Goal: Feedback & Contribution: Contribute content

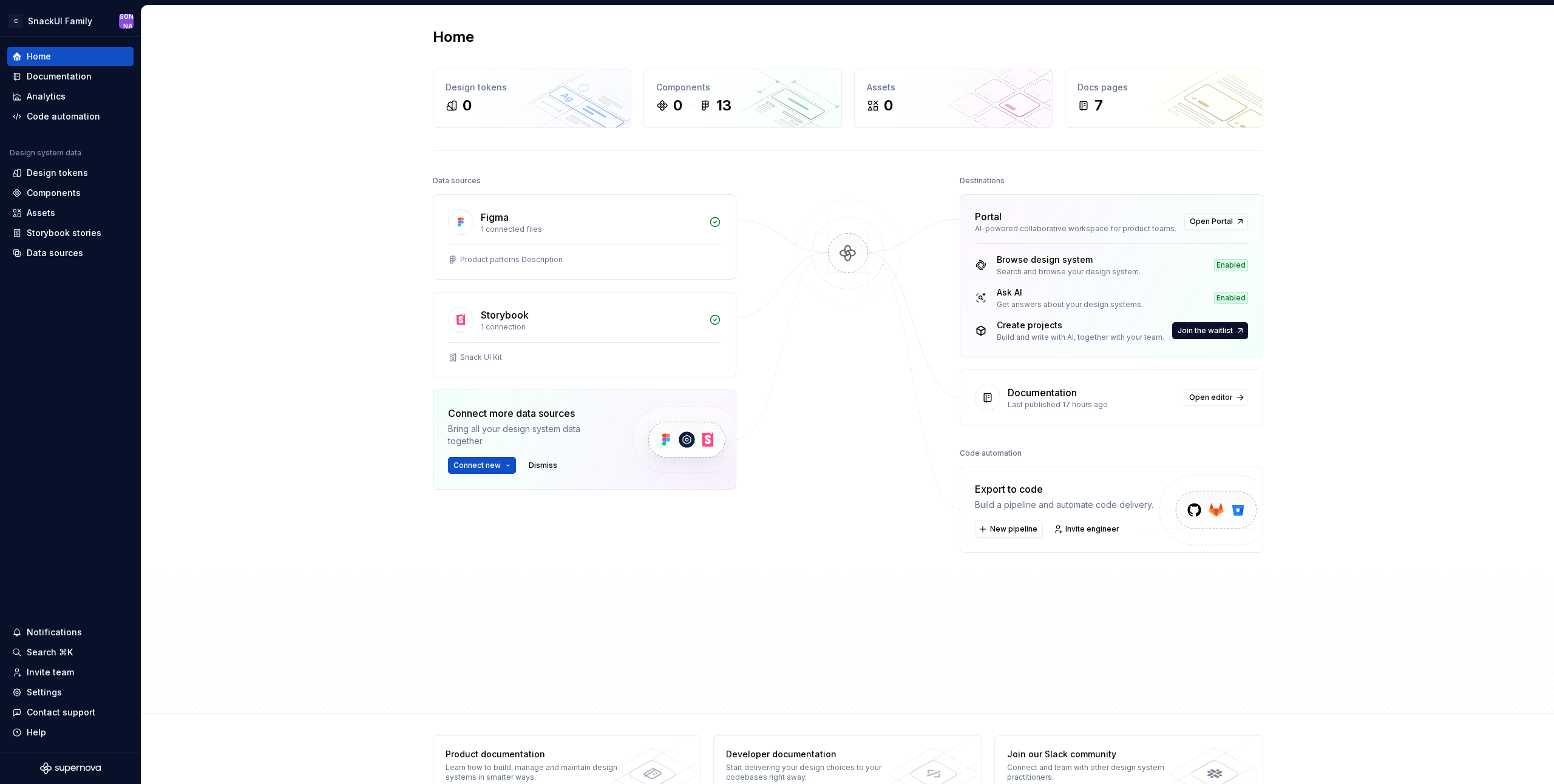
click at [1099, 401] on div "Last published 17 hours ago" at bounding box center [1091, 404] width 169 height 10
click at [1064, 392] on div "Documentation" at bounding box center [1042, 392] width 69 height 15
click at [1197, 397] on span "Open editor" at bounding box center [1211, 397] width 44 height 10
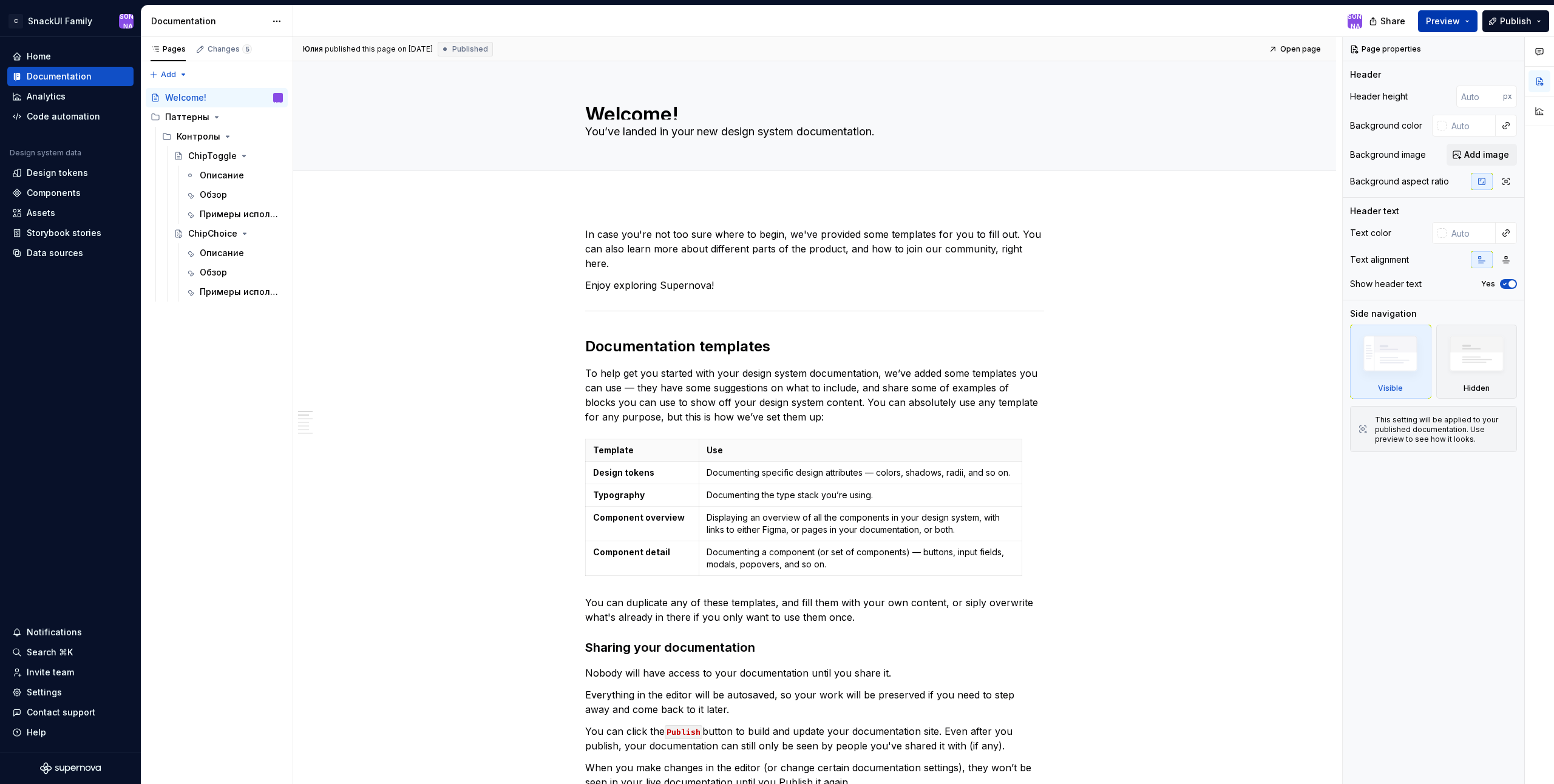
click at [1466, 23] on button "Preview" at bounding box center [1447, 21] width 59 height 22
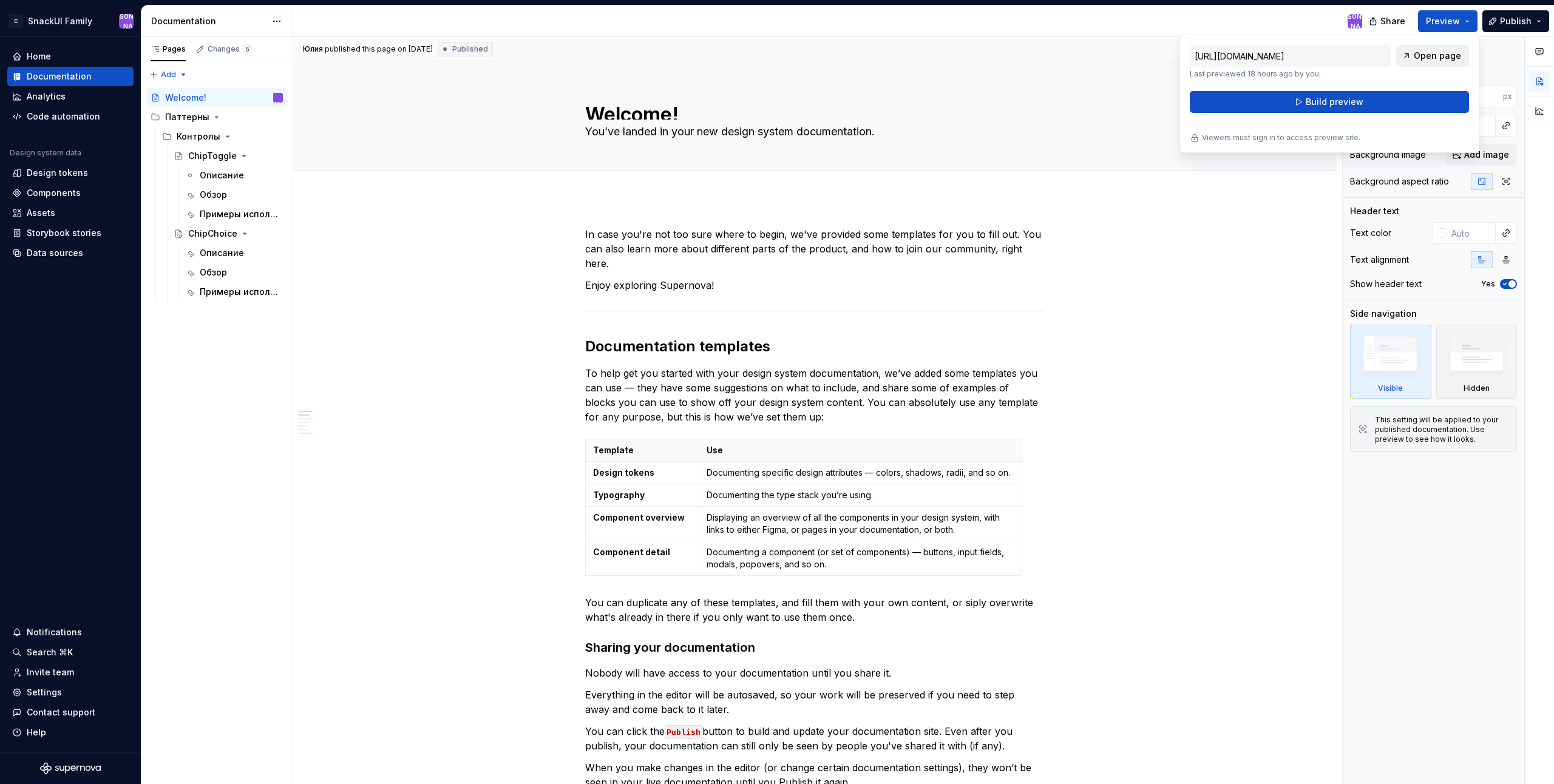
click at [1442, 61] on span "Open page" at bounding box center [1437, 56] width 47 height 12
click at [1349, 99] on span "Build preview" at bounding box center [1334, 101] width 57 height 12
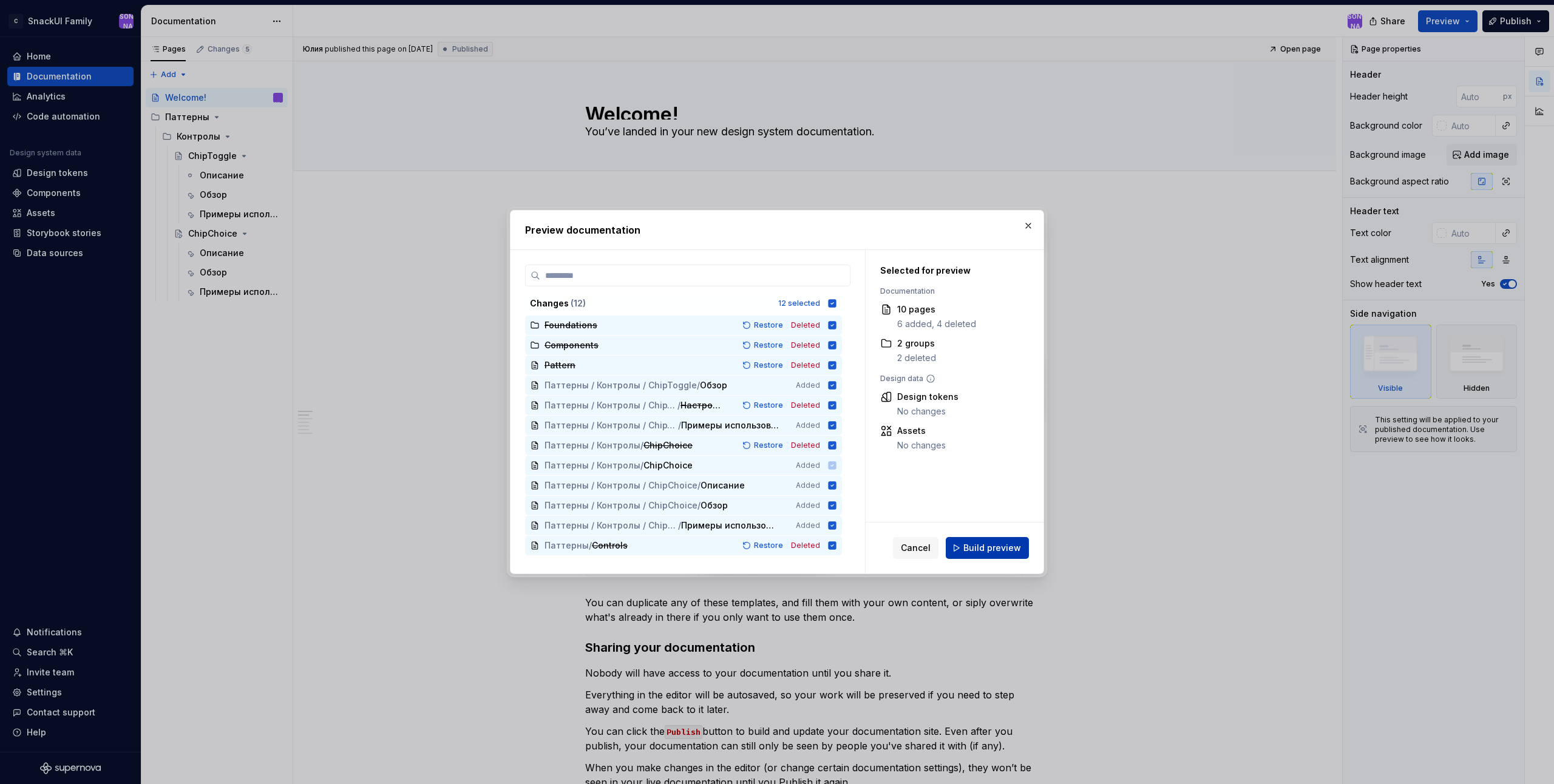
click at [1012, 552] on span "Build preview" at bounding box center [992, 547] width 57 height 12
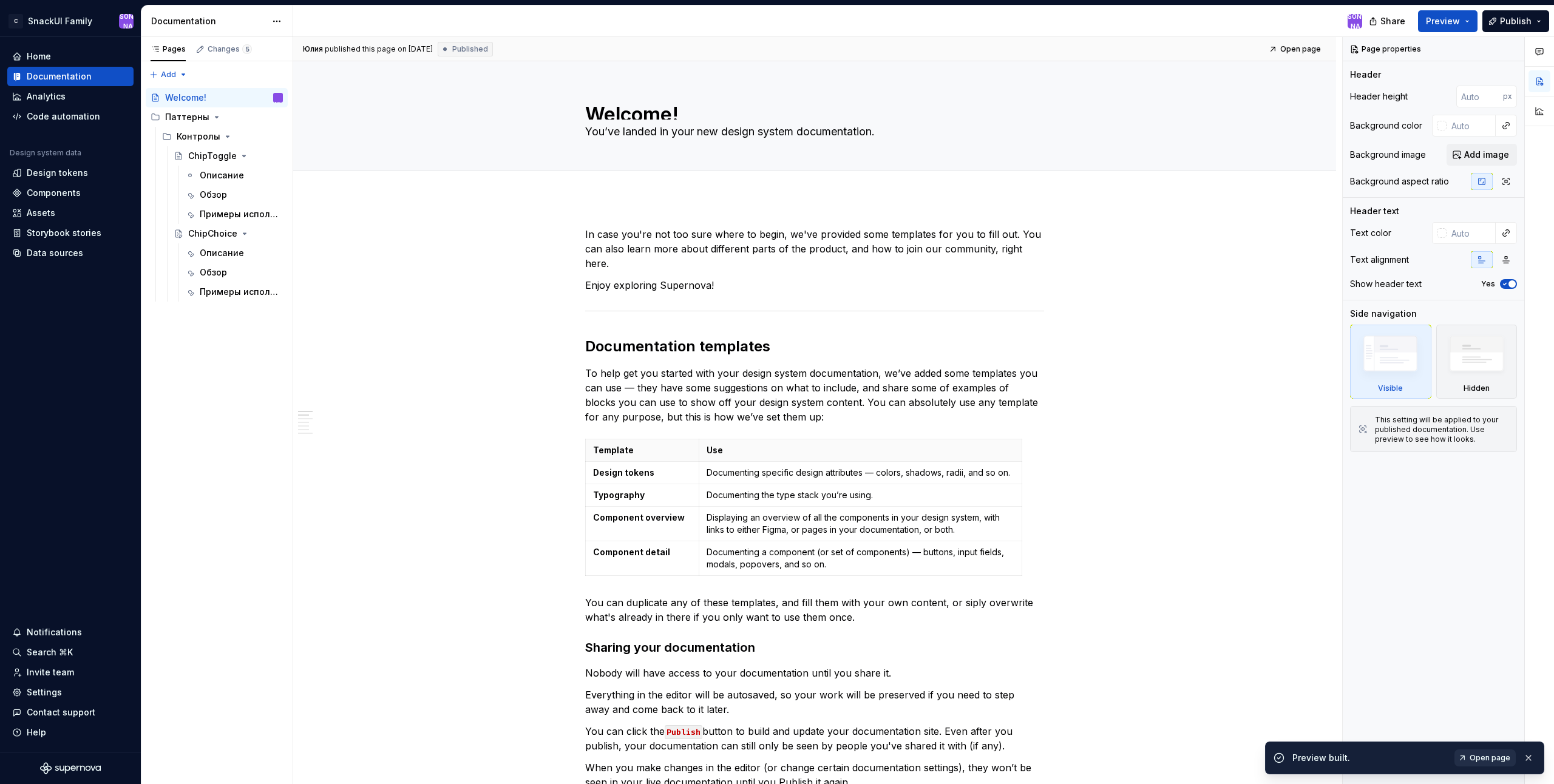
click at [1504, 759] on span "Open page" at bounding box center [1489, 758] width 41 height 10
click at [228, 174] on div "Описание" at bounding box center [221, 175] width 45 height 12
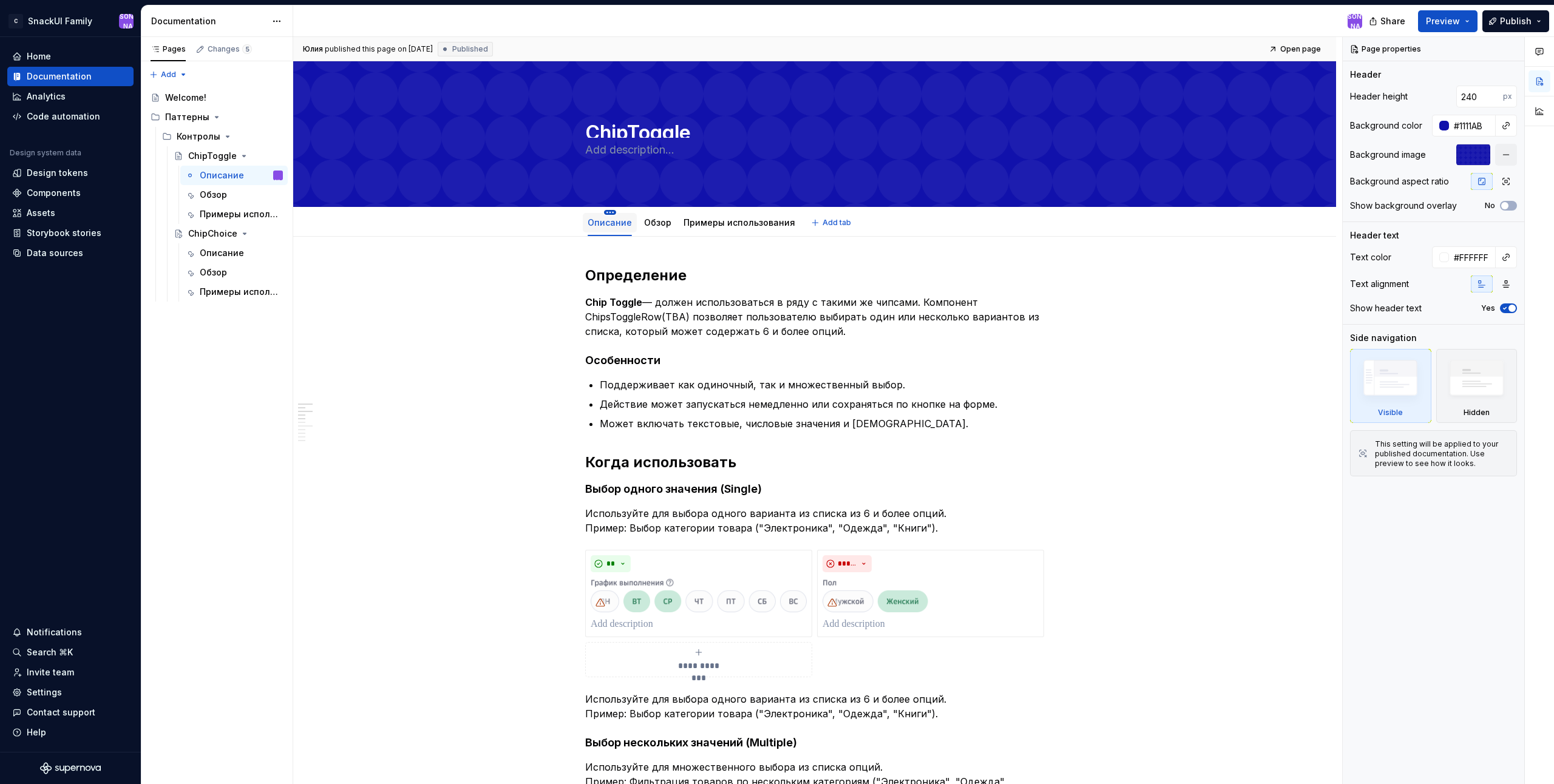
click at [610, 211] on html "C SnackUI Family Ю Home Documentation Analytics Code automation Design system d…" at bounding box center [777, 392] width 1554 height 784
type textarea "*"
click at [619, 223] on div "Rename tab" at bounding box center [674, 229] width 138 height 19
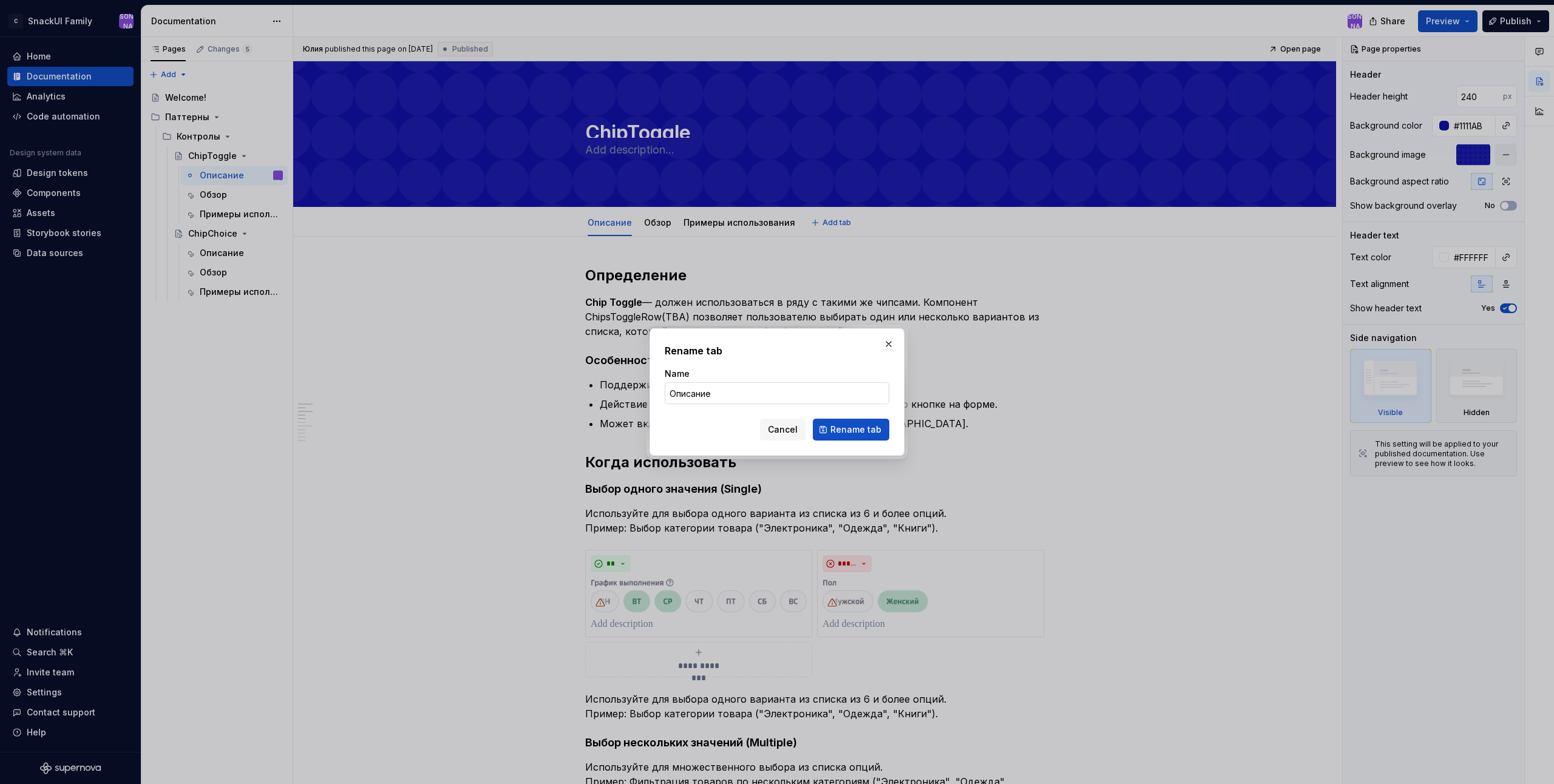
click at [767, 386] on input "Описание" at bounding box center [777, 393] width 225 height 22
type input "J"
type input "Обзор"
click at [841, 428] on span "Rename tab" at bounding box center [856, 429] width 51 height 12
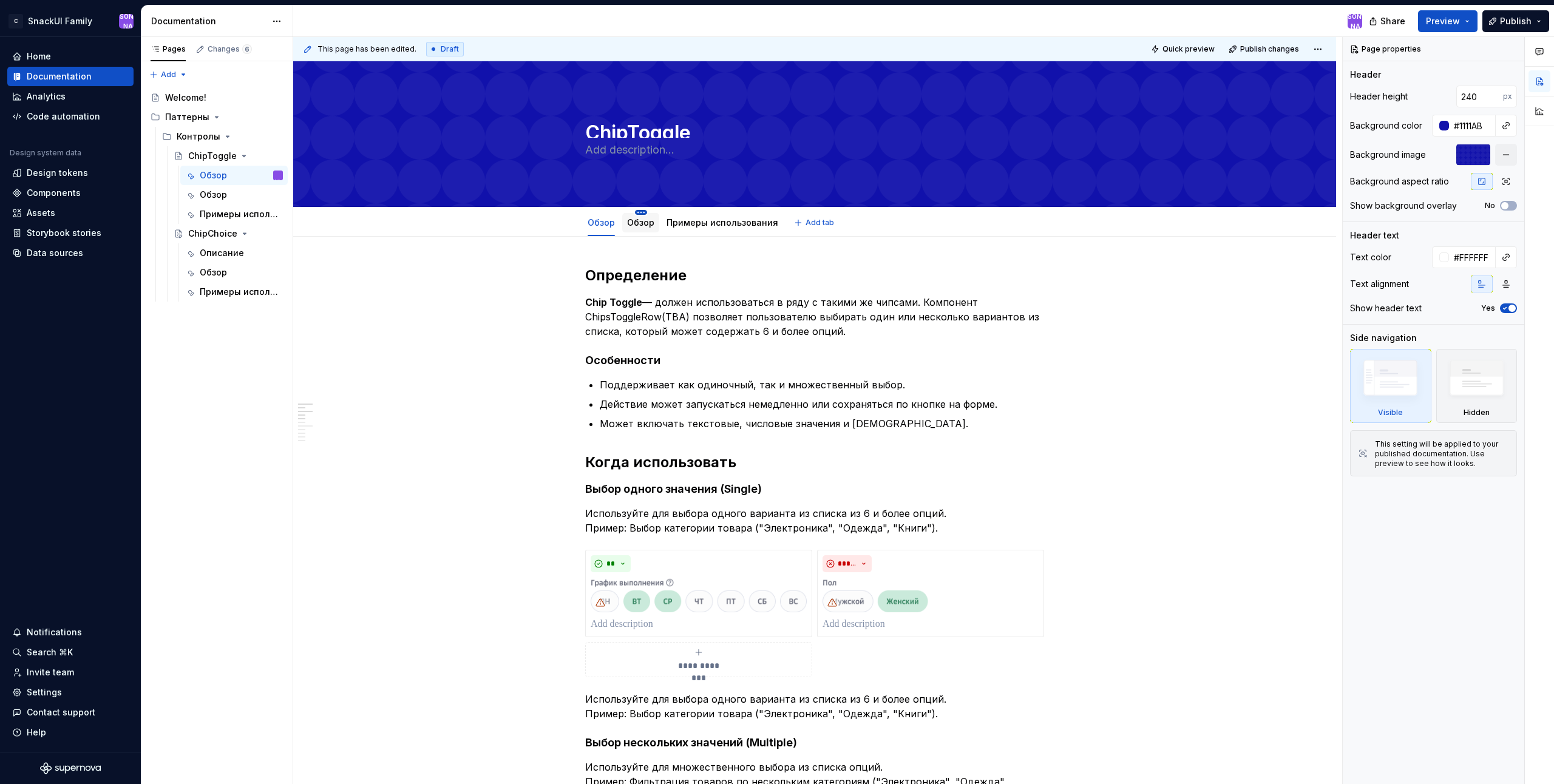
click at [640, 212] on html "C SnackUI Family Ю Home Documentation Analytics Code automation Design system d…" at bounding box center [777, 392] width 1554 height 784
click at [654, 227] on div "Rename tab" at bounding box center [705, 229] width 138 height 19
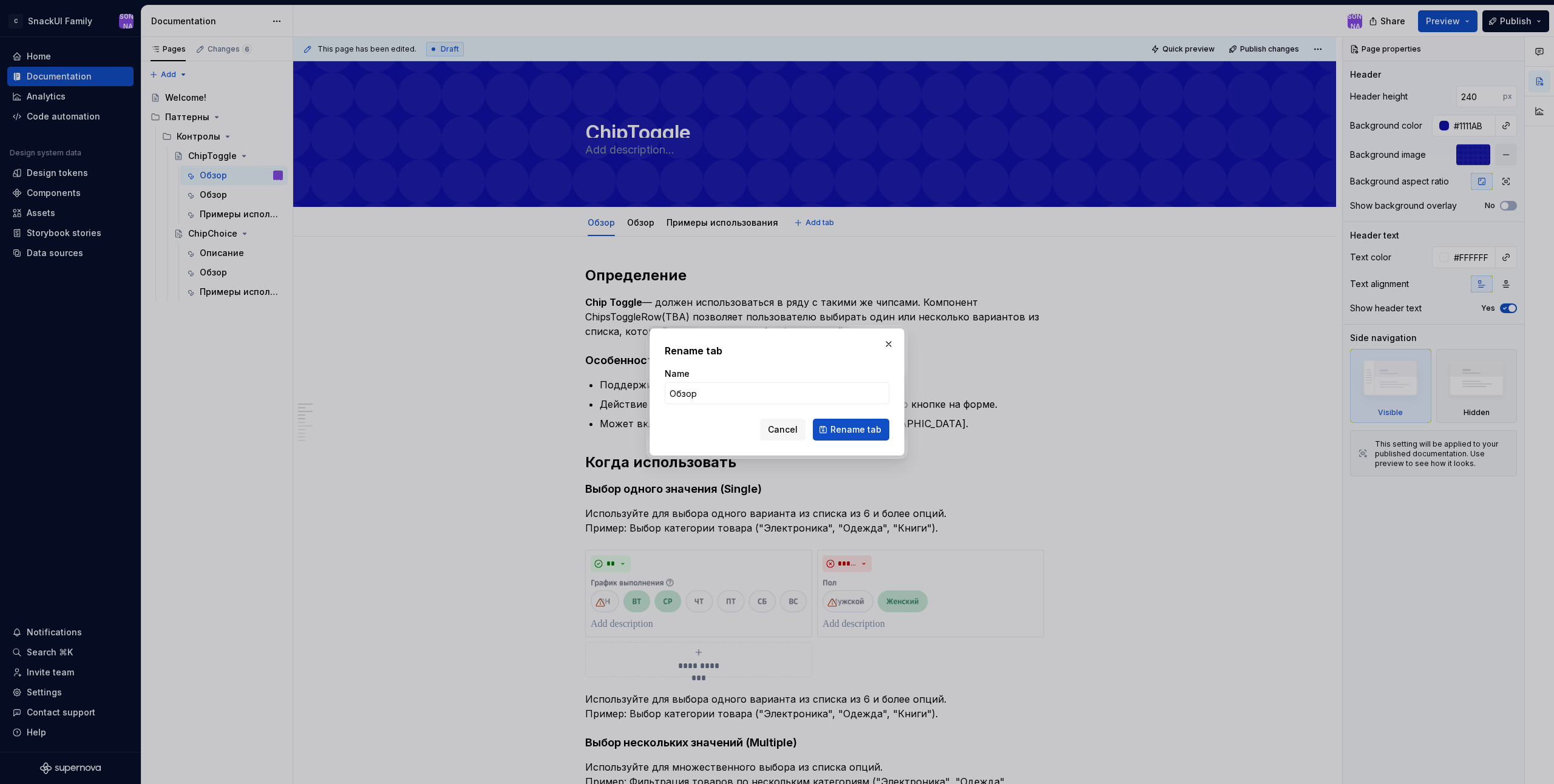
type textarea "*"
click at [756, 388] on input "Обзор" at bounding box center [777, 393] width 225 height 22
type input "React"
click at [864, 429] on span "Rename tab" at bounding box center [856, 429] width 51 height 12
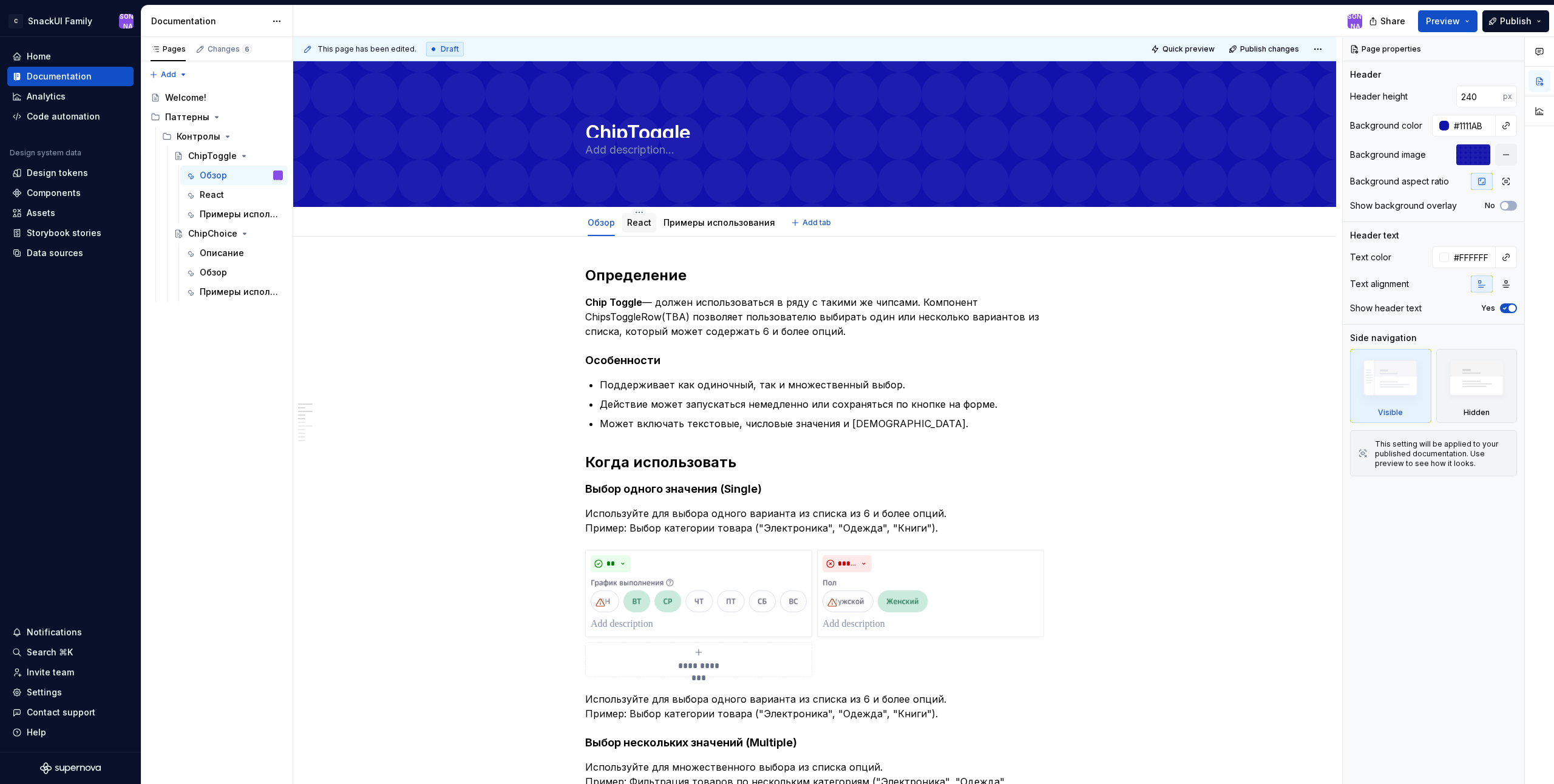
click at [633, 219] on link "React" at bounding box center [639, 222] width 25 height 10
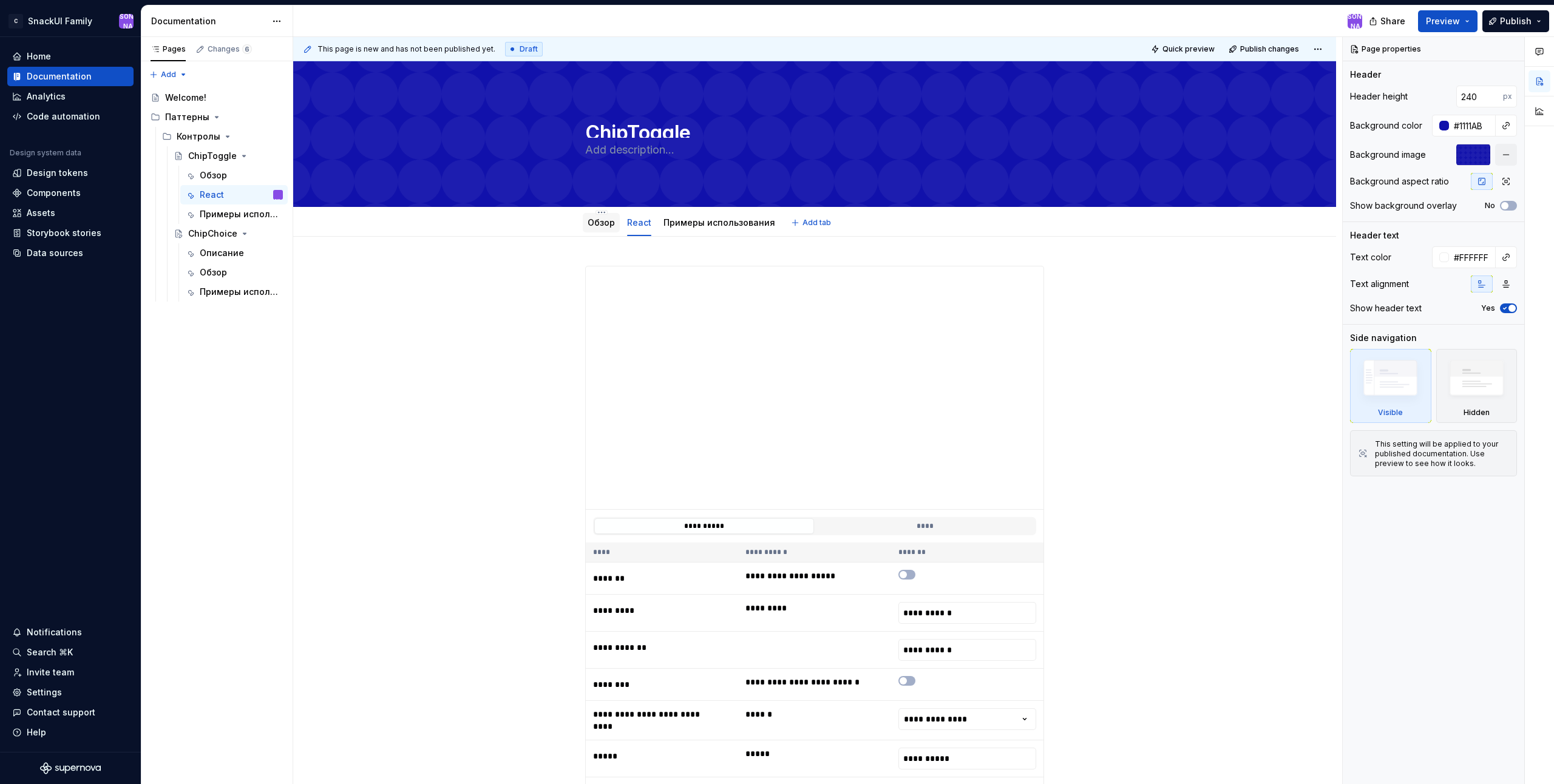
click at [607, 226] on link "Обзор" at bounding box center [601, 222] width 27 height 10
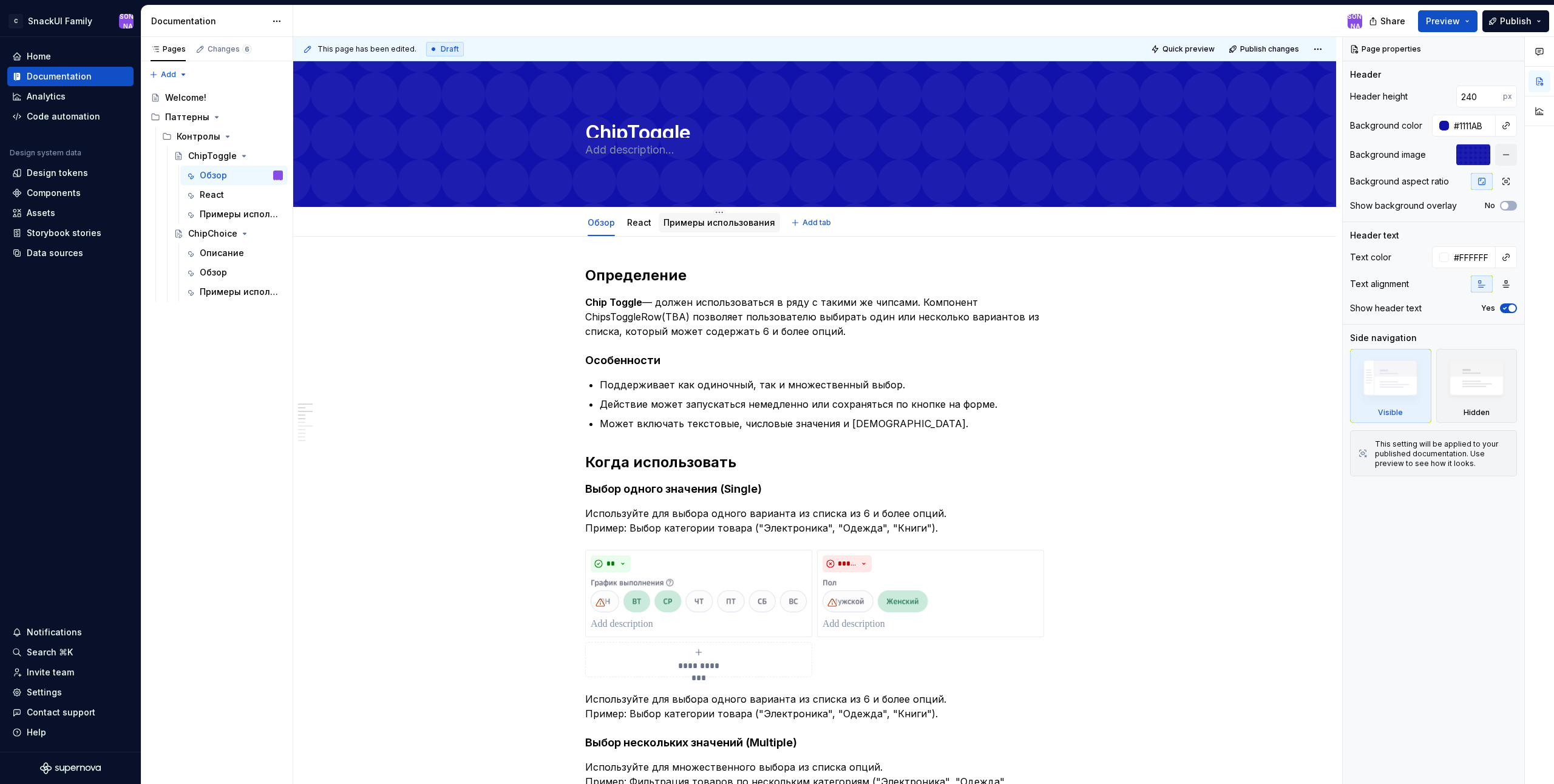
click at [712, 229] on div "Примеры использования" at bounding box center [719, 223] width 112 height 15
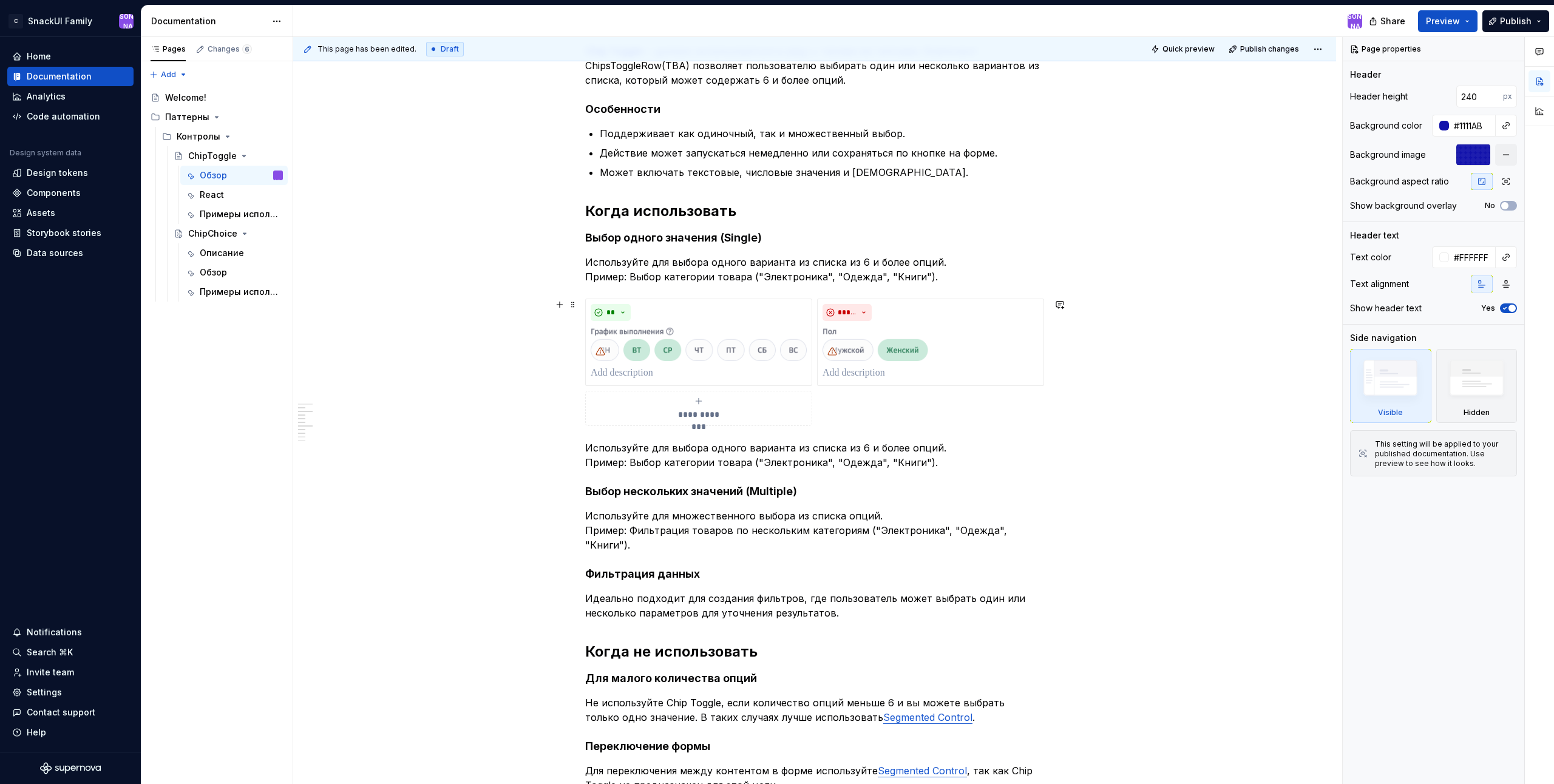
scroll to position [8, 0]
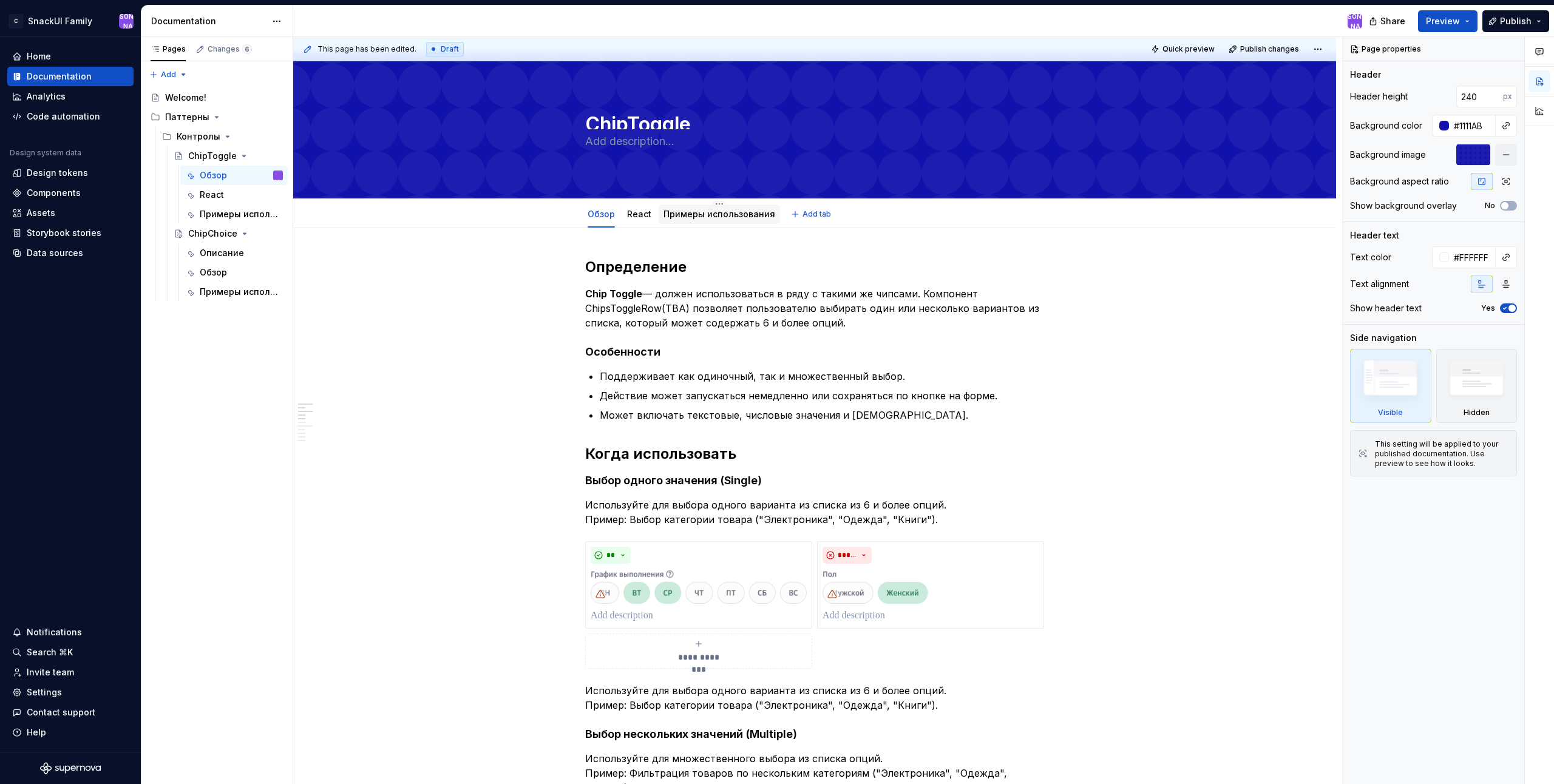
click at [713, 203] on div "Примеры использования" at bounding box center [719, 214] width 121 height 25
click at [718, 204] on html "C SnackUI Family Ю Home Documentation Analytics Code automation Design system d…" at bounding box center [777, 392] width 1554 height 784
type textarea "*"
click at [778, 224] on div "Rename tab" at bounding box center [787, 221] width 114 height 12
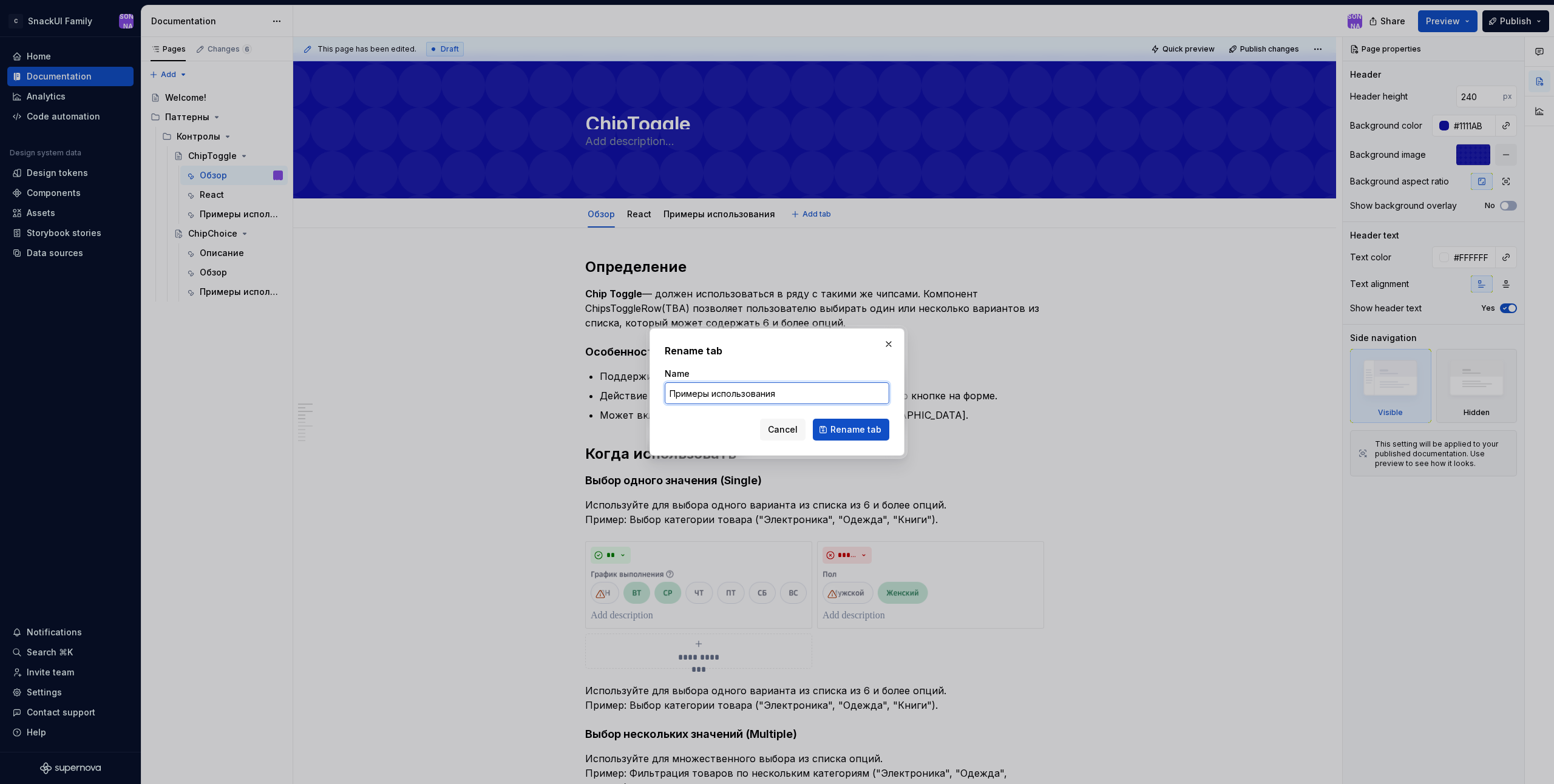
drag, startPoint x: 714, startPoint y: 392, endPoint x: 829, endPoint y: 402, distance: 115.4
click at [829, 402] on input "Примеры использования" at bounding box center [777, 393] width 225 height 22
type input "Примеры"
click at [852, 432] on span "Rename tab" at bounding box center [856, 429] width 51 height 12
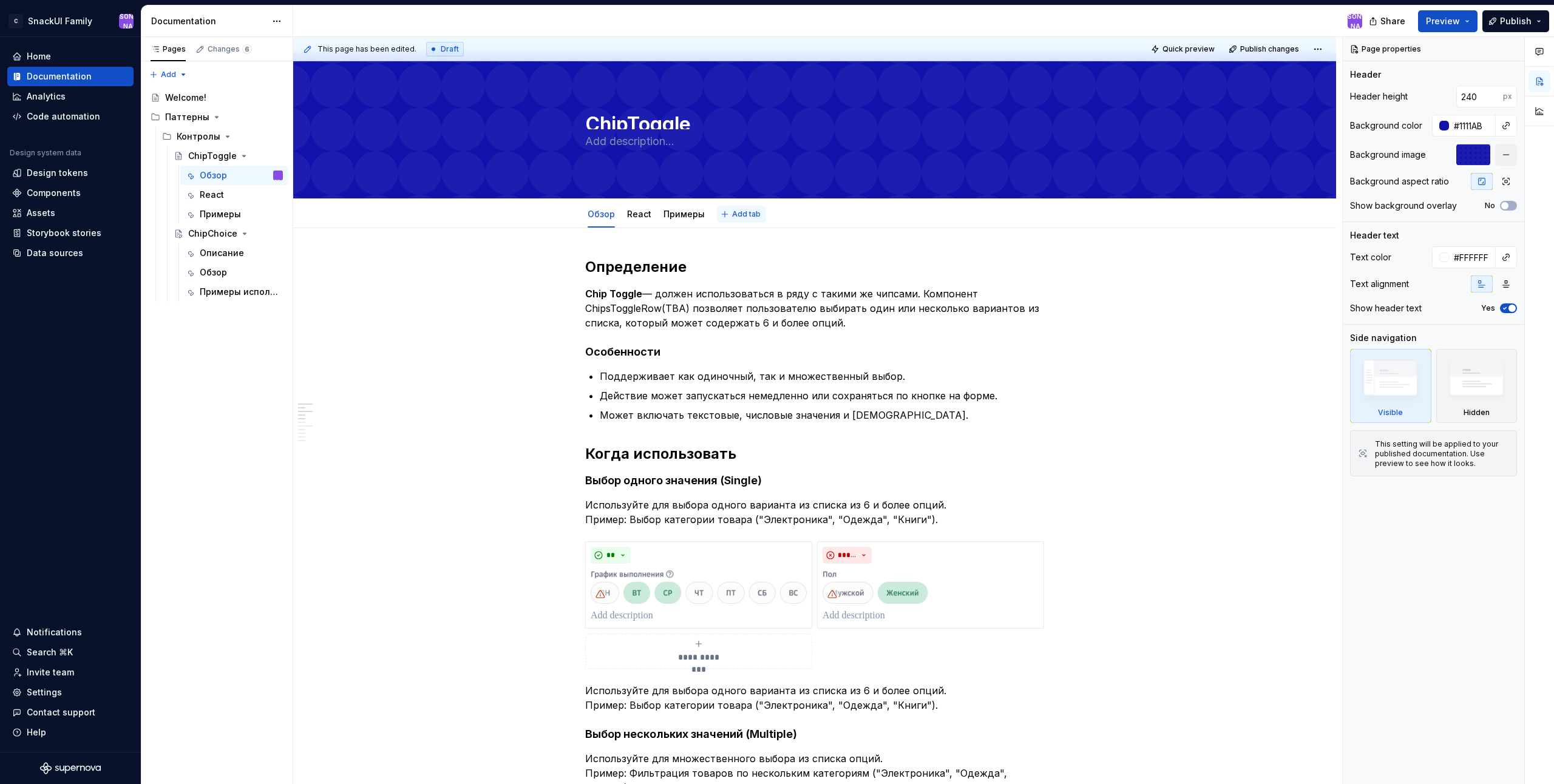
click at [747, 215] on span "Add tab" at bounding box center [746, 214] width 28 height 10
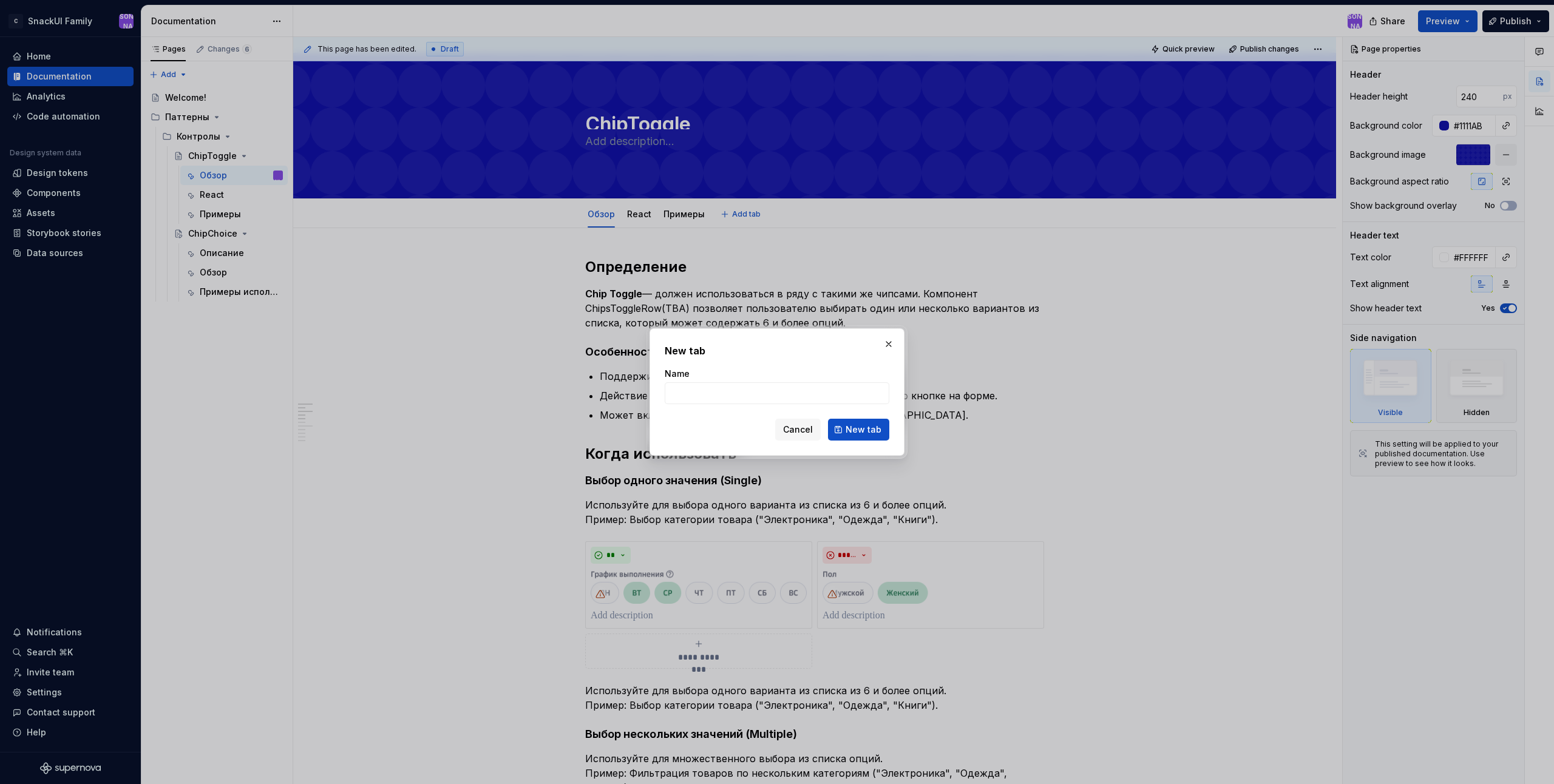
drag, startPoint x: 883, startPoint y: 341, endPoint x: 717, endPoint y: 286, distance: 174.9
click at [882, 341] on button "button" at bounding box center [888, 344] width 17 height 17
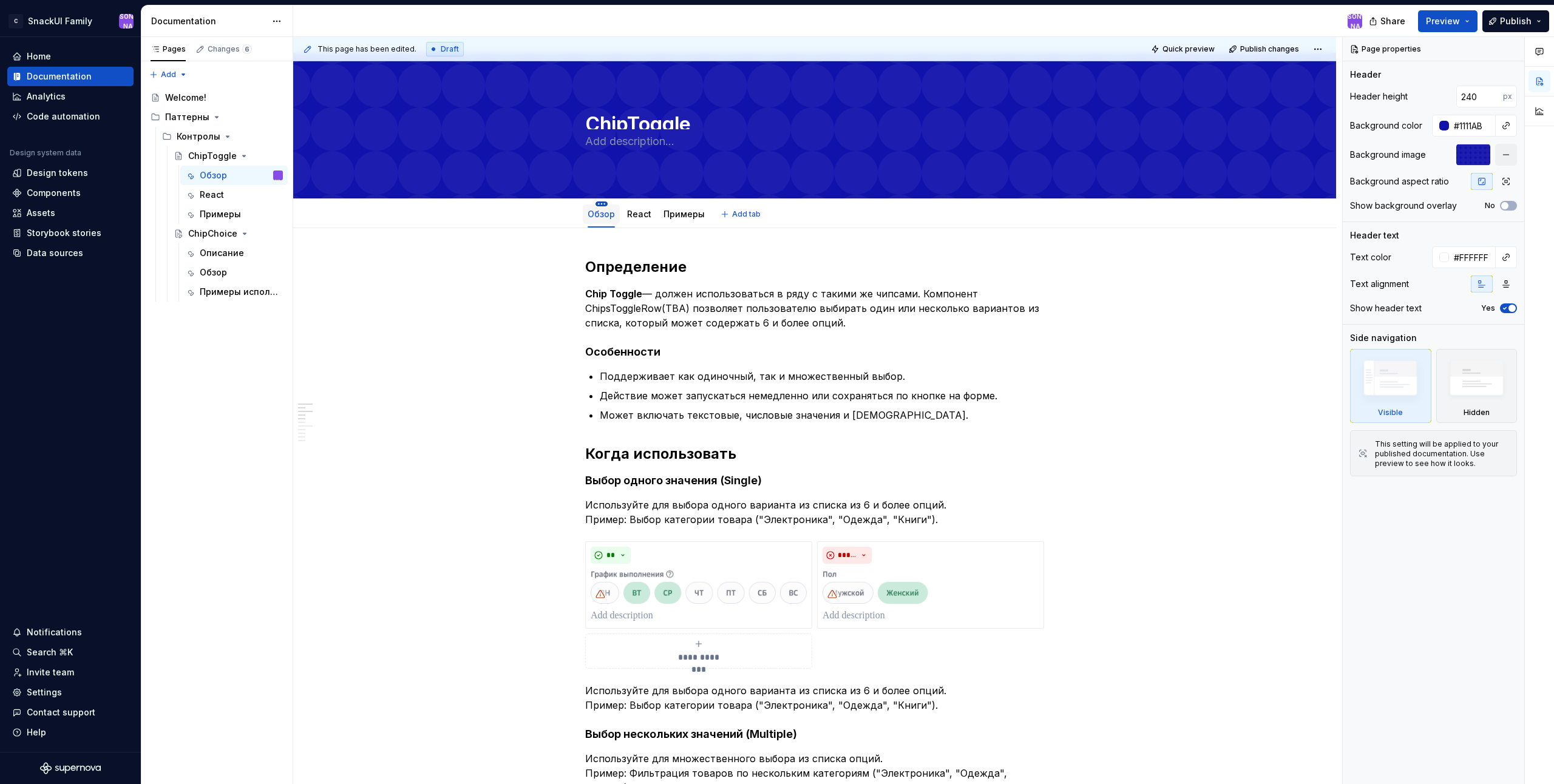
click at [601, 205] on html "C SnackUI Family Ю Home Documentation Analytics Code automation Design system d…" at bounding box center [777, 392] width 1554 height 784
click at [616, 237] on div "Duplicate tab" at bounding box center [667, 240] width 138 height 19
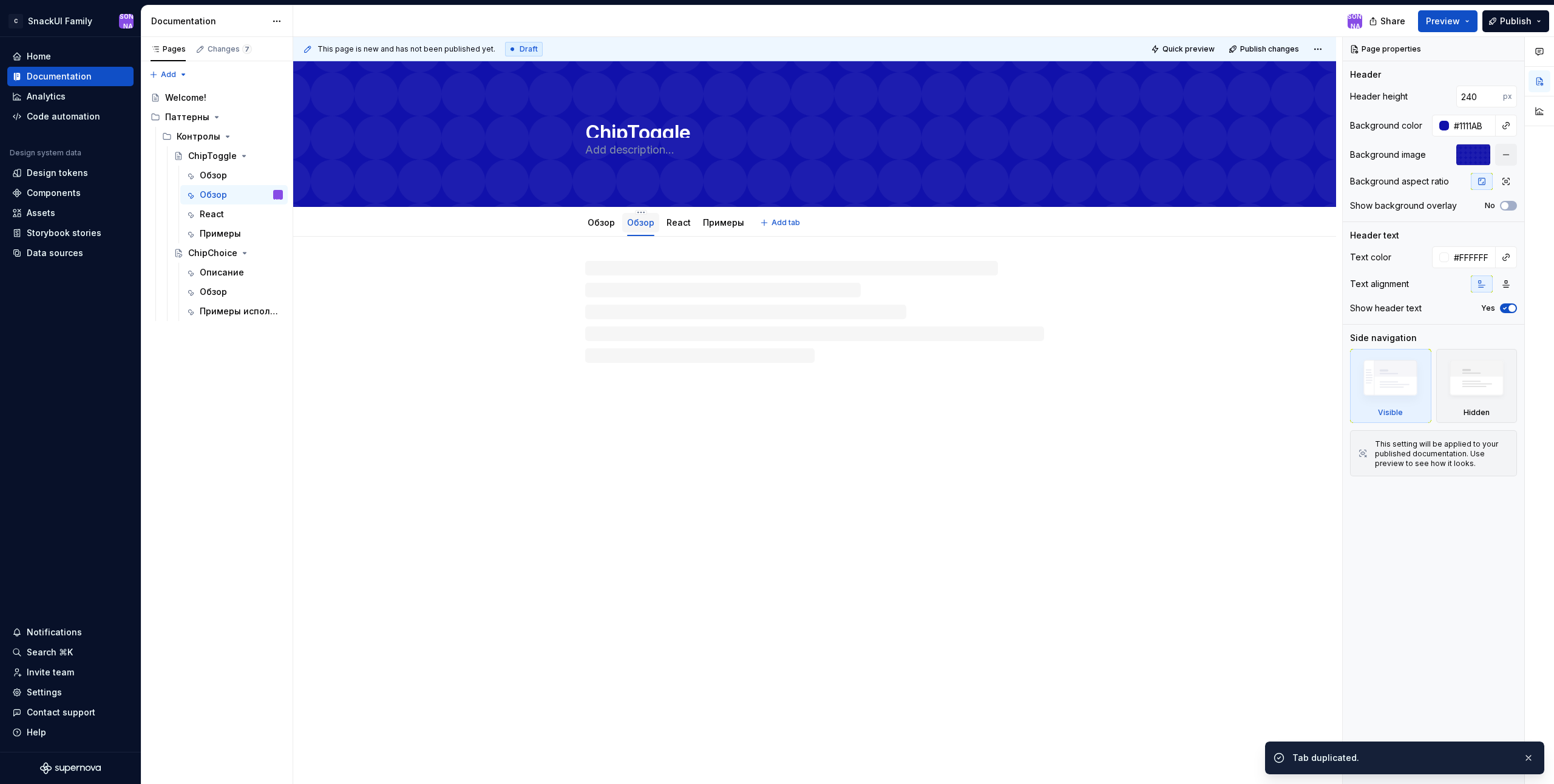
click at [640, 221] on link "Обзор" at bounding box center [640, 222] width 27 height 10
click at [641, 210] on html "C SnackUI Family Ю Home Documentation Analytics Code automation Design system d…" at bounding box center [777, 392] width 1554 height 784
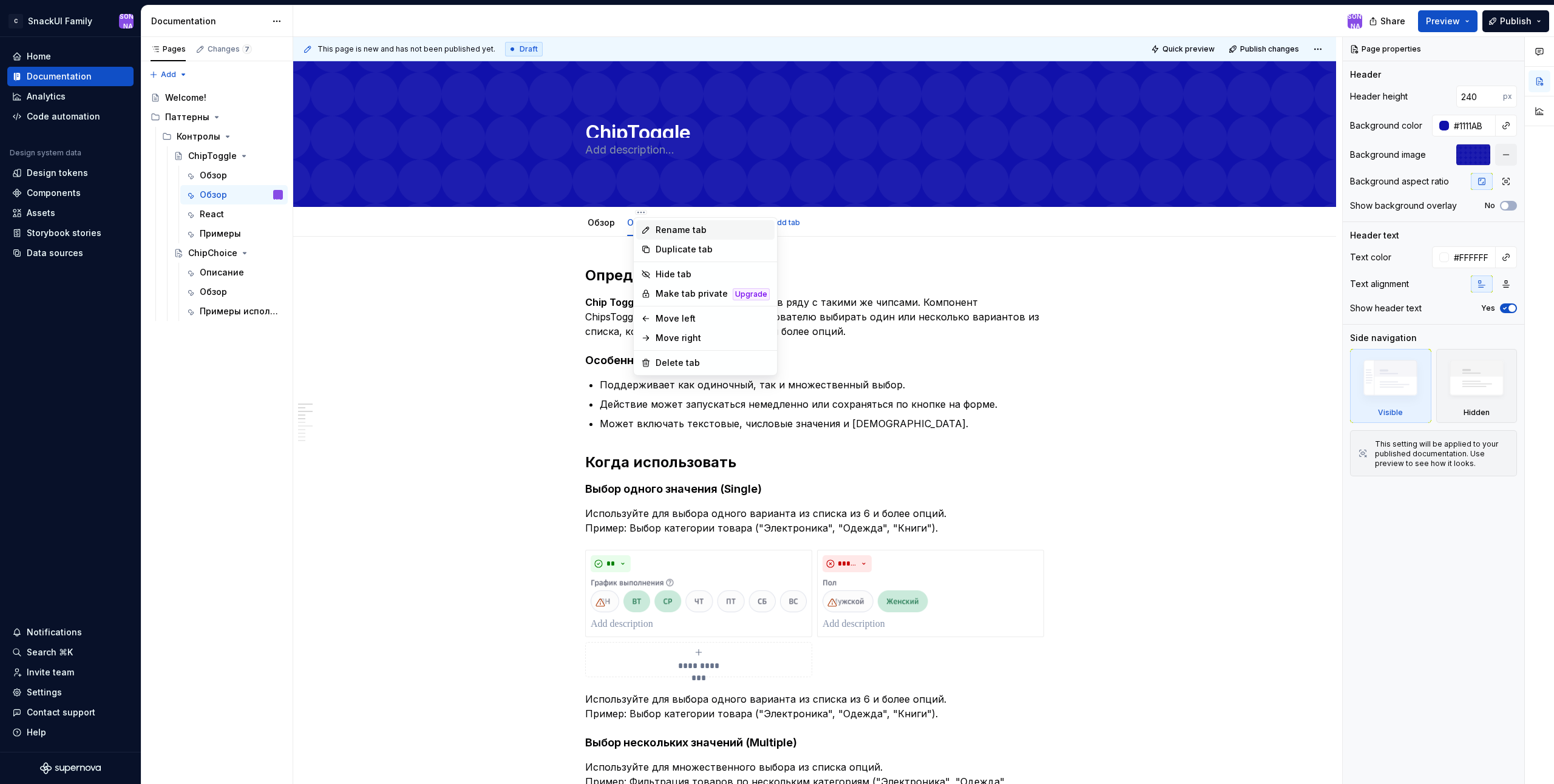
click at [696, 228] on div "Rename tab" at bounding box center [712, 229] width 114 height 12
type textarea "*"
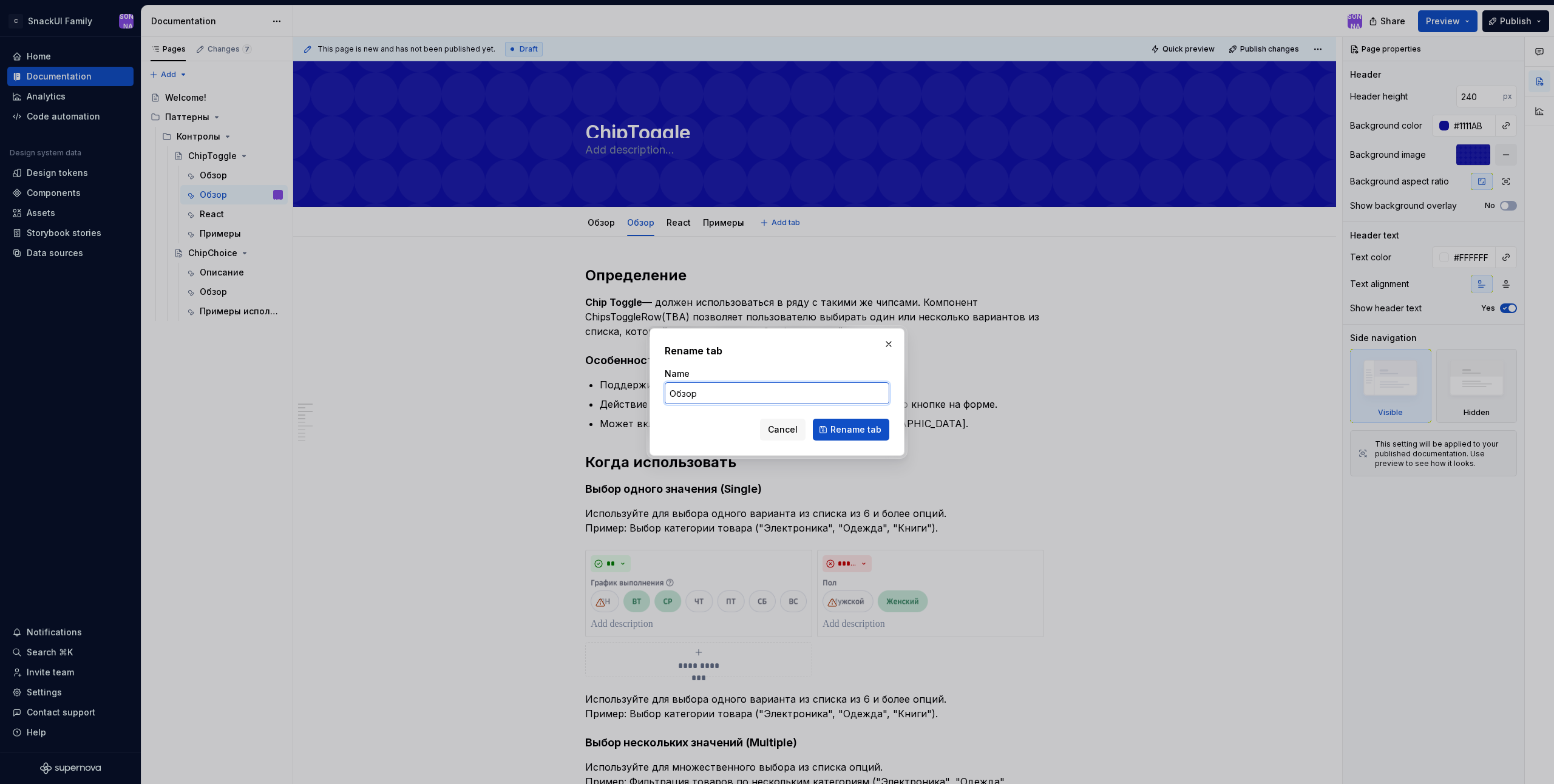
click at [720, 399] on input "Обзор" at bounding box center [777, 393] width 225 height 22
type input "Использование"
click at [860, 423] on span "Rename tab" at bounding box center [856, 429] width 51 height 12
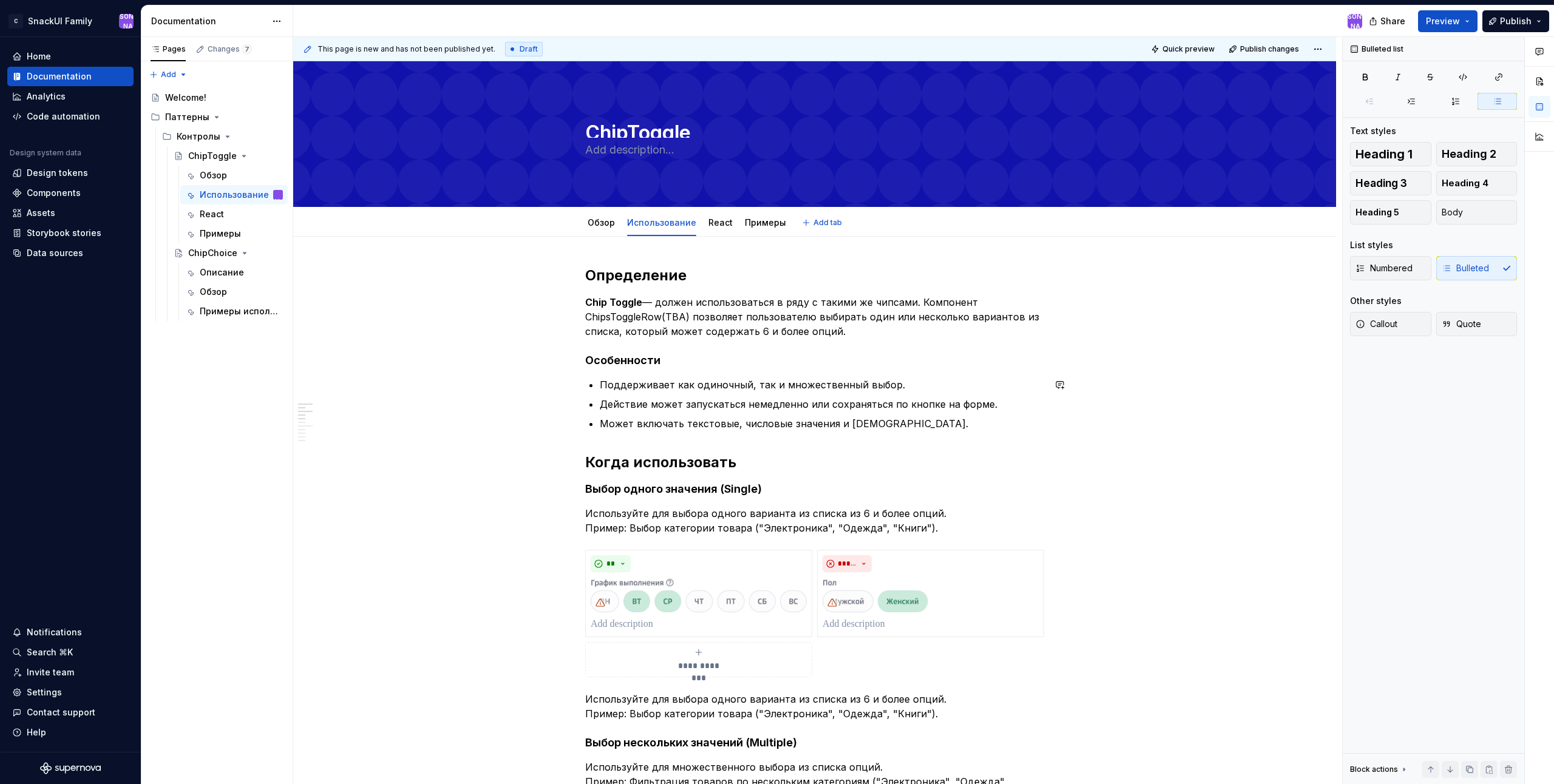
click at [887, 426] on p "Может включать текстовые, числовые значения и [DEMOGRAPHIC_DATA]." at bounding box center [822, 423] width 445 height 15
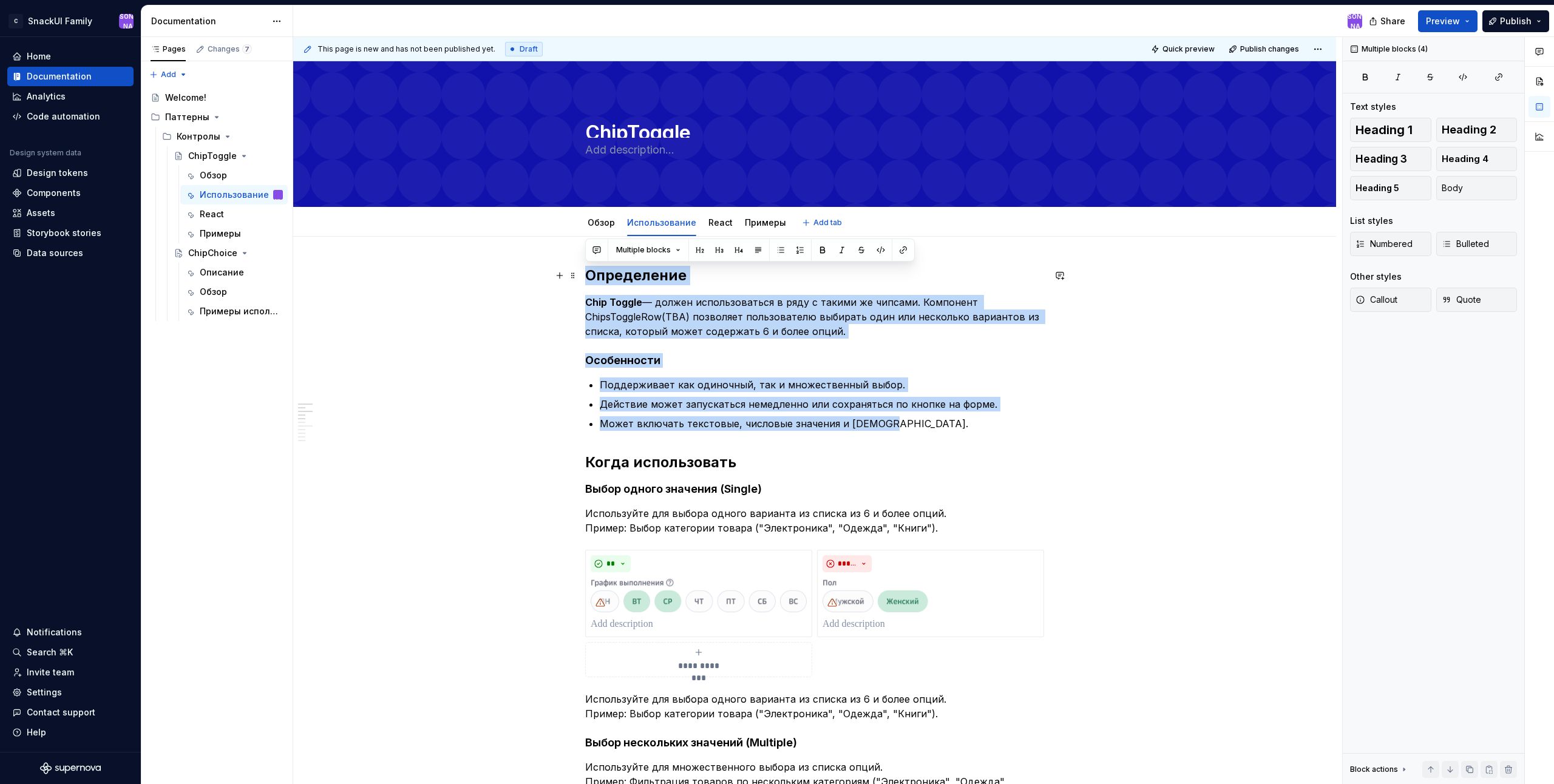
drag, startPoint x: 882, startPoint y: 427, endPoint x: 550, endPoint y: 270, distance: 367.3
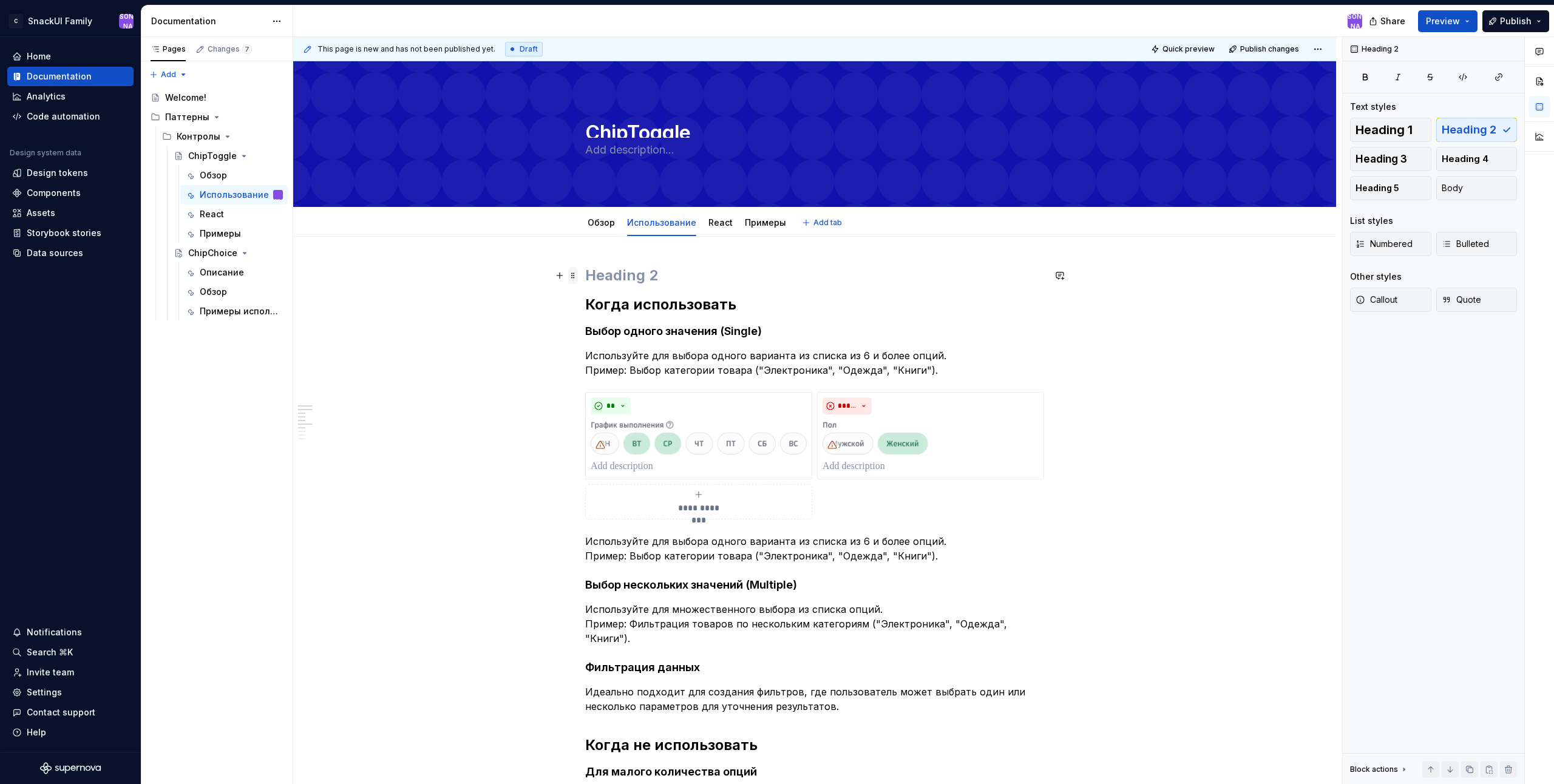
click at [571, 274] on span at bounding box center [573, 275] width 10 height 17
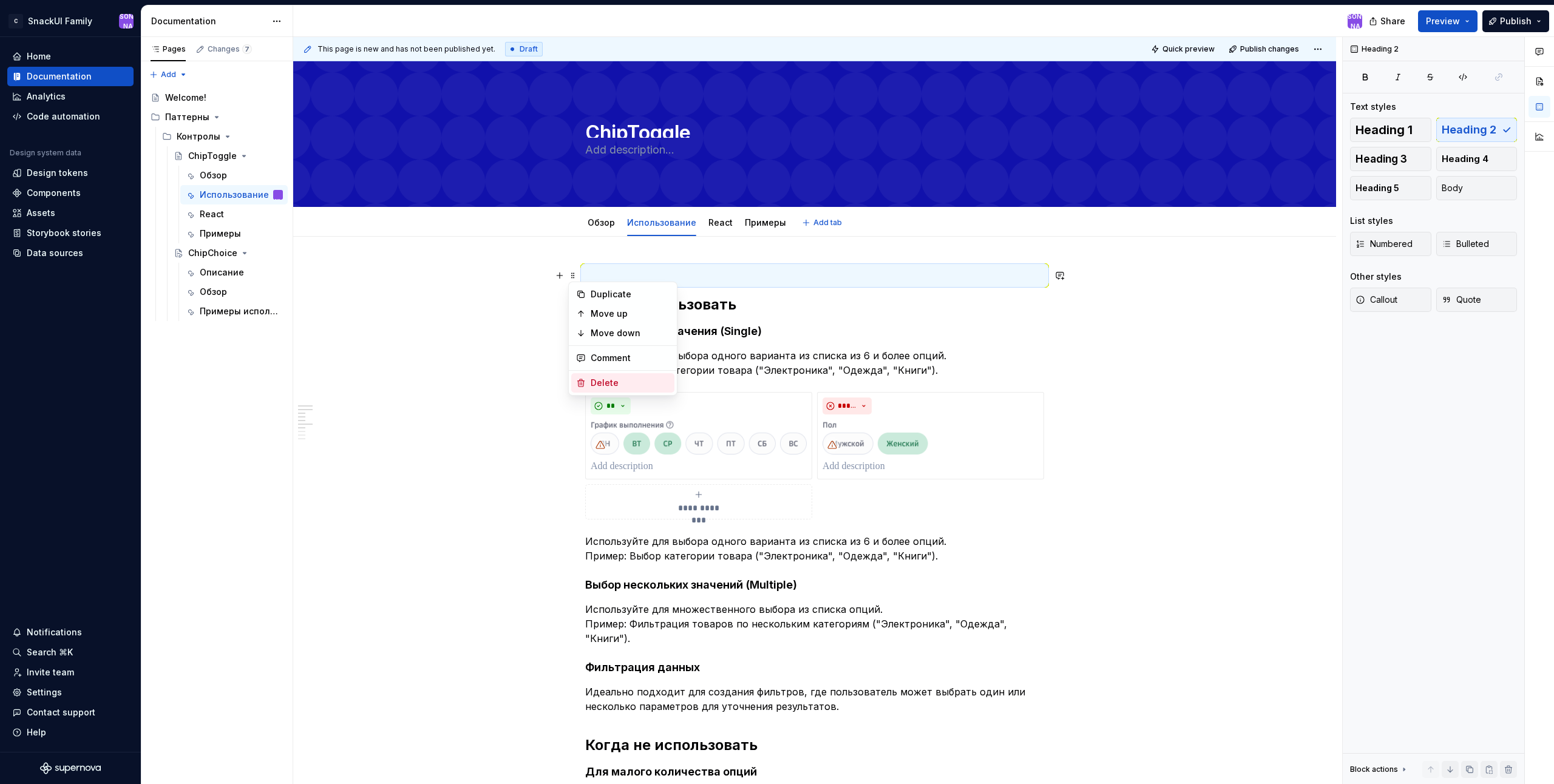
click at [619, 381] on div "Delete" at bounding box center [629, 382] width 79 height 12
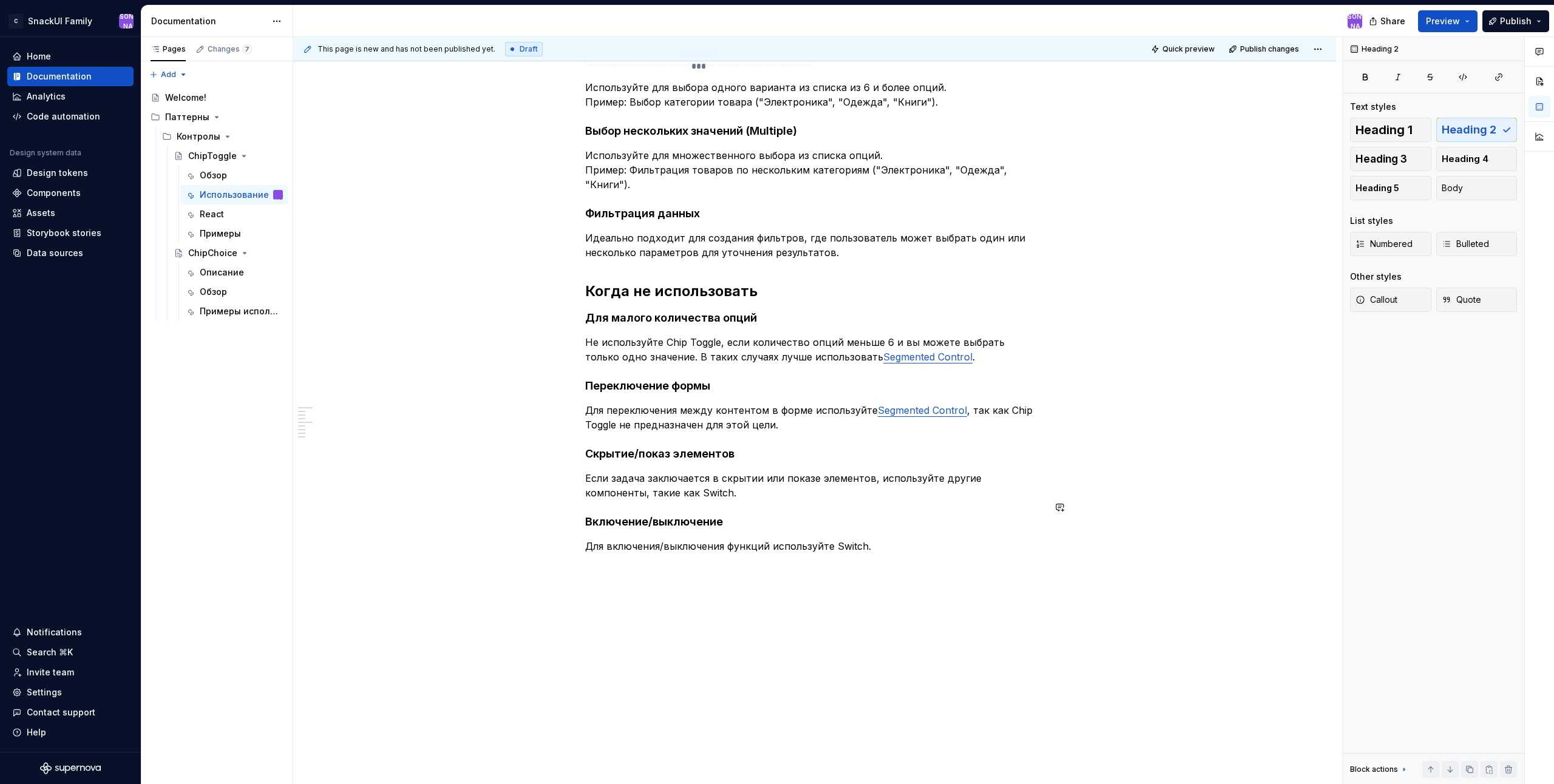
scroll to position [61, 0]
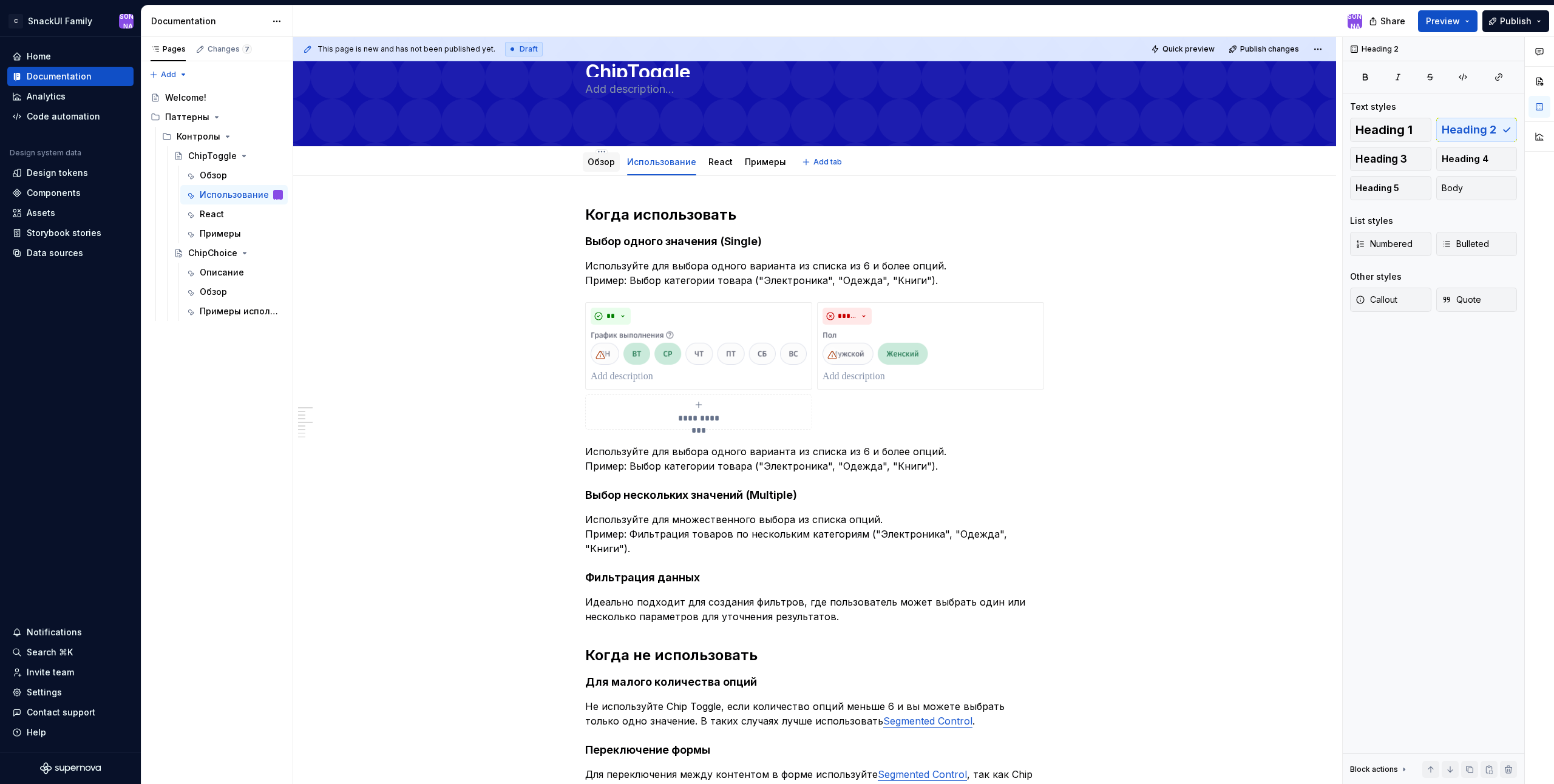
click at [599, 164] on link "Обзор" at bounding box center [601, 161] width 27 height 10
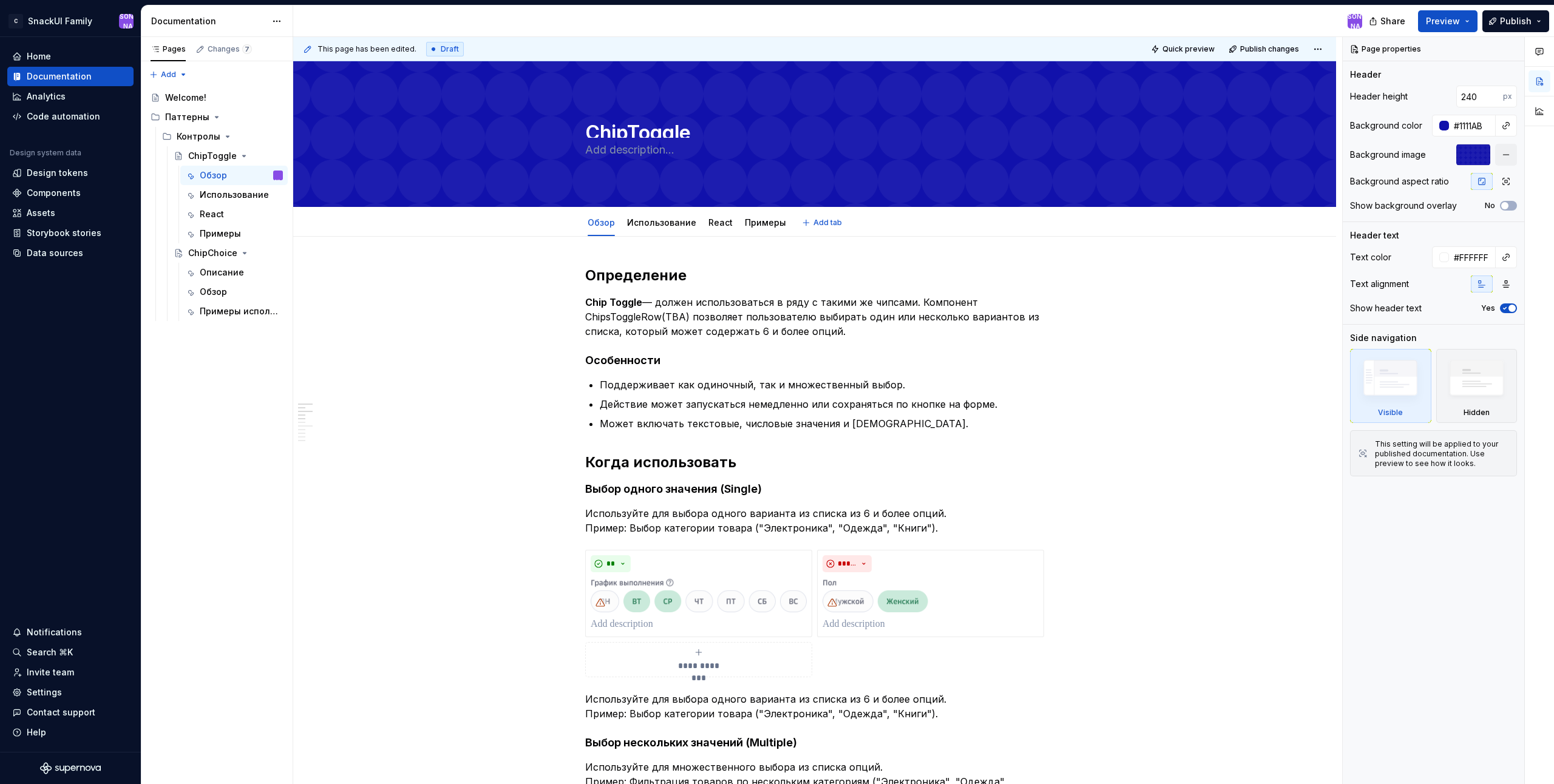
type textarea "*"
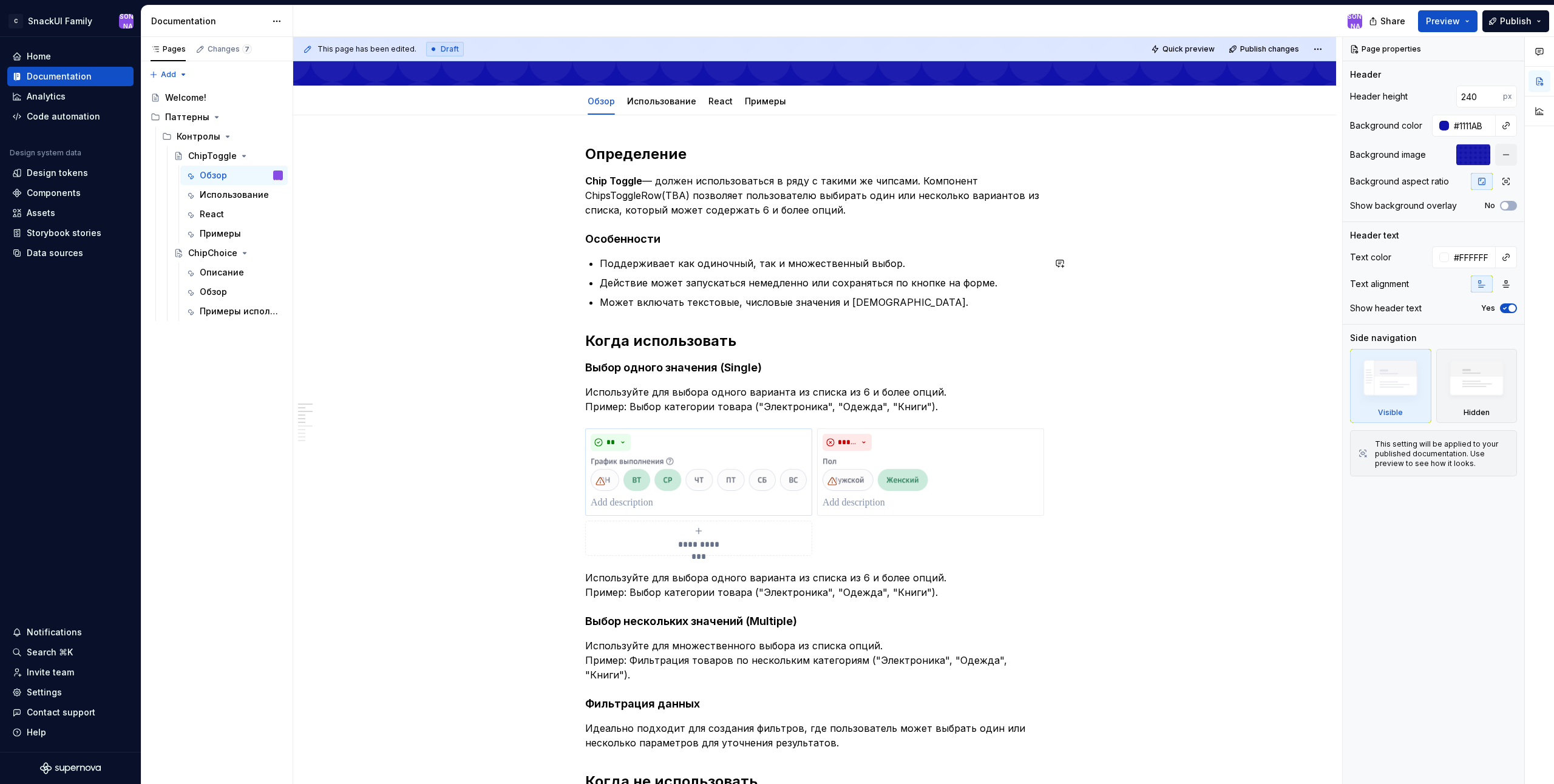
scroll to position [182, 0]
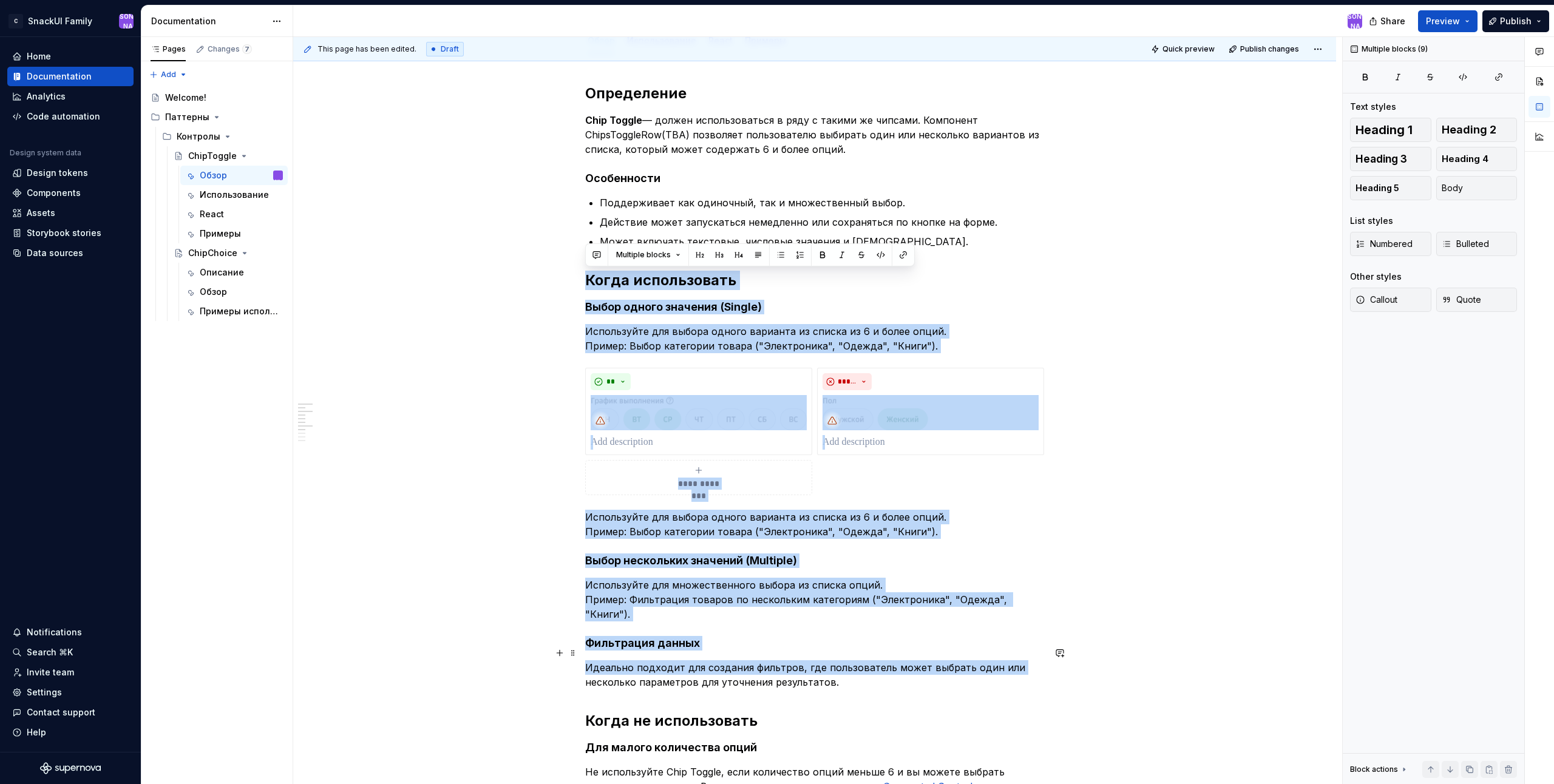
drag, startPoint x: 588, startPoint y: 278, endPoint x: 1020, endPoint y: 649, distance: 569.4
click at [1020, 649] on div "**********" at bounding box center [814, 534] width 459 height 900
click at [1077, 256] on div "**********" at bounding box center [814, 643] width 1043 height 1177
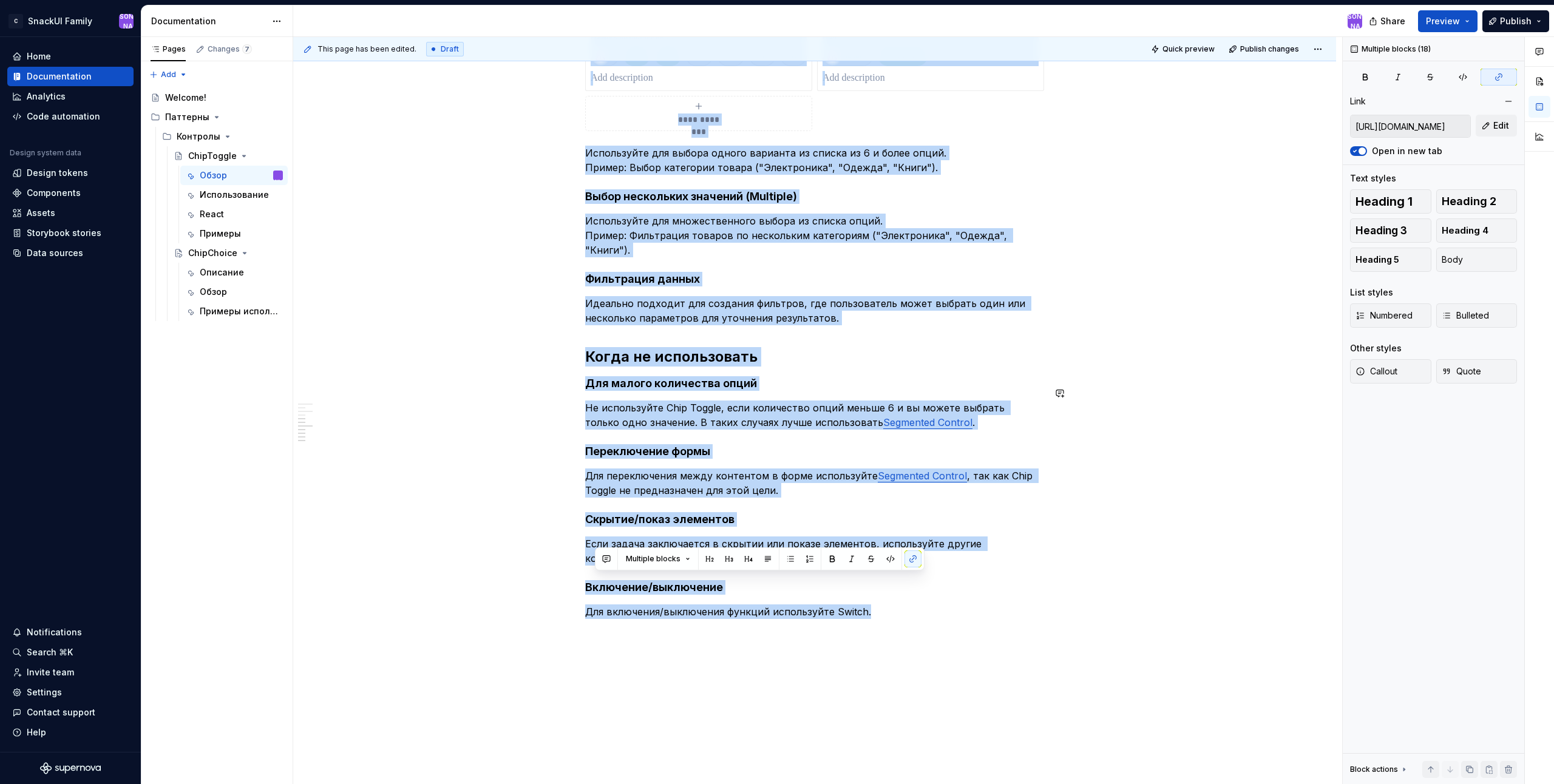
scroll to position [606, 0]
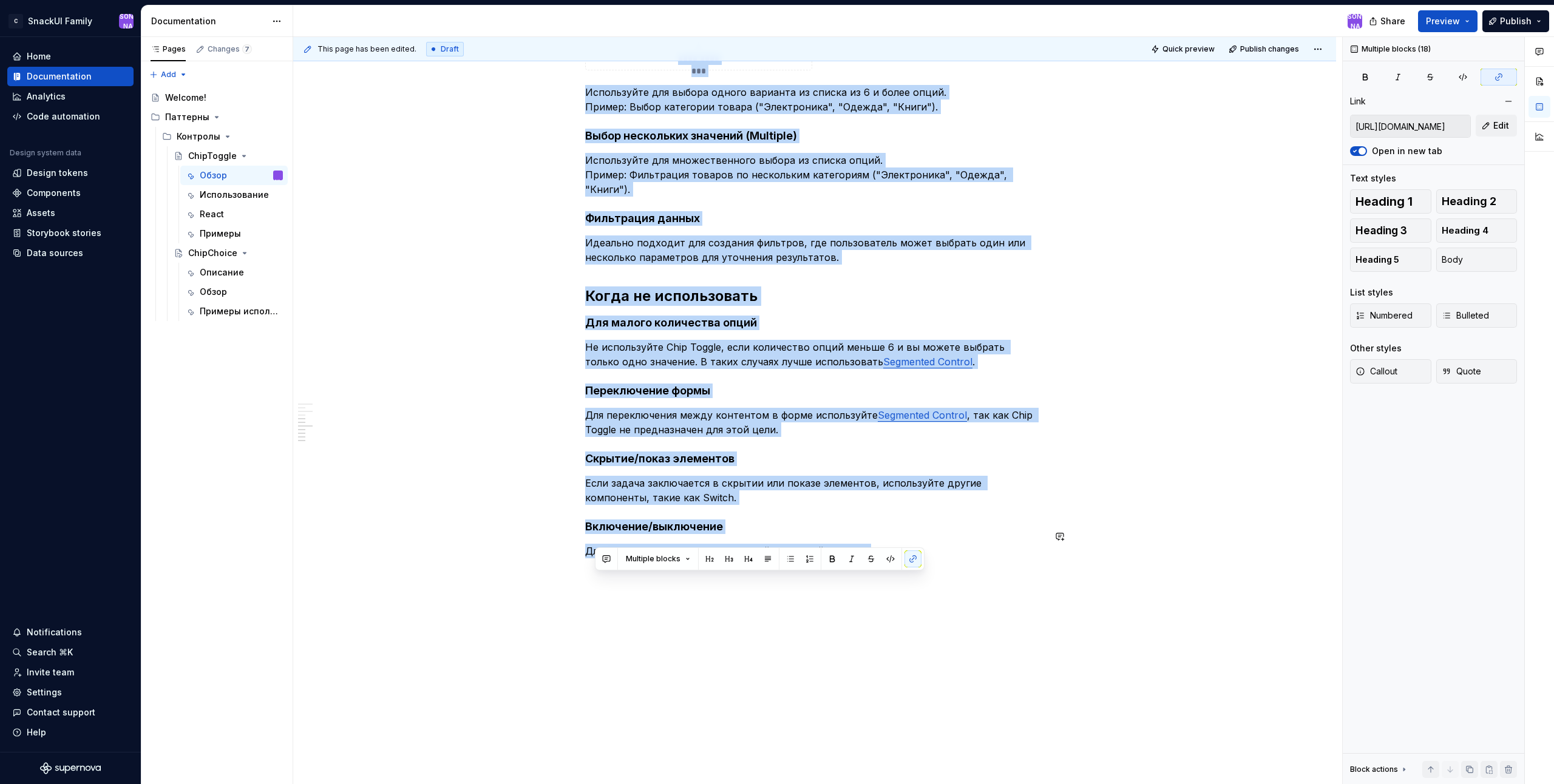
drag, startPoint x: 592, startPoint y: 278, endPoint x: 1058, endPoint y: 575, distance: 552.6
click at [1058, 575] on div "**********" at bounding box center [814, 218] width 1043 height 1177
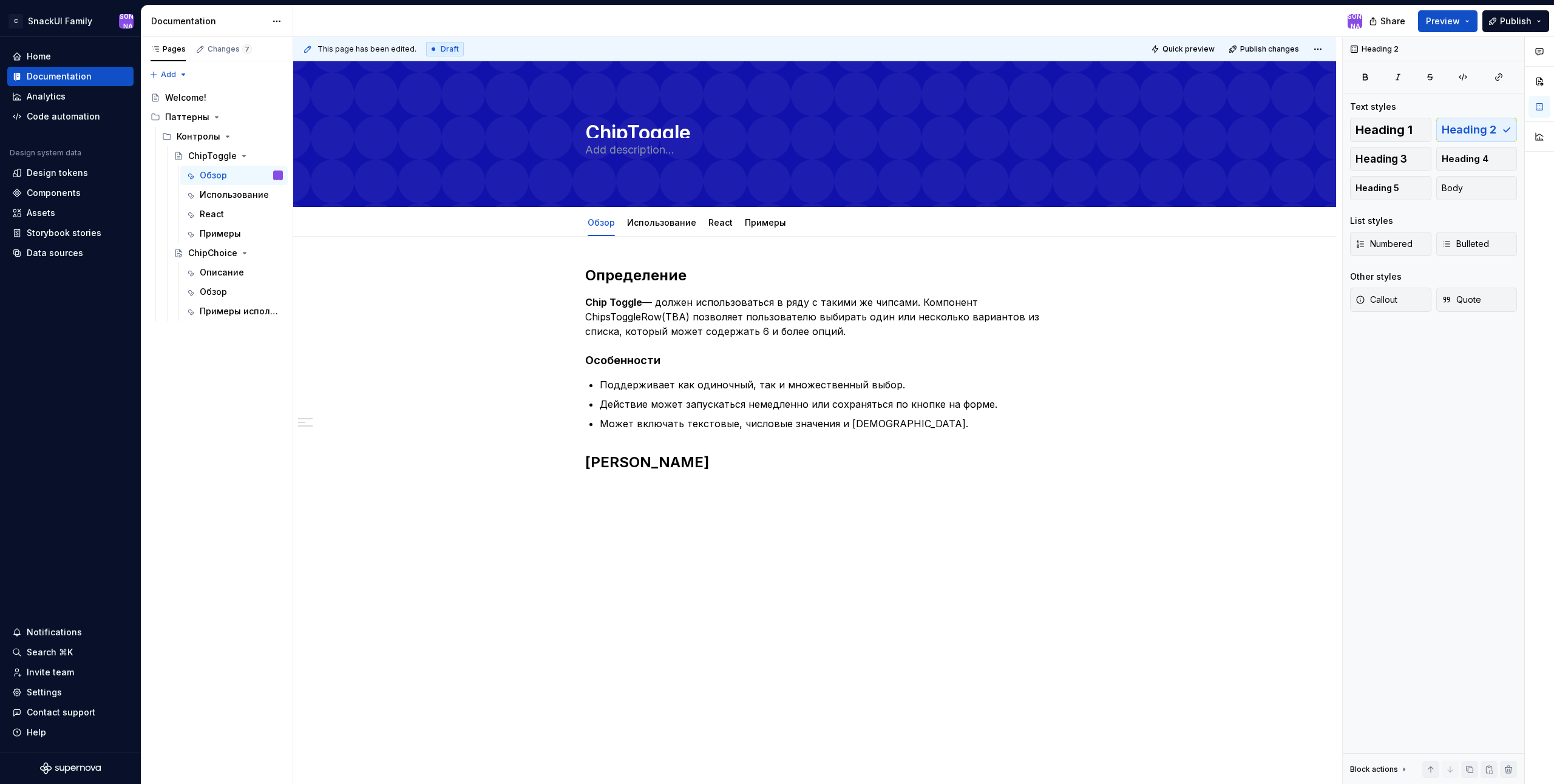
scroll to position [0, 0]
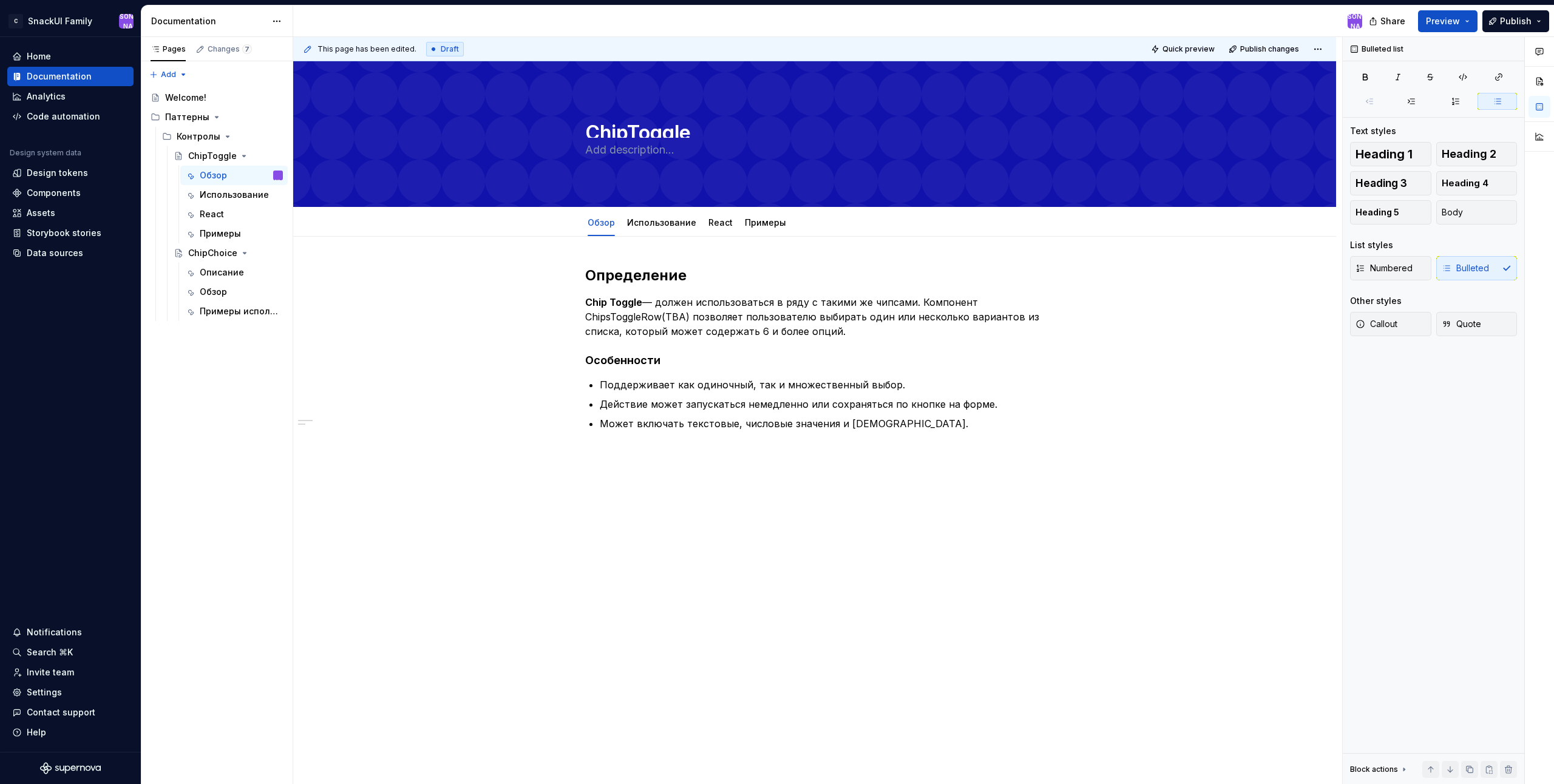
click at [613, 483] on div "This page has been edited. Draft Quick preview Publish changes ChipToggle Edit …" at bounding box center [818, 411] width 1049 height 748
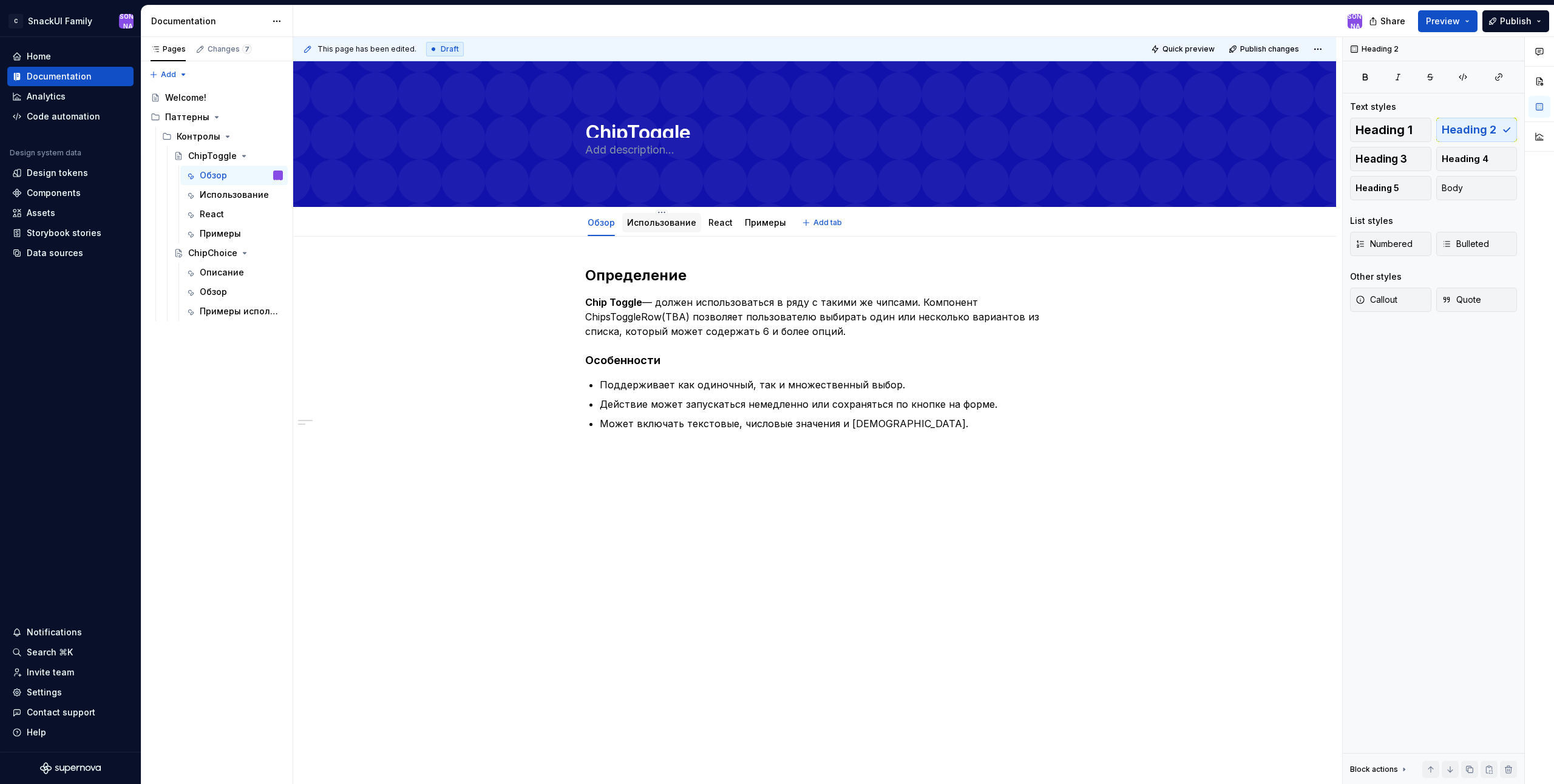
click at [665, 229] on div "Использование" at bounding box center [661, 223] width 69 height 15
click at [661, 226] on link "Использование" at bounding box center [661, 222] width 69 height 10
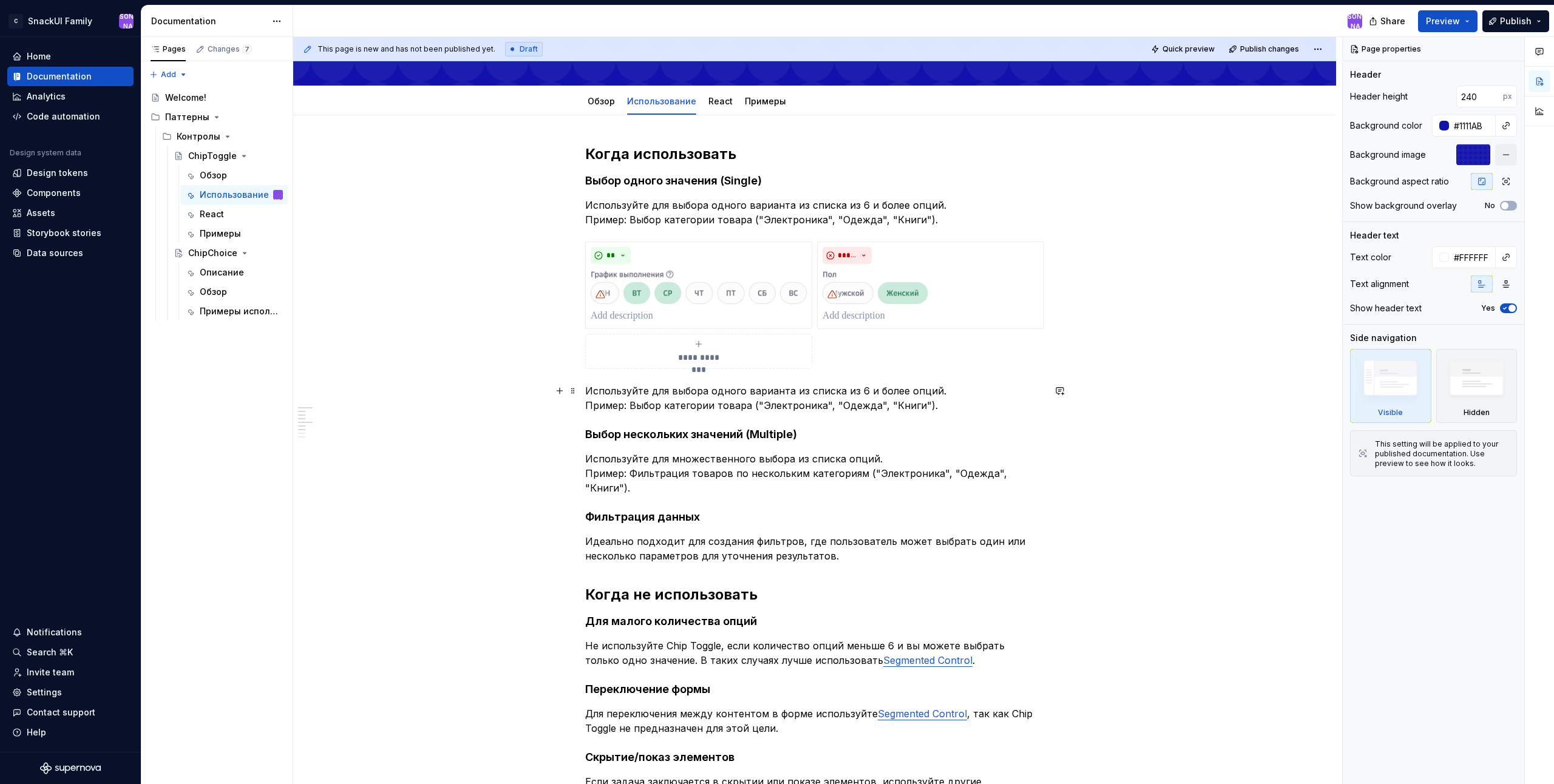
scroll to position [61, 0]
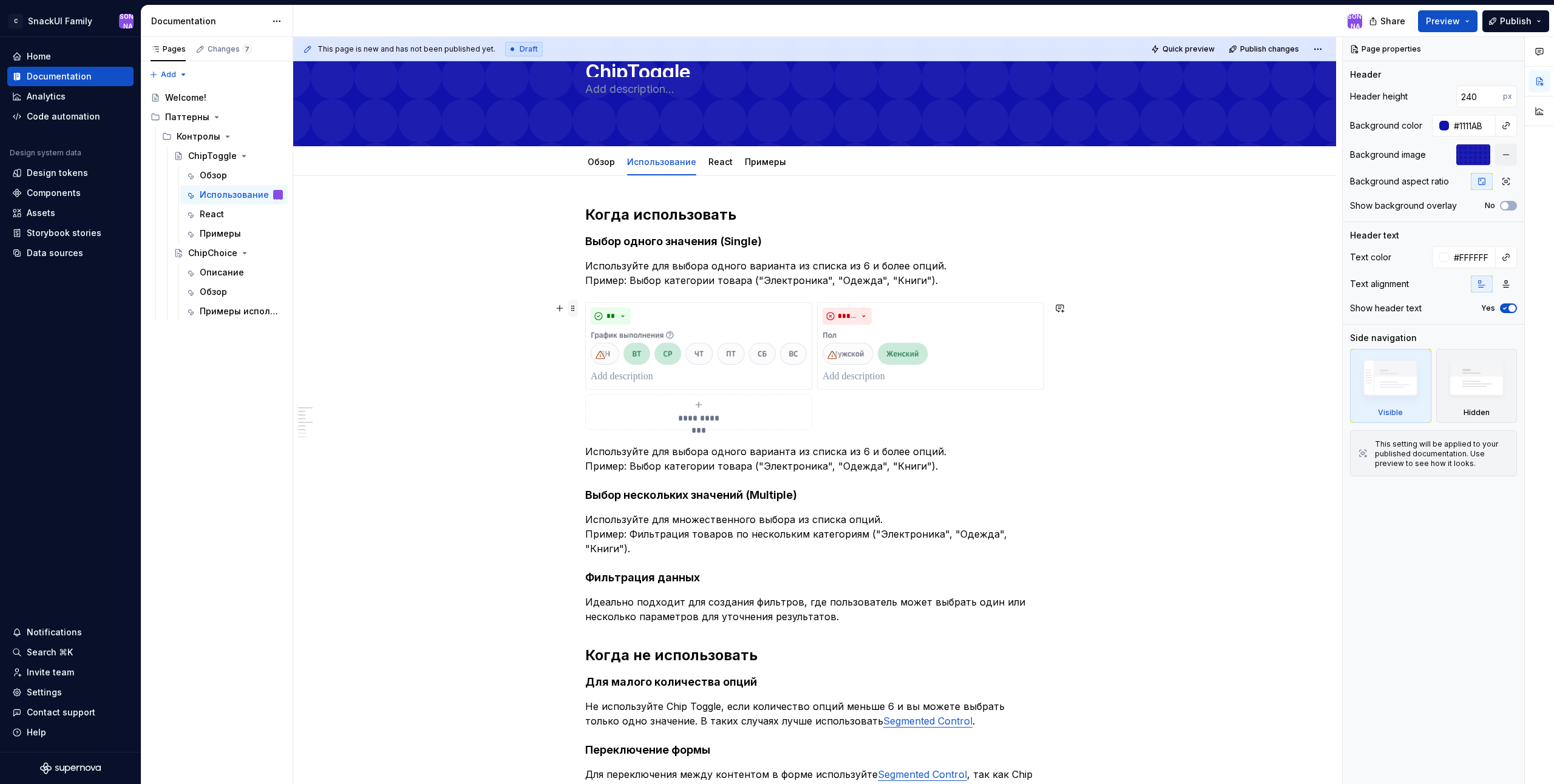
click at [574, 307] on span at bounding box center [573, 308] width 10 height 17
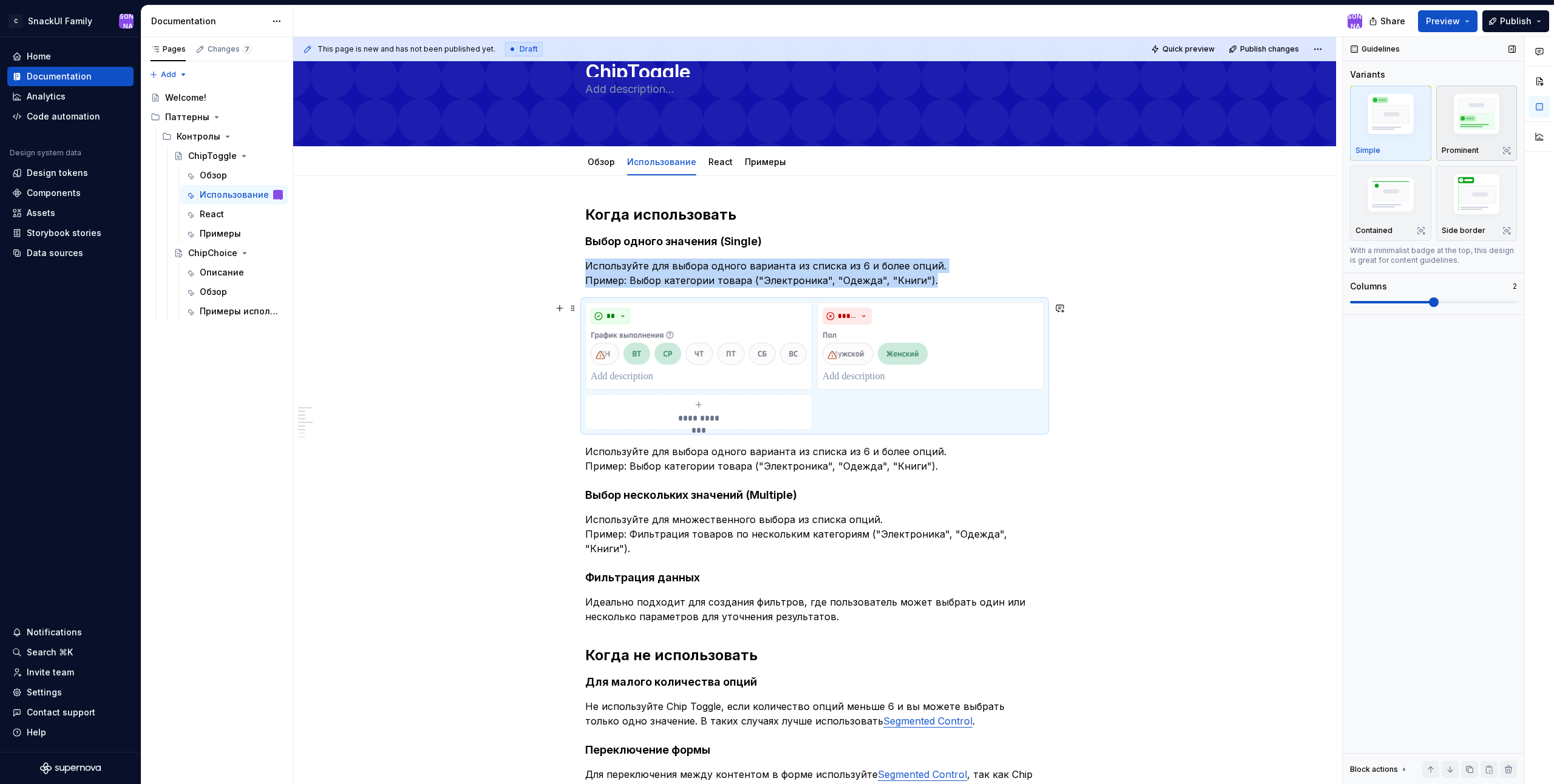
click at [1476, 127] on img "button" at bounding box center [1477, 117] width 70 height 53
click at [1181, 433] on div "**********" at bounding box center [814, 671] width 1043 height 991
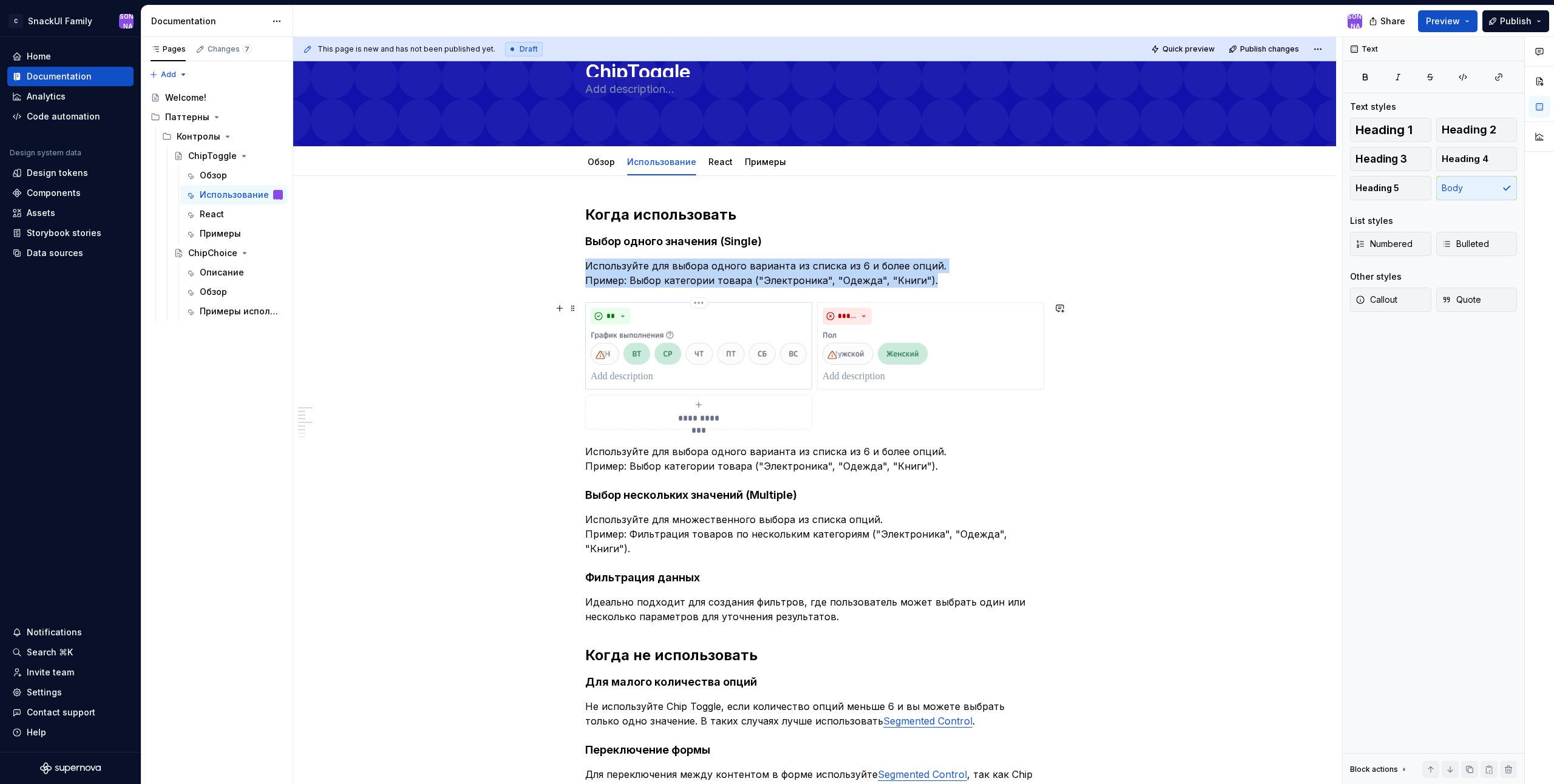
click at [750, 332] on img at bounding box center [698, 347] width 216 height 36
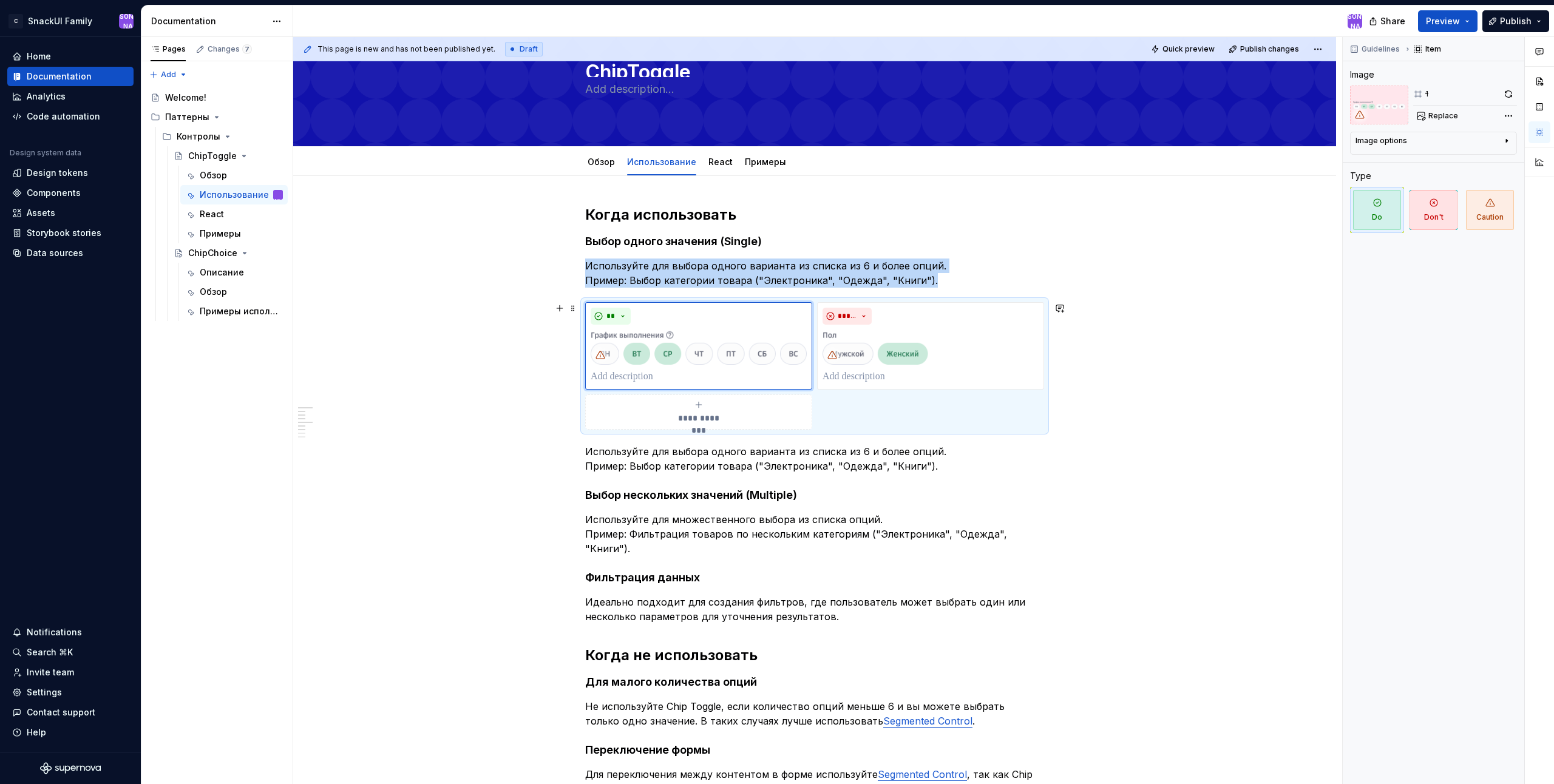
drag, startPoint x: 503, startPoint y: 369, endPoint x: 557, endPoint y: 340, distance: 61.3
click at [503, 369] on div "**********" at bounding box center [814, 671] width 1043 height 991
click at [1274, 50] on span "Publish changes" at bounding box center [1269, 49] width 59 height 10
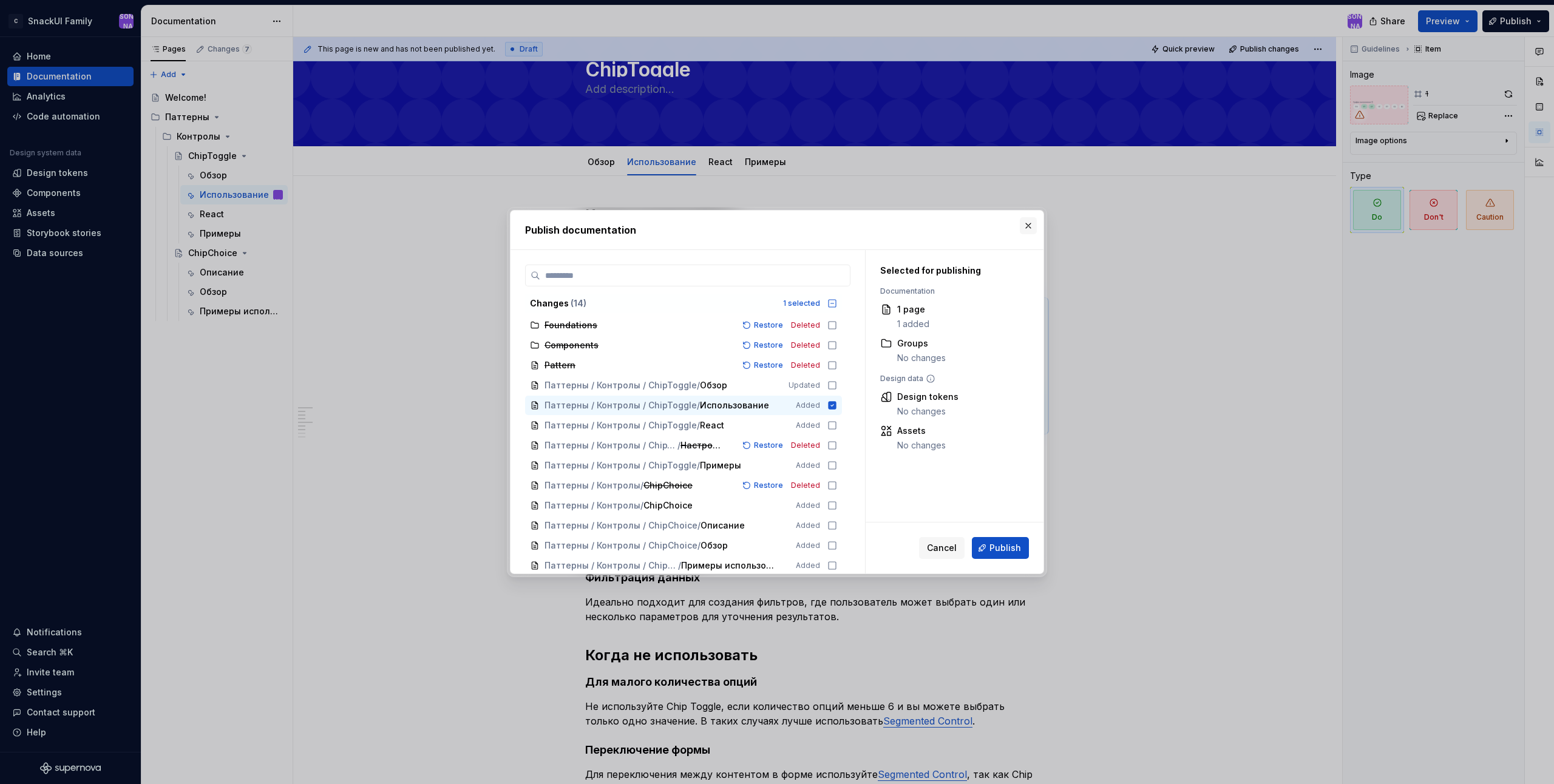
click at [1029, 225] on button "button" at bounding box center [1028, 226] width 17 height 17
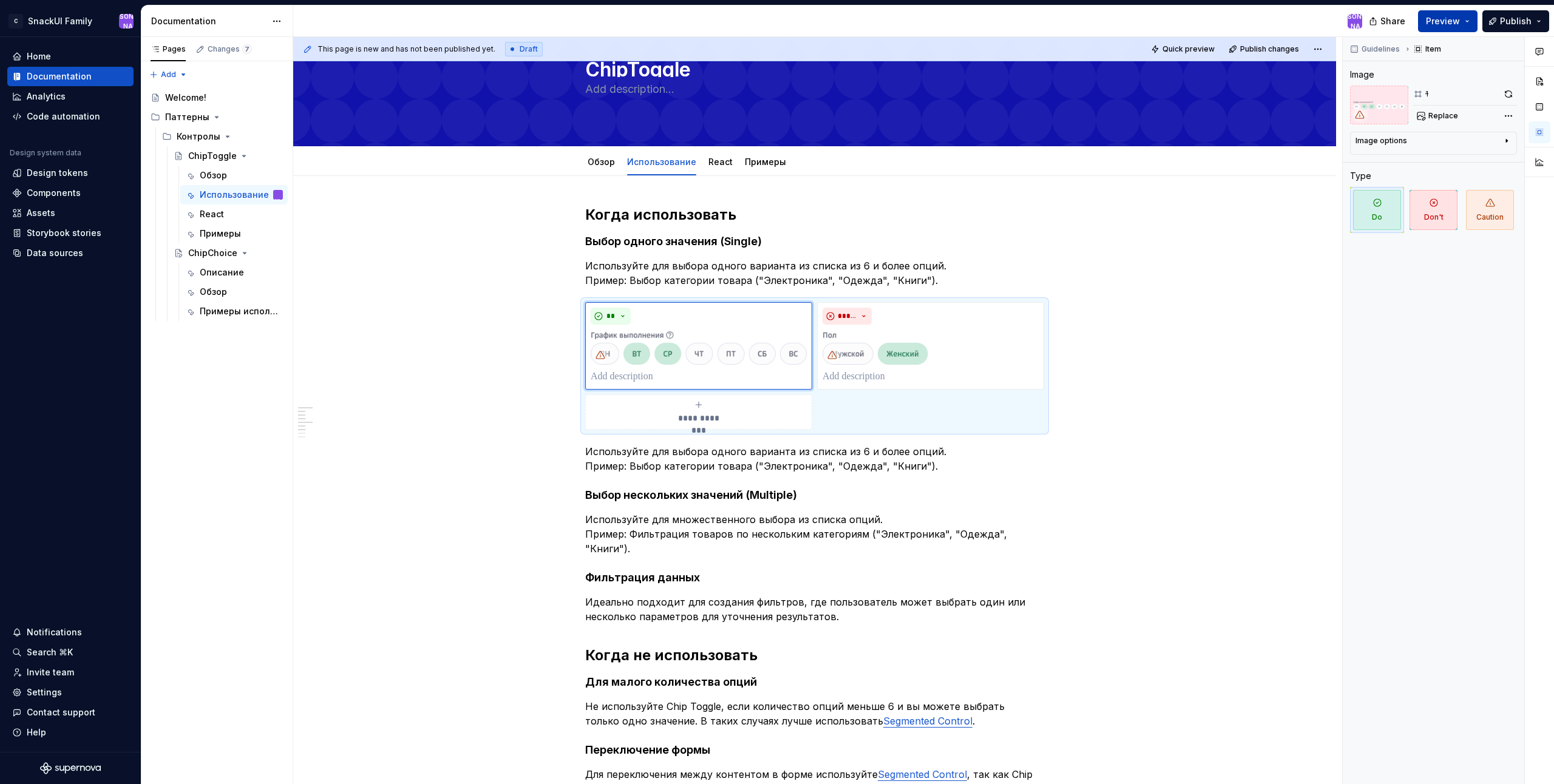
click at [1471, 23] on button "Preview" at bounding box center [1447, 21] width 59 height 22
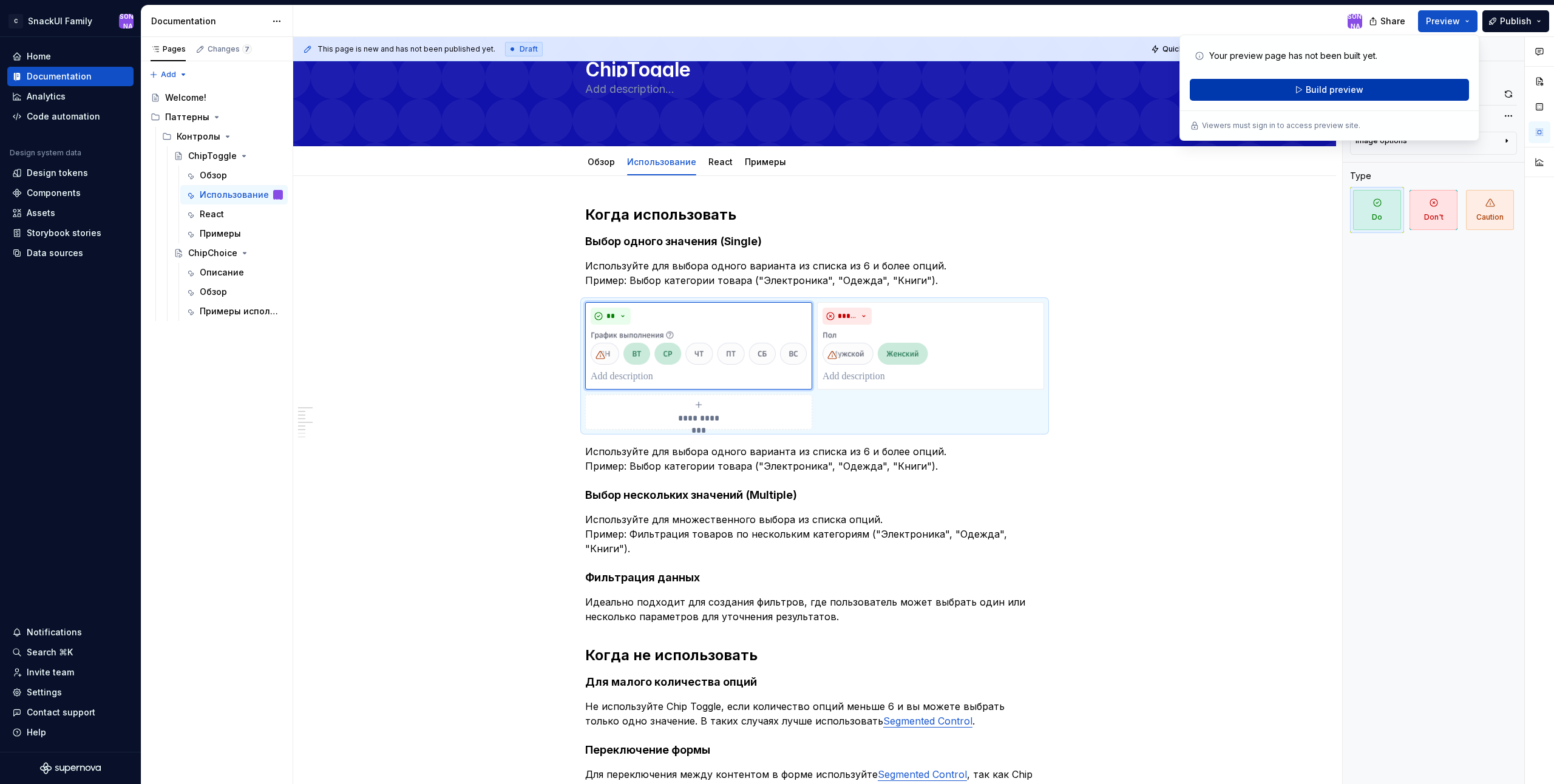
click at [1389, 87] on button "Build preview" at bounding box center [1329, 90] width 280 height 22
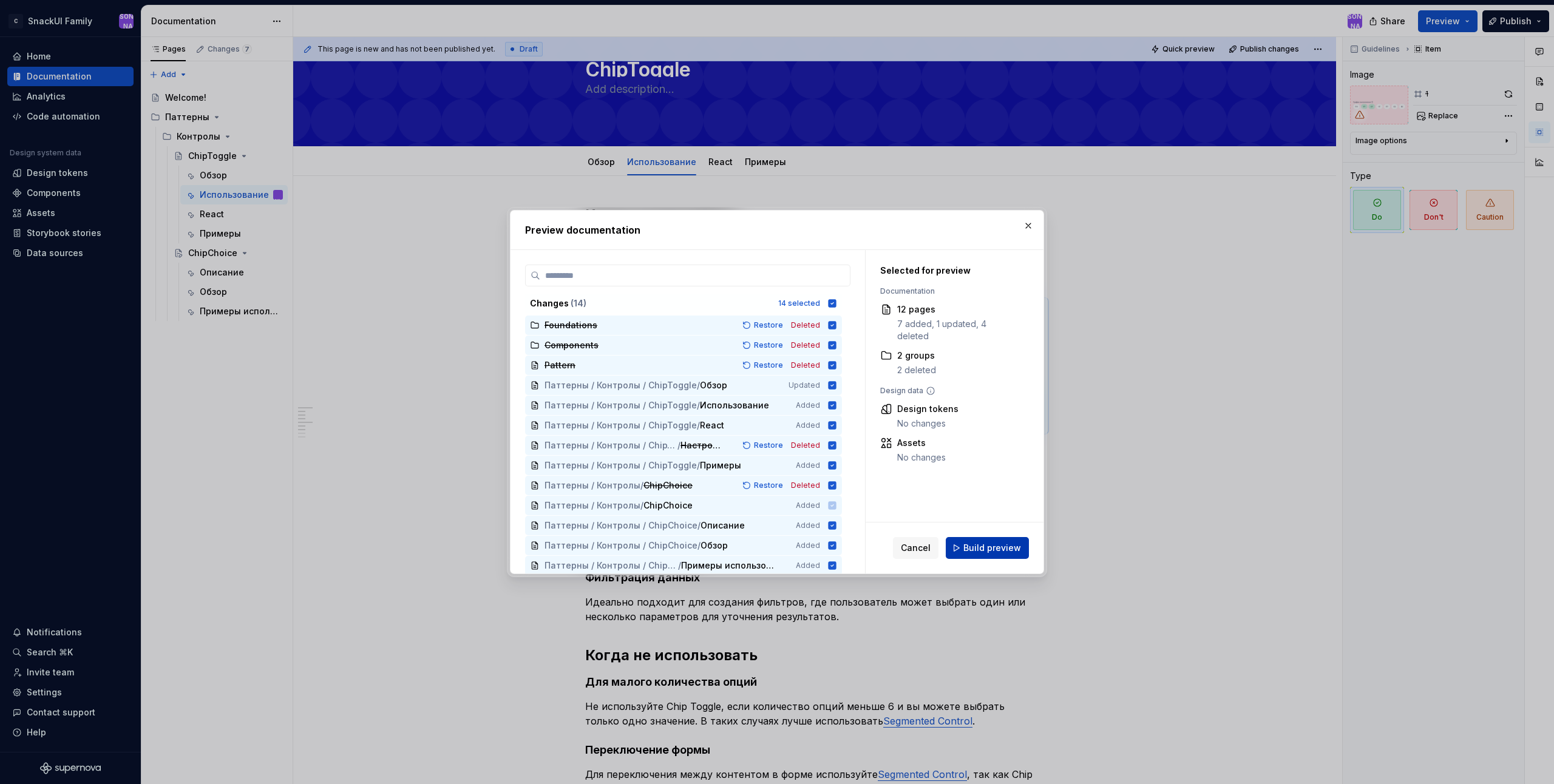
click at [1006, 552] on span "Build preview" at bounding box center [992, 547] width 57 height 12
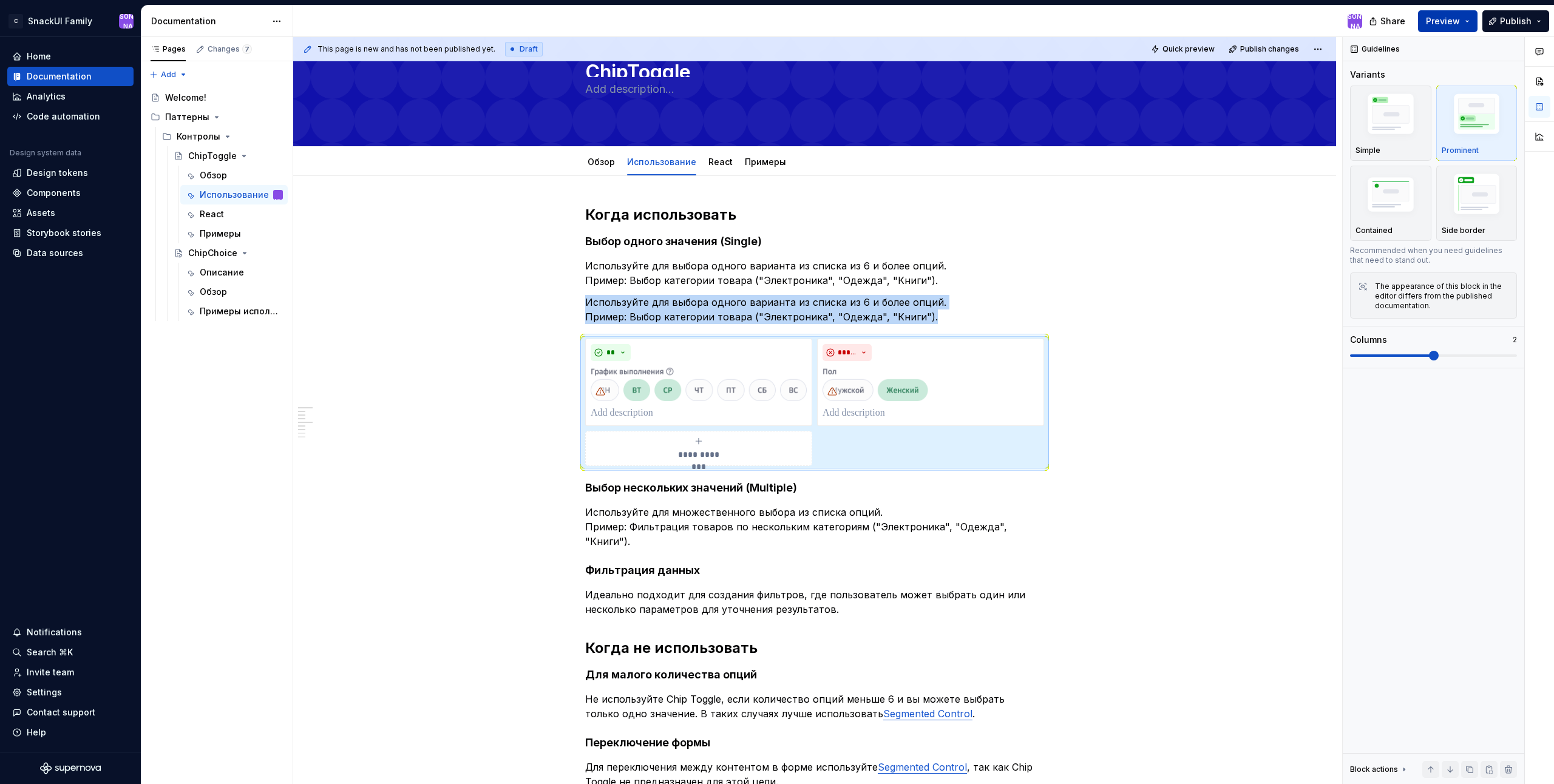
click at [1462, 22] on button "Preview" at bounding box center [1447, 21] width 59 height 22
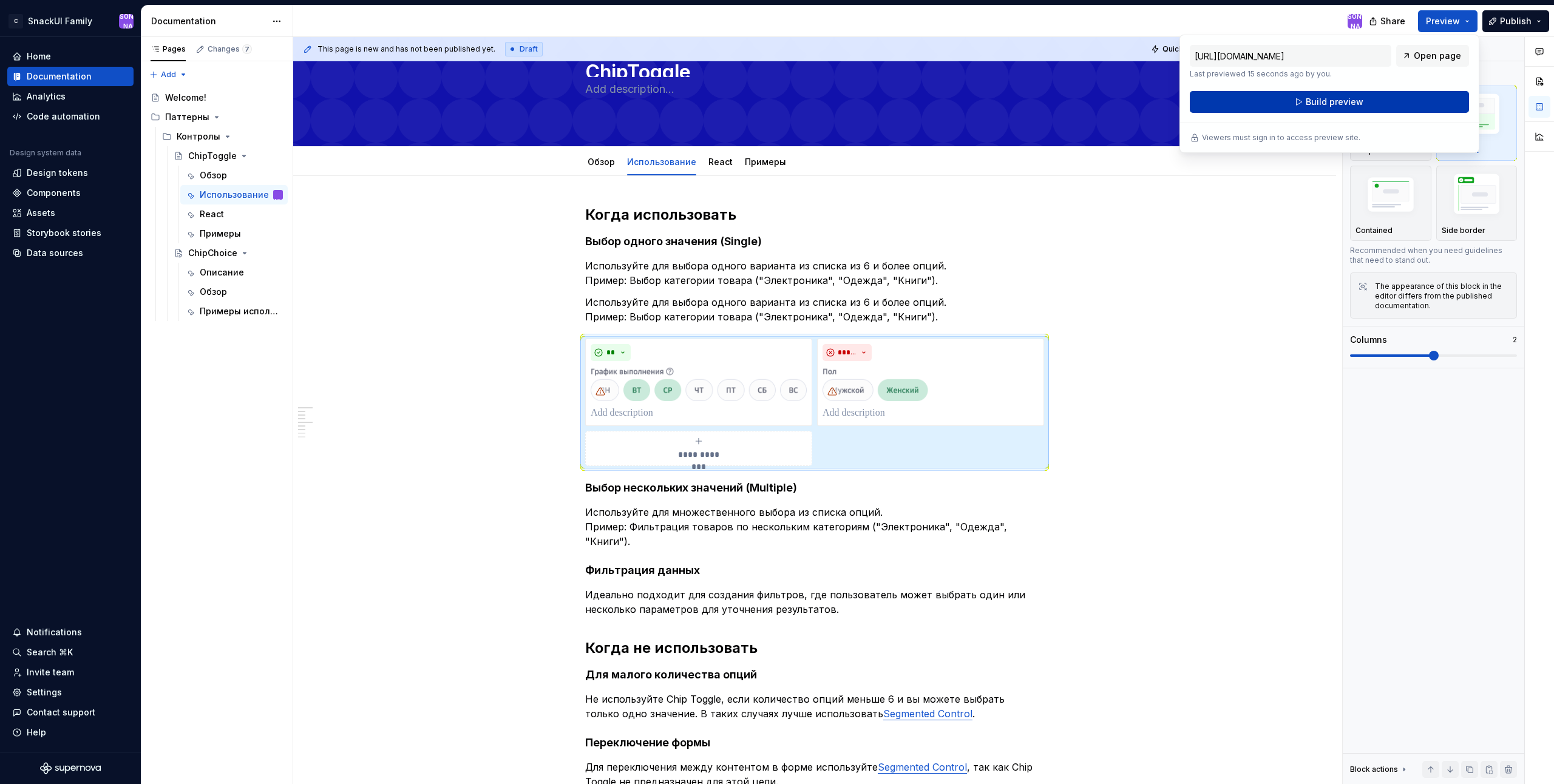
click at [1404, 99] on button "Build preview" at bounding box center [1329, 102] width 280 height 22
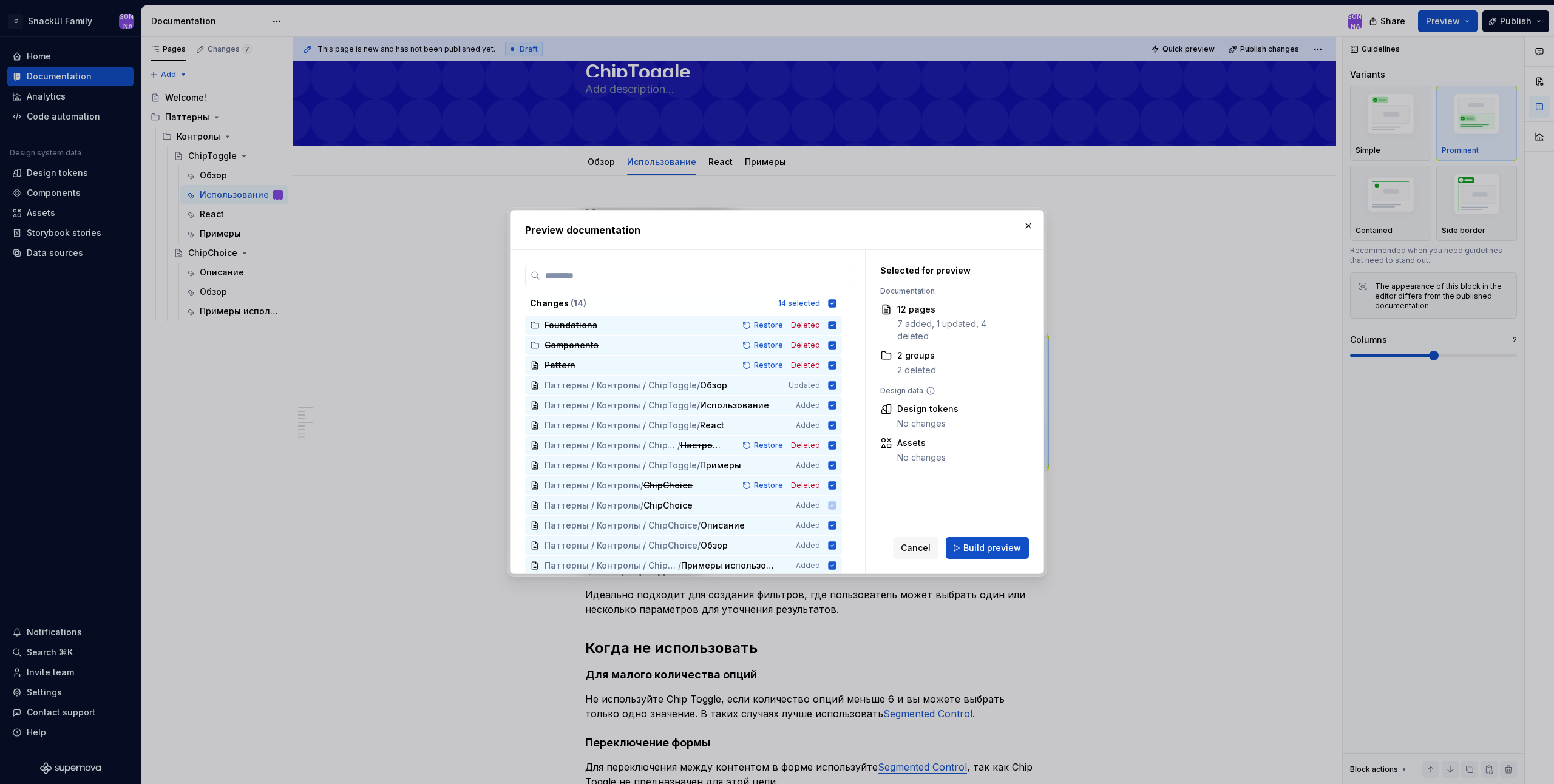
click at [997, 548] on span "Build preview" at bounding box center [992, 547] width 57 height 12
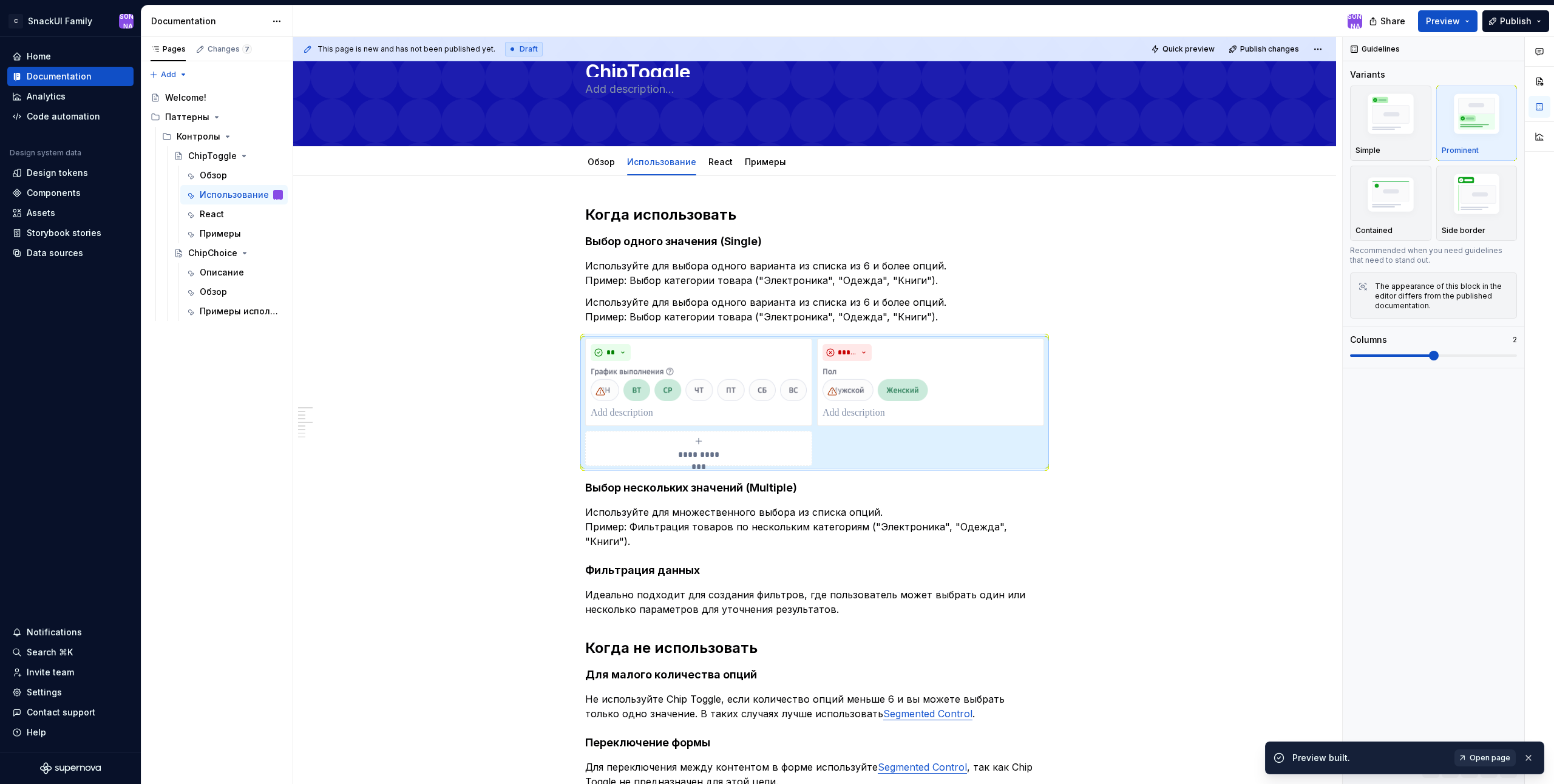
click at [1498, 754] on span "Open page" at bounding box center [1489, 758] width 41 height 10
click at [571, 345] on span at bounding box center [573, 344] width 10 height 17
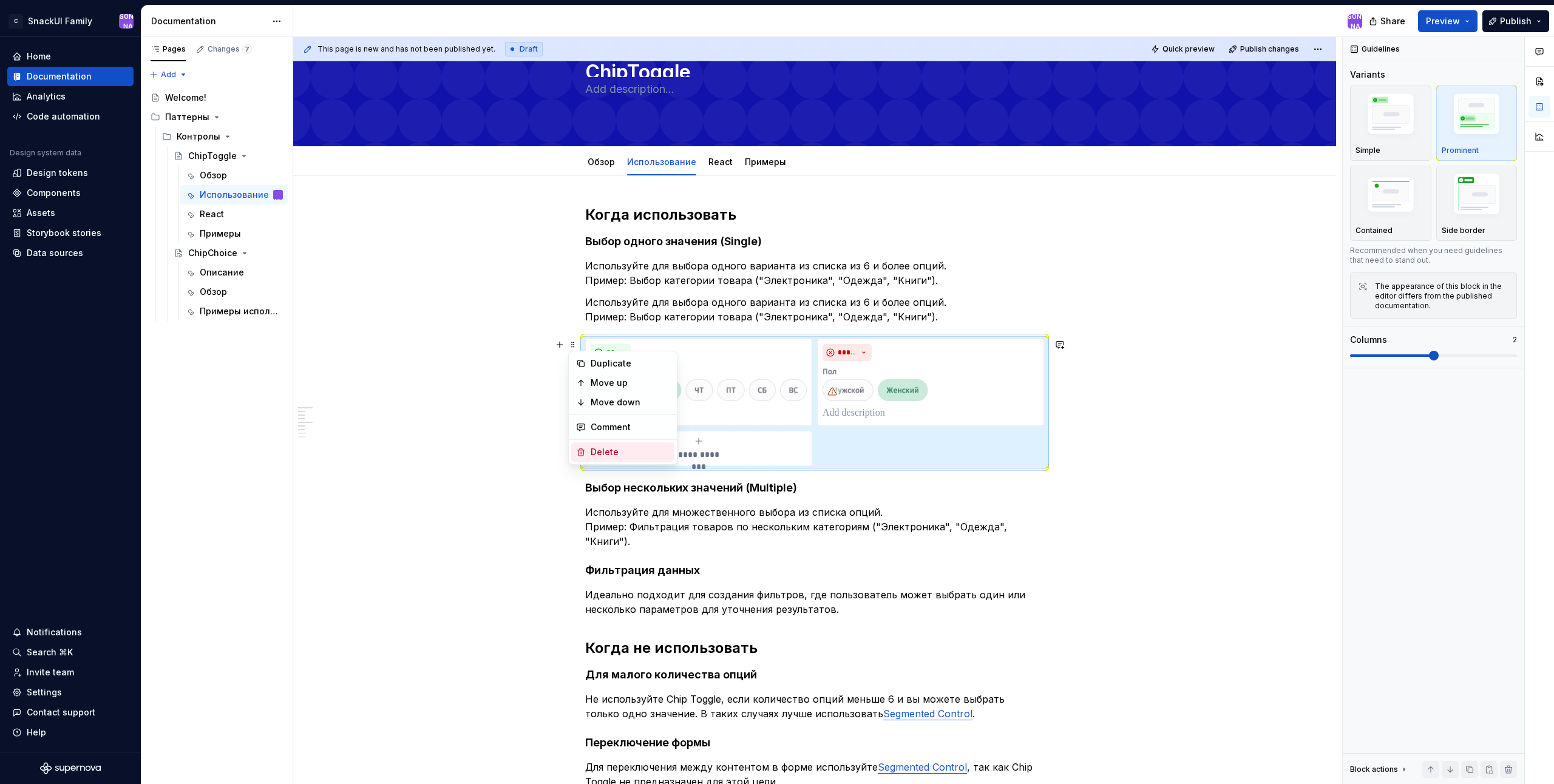
click at [616, 452] on div "Delete" at bounding box center [629, 452] width 79 height 12
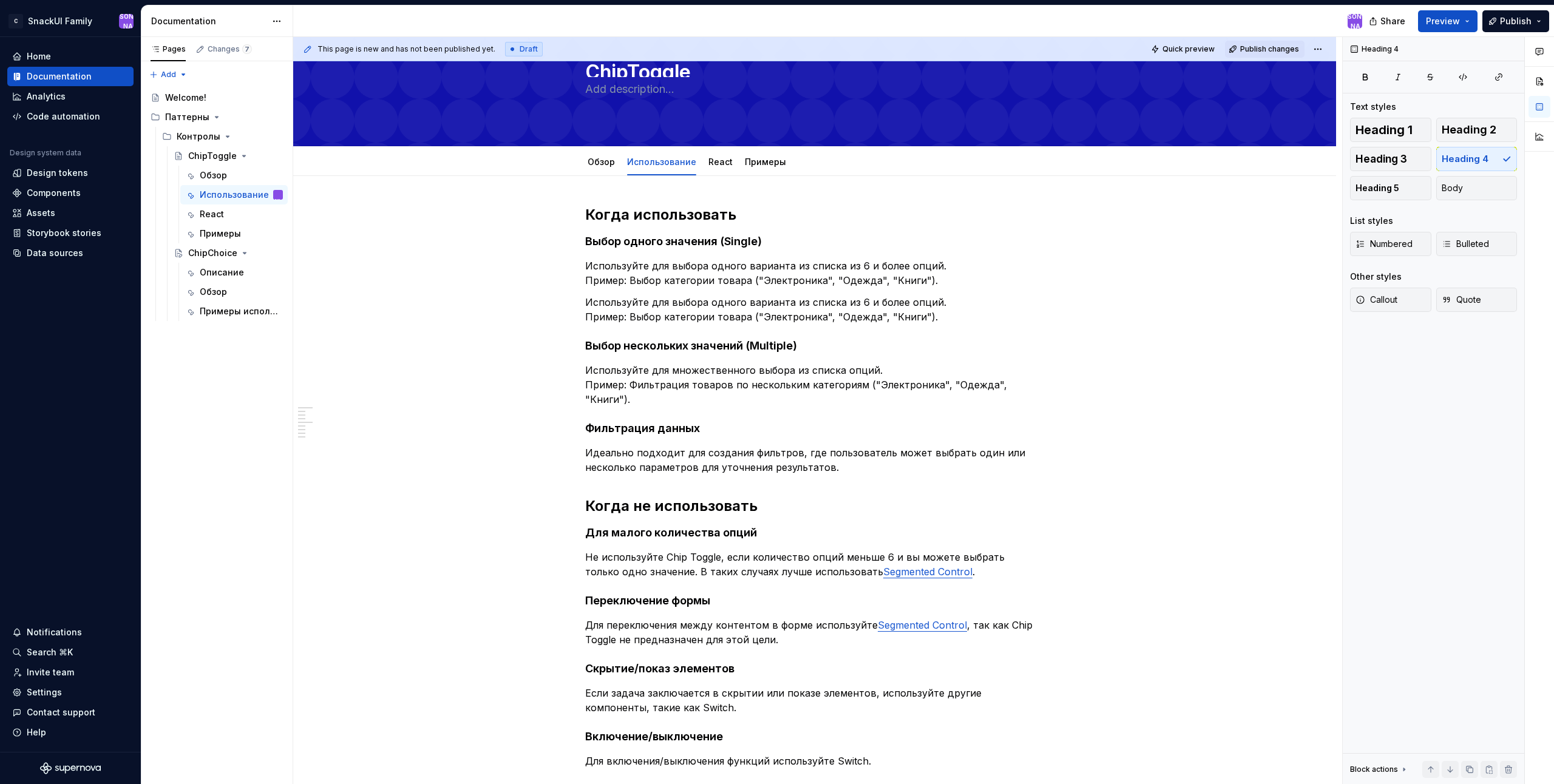
click at [1275, 50] on span "Publish changes" at bounding box center [1269, 49] width 59 height 10
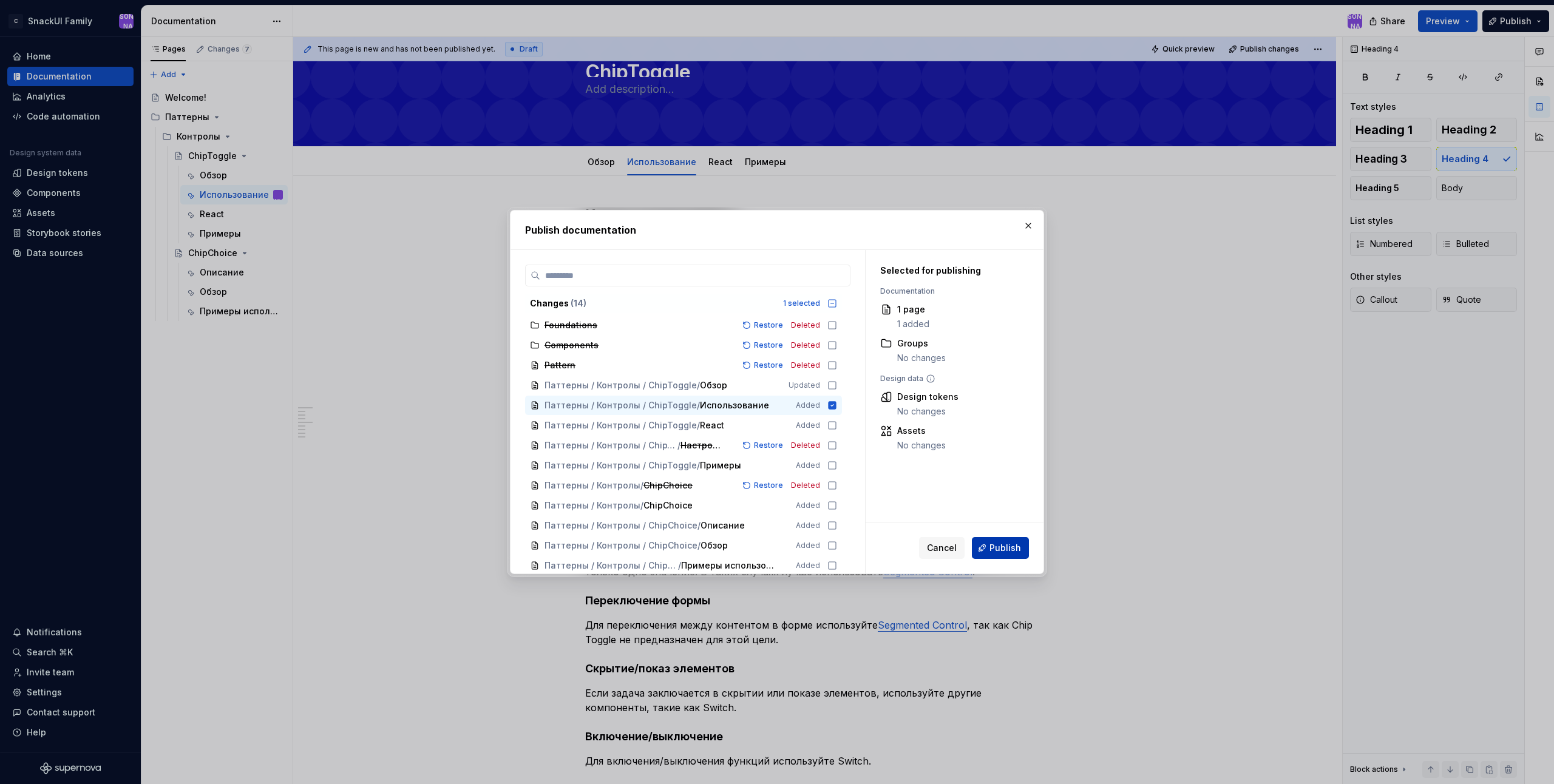
click at [1005, 550] on span "Publish" at bounding box center [1005, 547] width 32 height 12
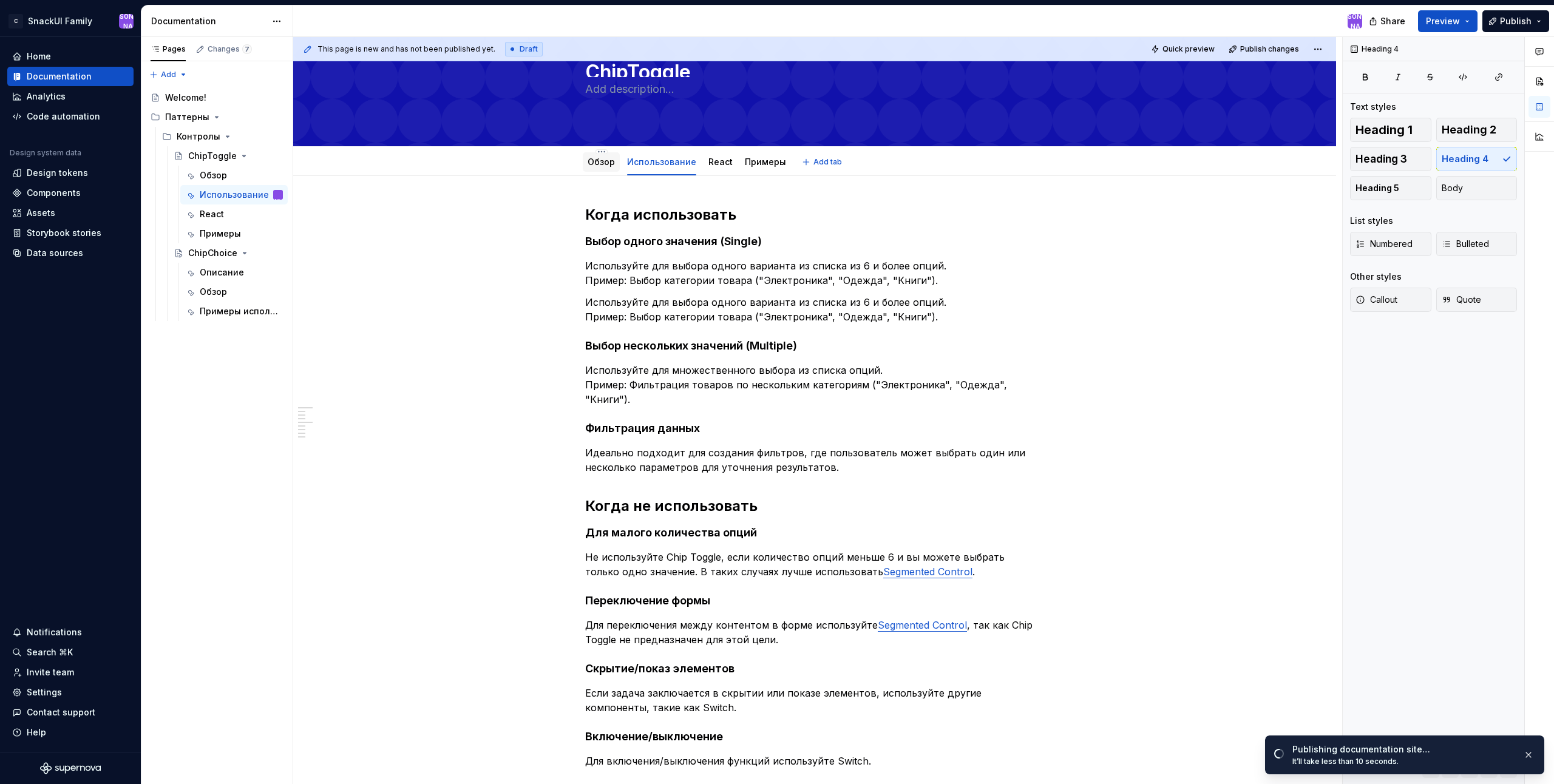
click at [607, 160] on link "Обзор" at bounding box center [601, 161] width 27 height 10
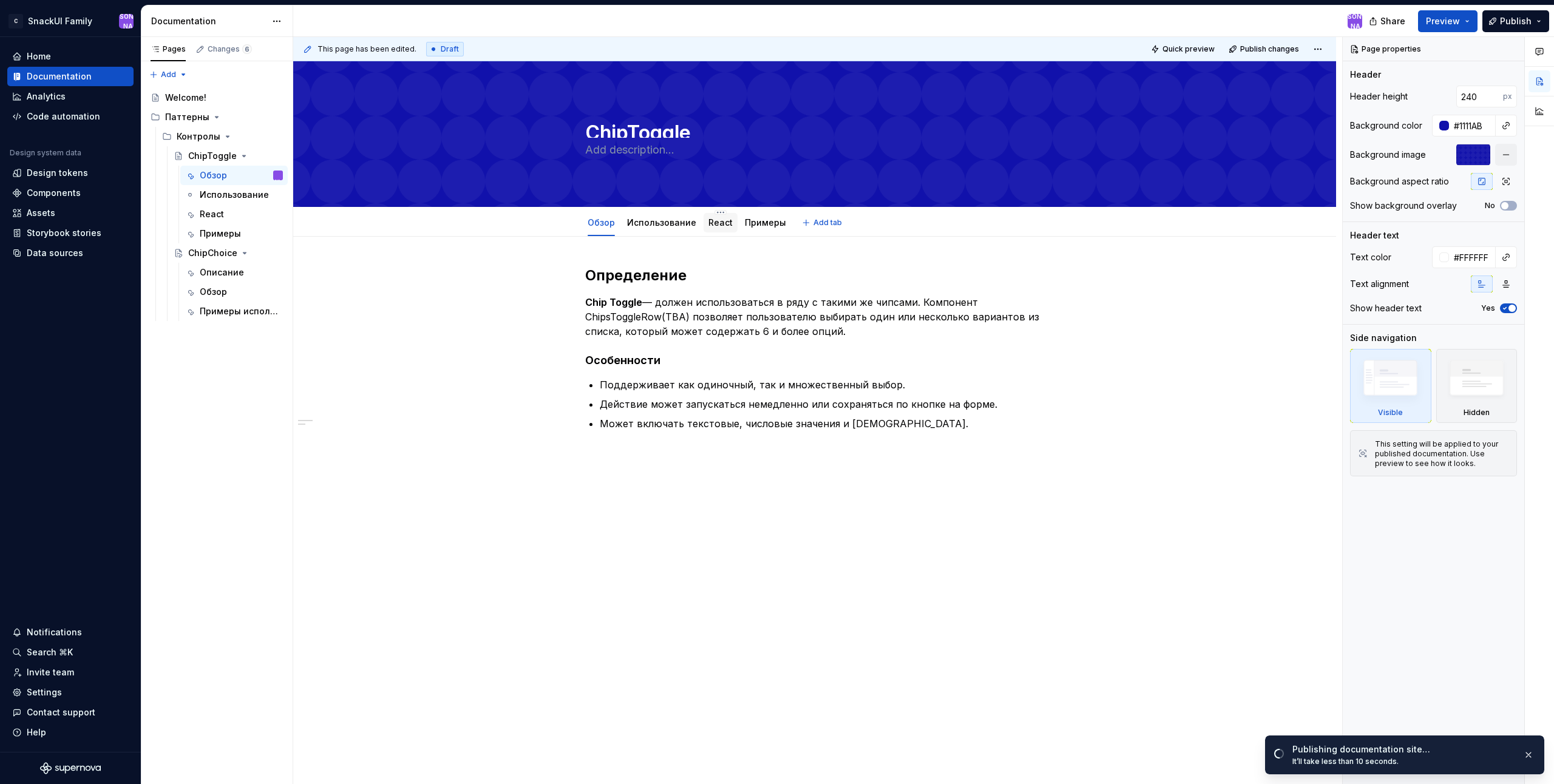
click at [711, 221] on link "React" at bounding box center [721, 222] width 25 height 10
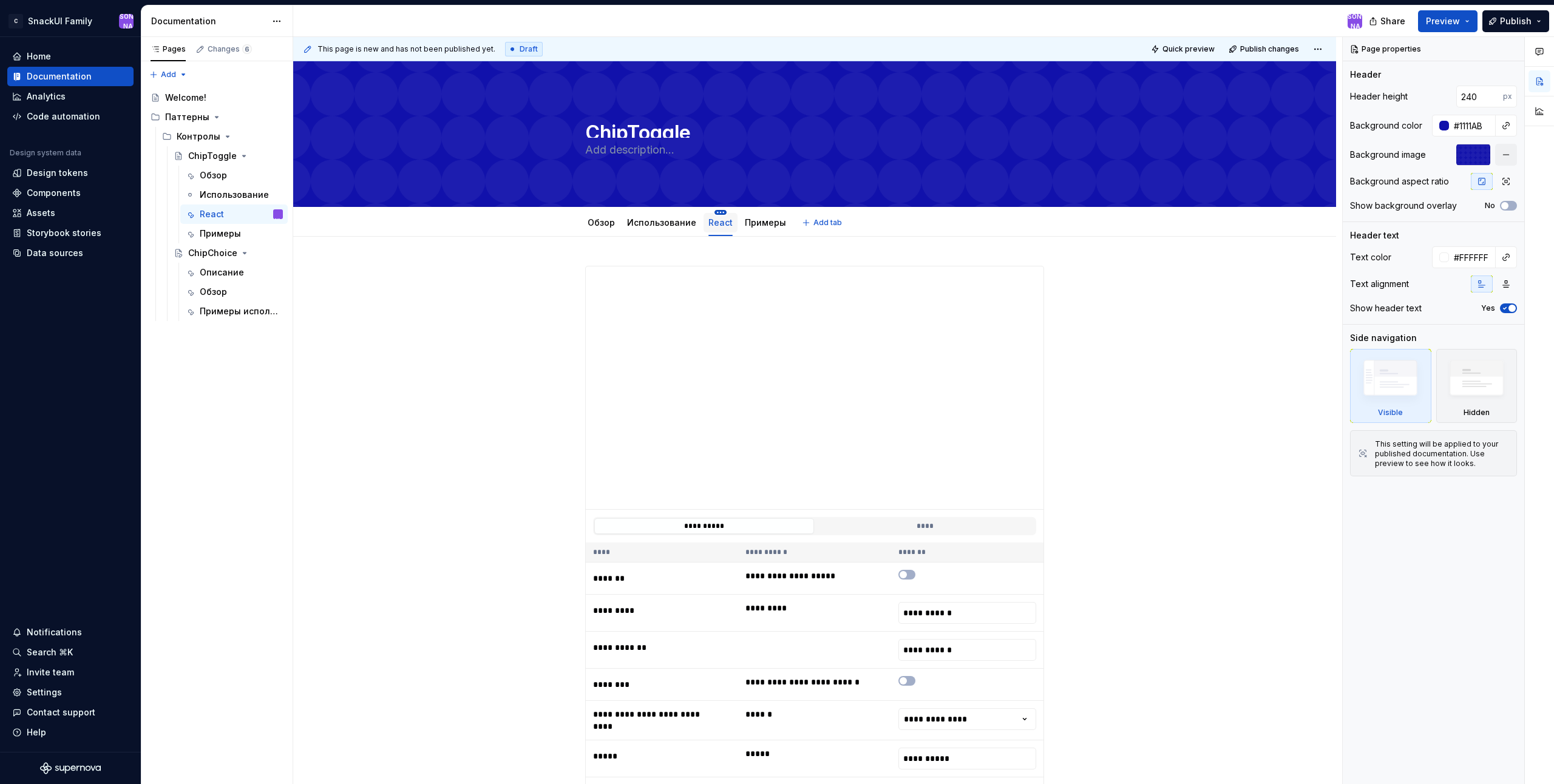
click at [721, 212] on html "C SnackUI Family Ю Home Documentation Analytics Code automation Design system d…" at bounding box center [777, 392] width 1554 height 784
type textarea "*"
click at [760, 232] on div "Rename tab" at bounding box center [788, 229] width 114 height 12
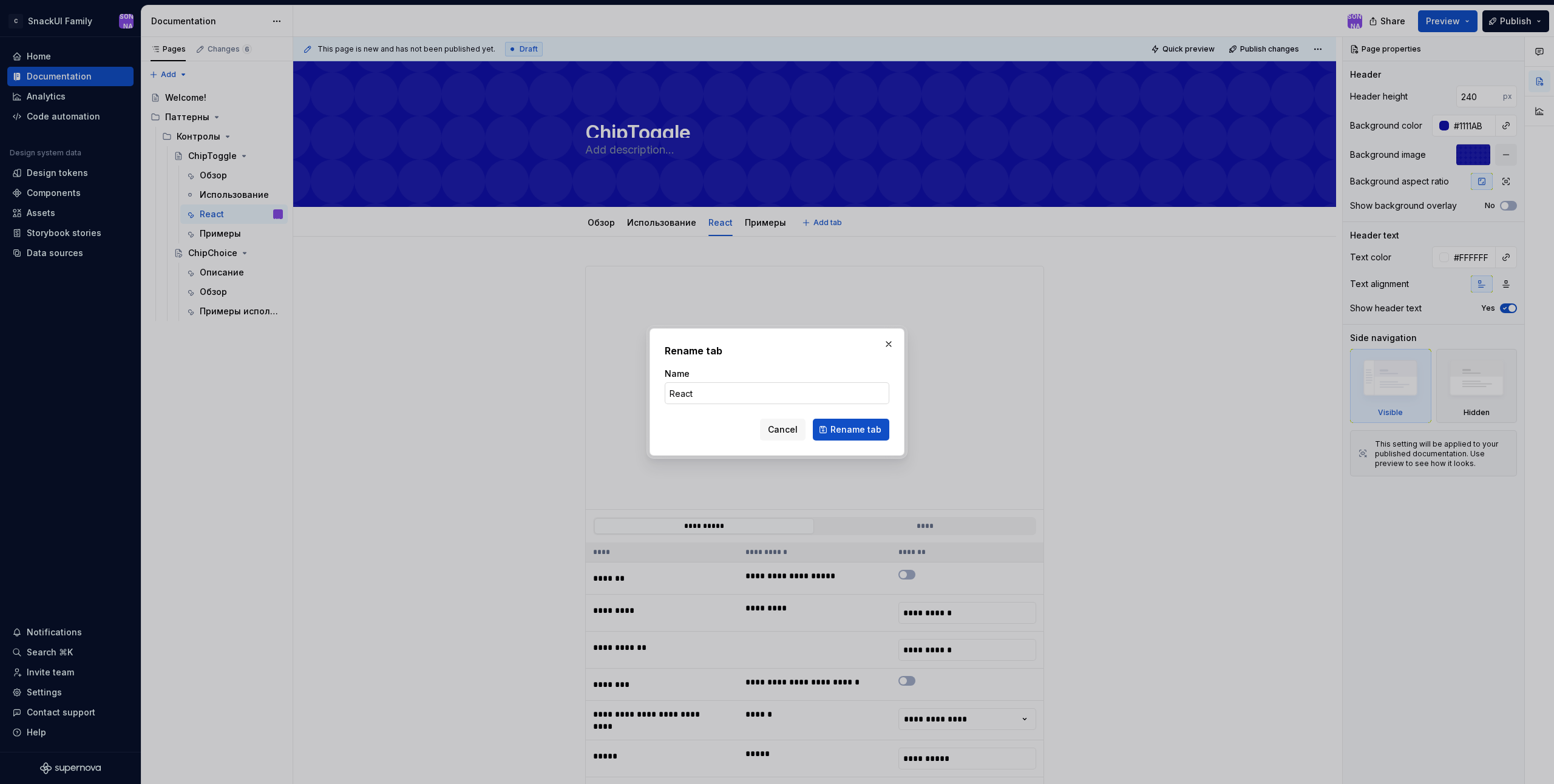
click at [729, 392] on input "React" at bounding box center [777, 393] width 225 height 22
type input "R"
type input "Компонент"
click at [861, 428] on span "Rename tab" at bounding box center [856, 429] width 51 height 12
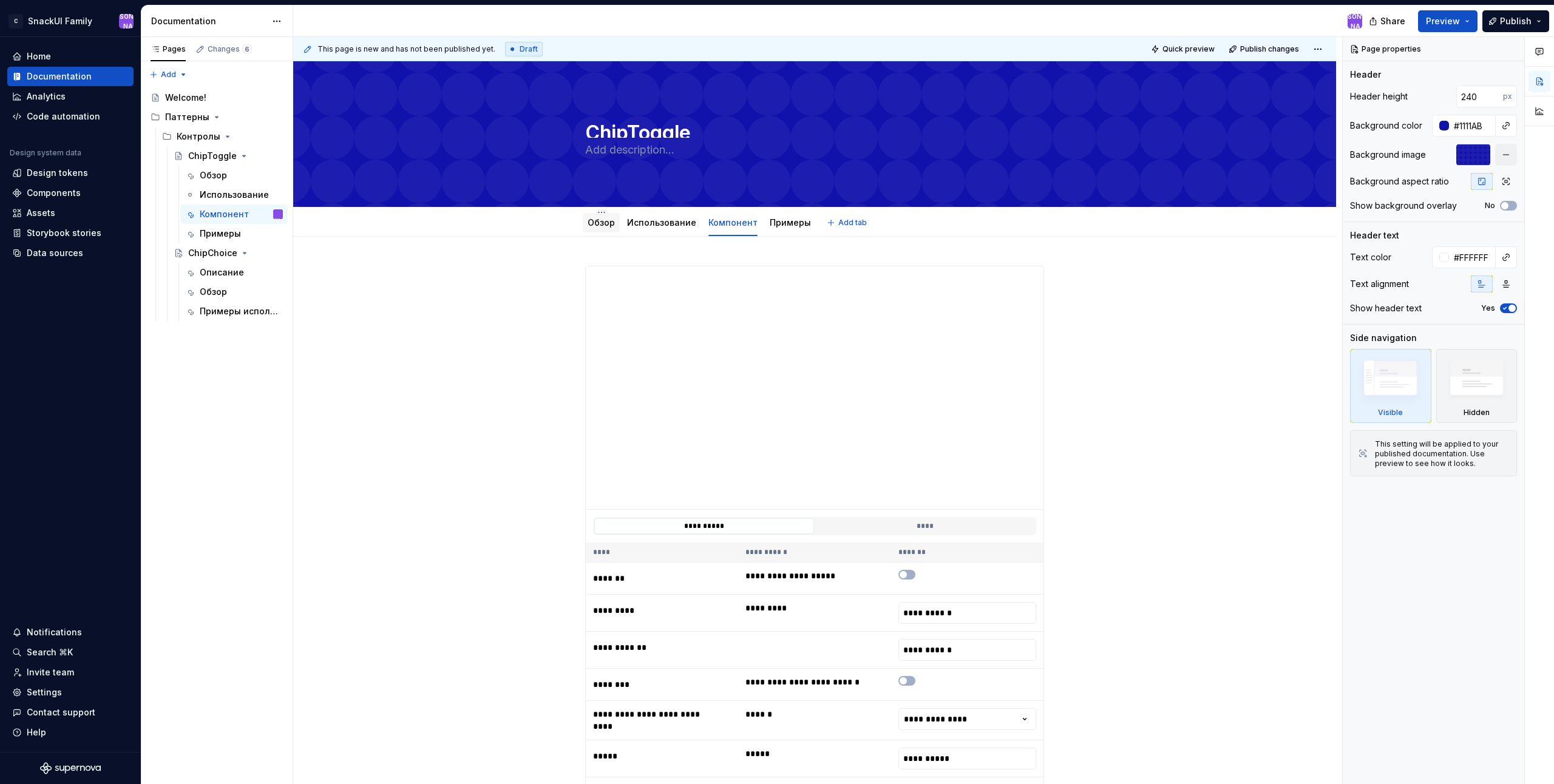
click at [605, 225] on link "Обзор" at bounding box center [601, 222] width 27 height 10
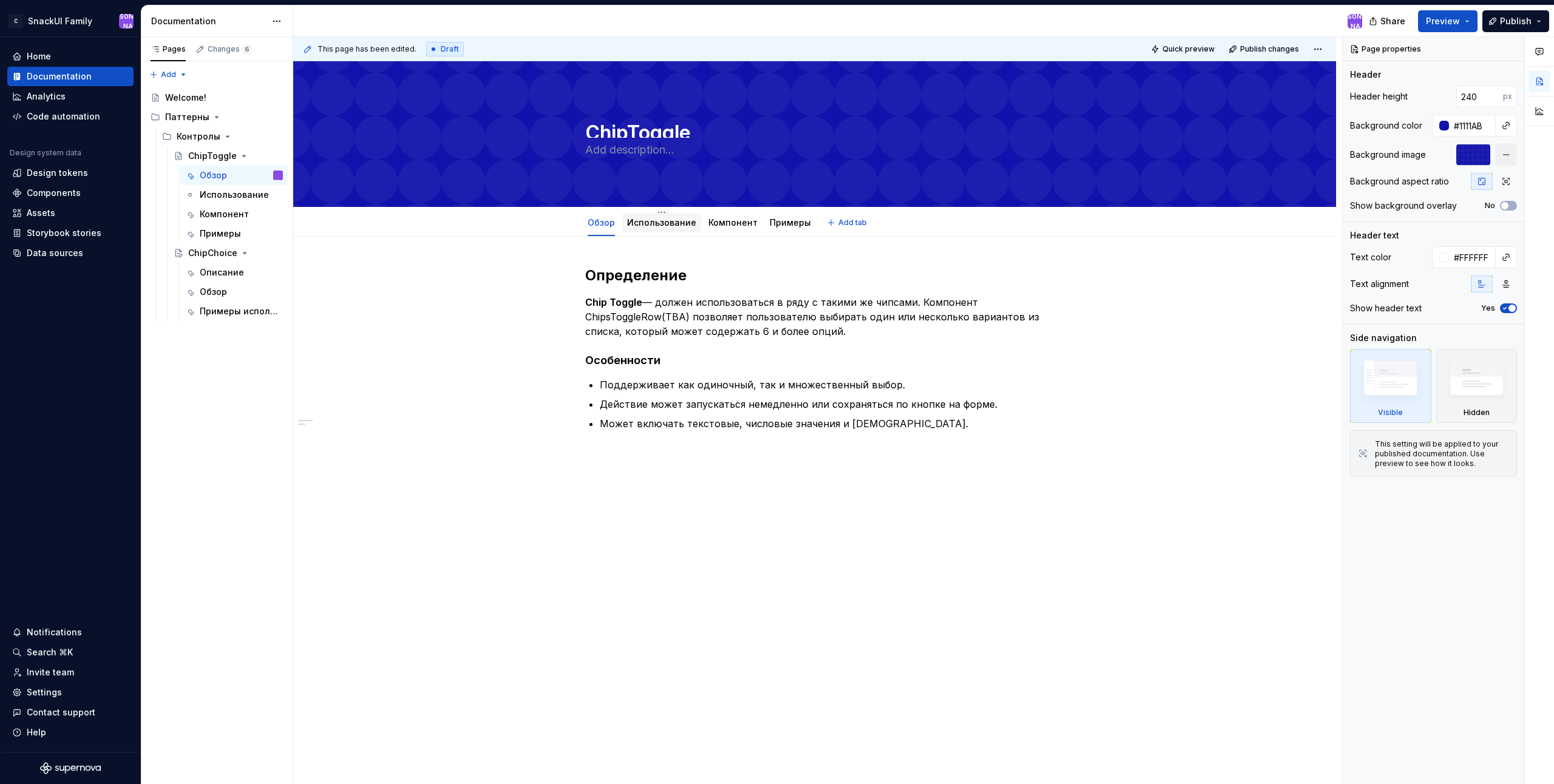
click at [656, 224] on link "Использование" at bounding box center [661, 222] width 69 height 10
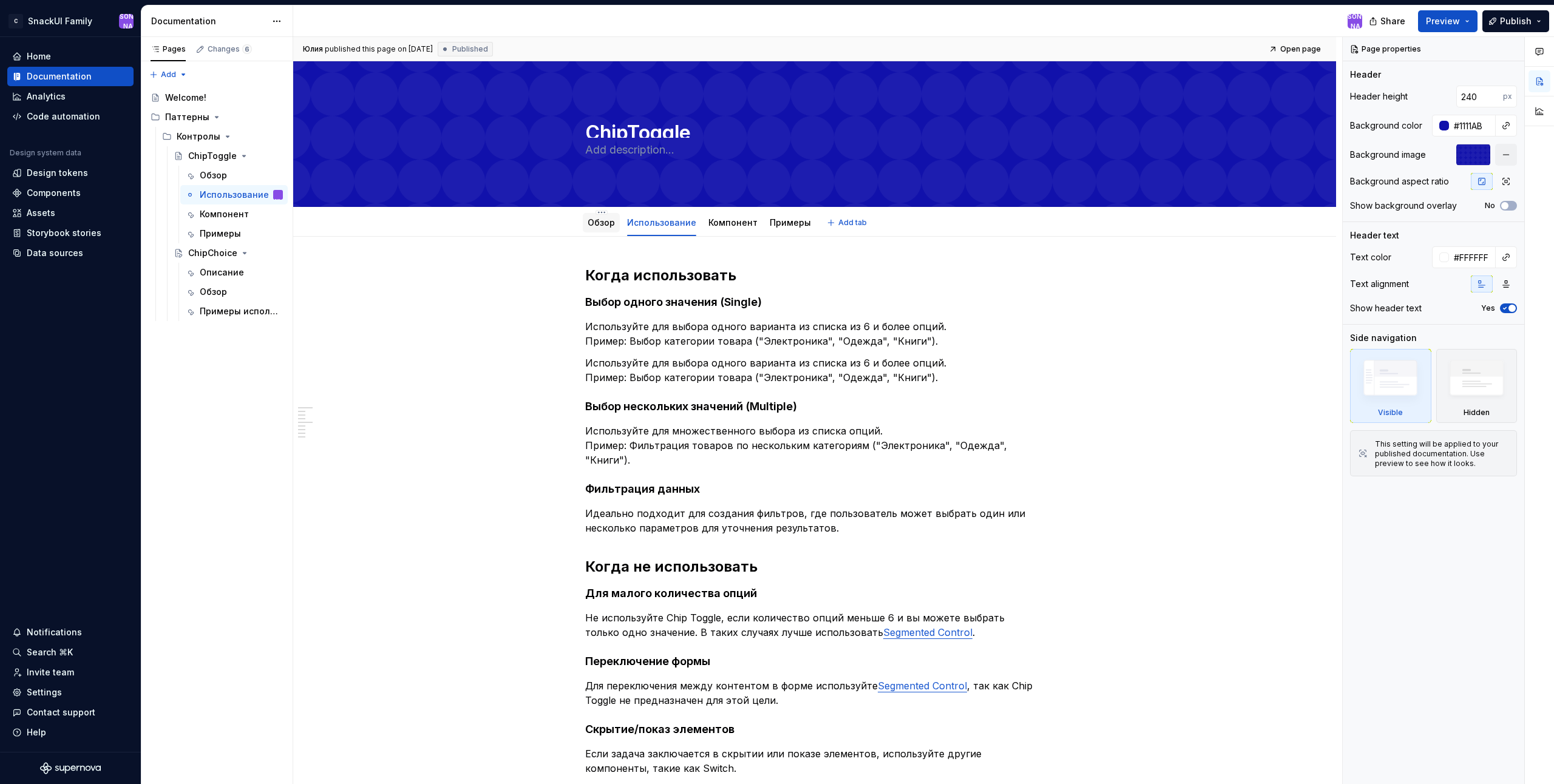
click at [608, 225] on link "Обзор" at bounding box center [601, 222] width 27 height 10
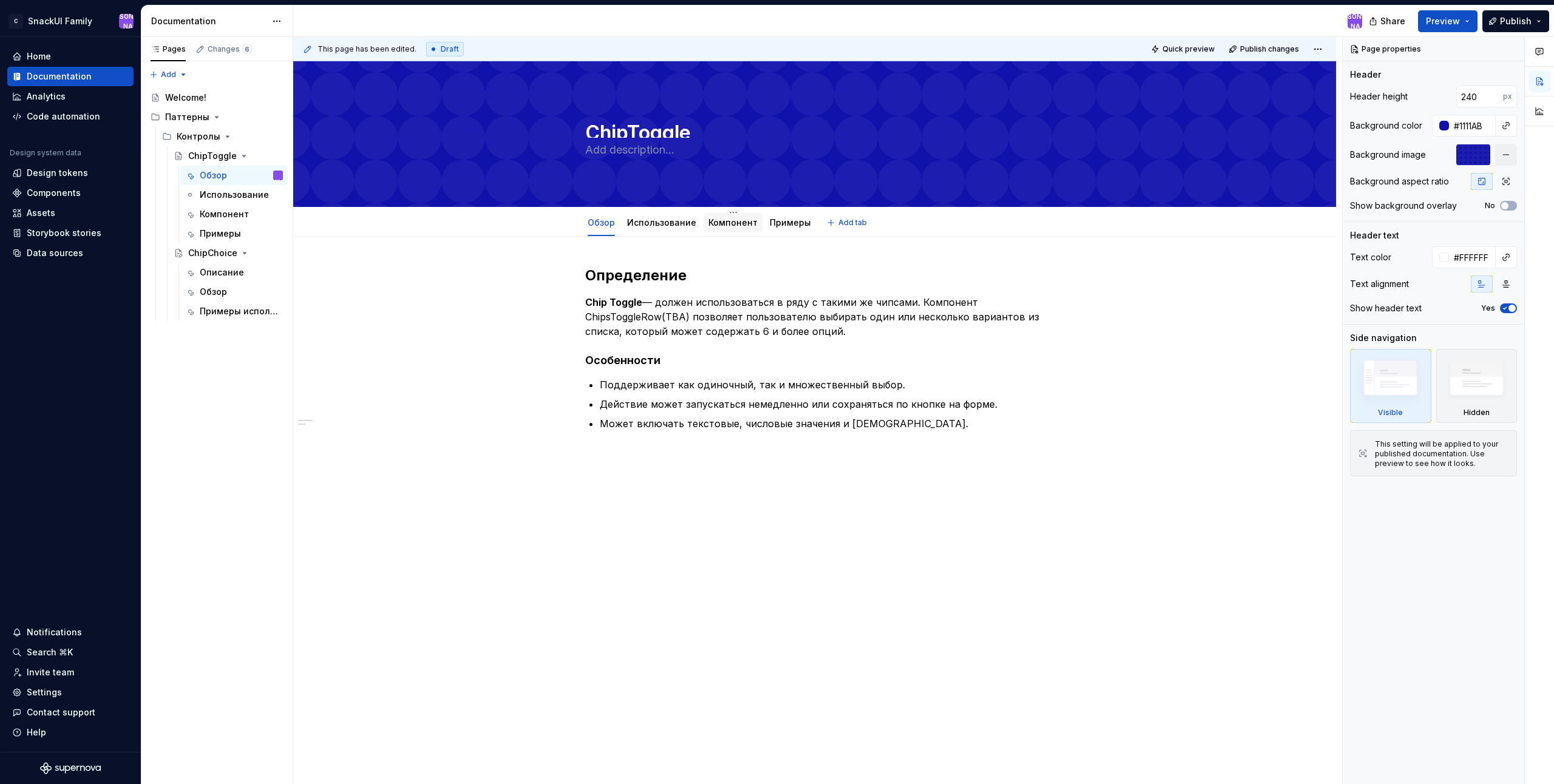
click at [731, 227] on link "Компонент" at bounding box center [733, 222] width 49 height 10
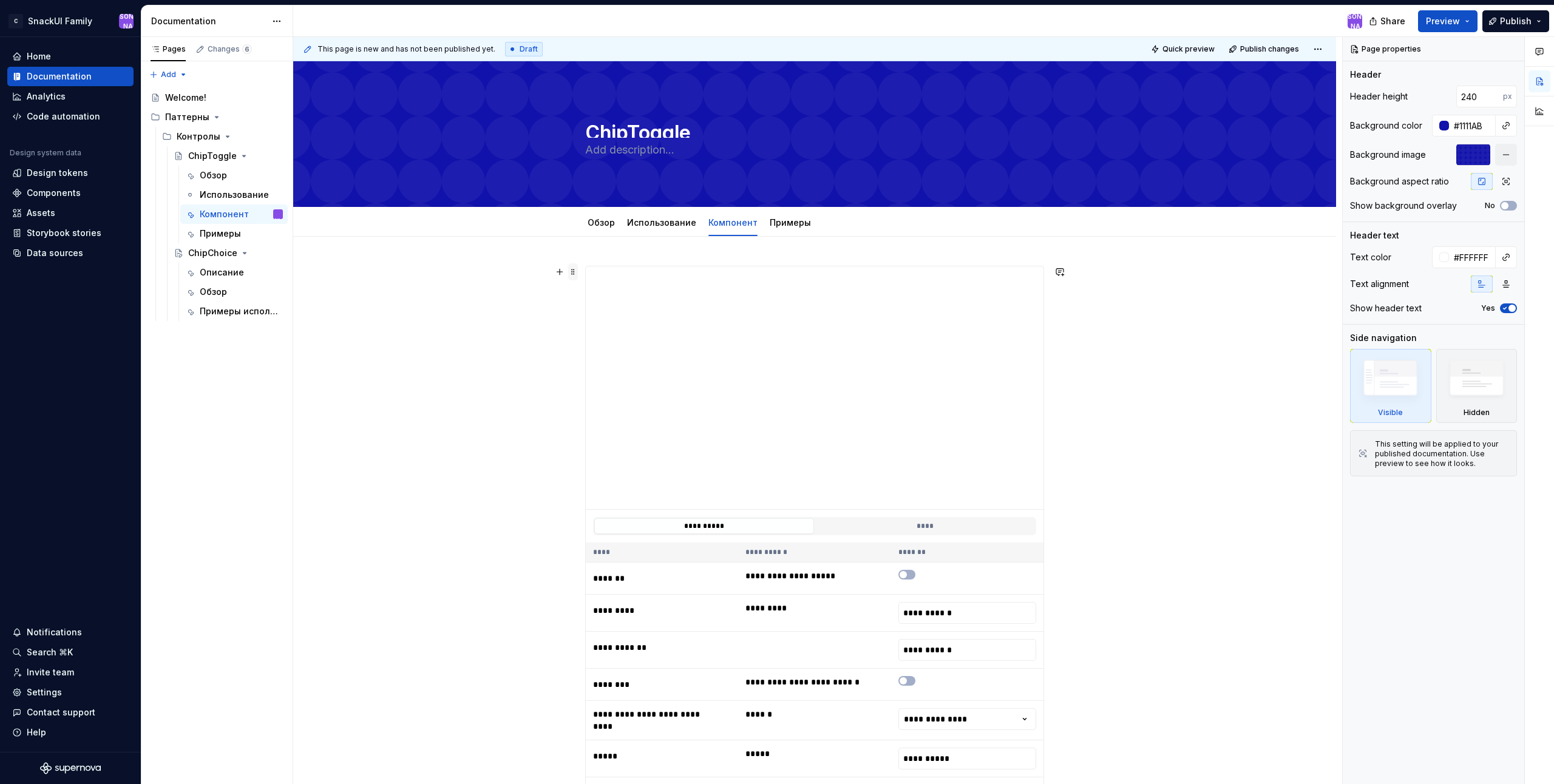
click at [571, 276] on span at bounding box center [573, 271] width 10 height 17
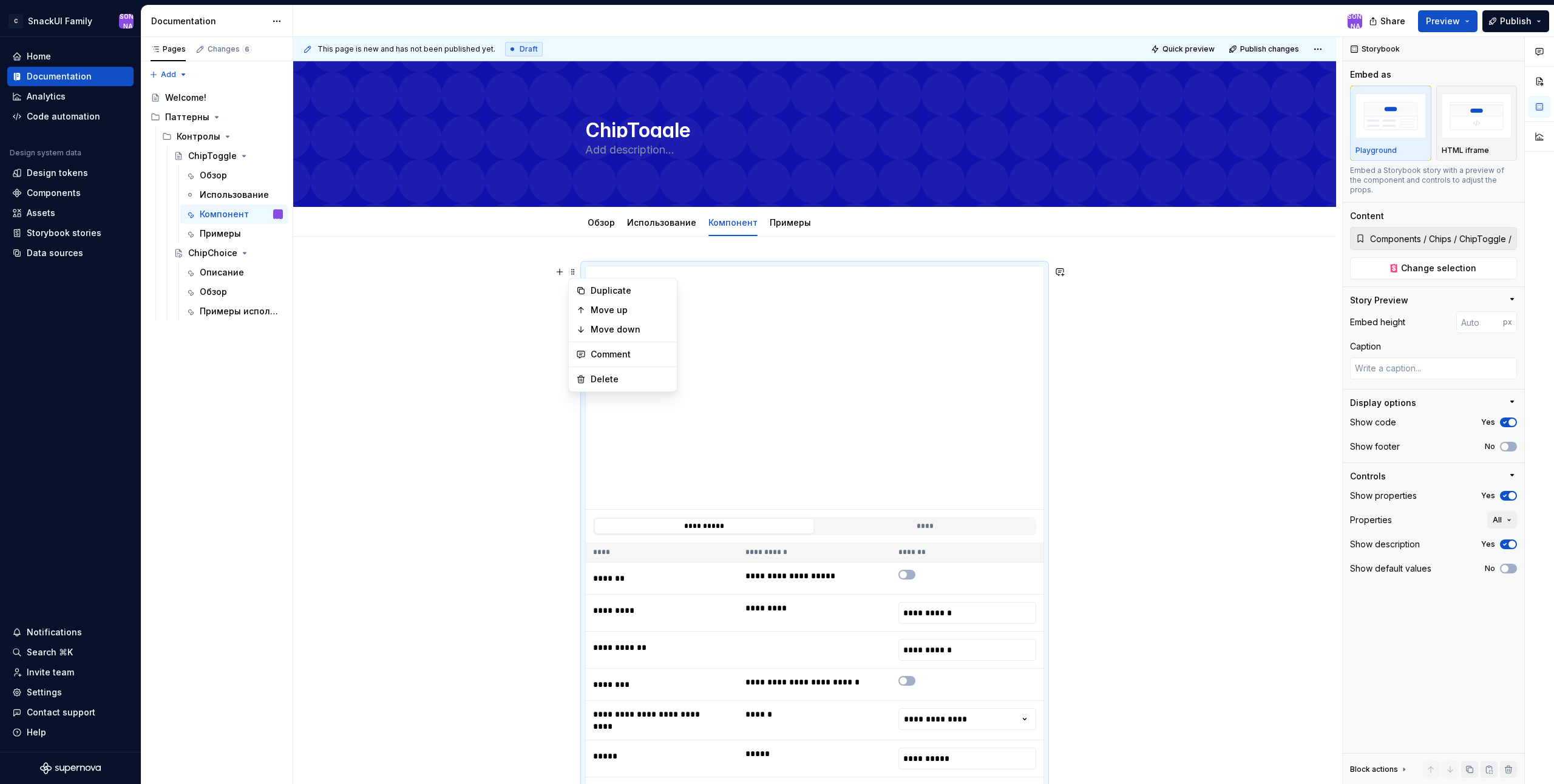
click at [534, 336] on div "**********" at bounding box center [814, 716] width 1043 height 958
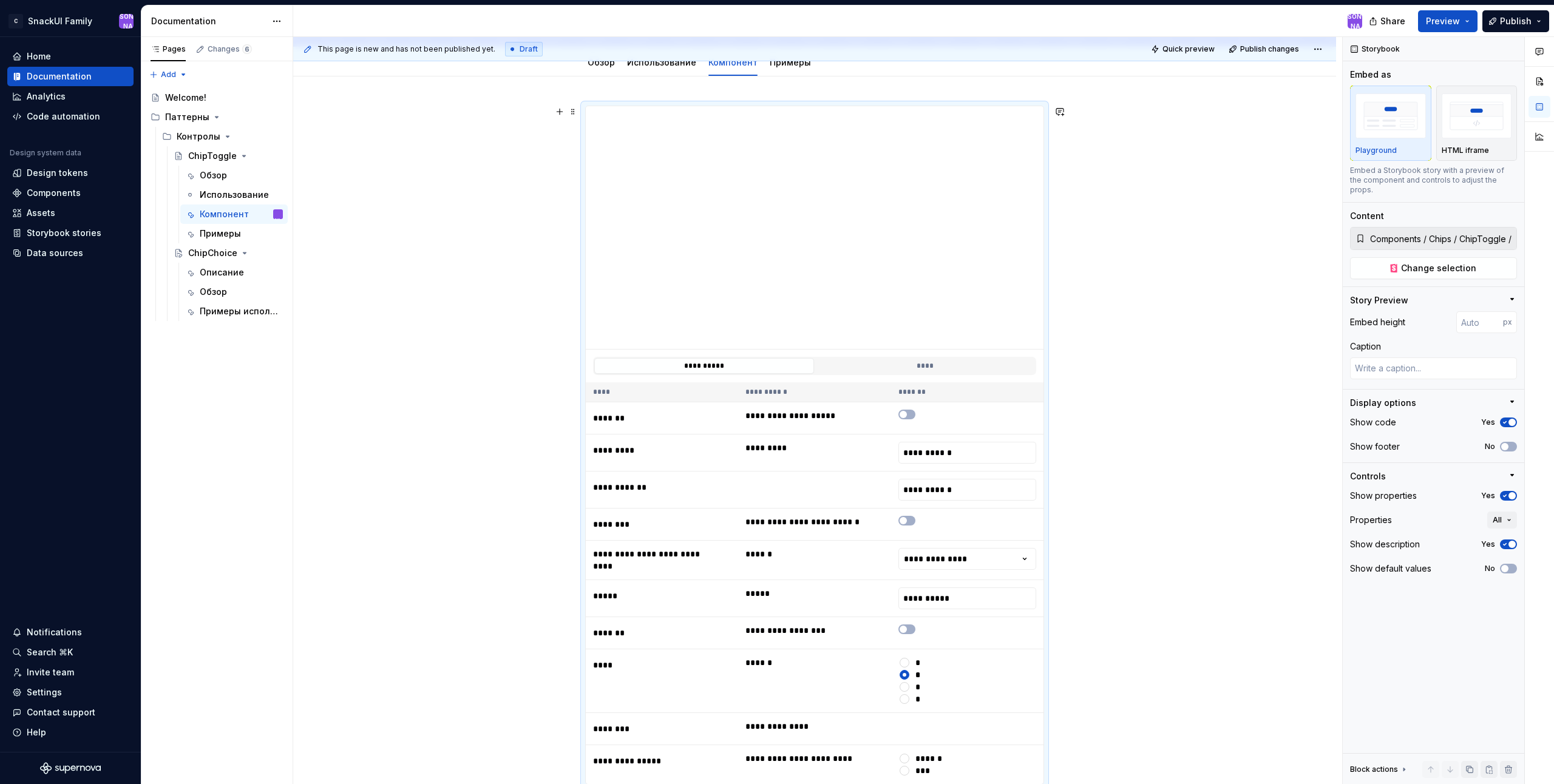
click at [505, 233] on div "**********" at bounding box center [814, 555] width 1043 height 958
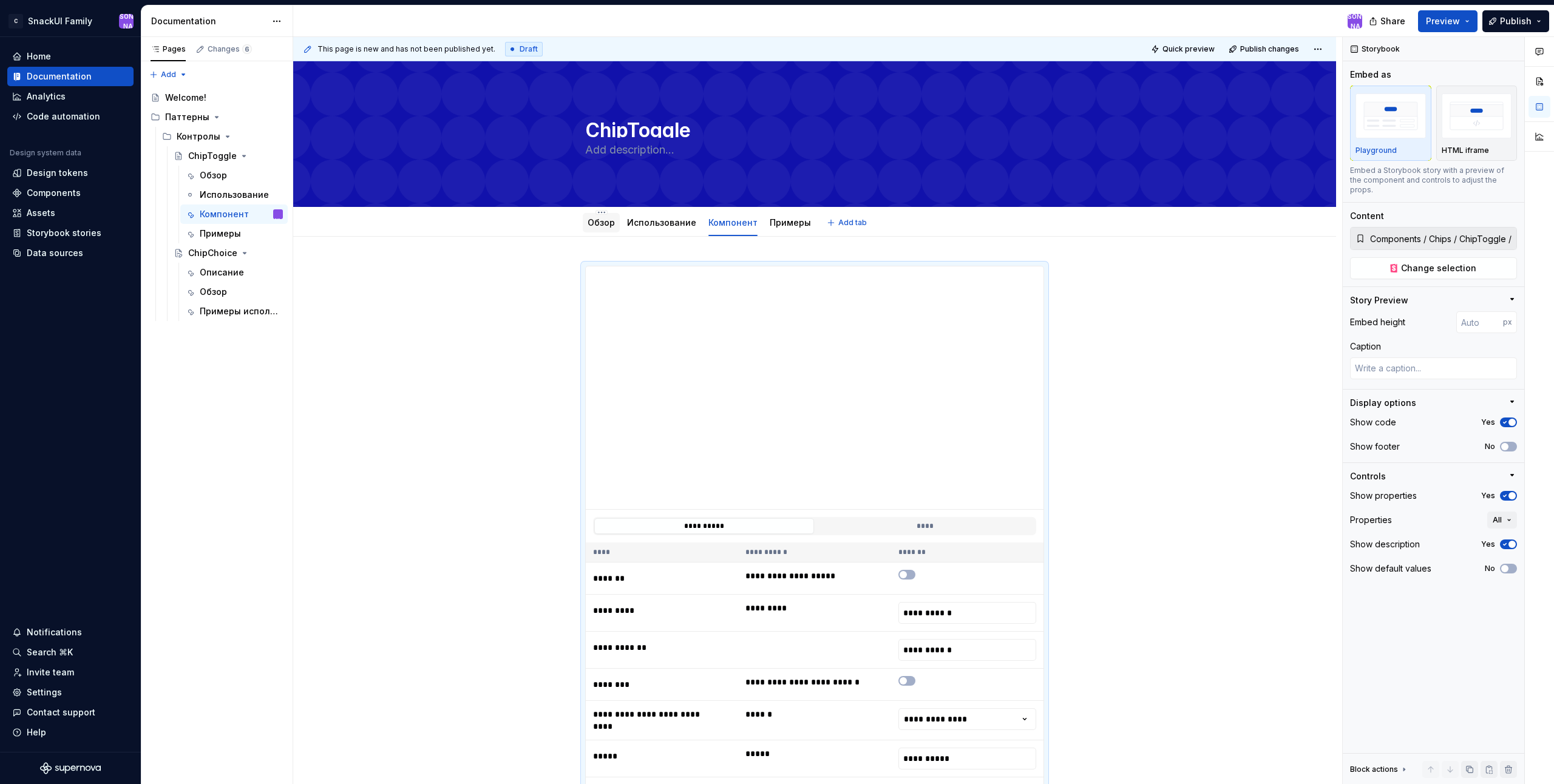
click at [603, 223] on link "Обзор" at bounding box center [601, 222] width 27 height 10
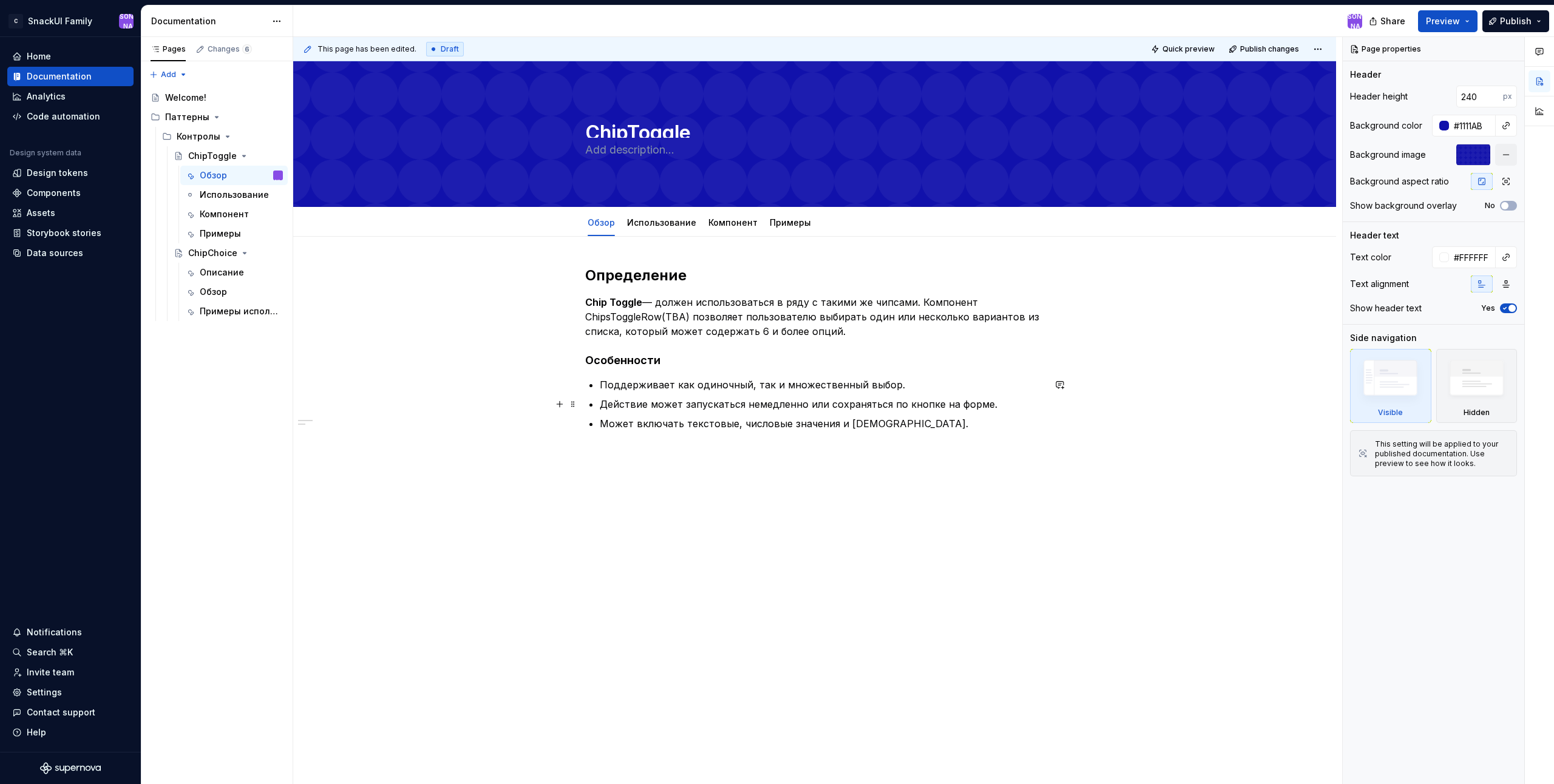
click at [711, 445] on div "Определение Chip Toggle — должен использоваться в ряду с такими же чипсами. Ком…" at bounding box center [814, 459] width 1043 height 444
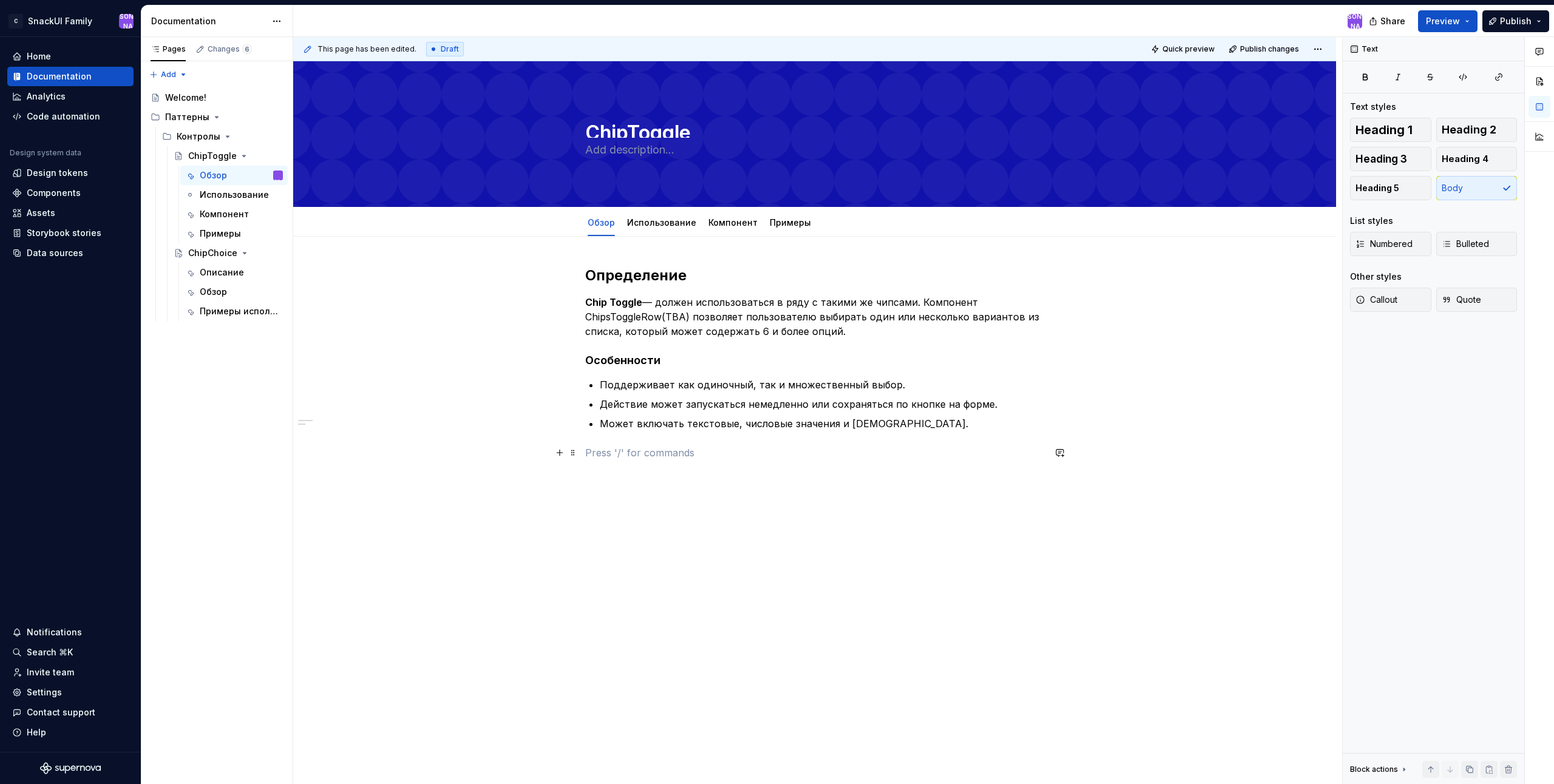
click at [911, 445] on p at bounding box center [814, 453] width 459 height 15
click at [562, 456] on button "button" at bounding box center [559, 453] width 17 height 17
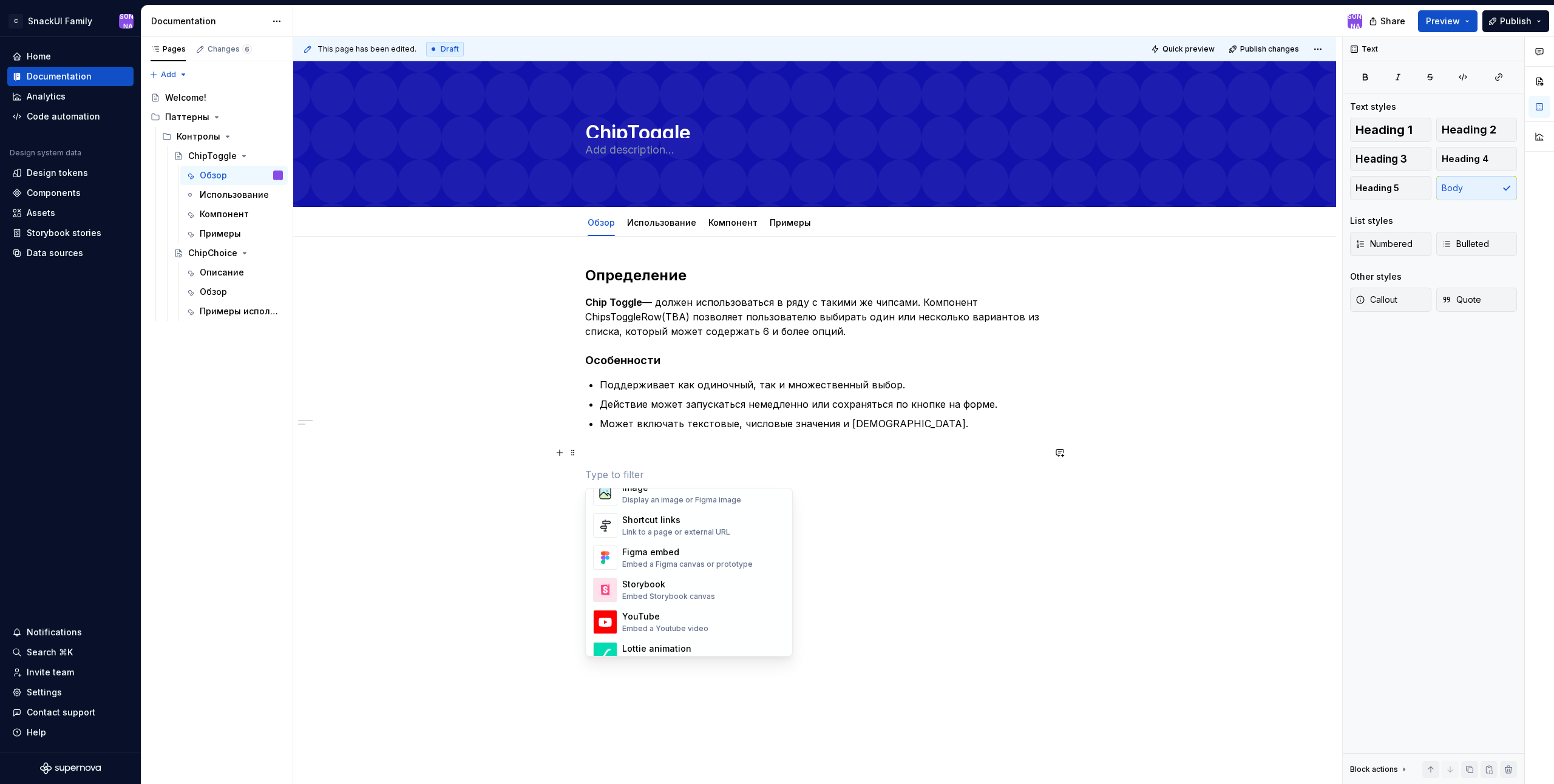
scroll to position [606, 0]
click at [688, 531] on div "Embed Storybook canvas" at bounding box center [669, 535] width 93 height 10
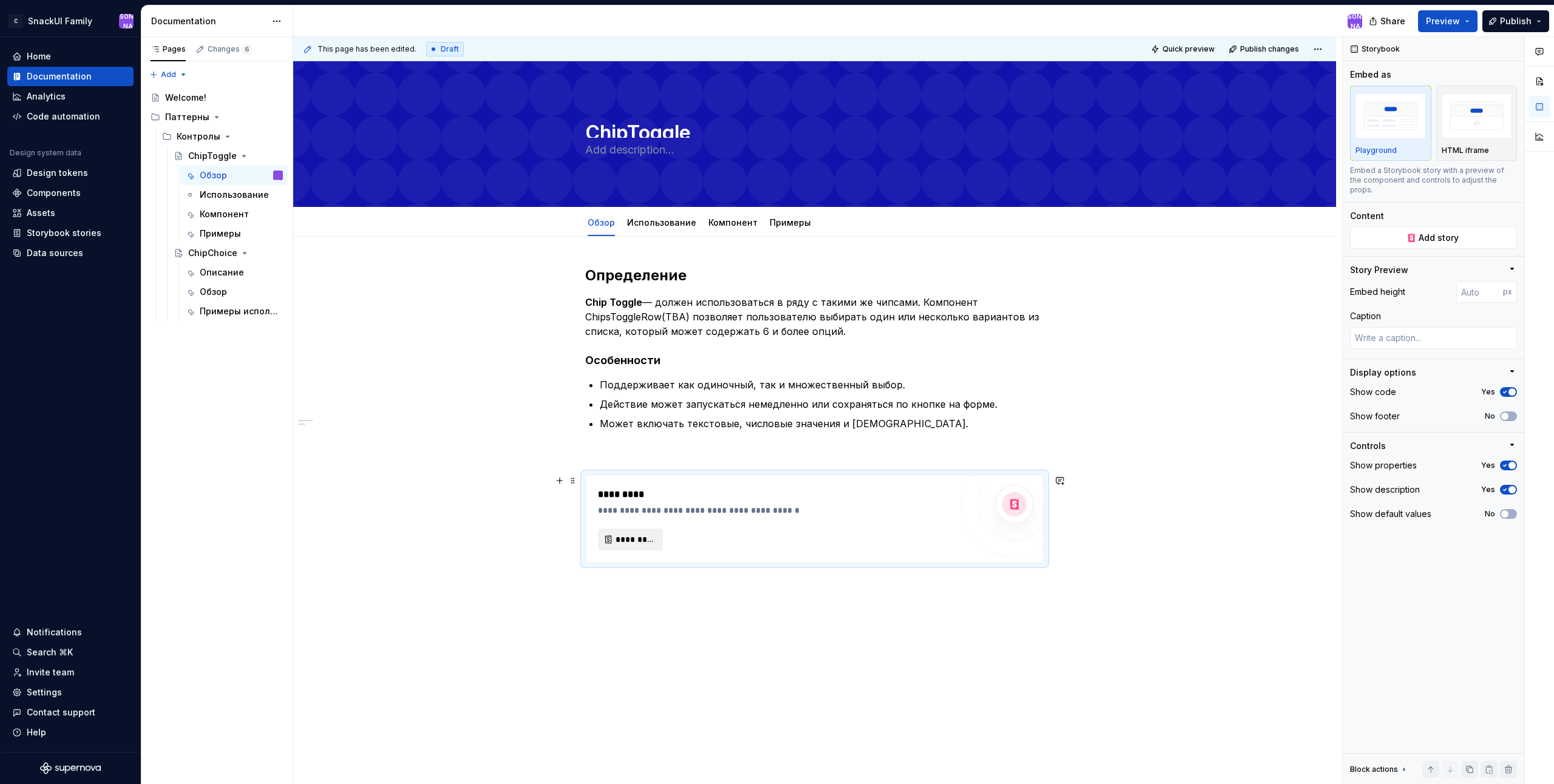
click at [652, 541] on span "*********" at bounding box center [635, 539] width 39 height 12
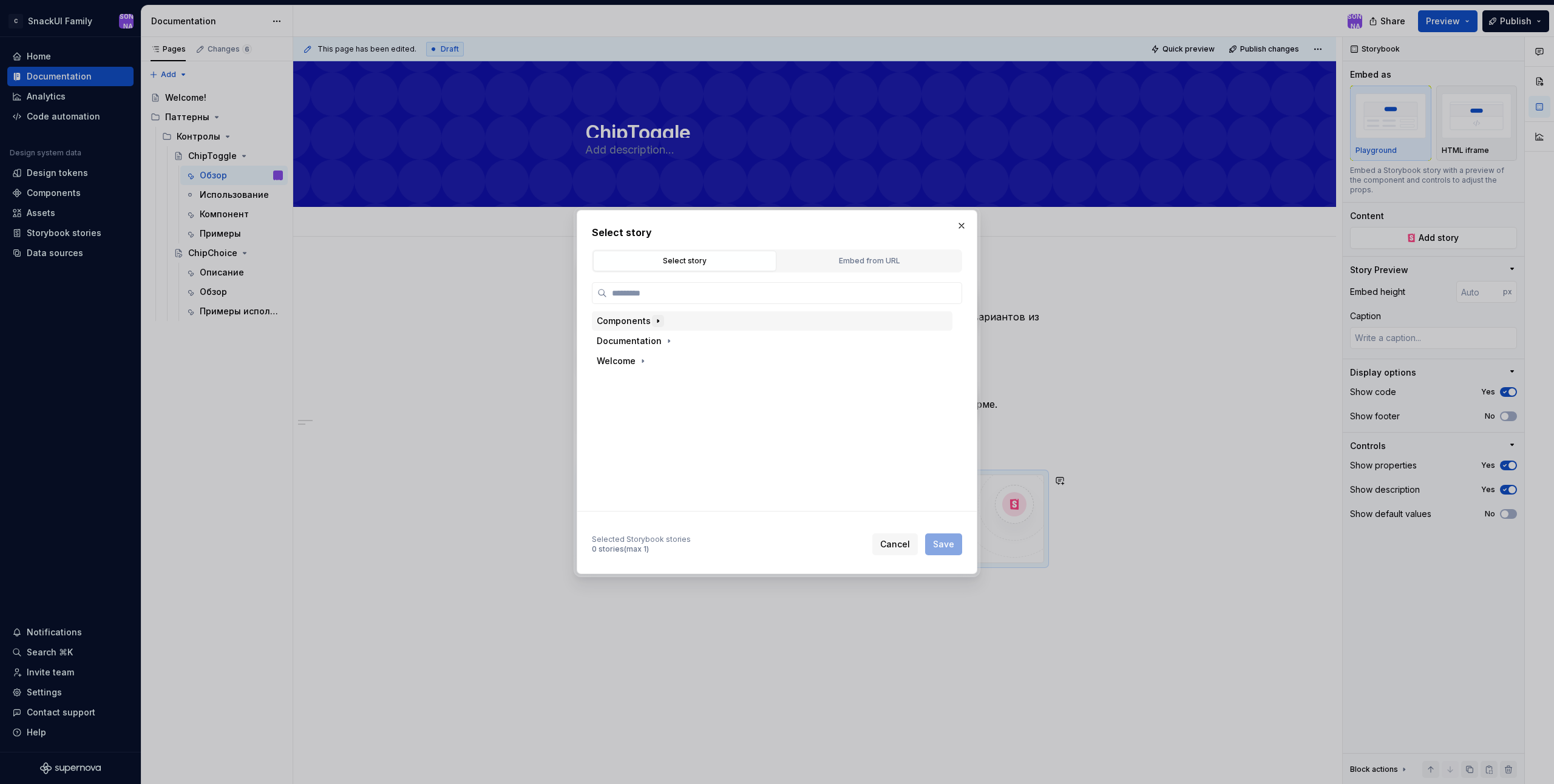
click at [653, 321] on icon "button" at bounding box center [658, 321] width 10 height 10
click at [652, 479] on icon "button" at bounding box center [654, 480] width 10 height 10
click at [692, 441] on icon "button" at bounding box center [690, 439] width 10 height 10
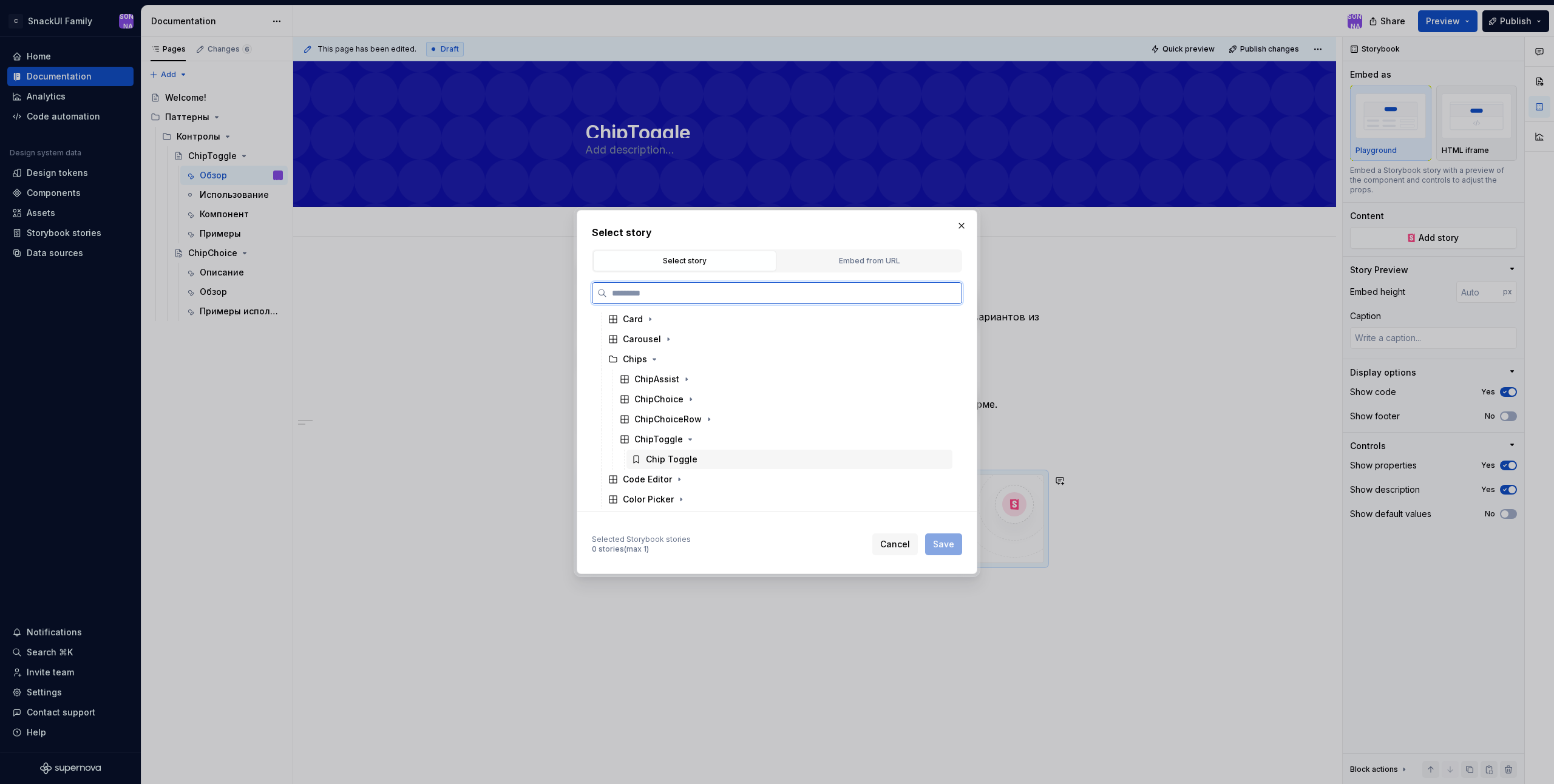
click at [661, 461] on div "Chip Toggle" at bounding box center [671, 459] width 52 height 12
click at [942, 543] on span "Save" at bounding box center [943, 544] width 21 height 12
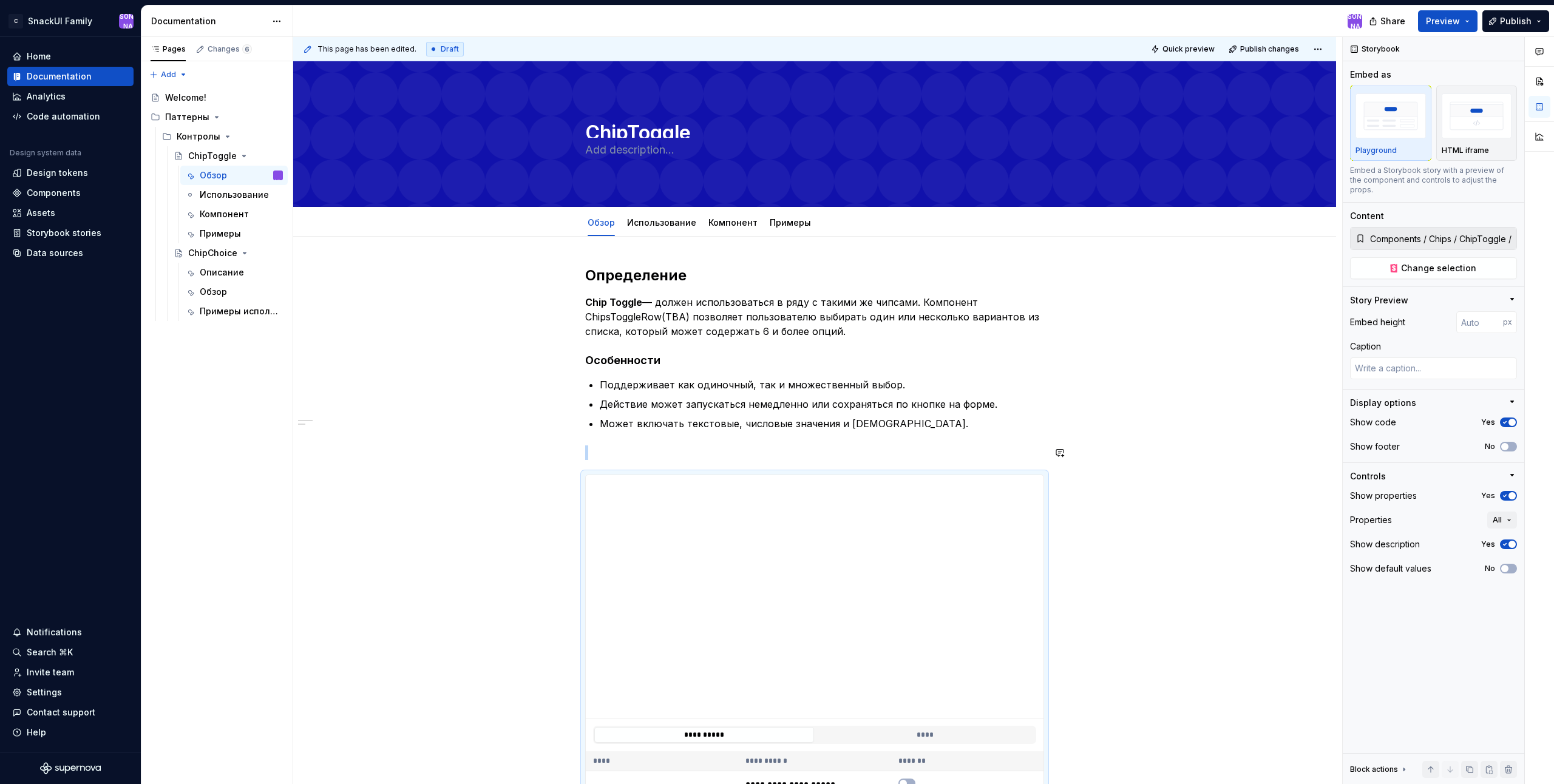
click at [770, 437] on div "**********" at bounding box center [814, 709] width 459 height 888
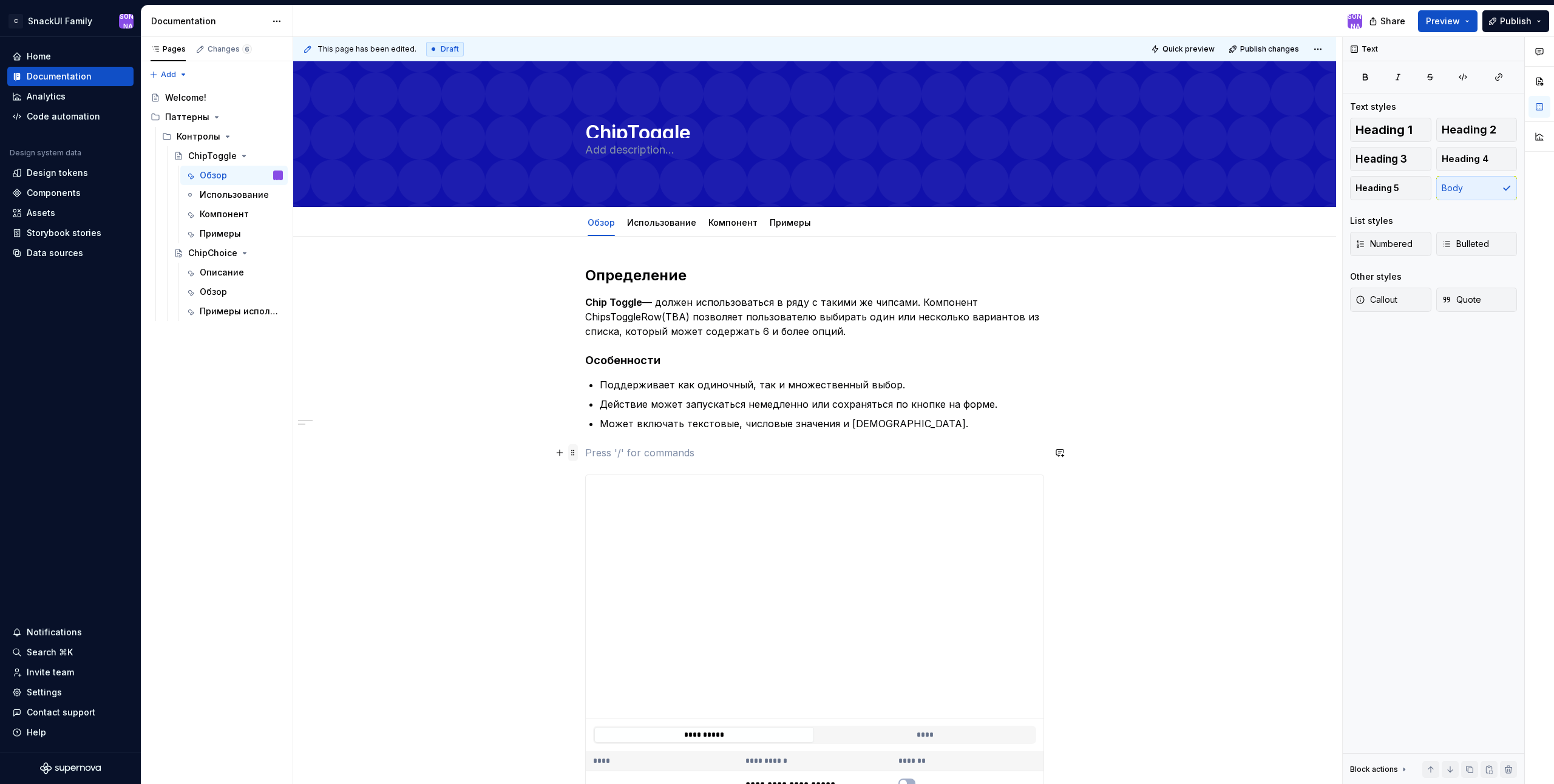
click at [571, 453] on span at bounding box center [573, 453] width 10 height 17
click at [598, 556] on div "Delete" at bounding box center [629, 559] width 79 height 12
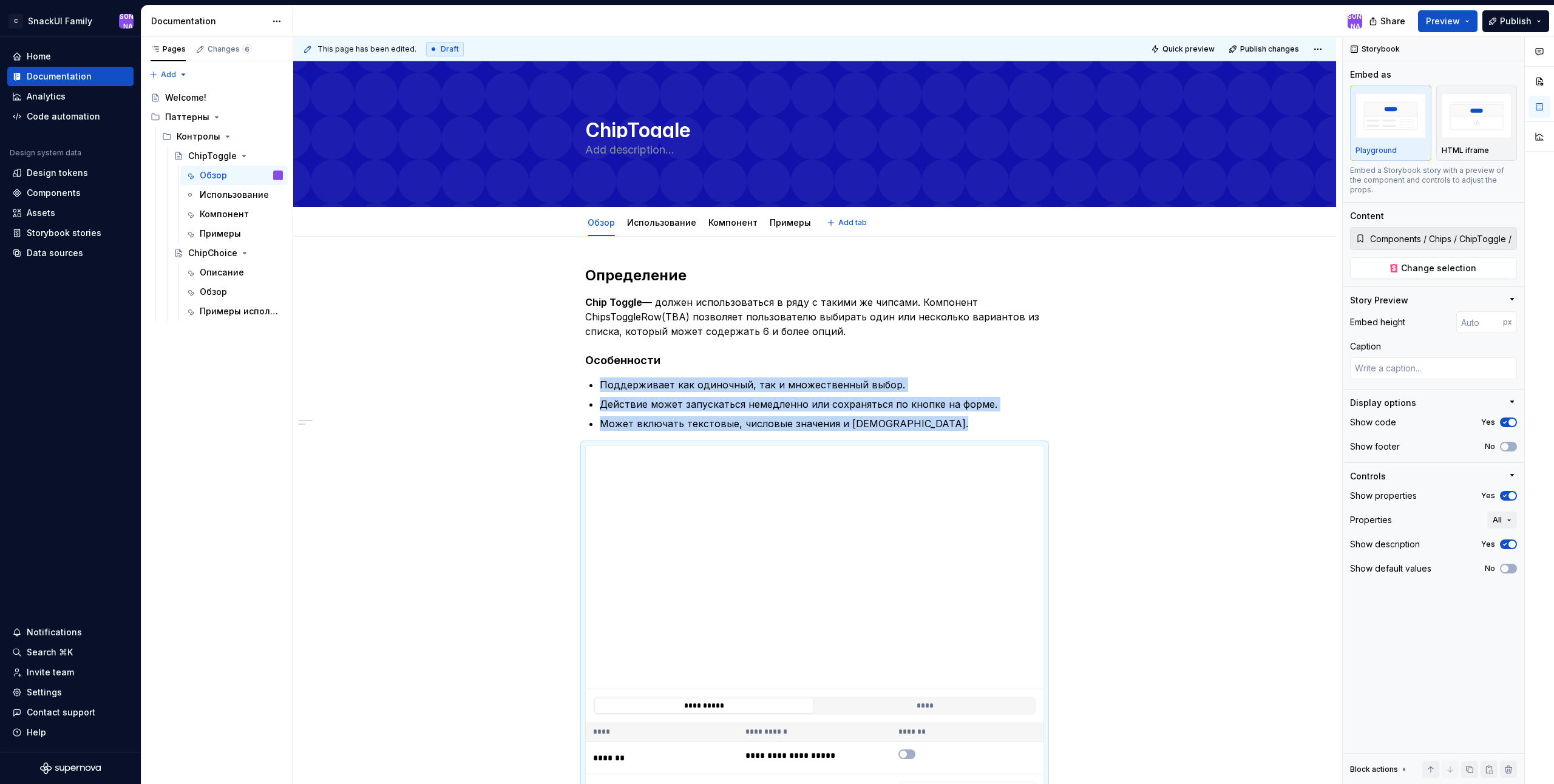
click at [731, 210] on html "C SnackUI Family Ю Home Documentation Analytics Code automation Design system d…" at bounding box center [777, 392] width 1554 height 784
click at [762, 361] on div "Delete tab" at bounding box center [800, 362] width 114 height 12
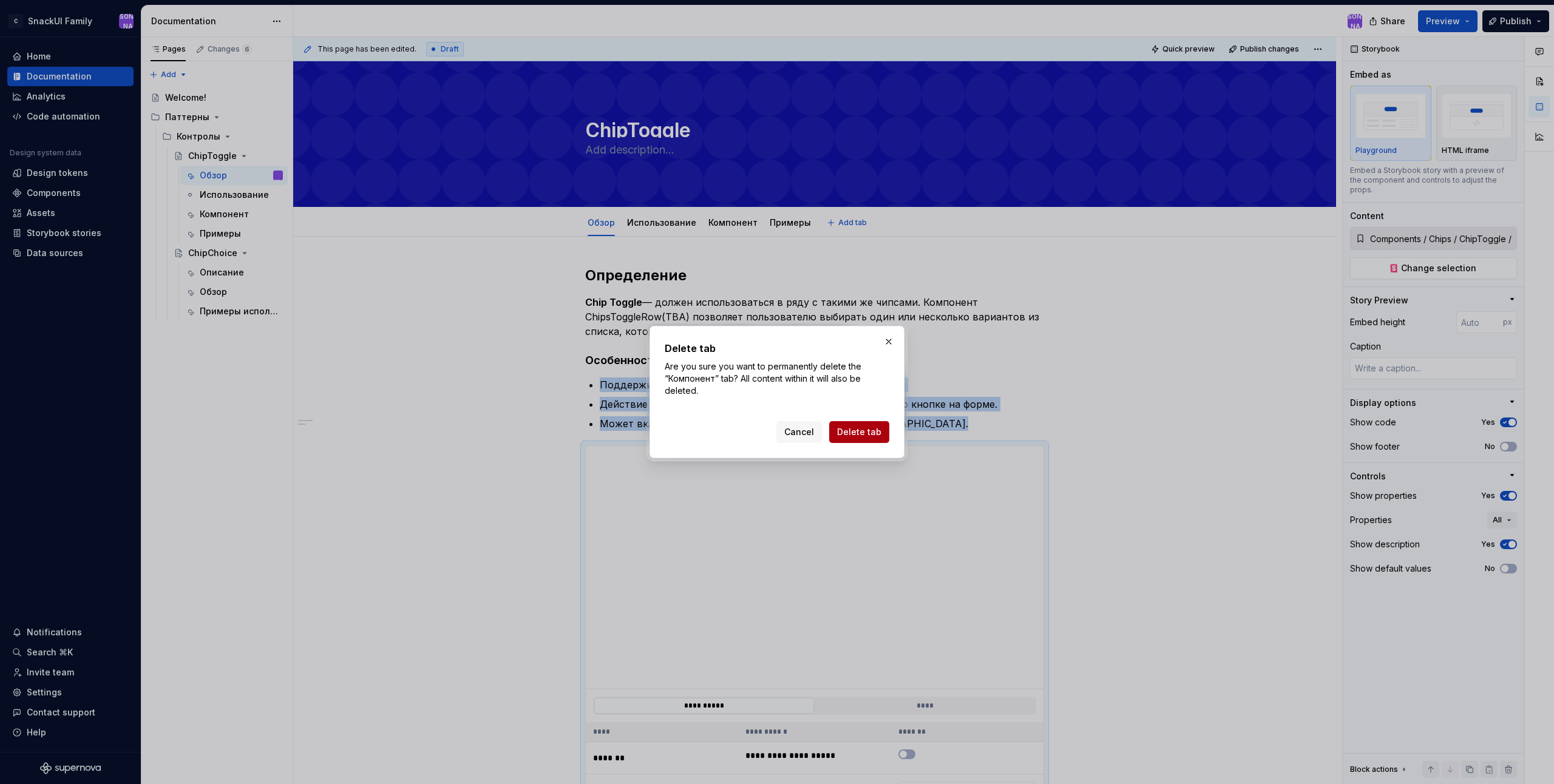
click at [858, 433] on span "Delete tab" at bounding box center [859, 432] width 45 height 12
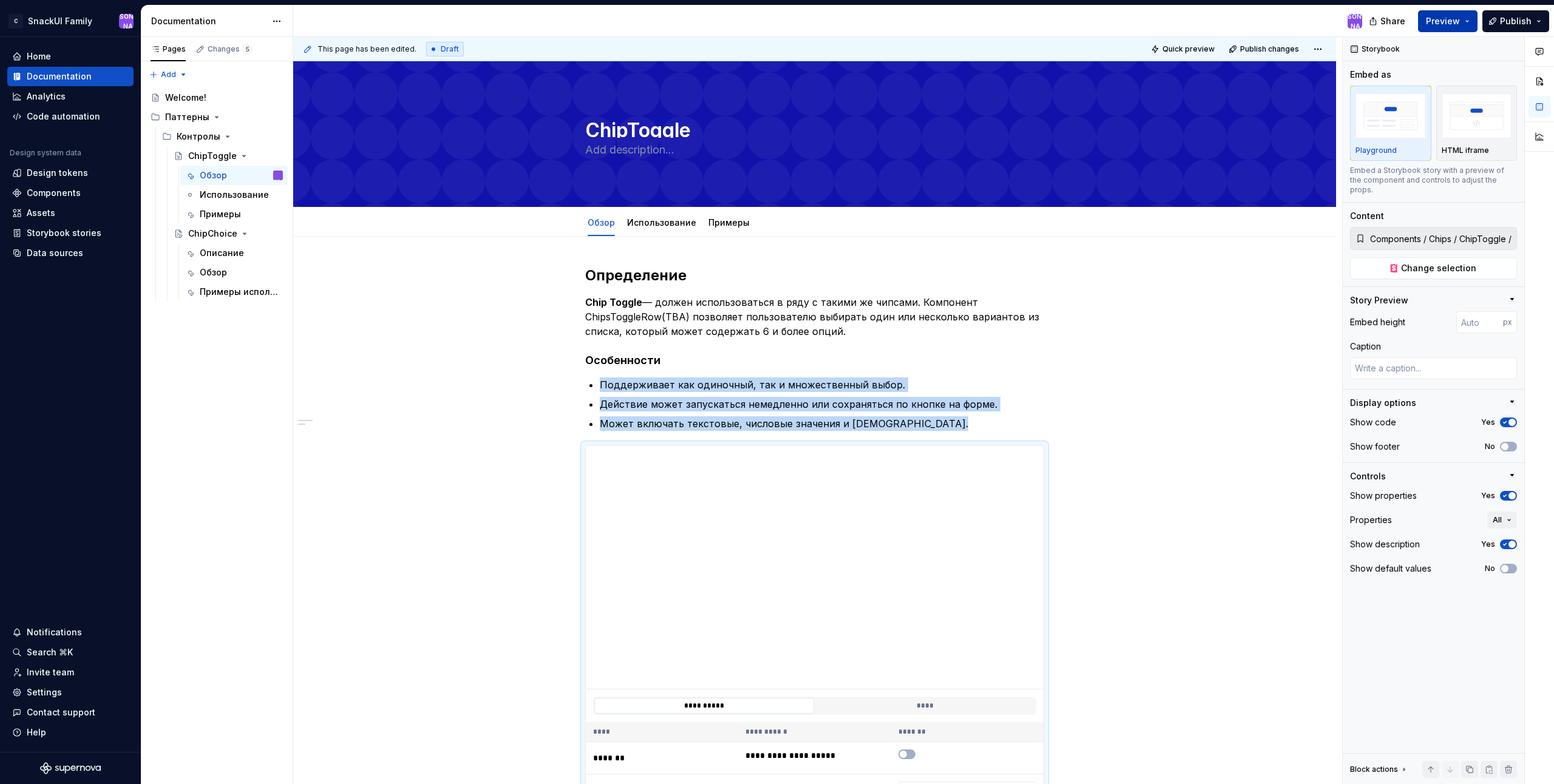
click at [1457, 25] on span "Preview" at bounding box center [1442, 21] width 34 height 12
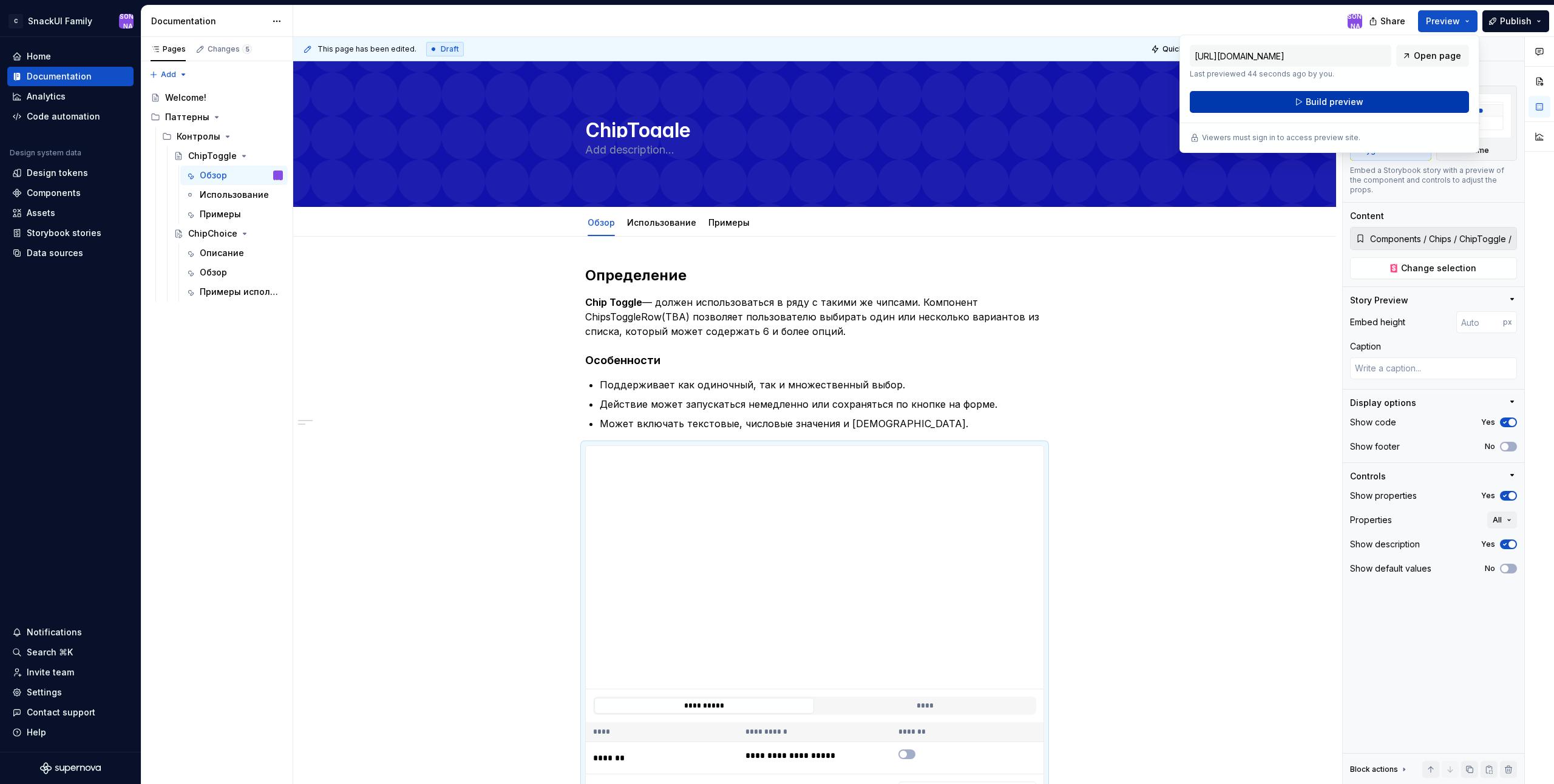
click at [1380, 96] on button "Build preview" at bounding box center [1329, 102] width 280 height 22
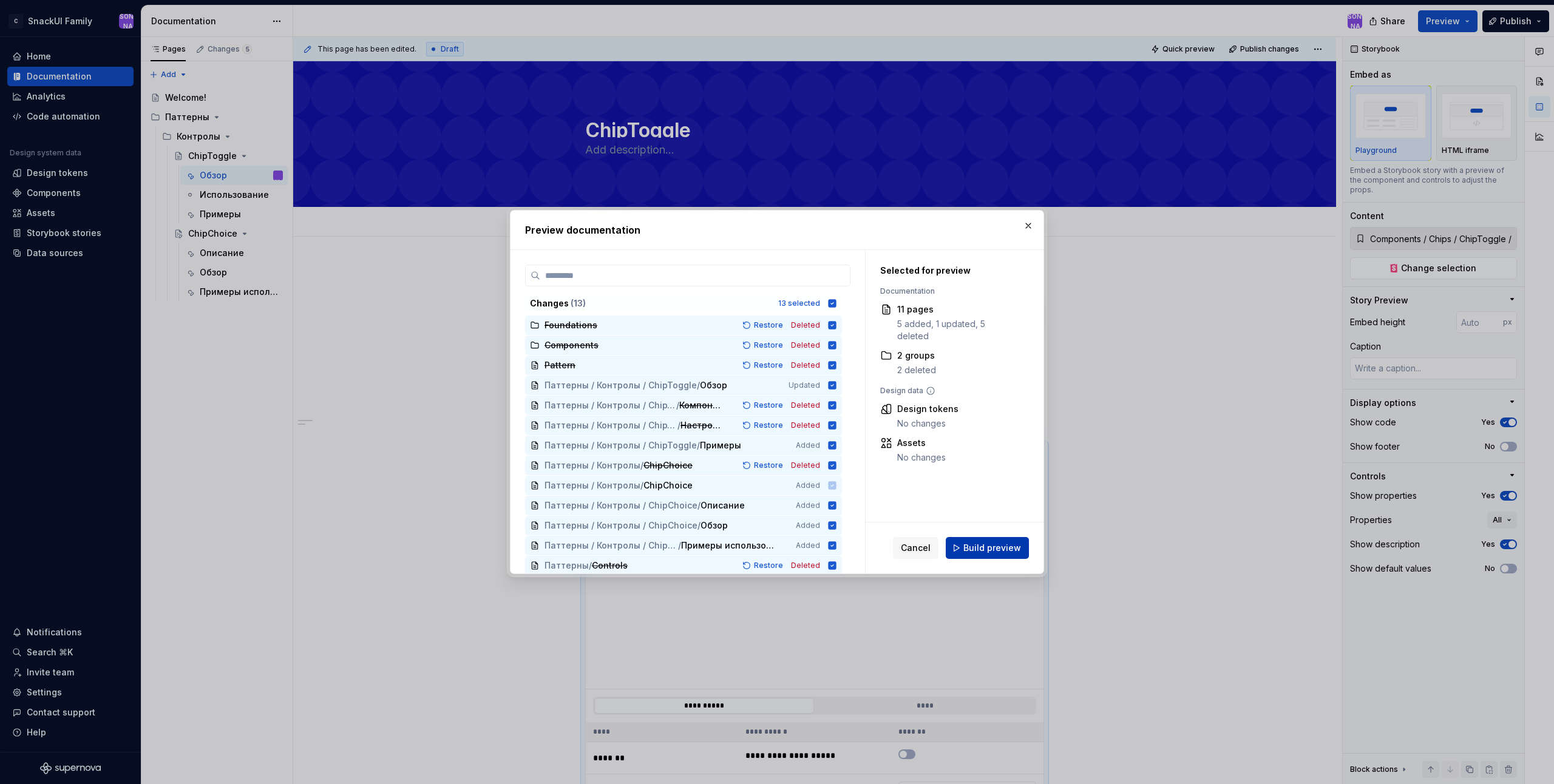
click at [991, 543] on span "Build preview" at bounding box center [992, 547] width 57 height 12
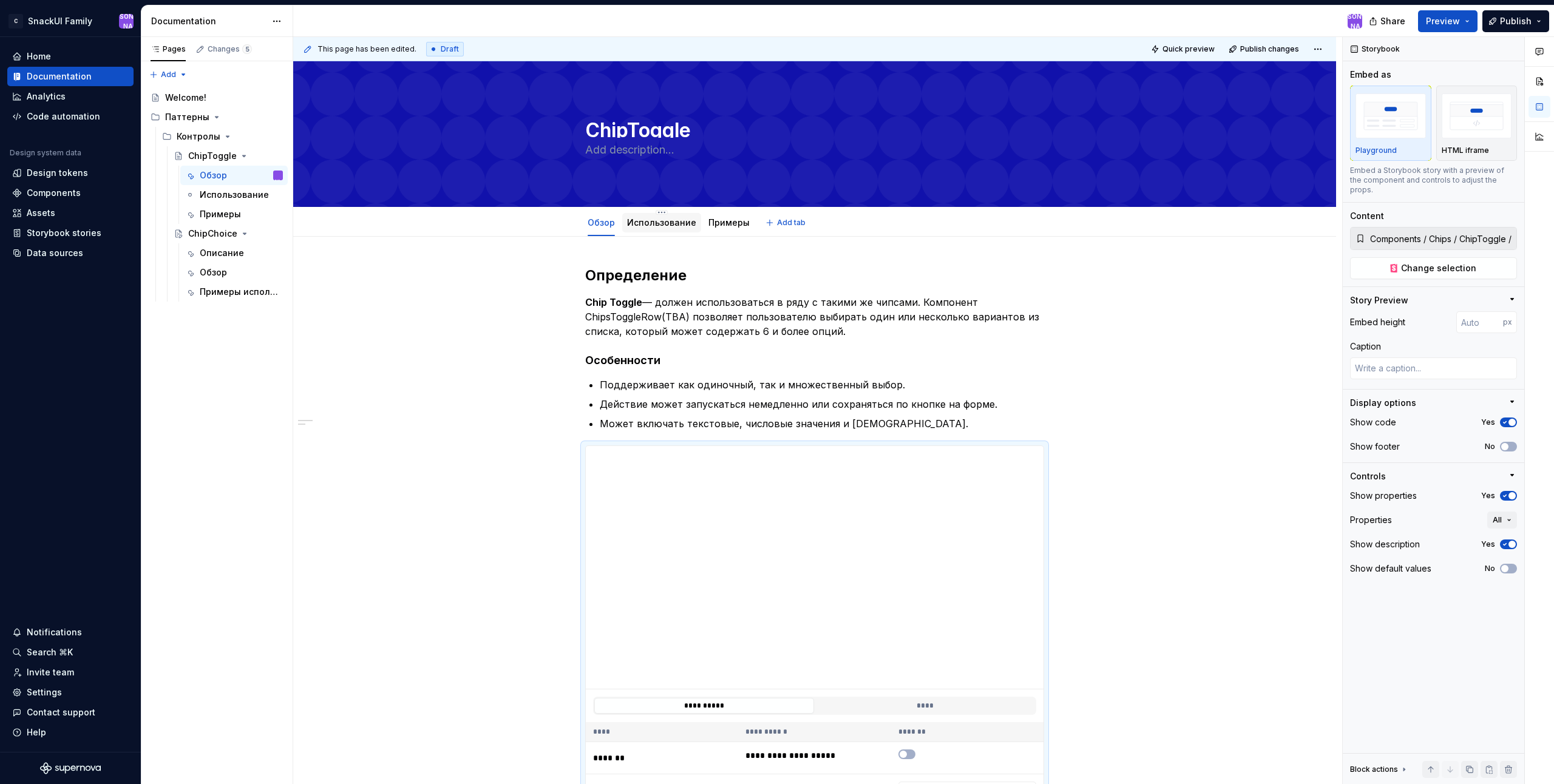
click at [647, 225] on link "Использование" at bounding box center [661, 222] width 69 height 10
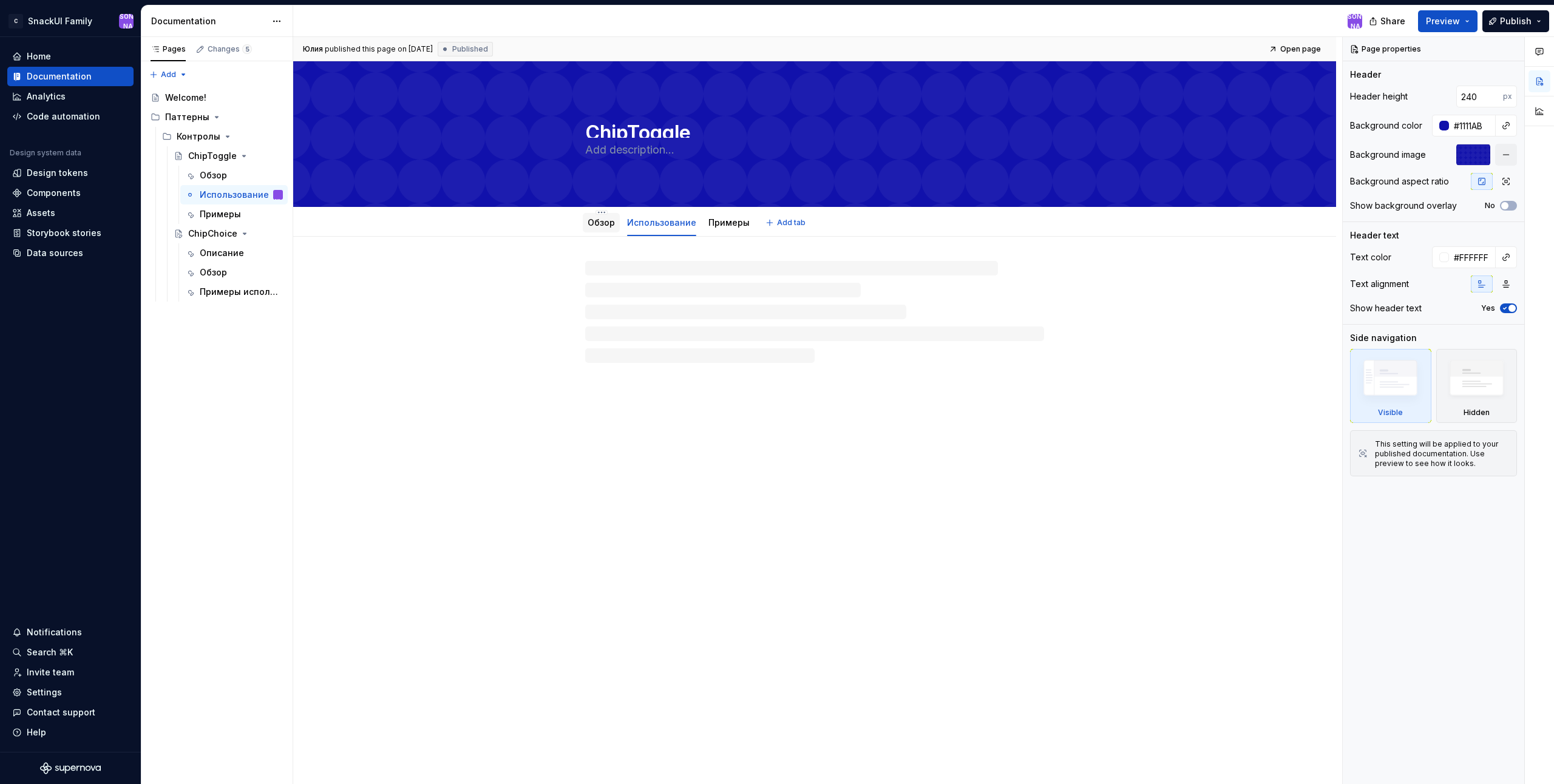
click at [599, 225] on link "Обзор" at bounding box center [601, 222] width 27 height 10
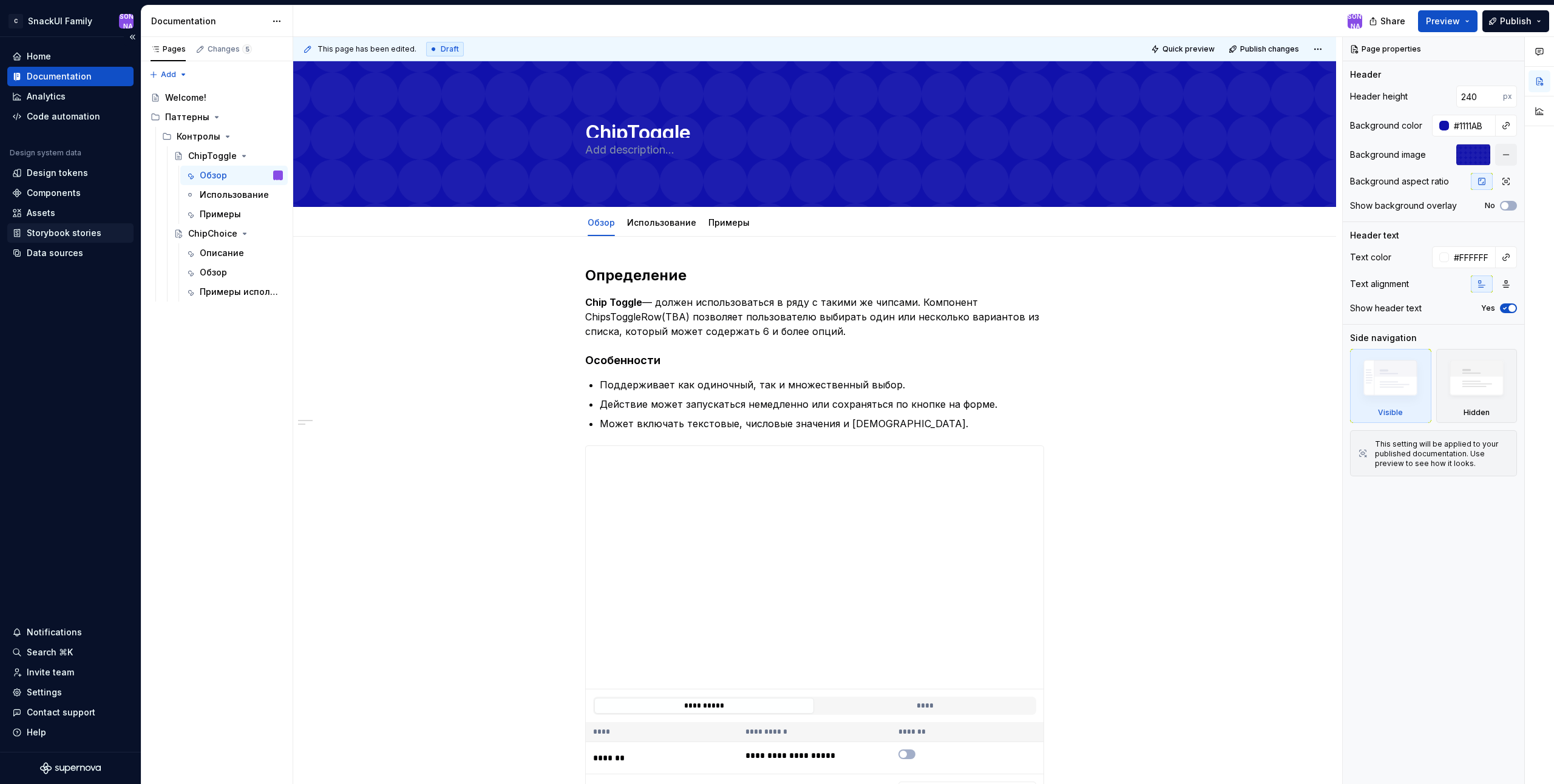
click at [82, 233] on div "Storybook stories" at bounding box center [64, 232] width 75 height 12
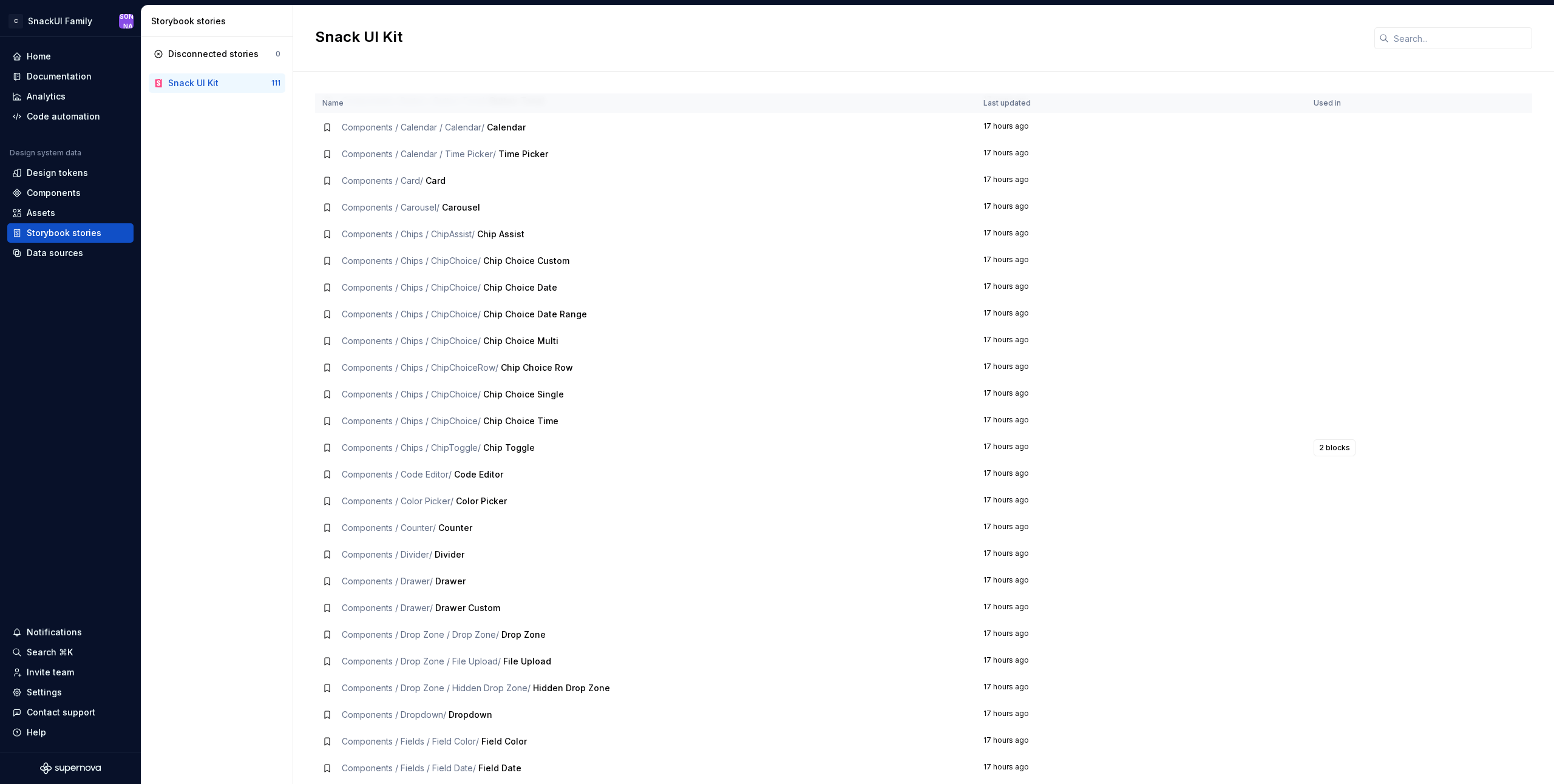
scroll to position [303, 0]
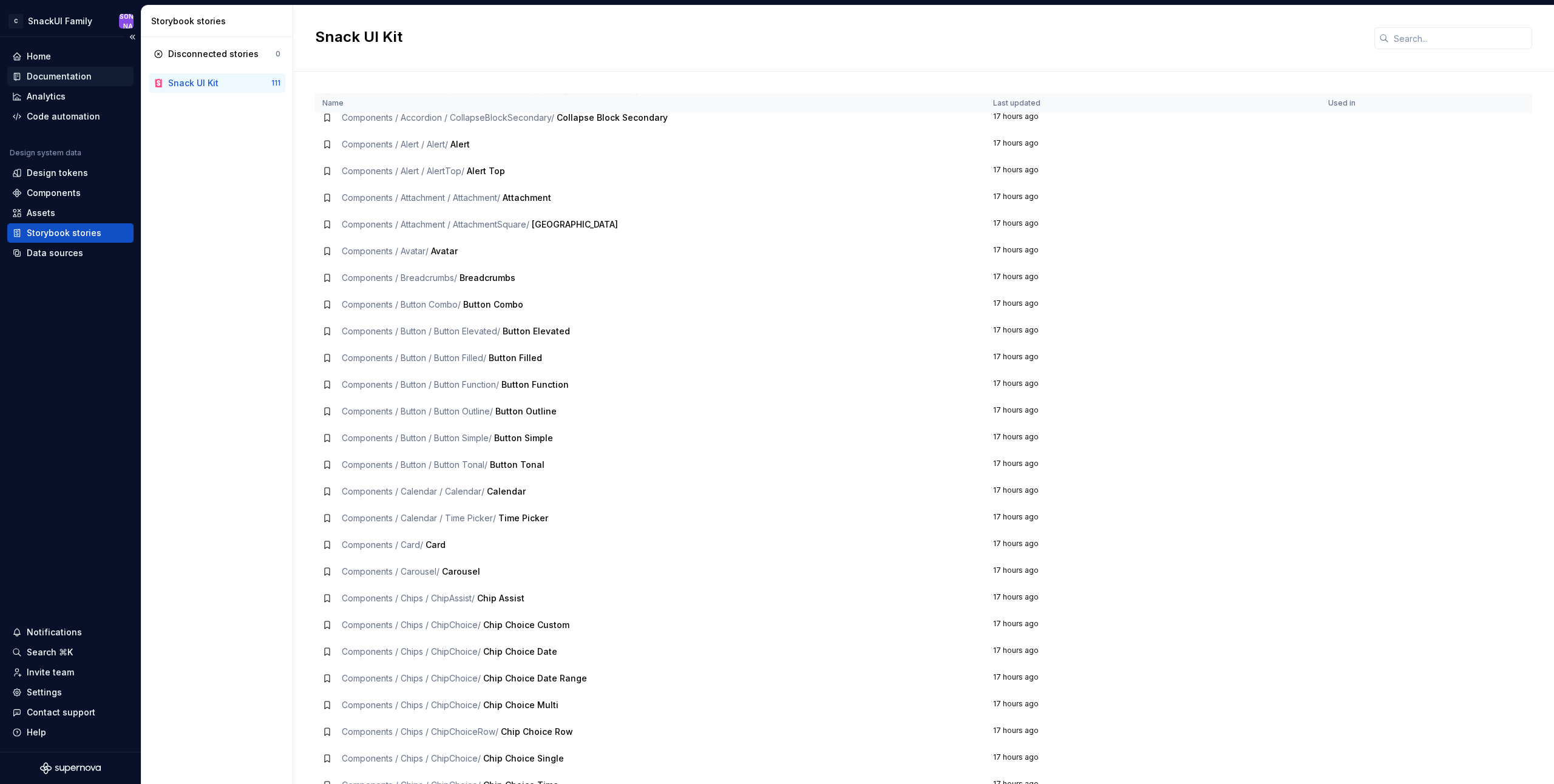
click at [77, 77] on div "Documentation" at bounding box center [58, 76] width 65 height 12
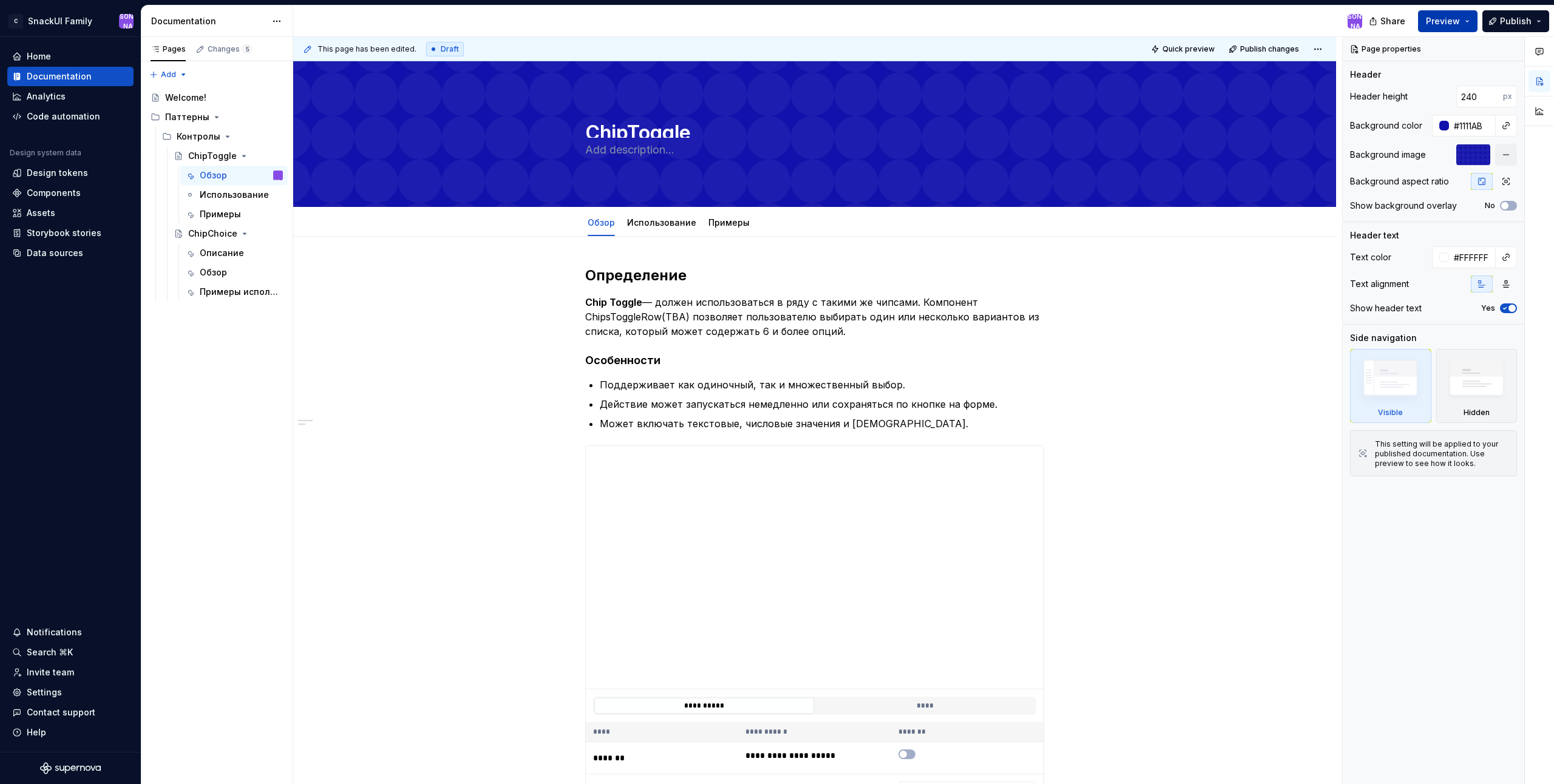
click at [1464, 27] on button "Preview" at bounding box center [1447, 21] width 59 height 22
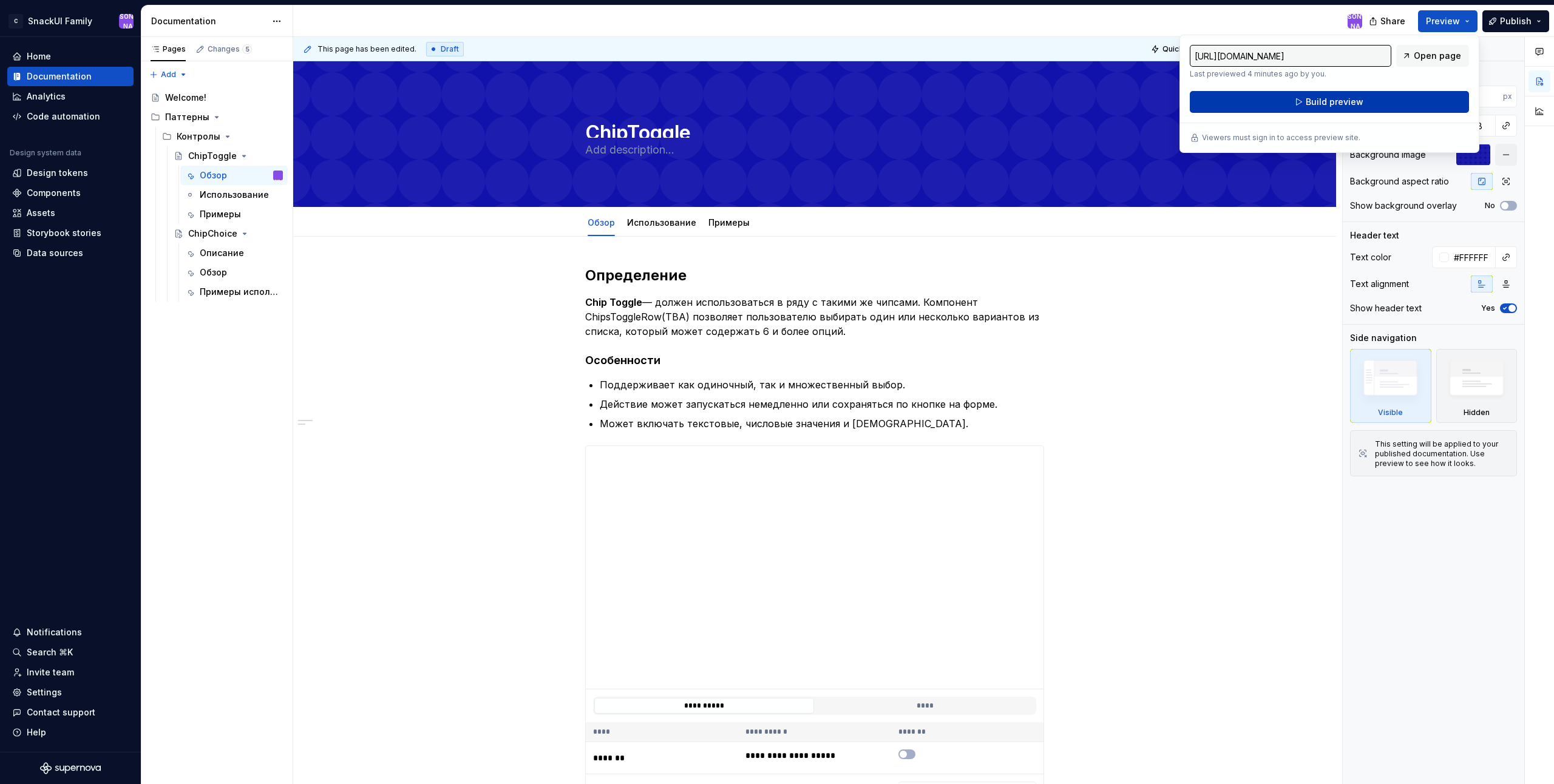
click at [1385, 96] on button "Build preview" at bounding box center [1329, 102] width 280 height 22
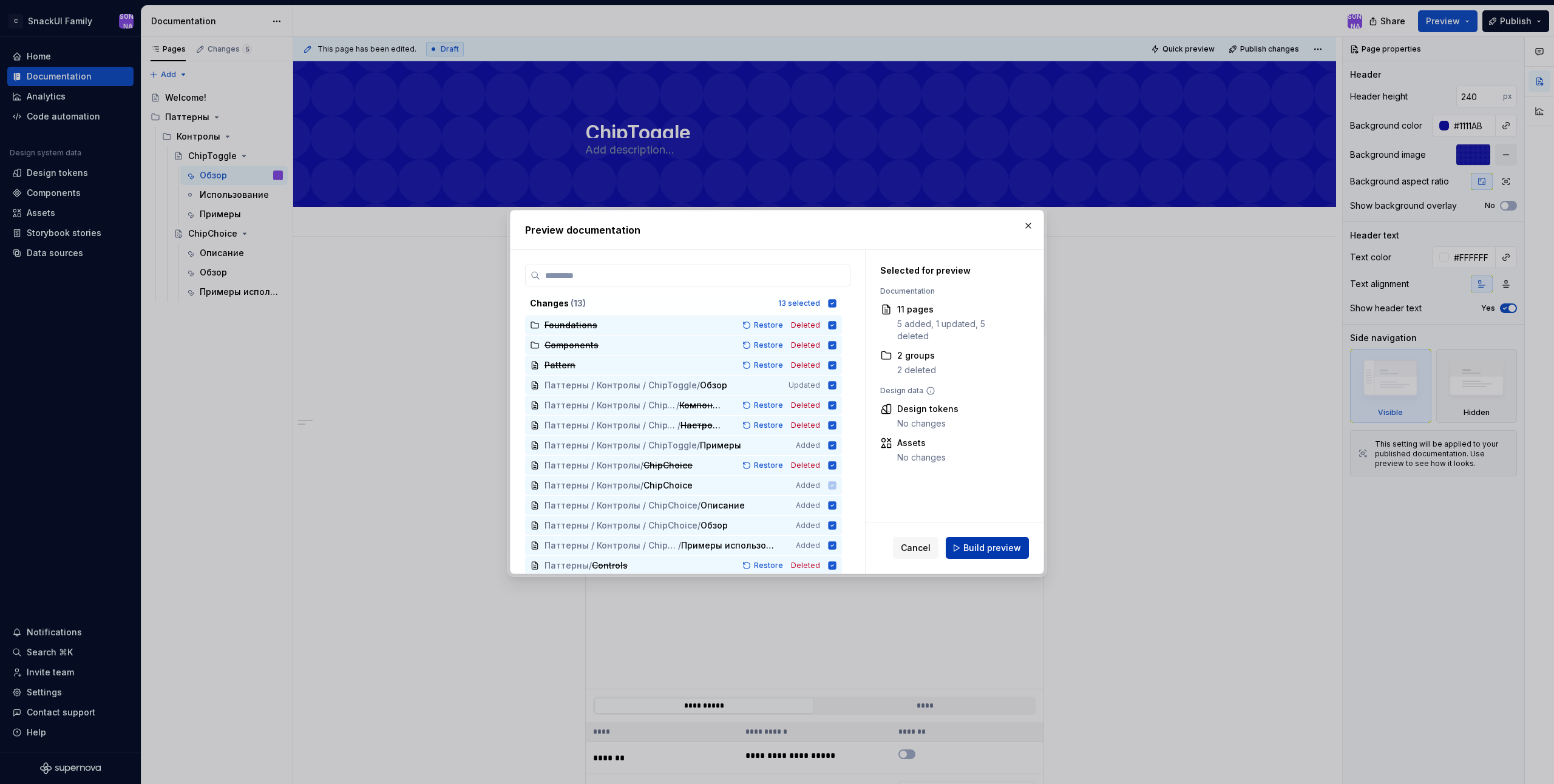
click at [996, 545] on span "Build preview" at bounding box center [992, 547] width 57 height 12
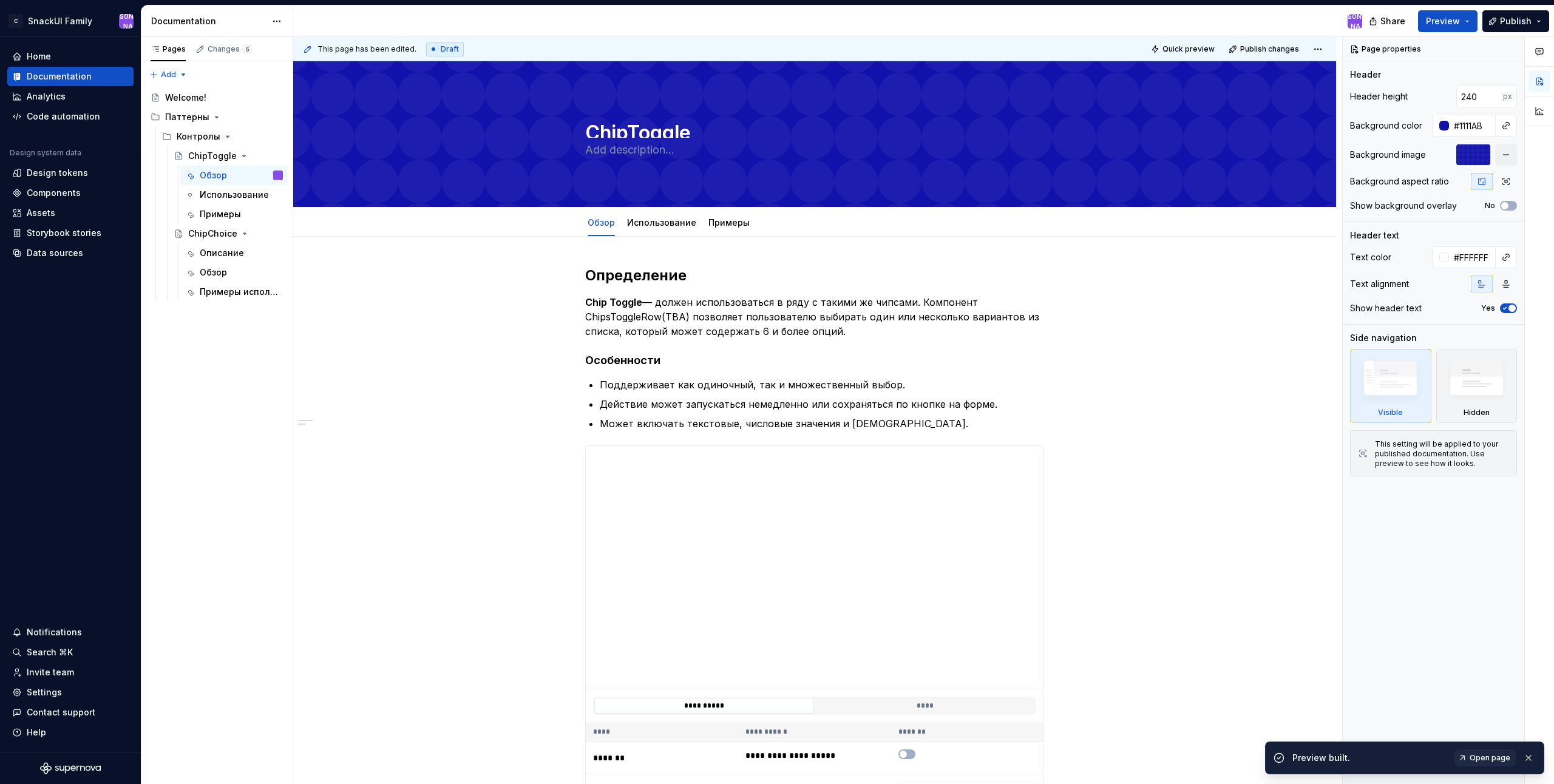
click at [1500, 753] on span "Open page" at bounding box center [1489, 758] width 41 height 10
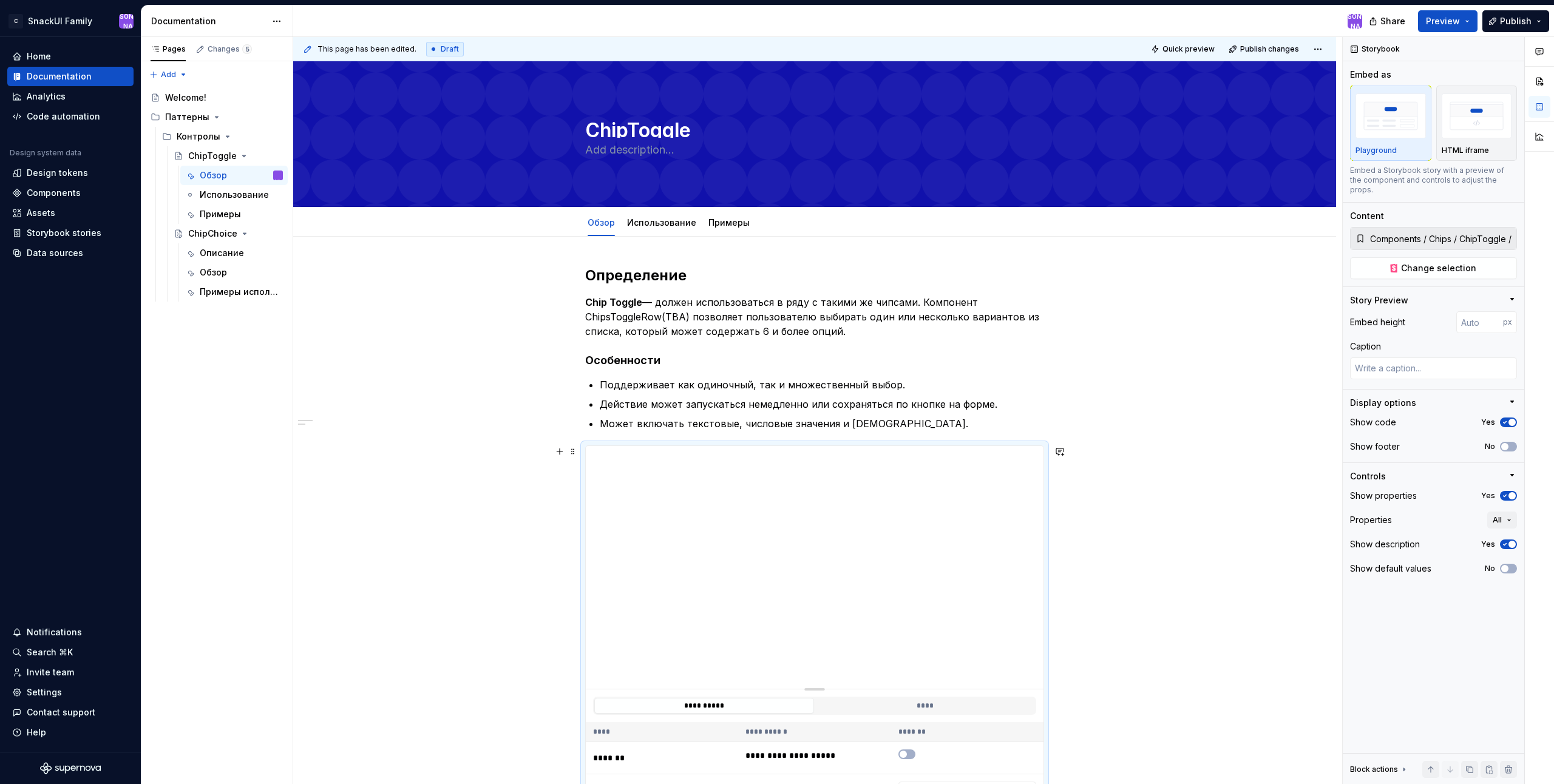
scroll to position [61, 0]
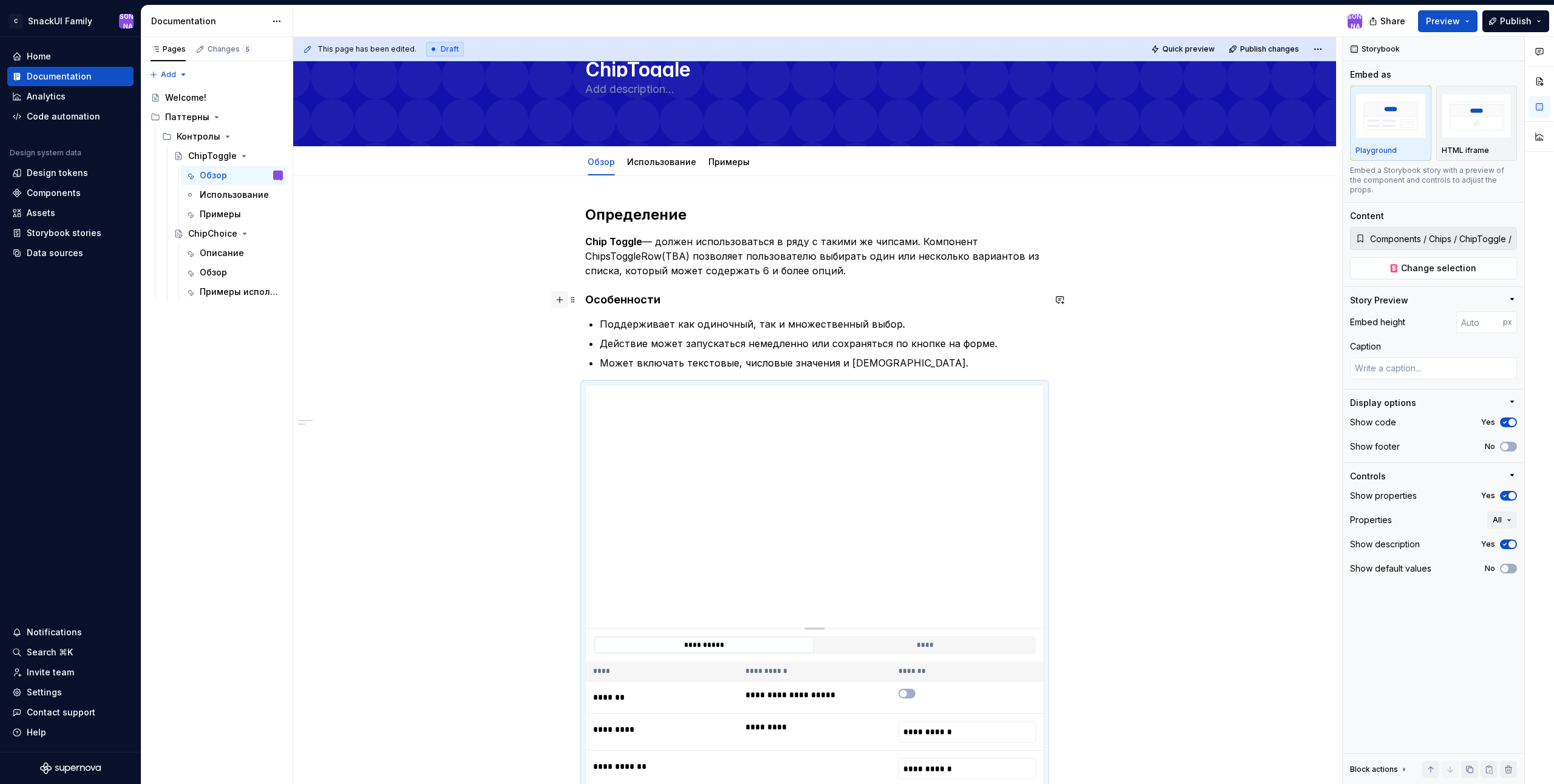
click at [563, 304] on button "button" at bounding box center [559, 300] width 17 height 17
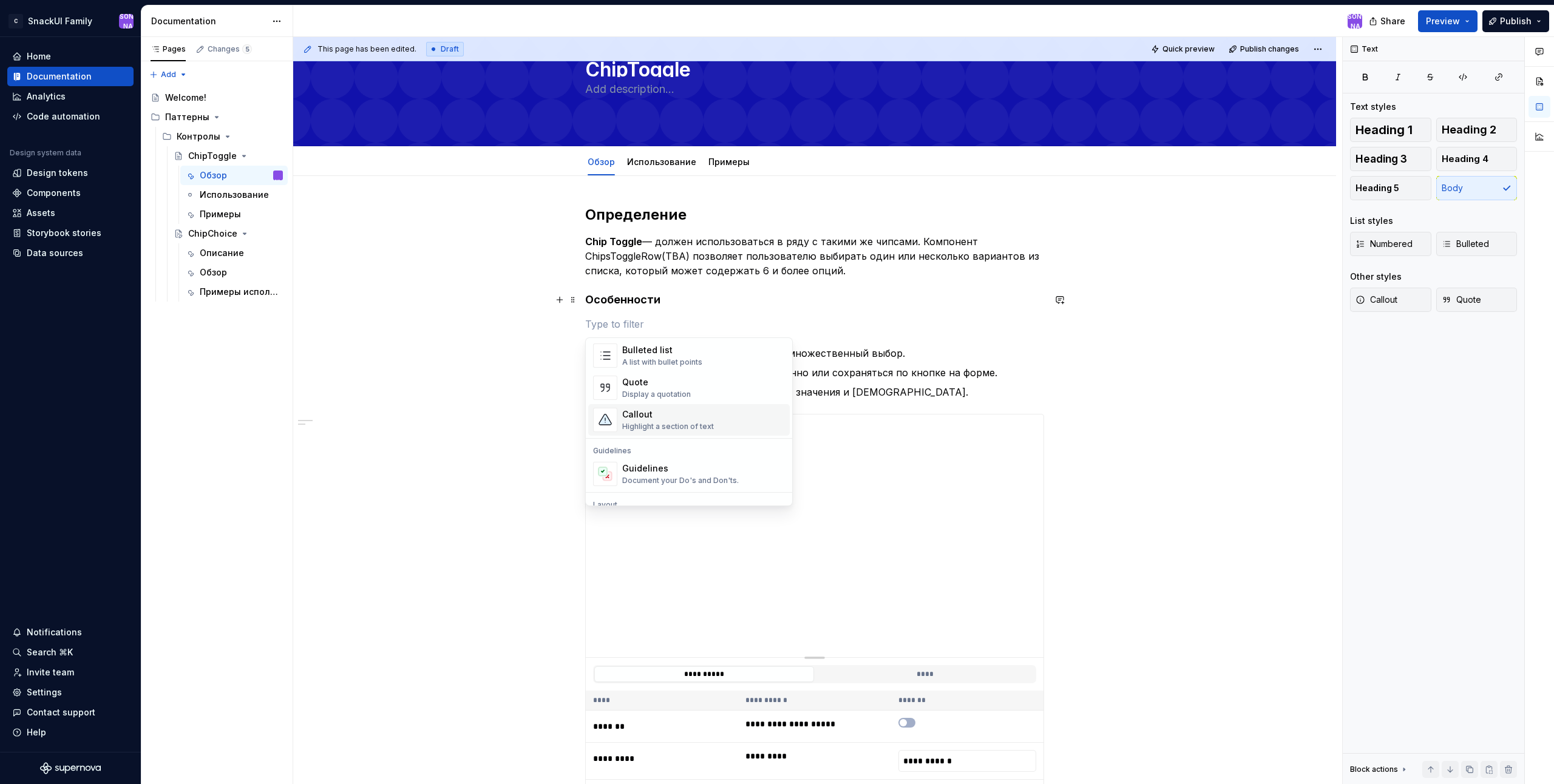
scroll to position [303, 0]
click at [733, 418] on div "Document your Do's and Don'ts." at bounding box center [680, 420] width 117 height 10
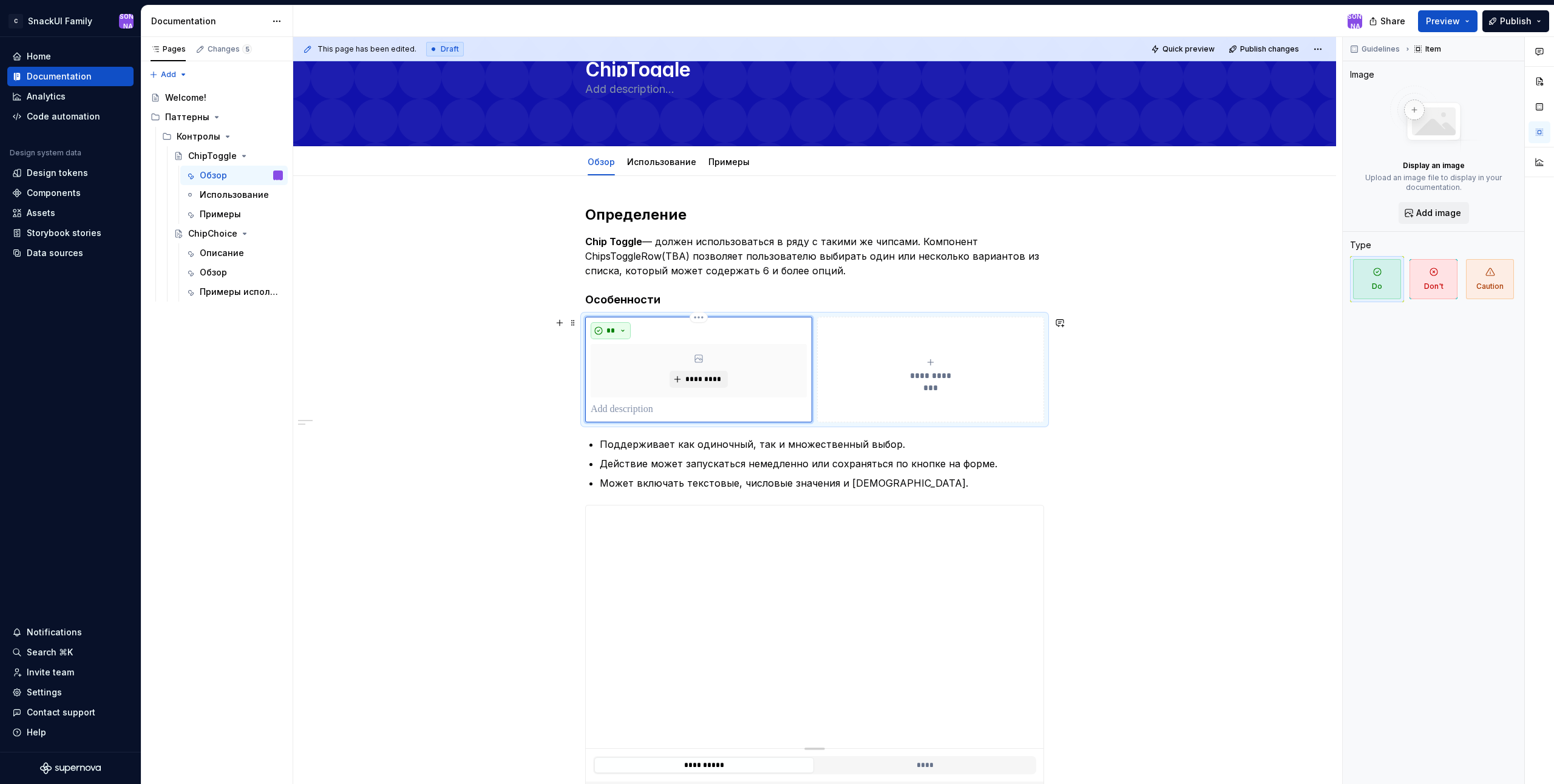
click at [621, 325] on button "**" at bounding box center [610, 331] width 40 height 17
click at [854, 335] on button "**********" at bounding box center [930, 370] width 227 height 106
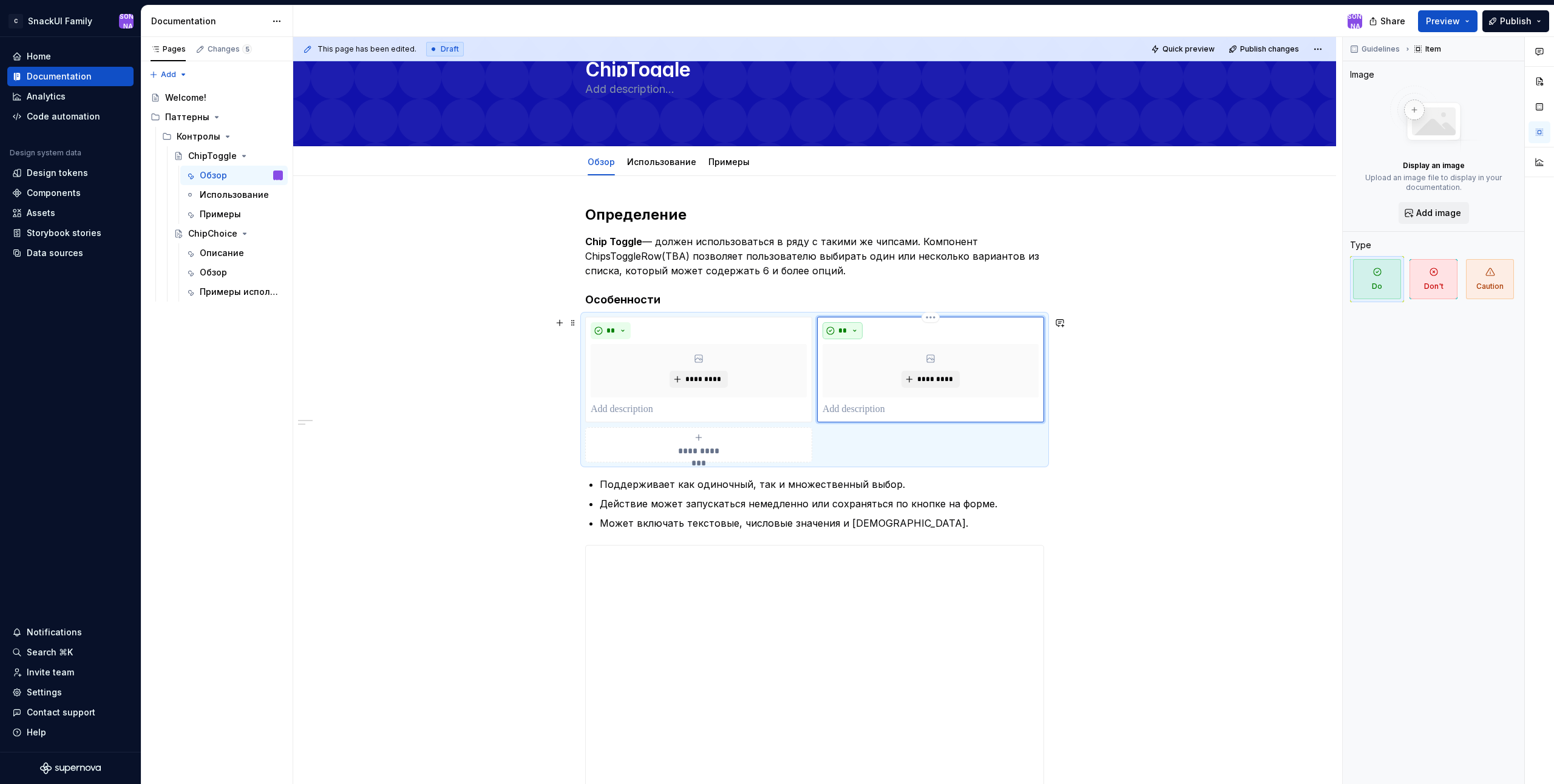
click at [855, 332] on button "**" at bounding box center [843, 331] width 40 height 17
click at [876, 374] on div "Don't" at bounding box center [871, 373] width 23 height 12
drag, startPoint x: 1162, startPoint y: 402, endPoint x: 605, endPoint y: 312, distance: 564.2
click at [592, 317] on div "**********" at bounding box center [814, 390] width 459 height 146
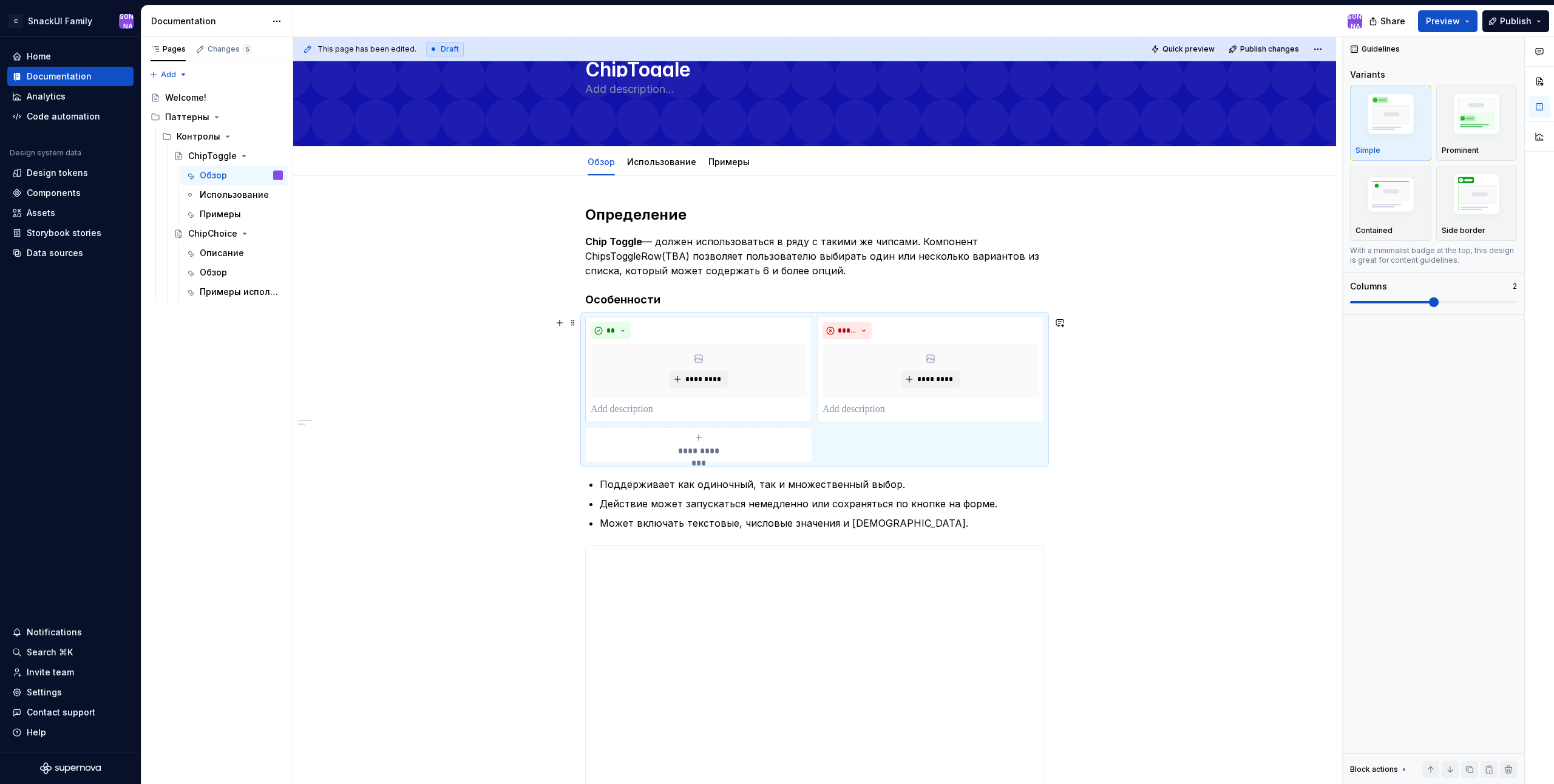
click at [573, 323] on span at bounding box center [573, 322] width 10 height 17
click at [622, 426] on div "Delete" at bounding box center [629, 430] width 79 height 12
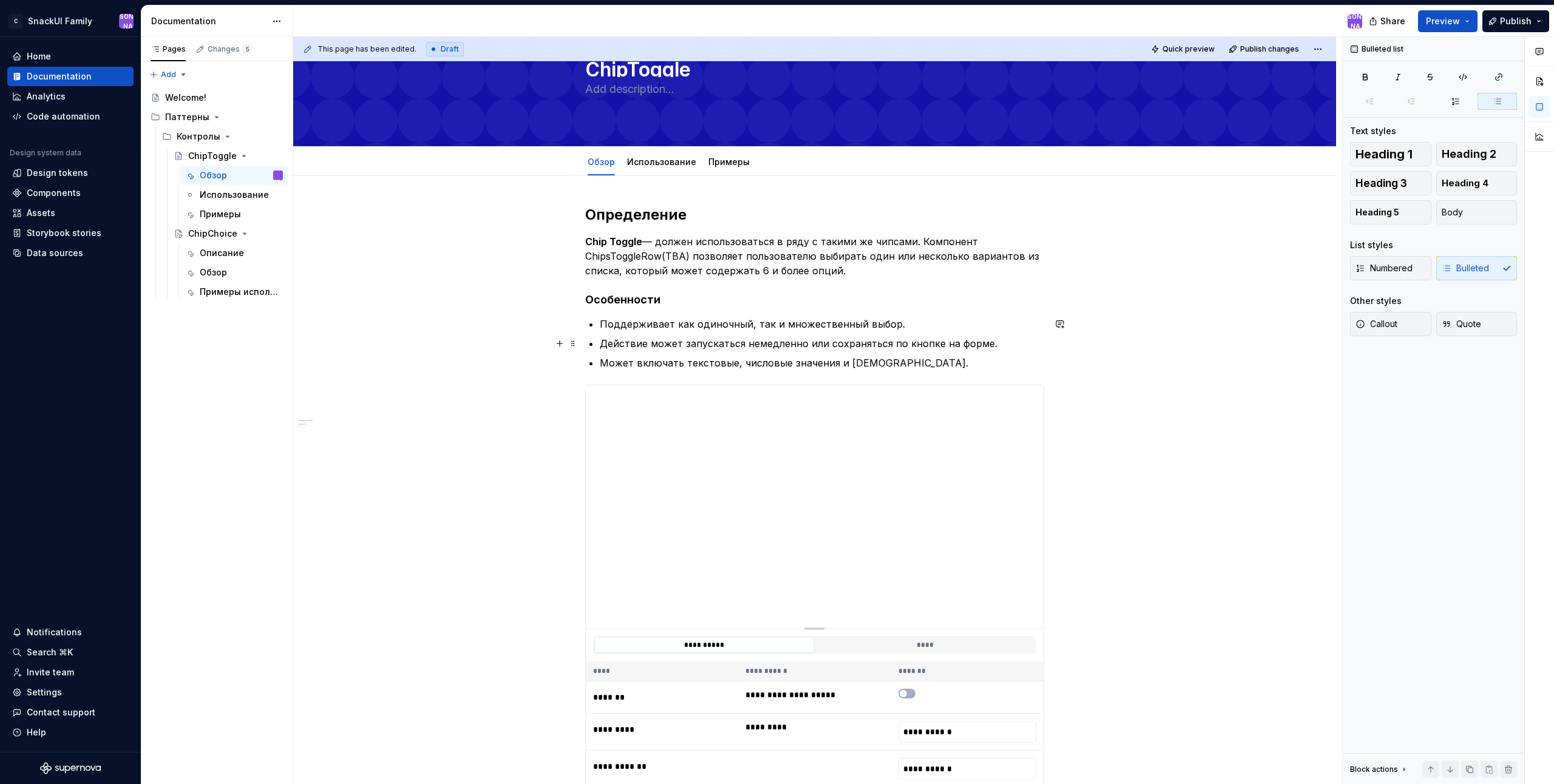
scroll to position [121, 0]
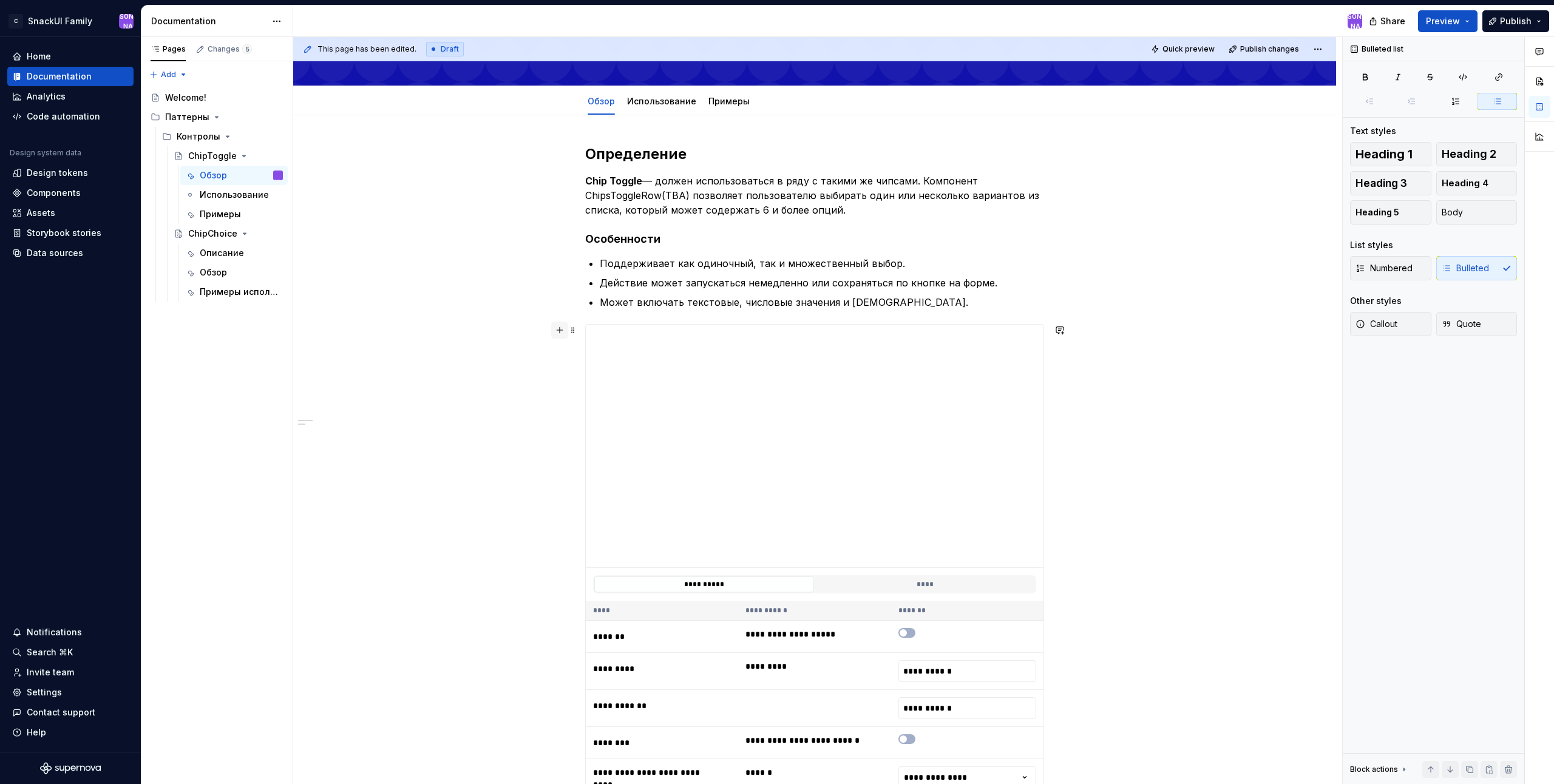
click at [560, 331] on button "button" at bounding box center [559, 330] width 17 height 17
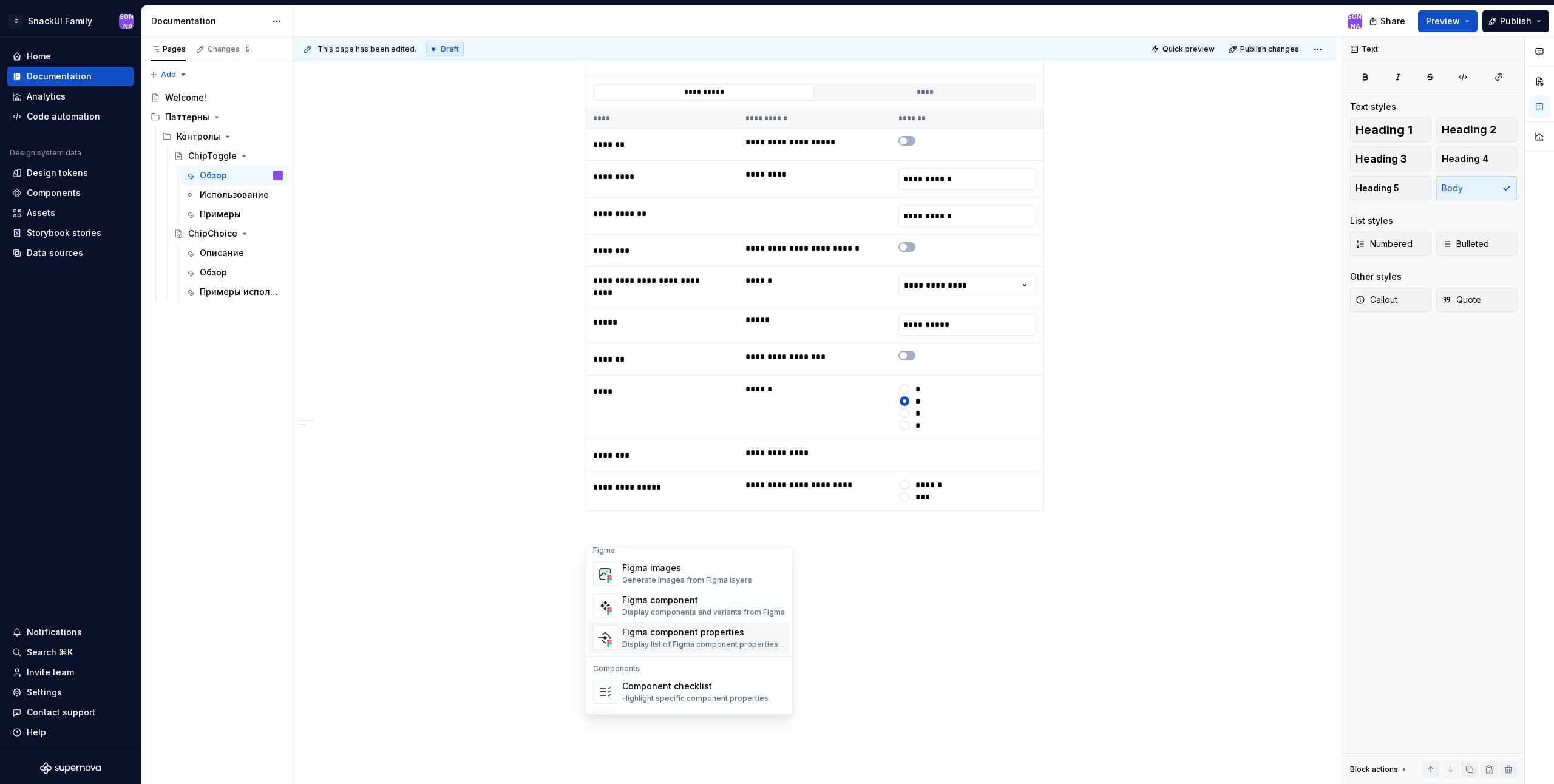
scroll to position [1120, 0]
click at [1077, 573] on div "**********" at bounding box center [814, 206] width 1043 height 1166
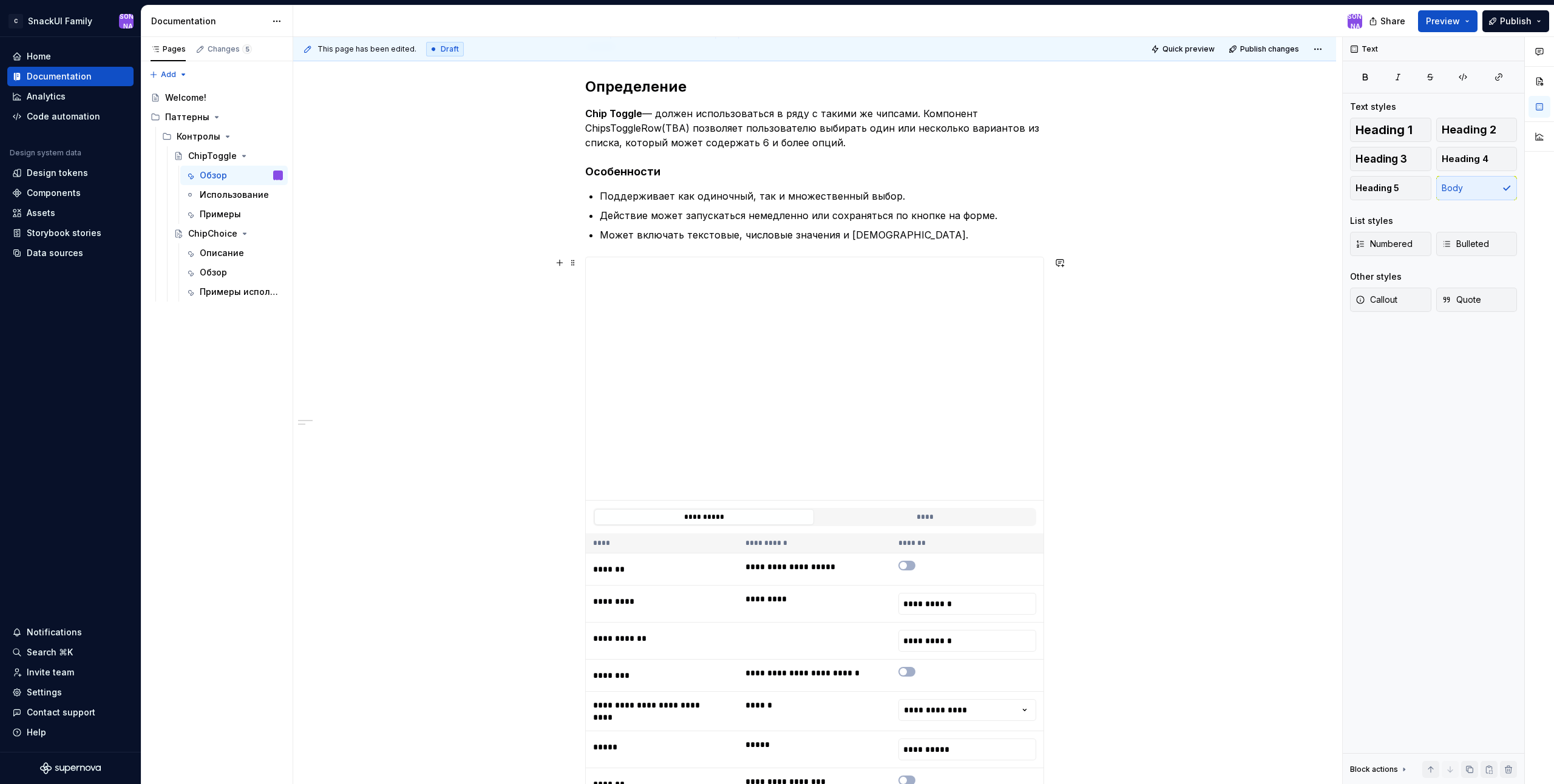
scroll to position [249, 0]
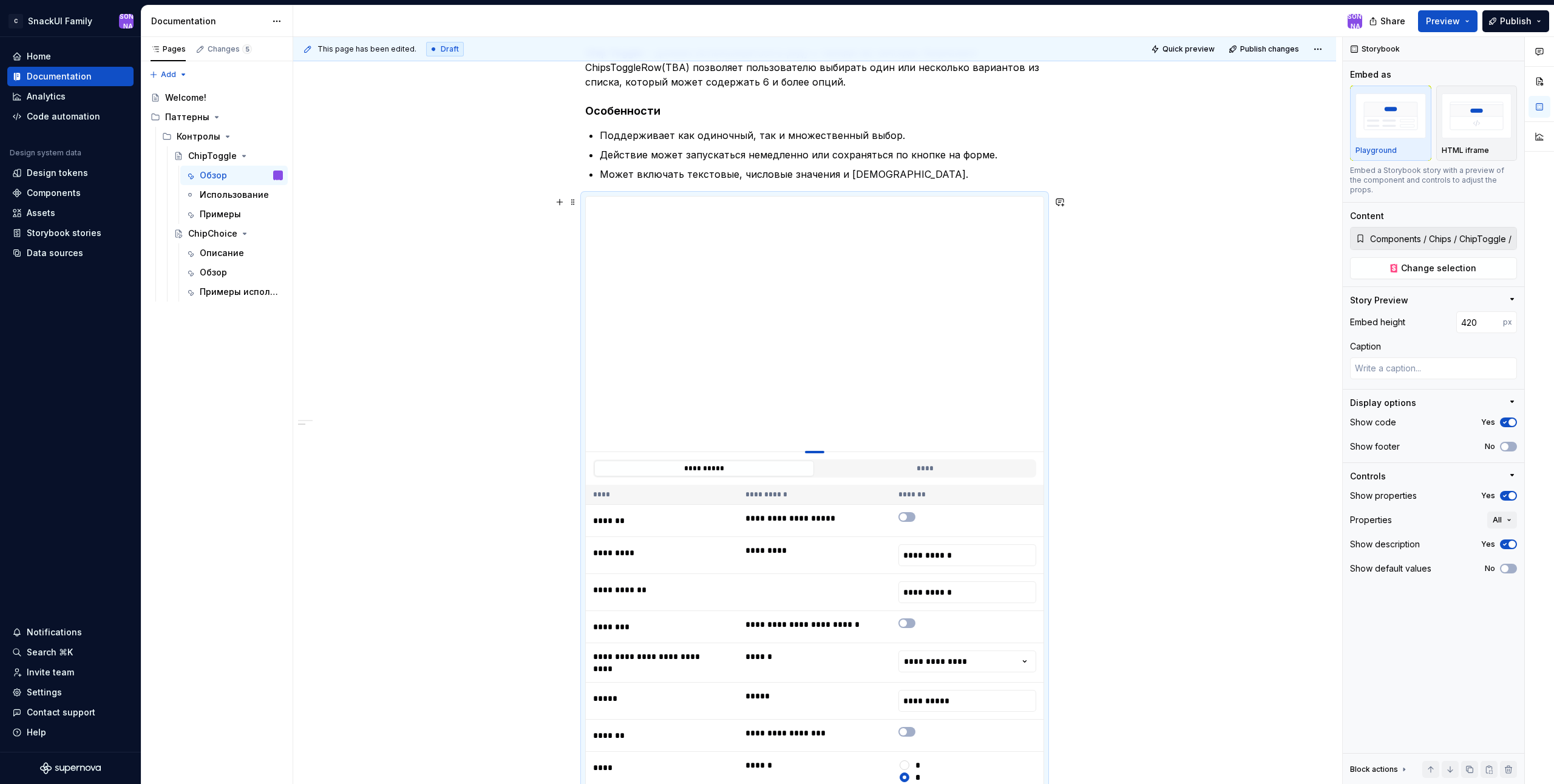
type textarea "*"
type input "428"
type textarea "*"
type input "436"
type textarea "*"
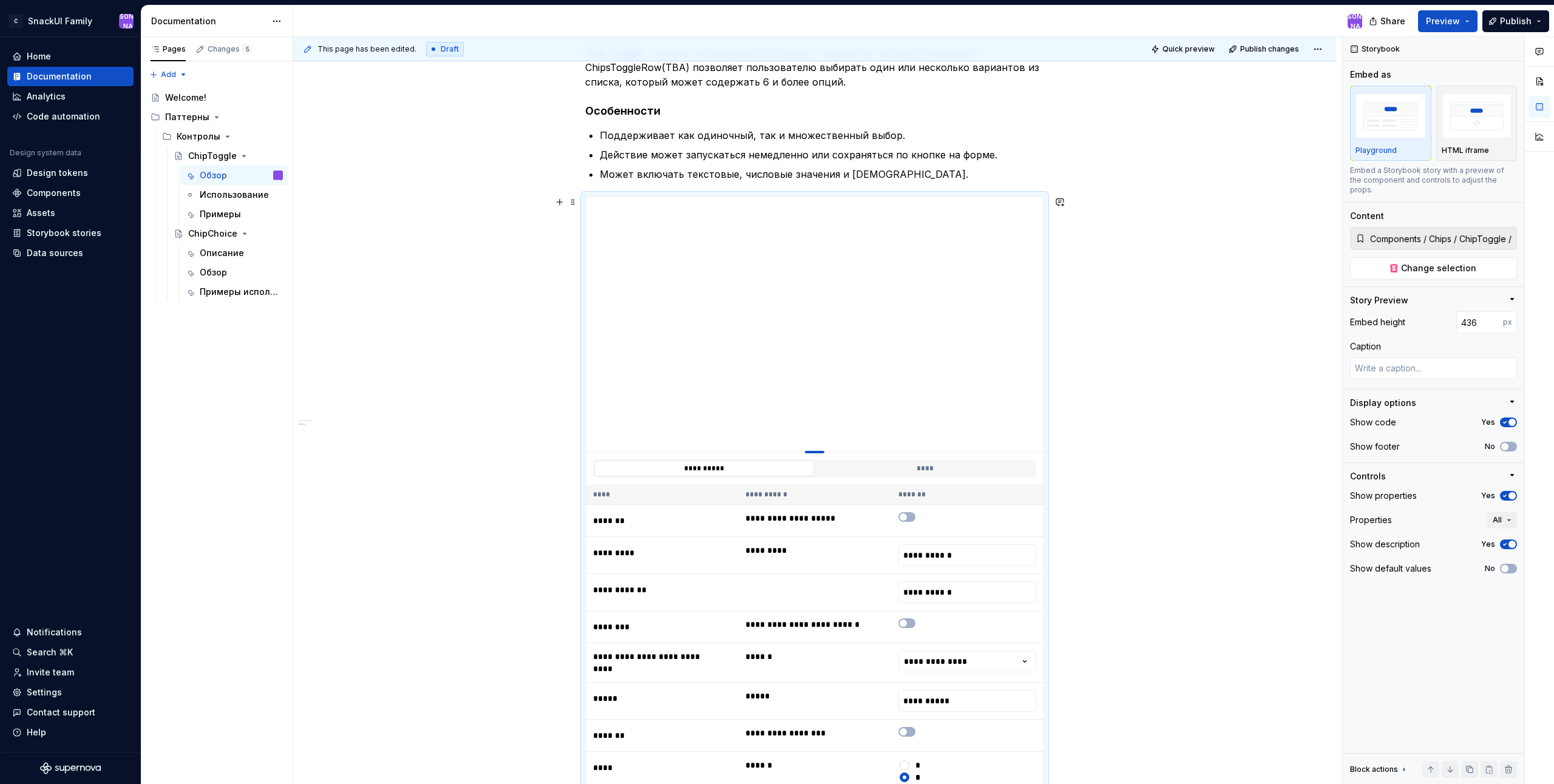
type input "446"
type textarea "*"
type input "459"
type textarea "*"
type input "469"
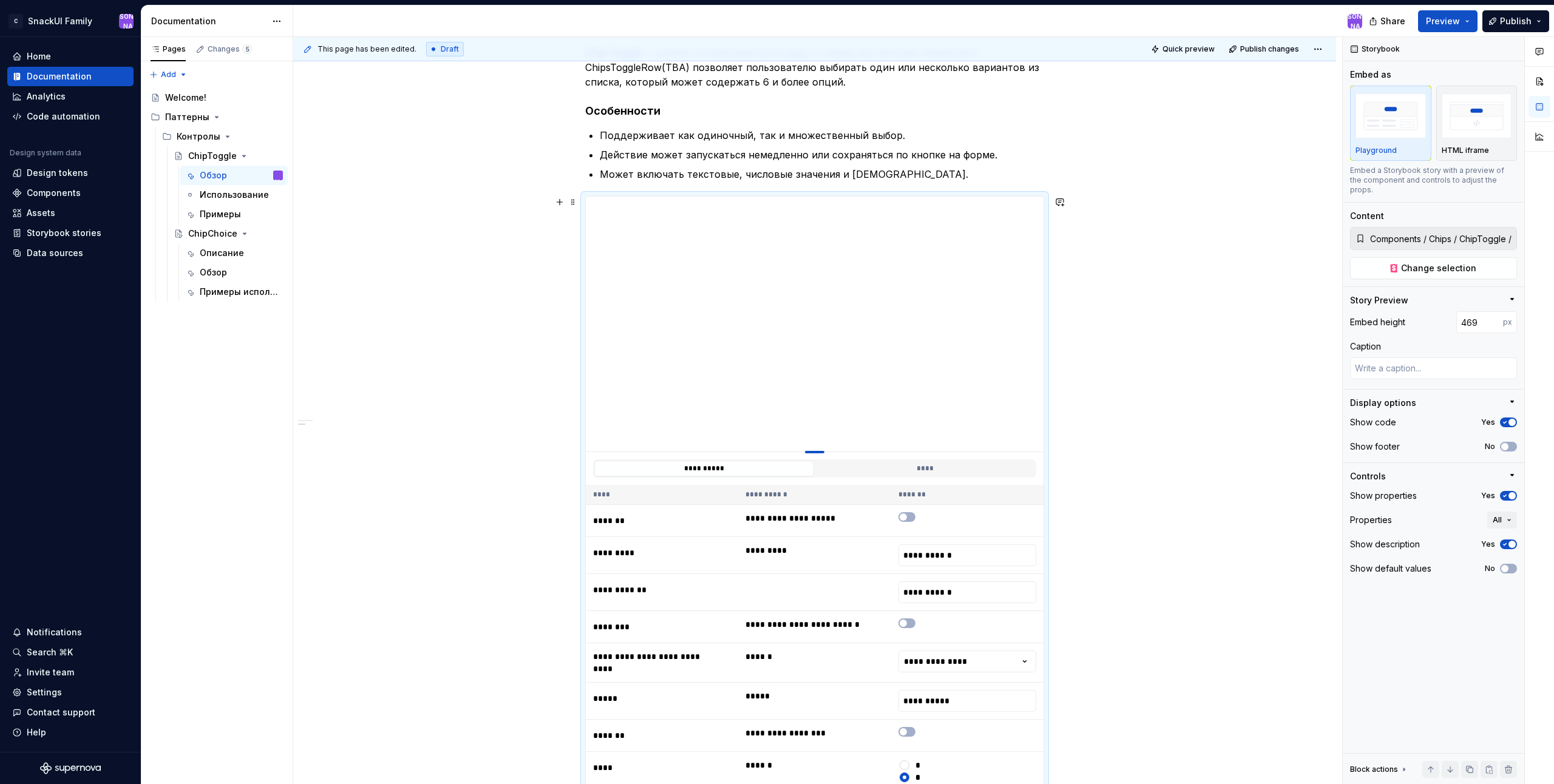
type textarea "*"
type input "475"
type textarea "*"
type input "485"
type textarea "*"
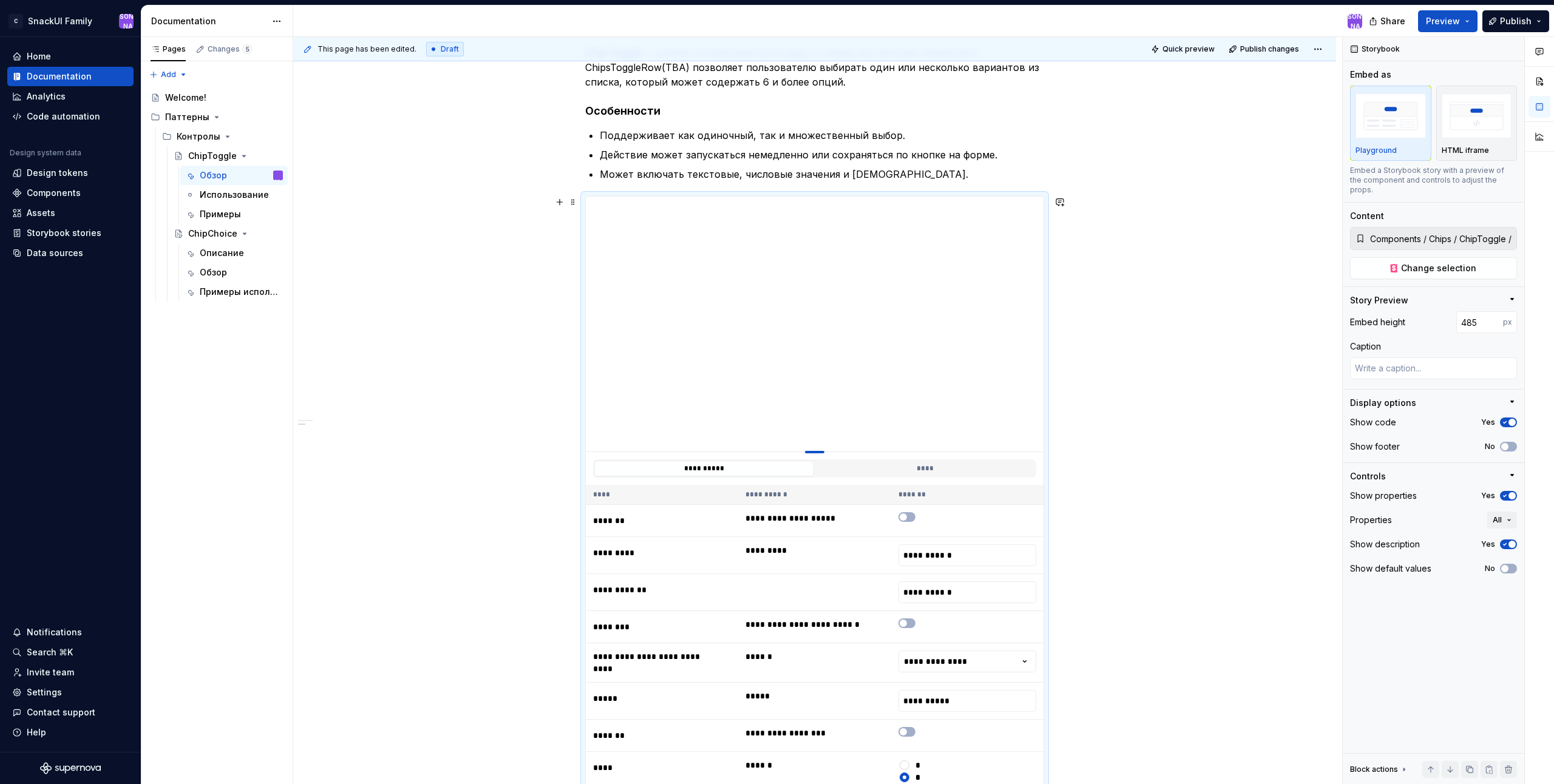
type input "501"
type textarea "*"
type input "525"
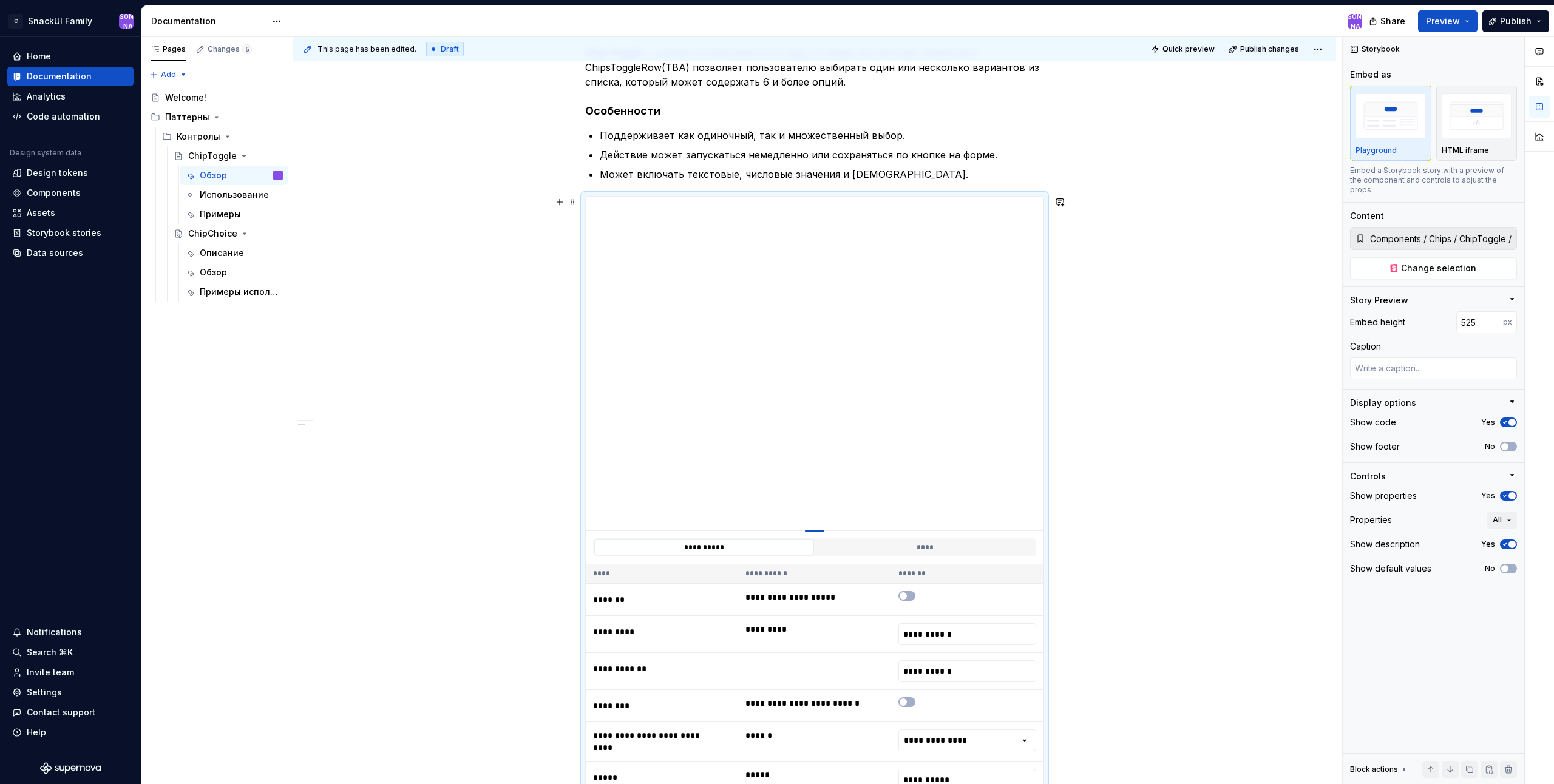
type textarea "*"
type input "550"
type textarea "*"
type input "574"
type textarea "*"
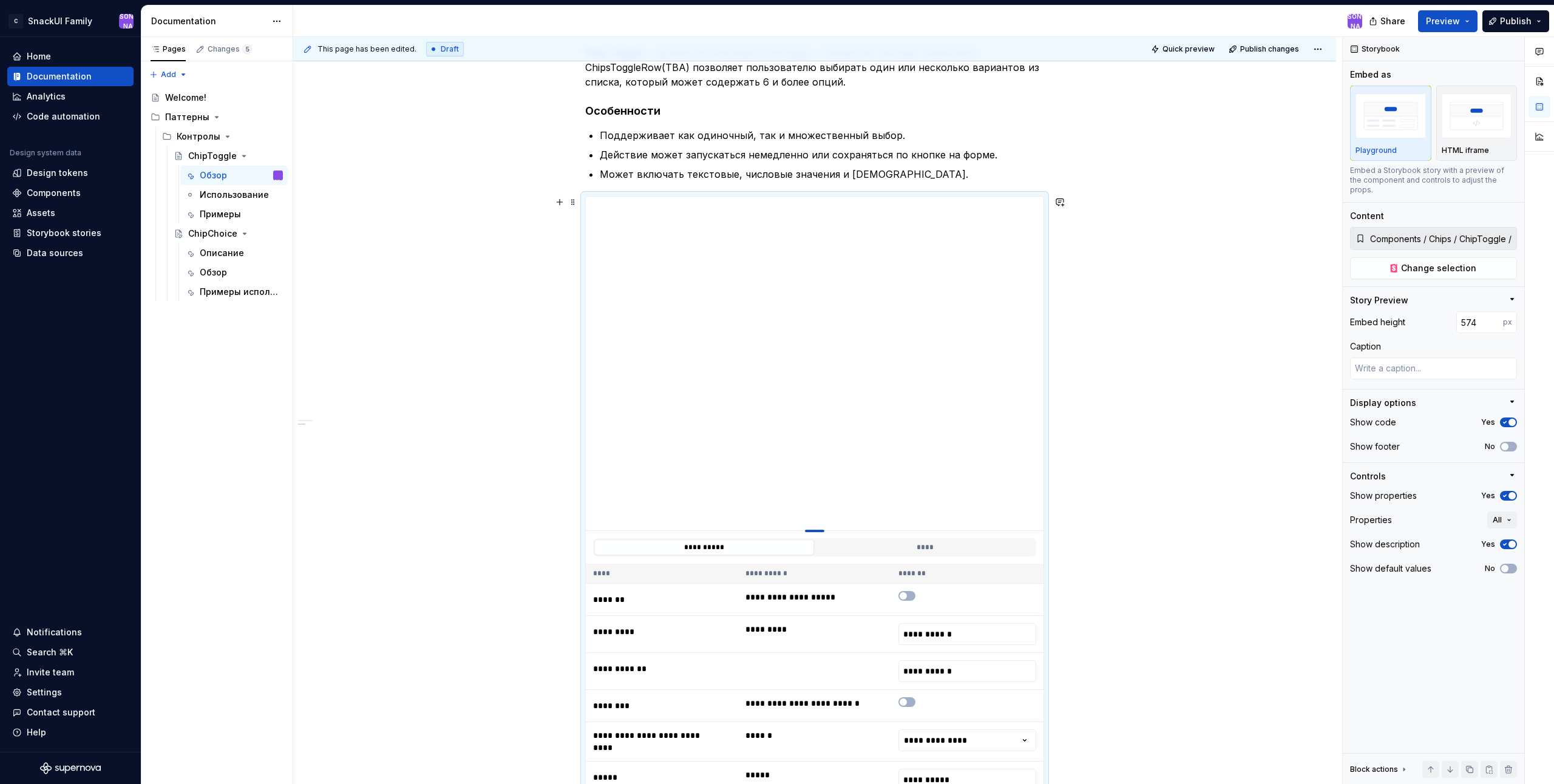
type input "598"
type textarea "*"
type input "628"
type textarea "*"
type input "656"
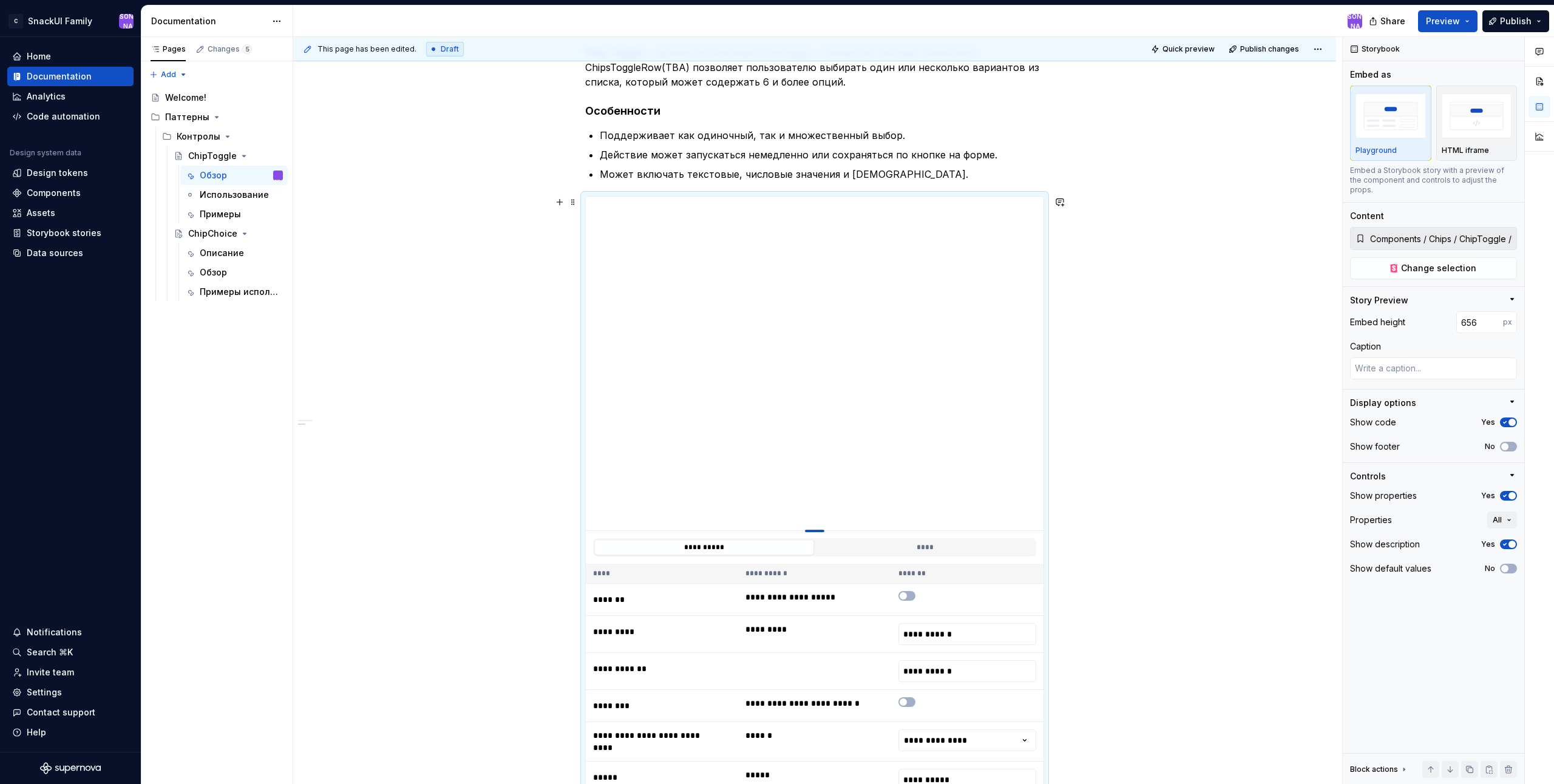
type textarea "*"
type input "679"
type textarea "*"
type input "704"
type textarea "*"
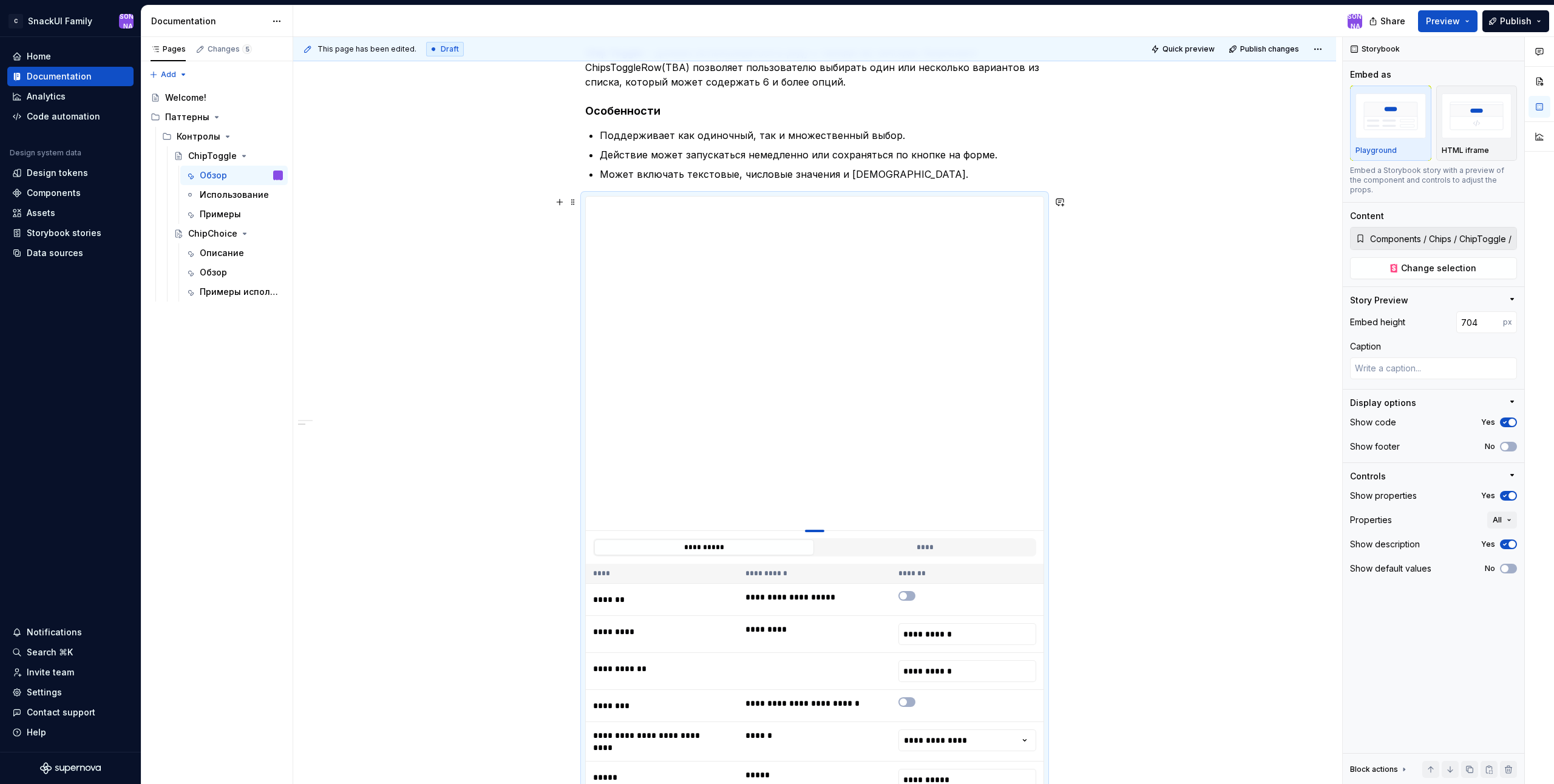
type input "726"
type textarea "*"
type input "743"
type textarea "*"
type input "754"
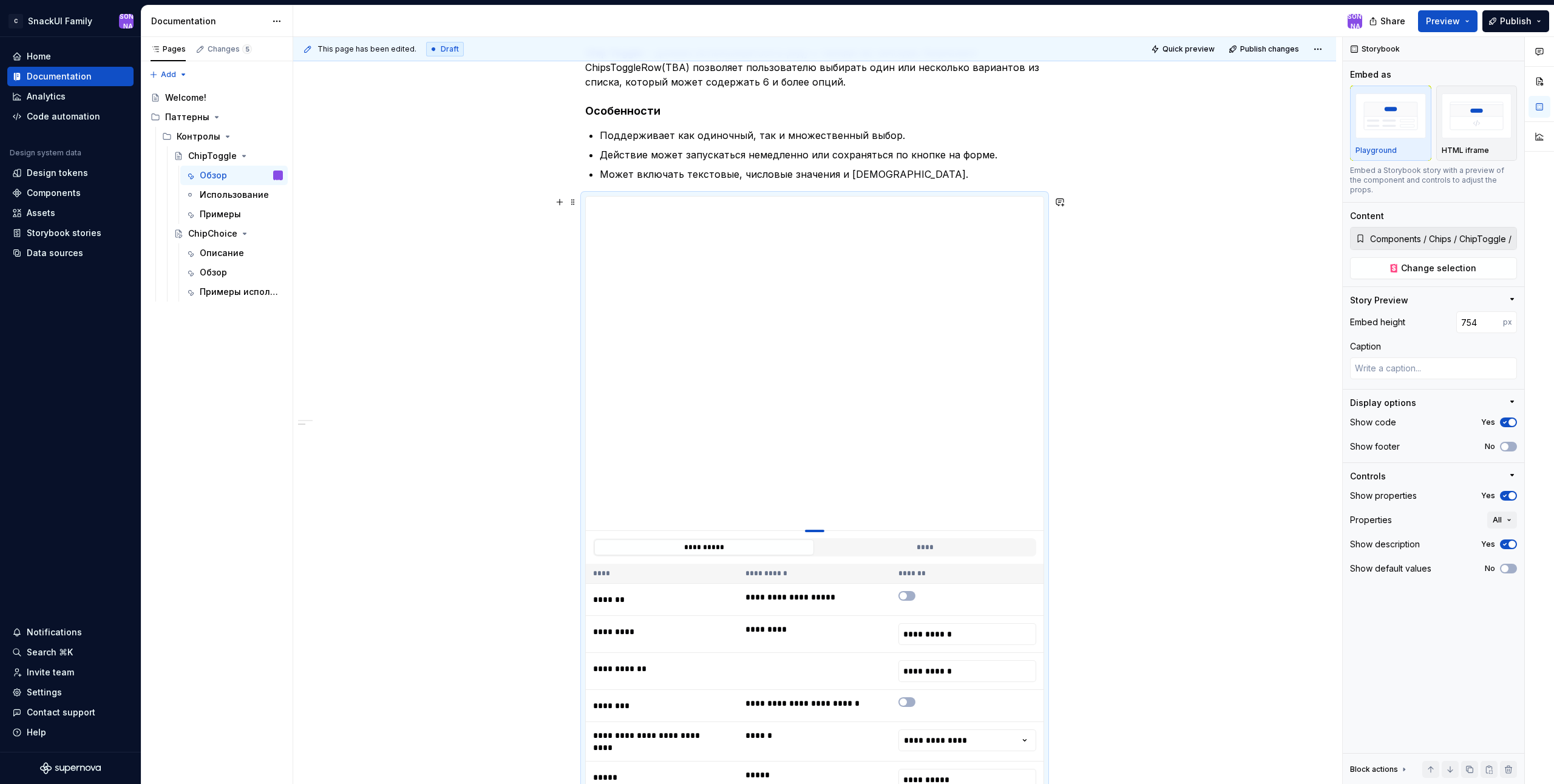
type textarea "*"
type input "768"
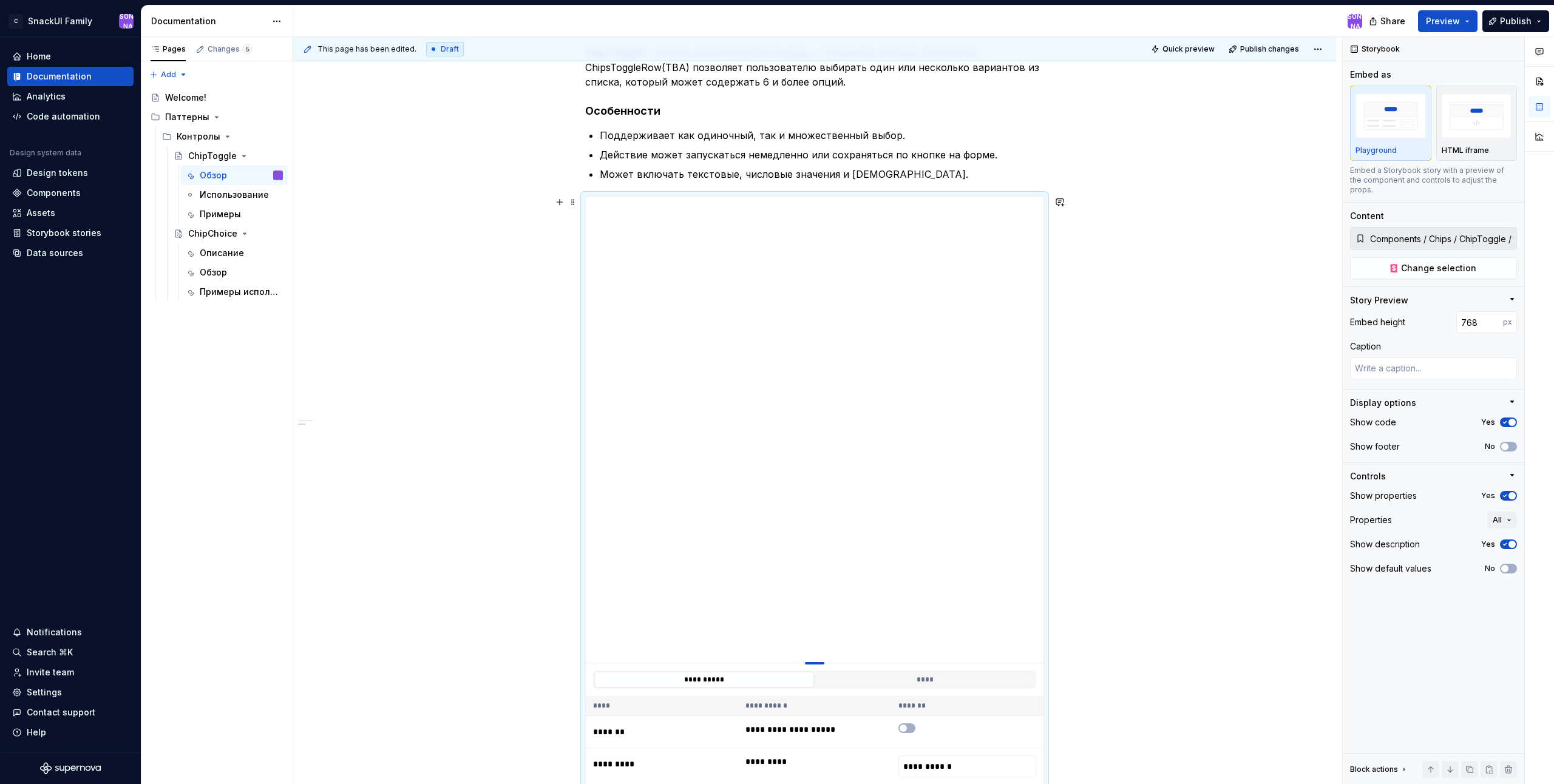
type textarea "*"
type input "780"
type textarea "*"
type input "794"
type textarea "*"
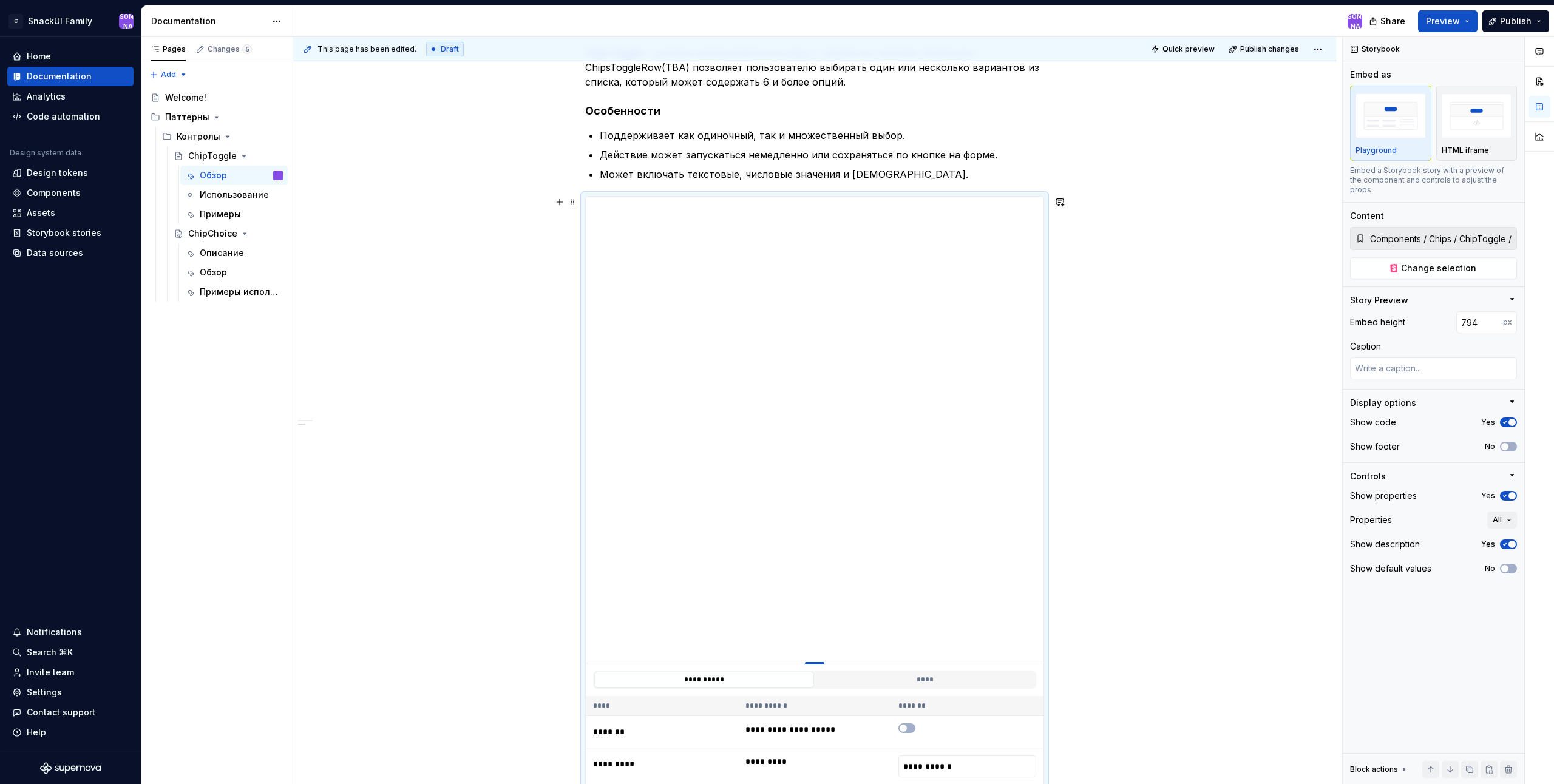
type input "803"
type textarea "*"
type input "809"
type textarea "*"
type input "810"
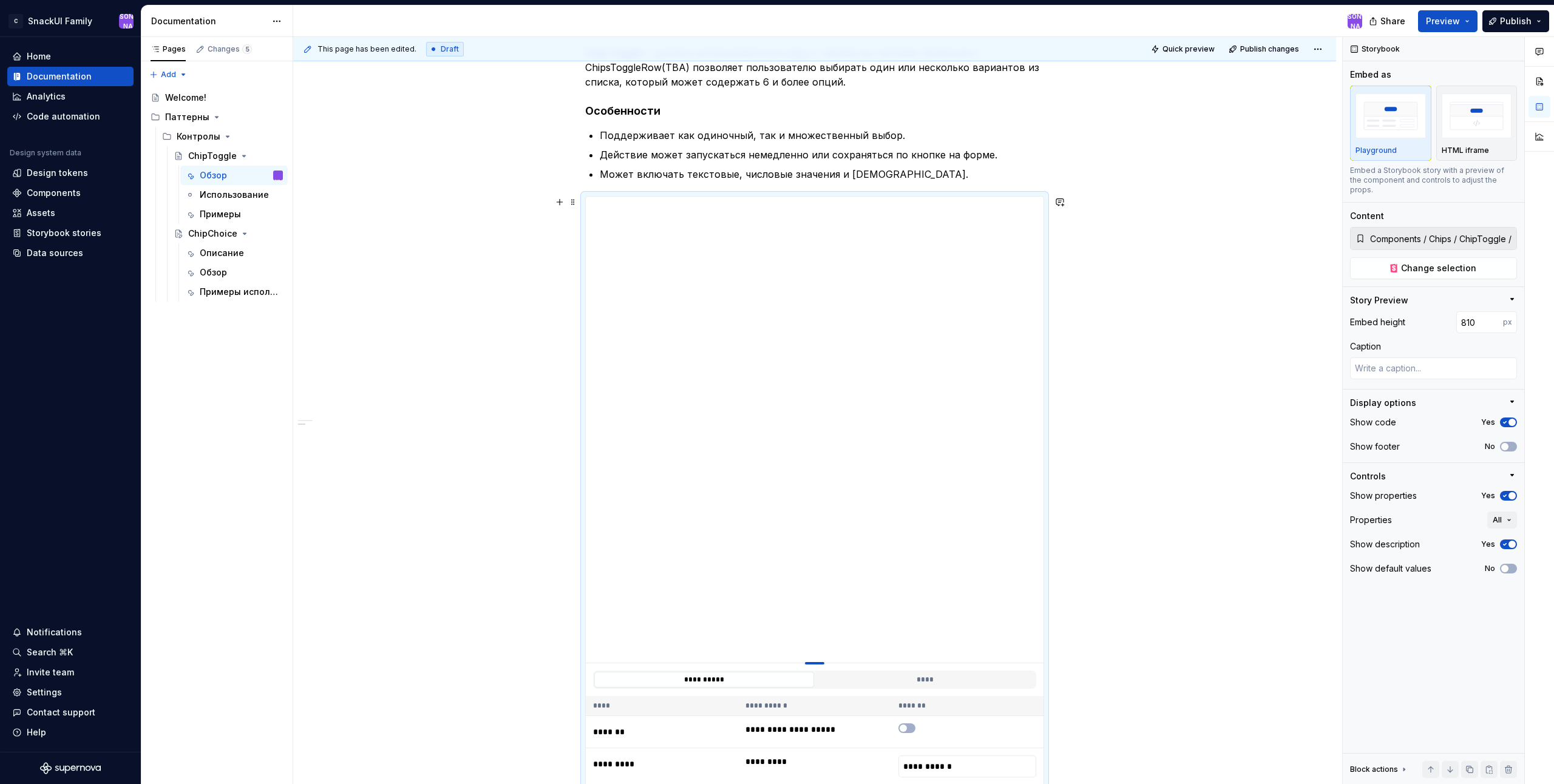
type textarea "*"
type input "808"
type textarea "*"
type input "807"
type textarea "*"
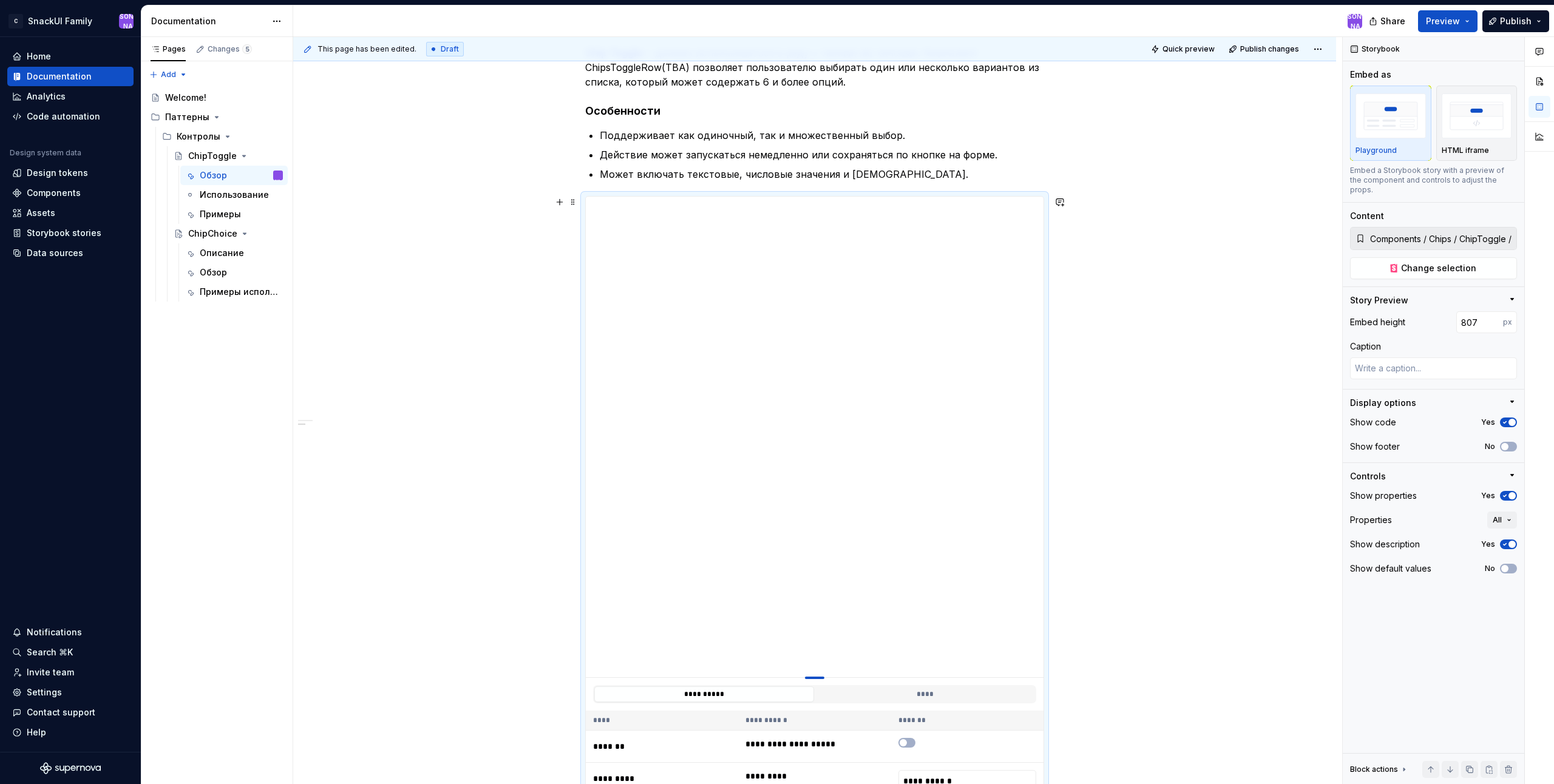
type input "792"
type textarea "*"
type input "778"
type textarea "*"
type input "763"
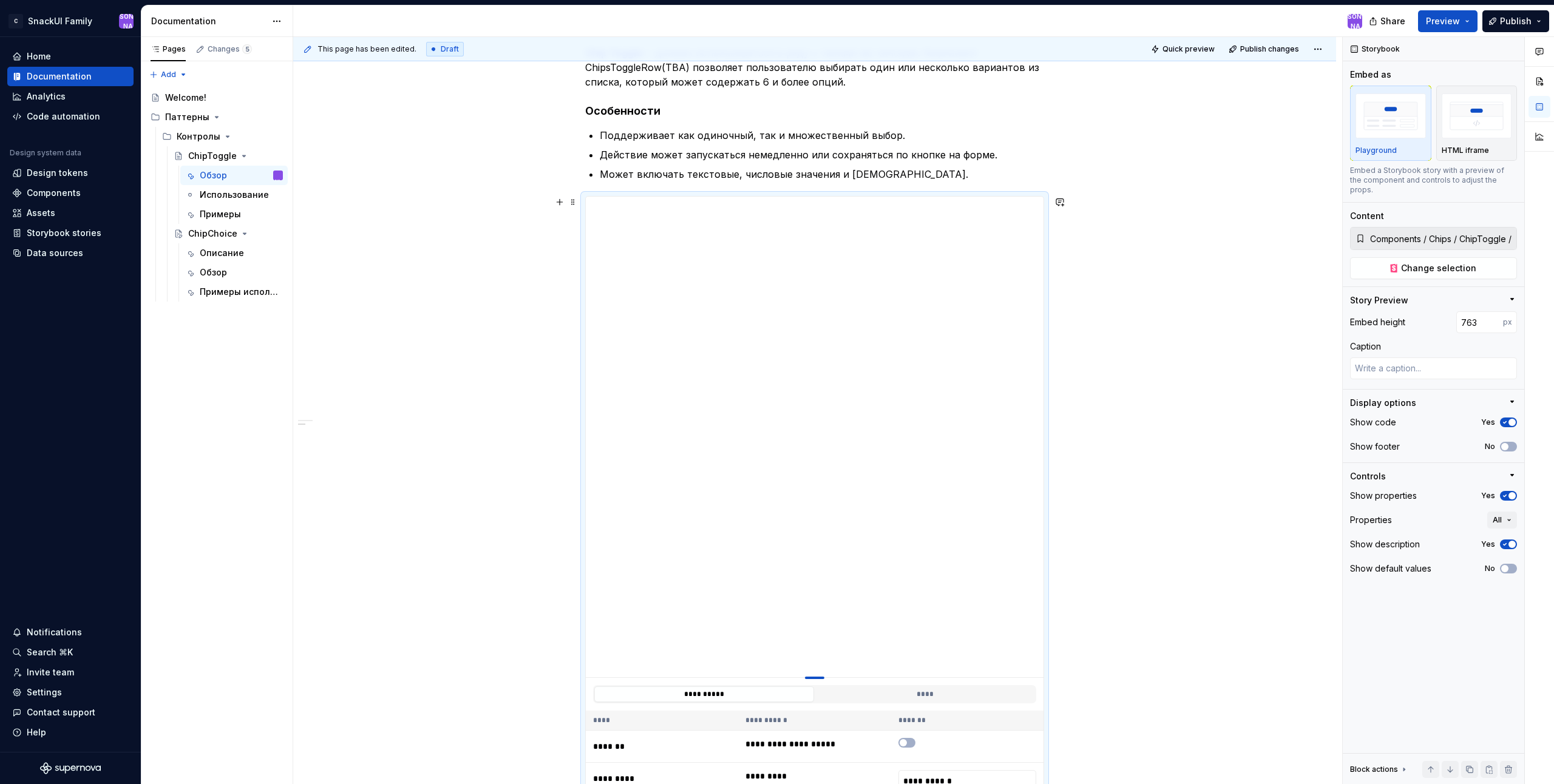
type textarea "*"
type input "731"
type textarea "*"
type input "728"
type textarea "*"
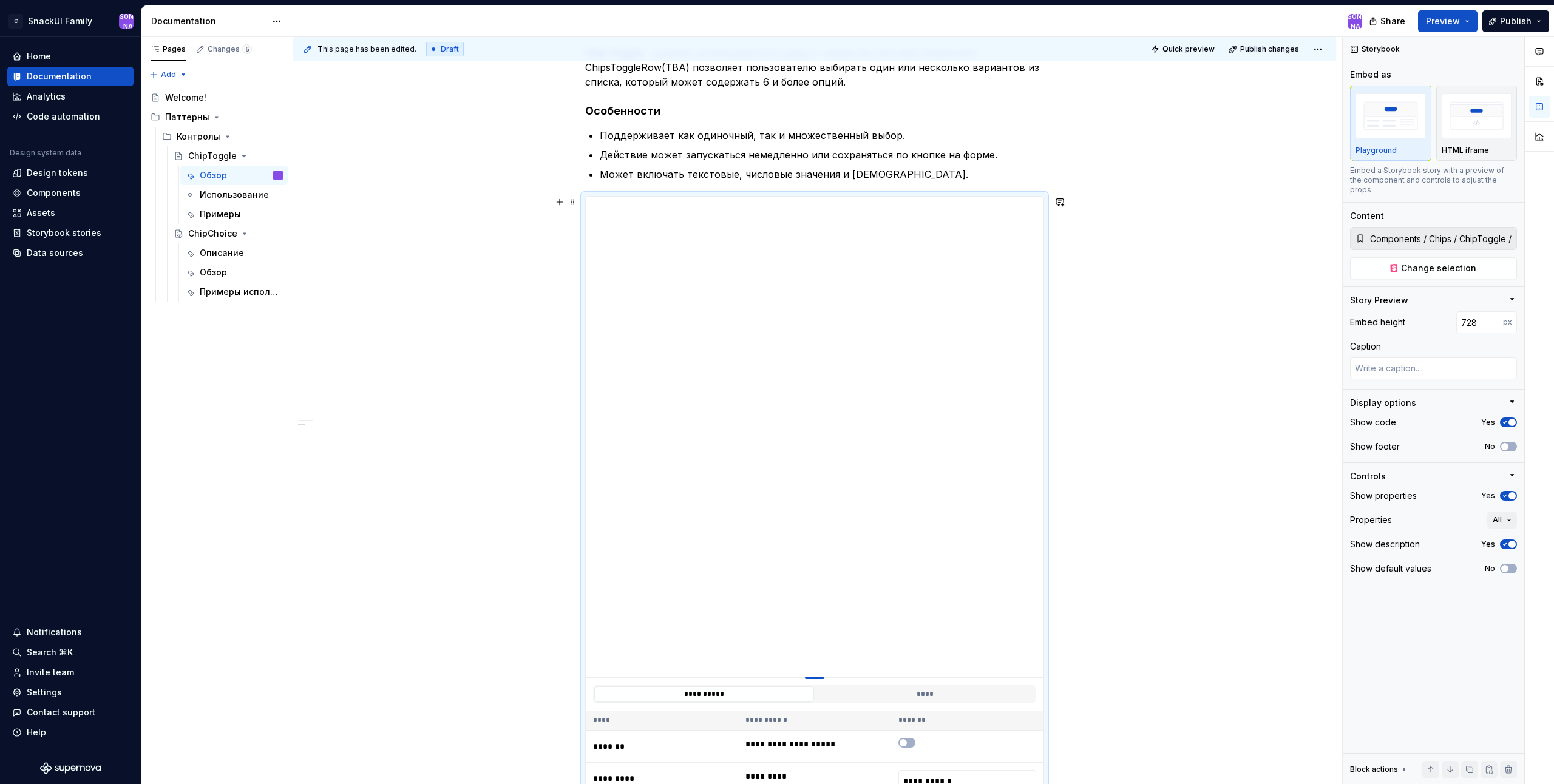
type input "713"
type textarea "*"
type input "700"
type textarea "*"
type input "681"
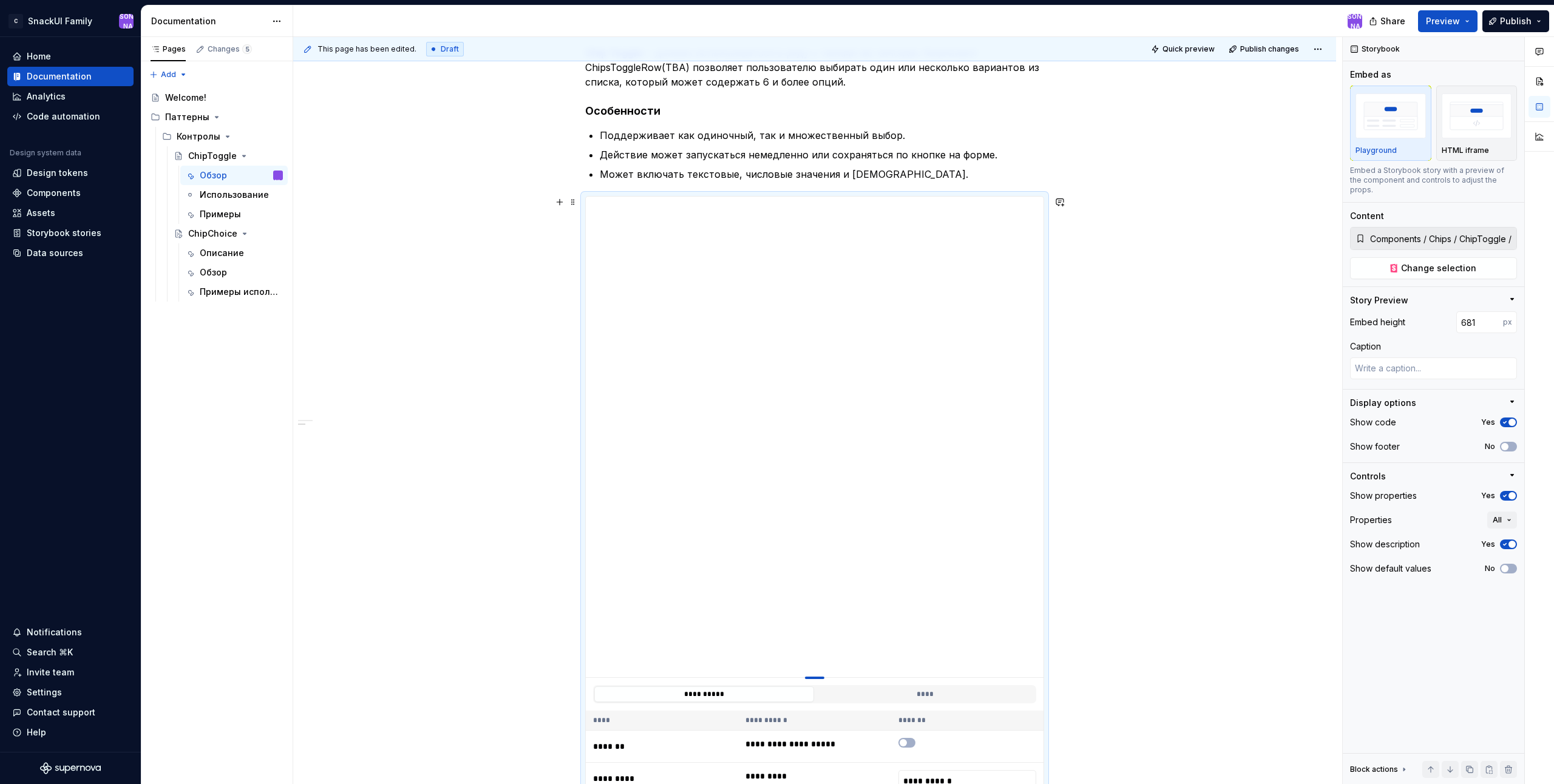
type textarea "*"
type input "660"
type textarea "*"
type input "637"
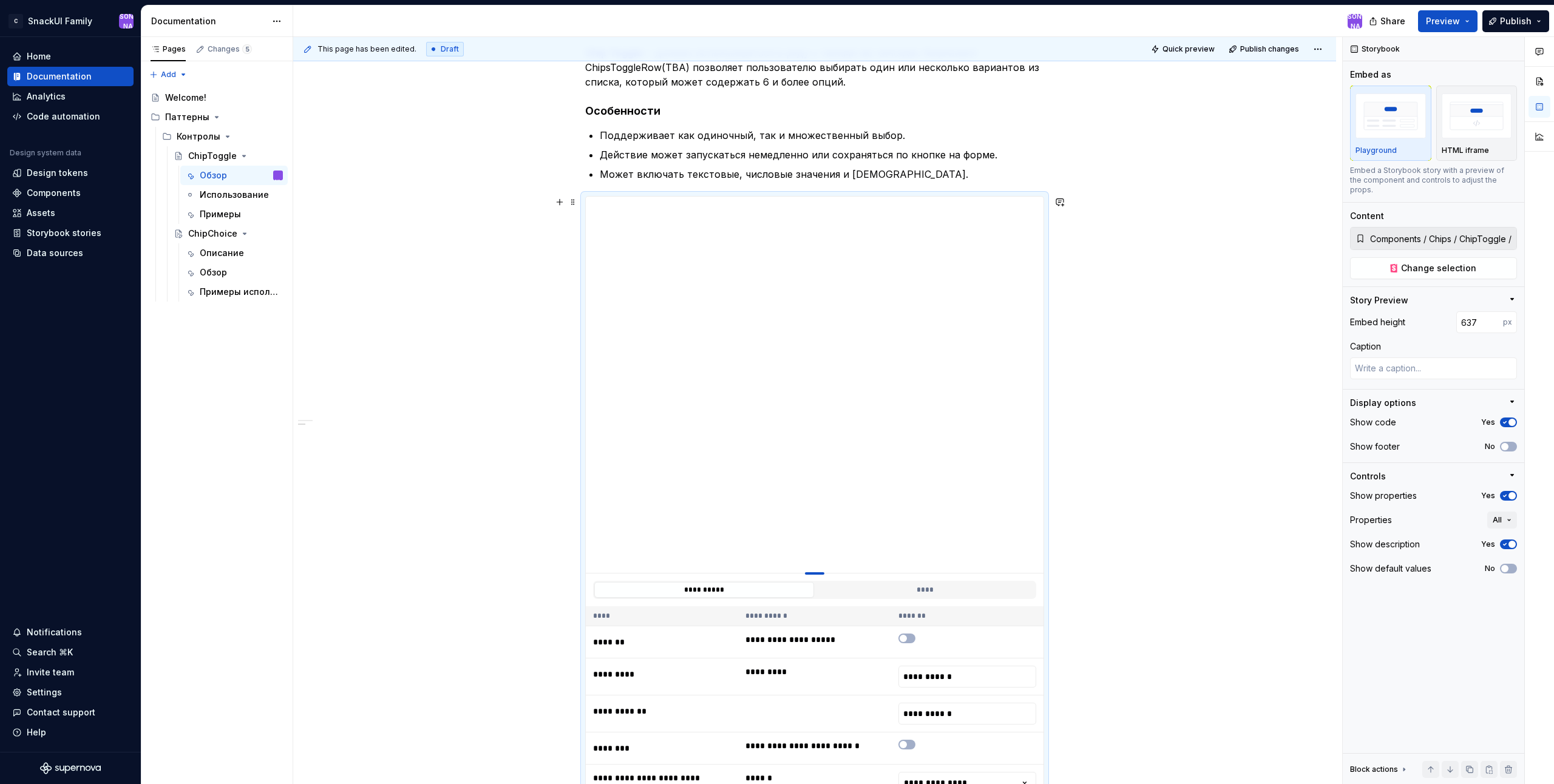
type textarea "*"
type input "620"
type textarea "*"
type input "602"
type textarea "*"
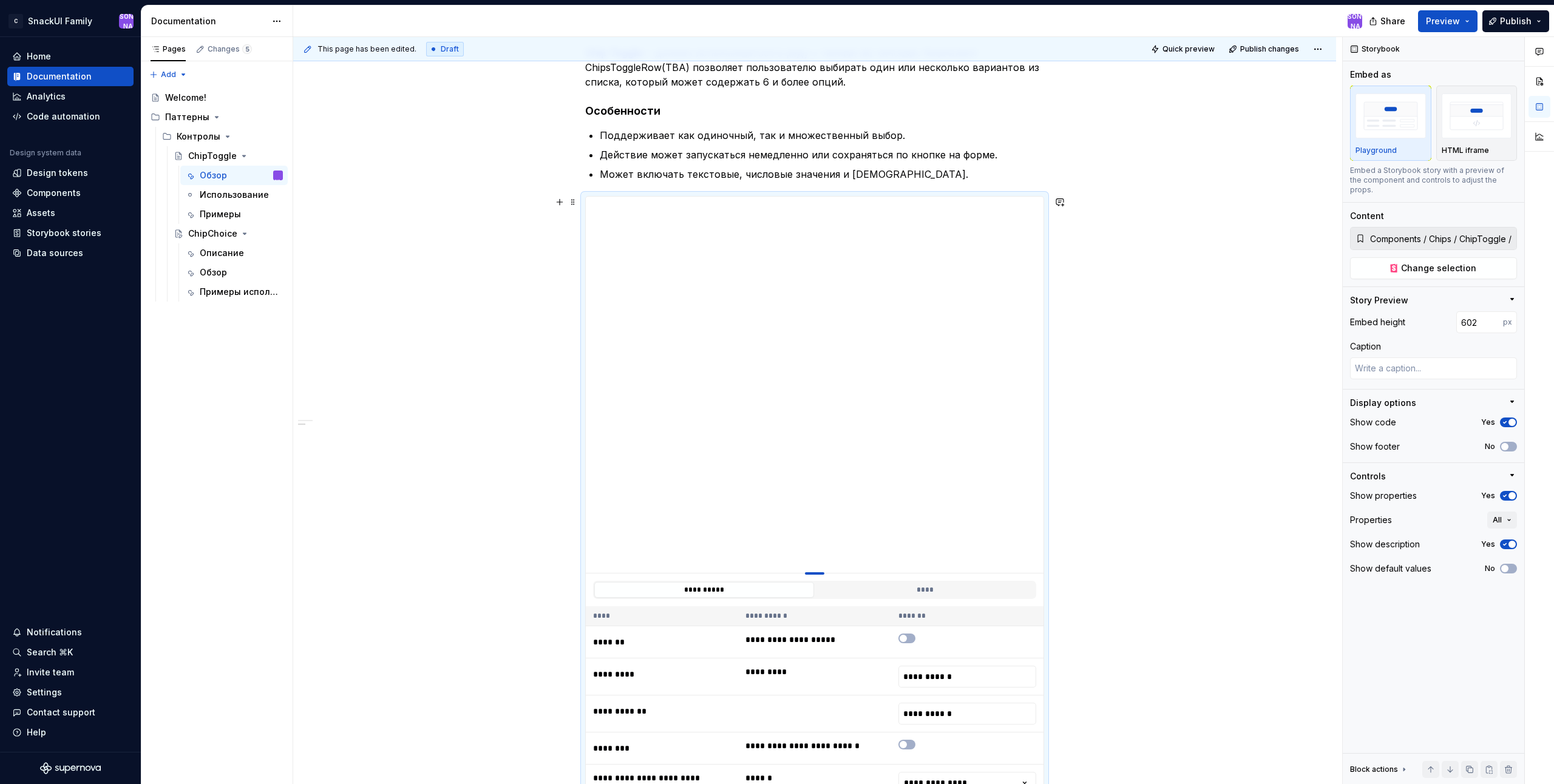
type input "587"
type textarea "*"
type input "570"
type textarea "*"
type input "557"
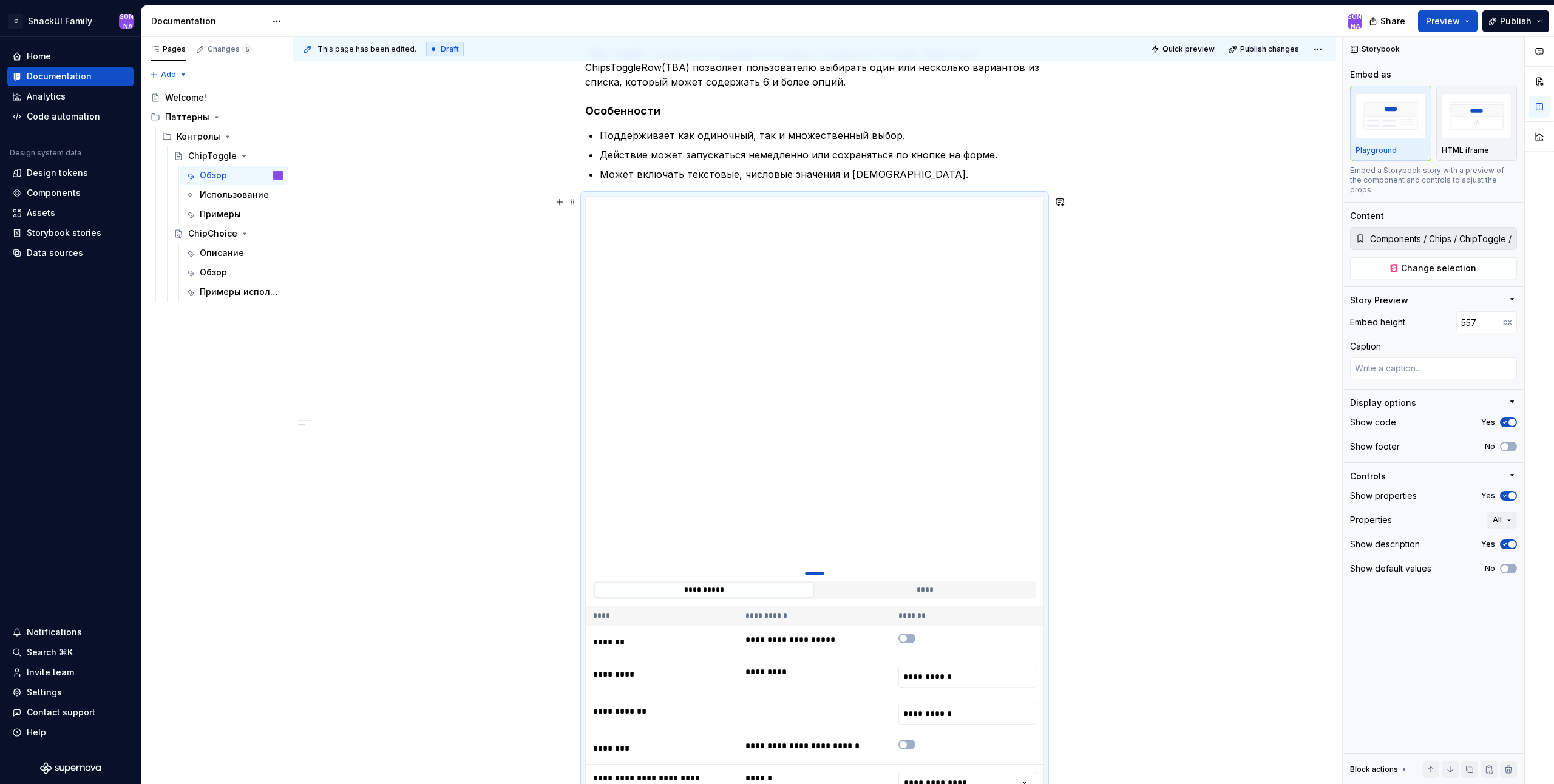
type textarea "*"
type input "547"
type textarea "*"
type input "542"
type textarea "*"
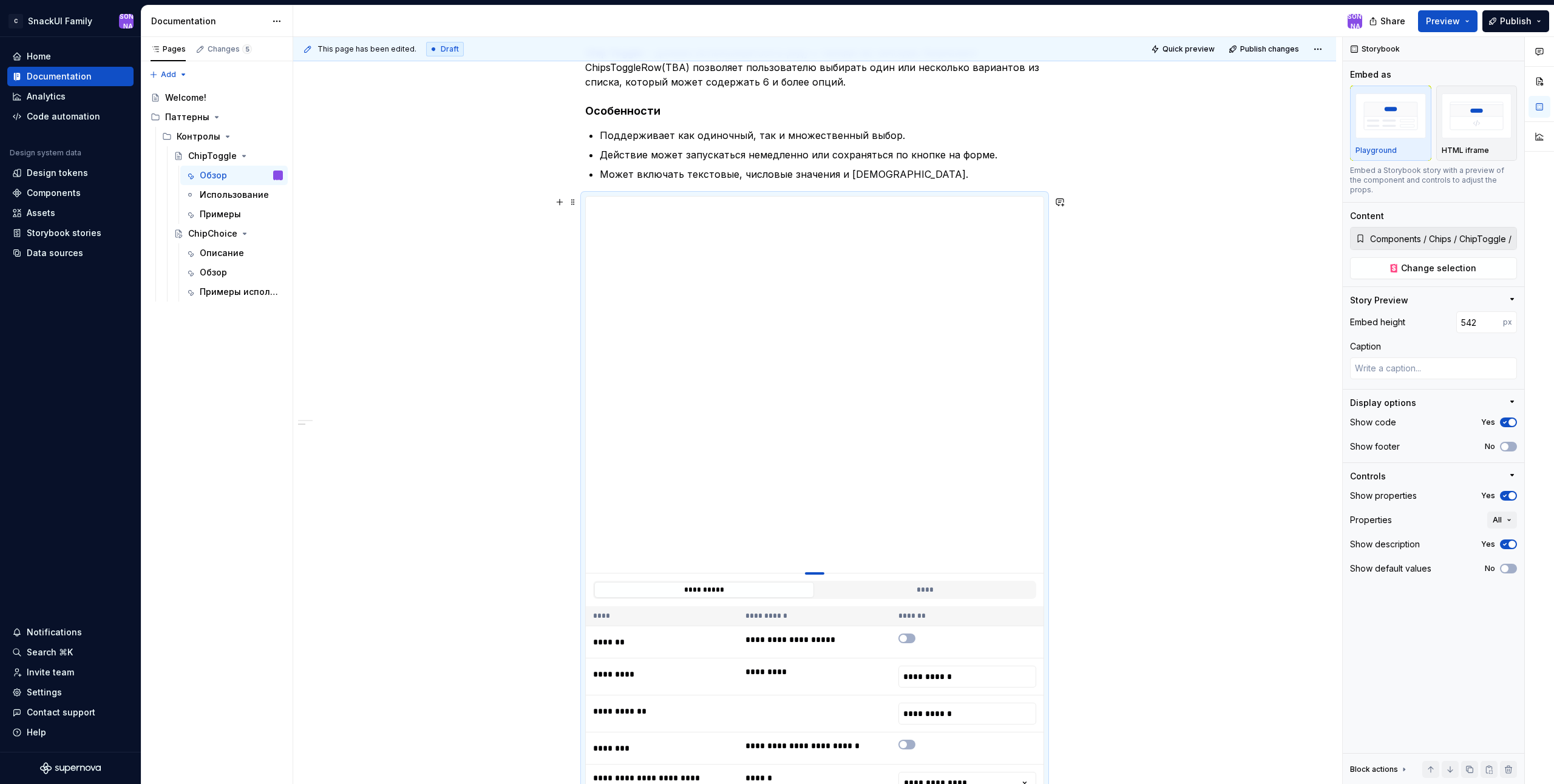
type input "538"
type textarea "*"
type input "537"
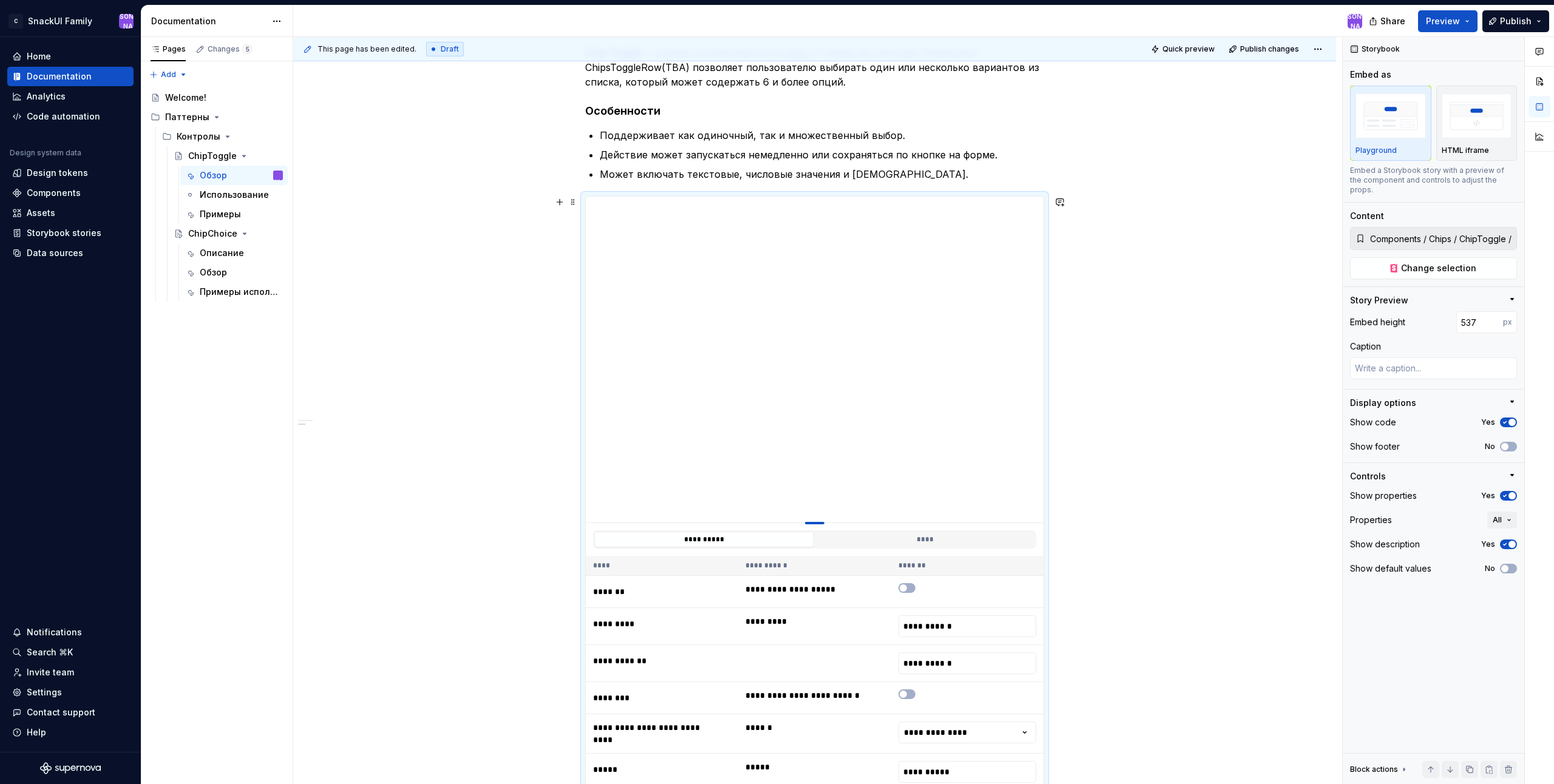
type textarea "*"
type input "536"
type textarea "*"
type input "535"
type textarea "*"
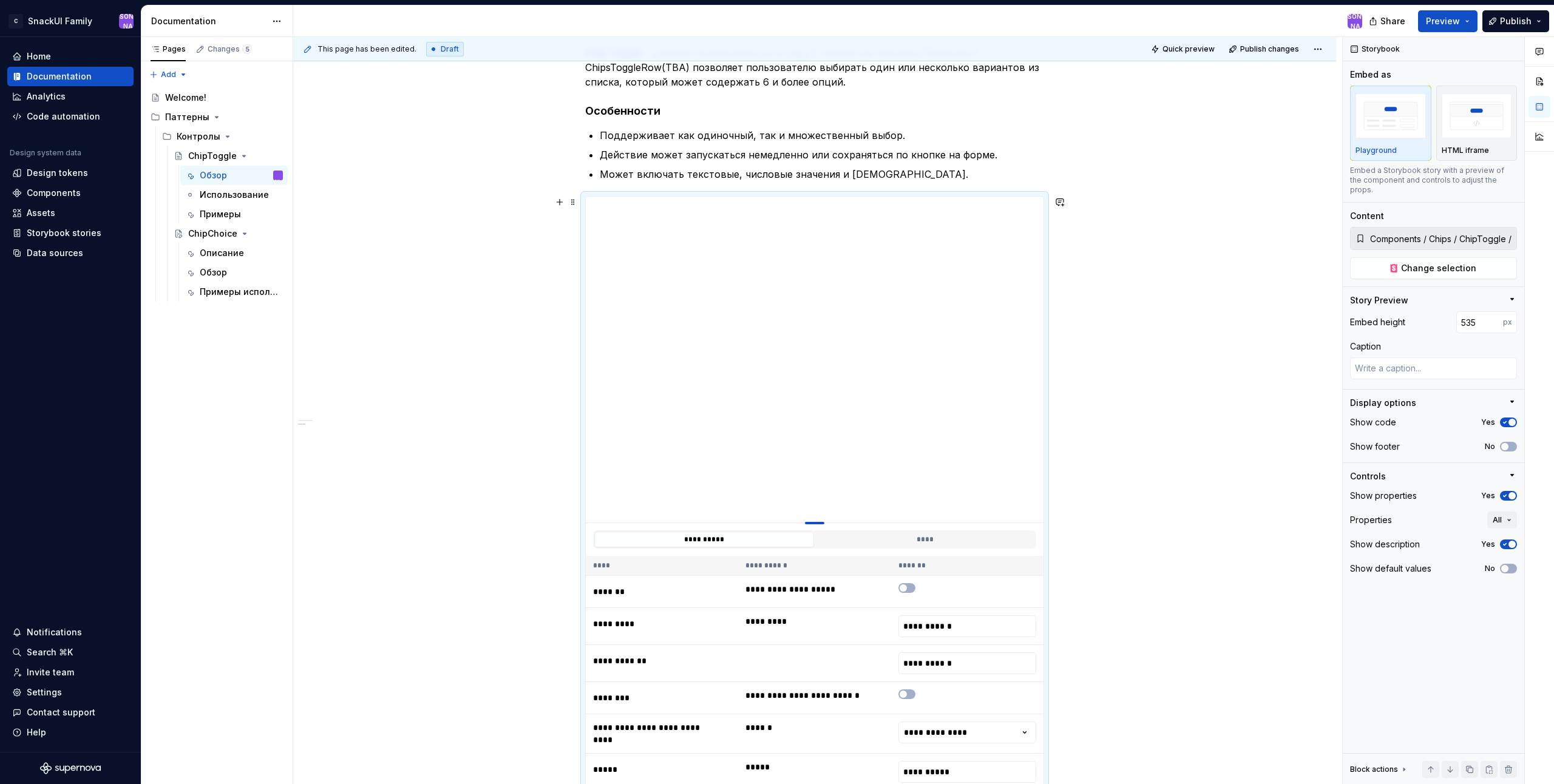
type input "532"
type textarea "*"
type input "527"
type textarea "*"
type input "488"
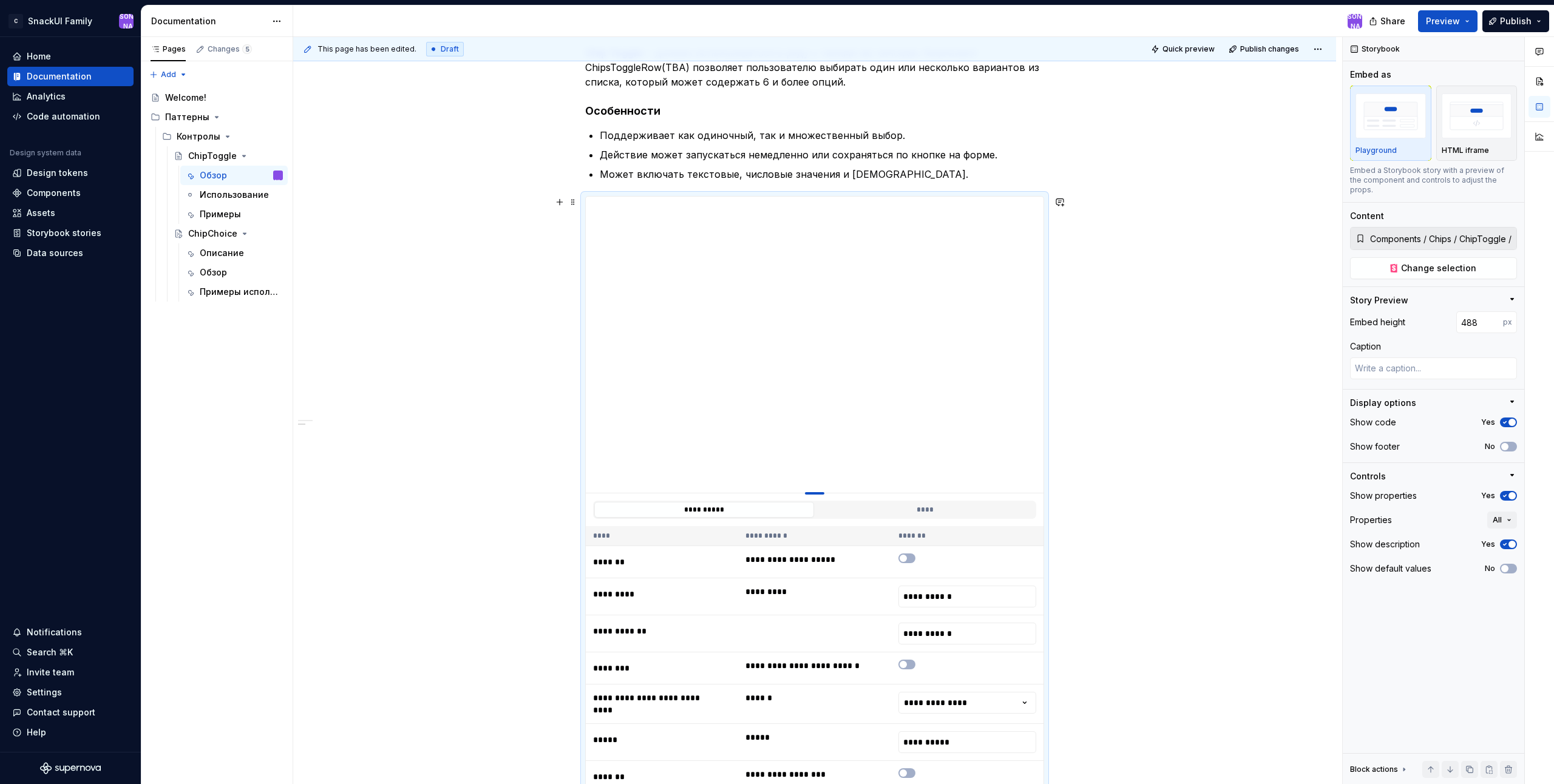
type textarea "*"
type input "451"
type textarea "*"
type input "433"
type textarea "*"
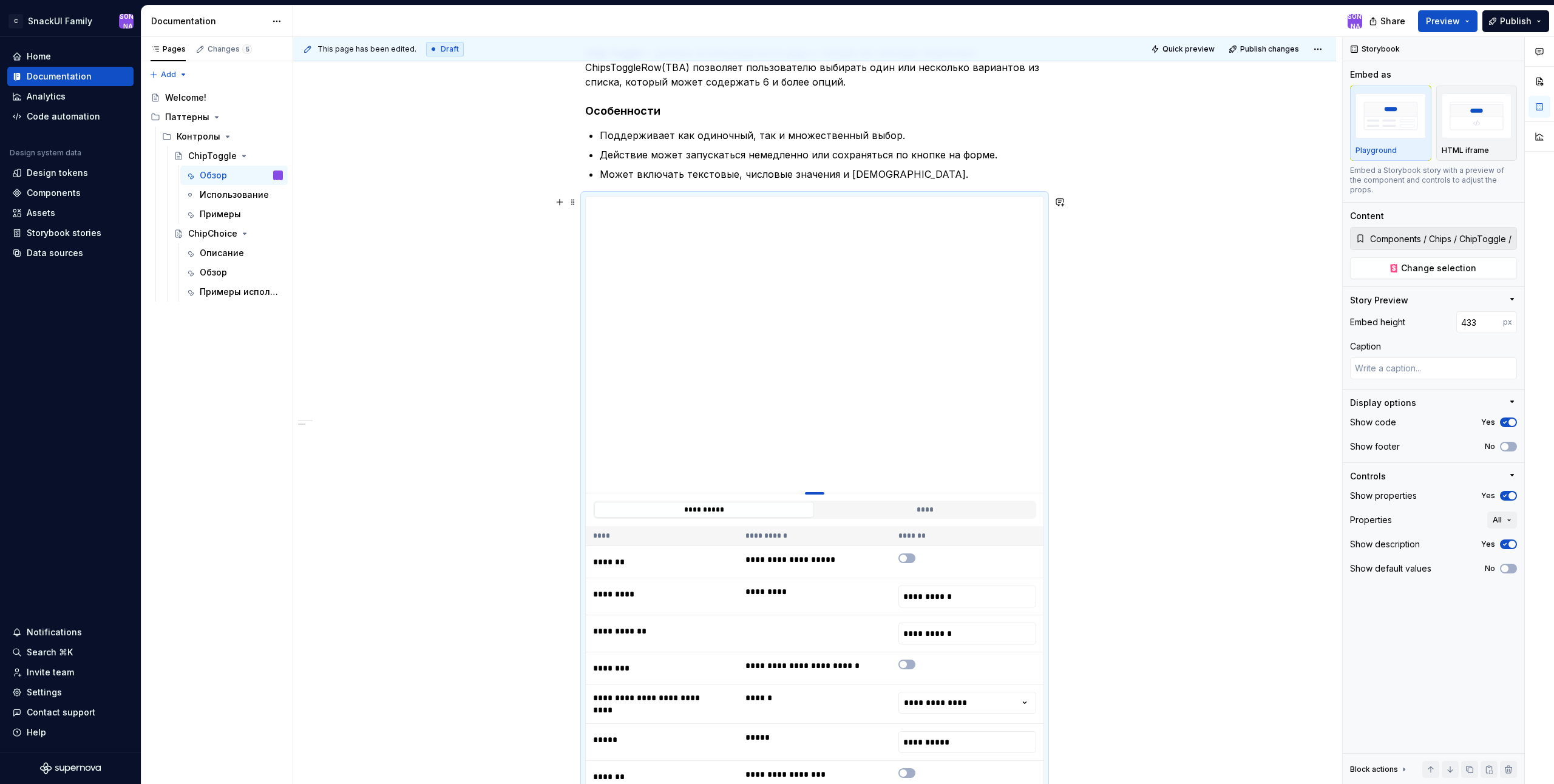
type input "417"
type textarea "*"
type input "400"
type textarea "*"
type input "380"
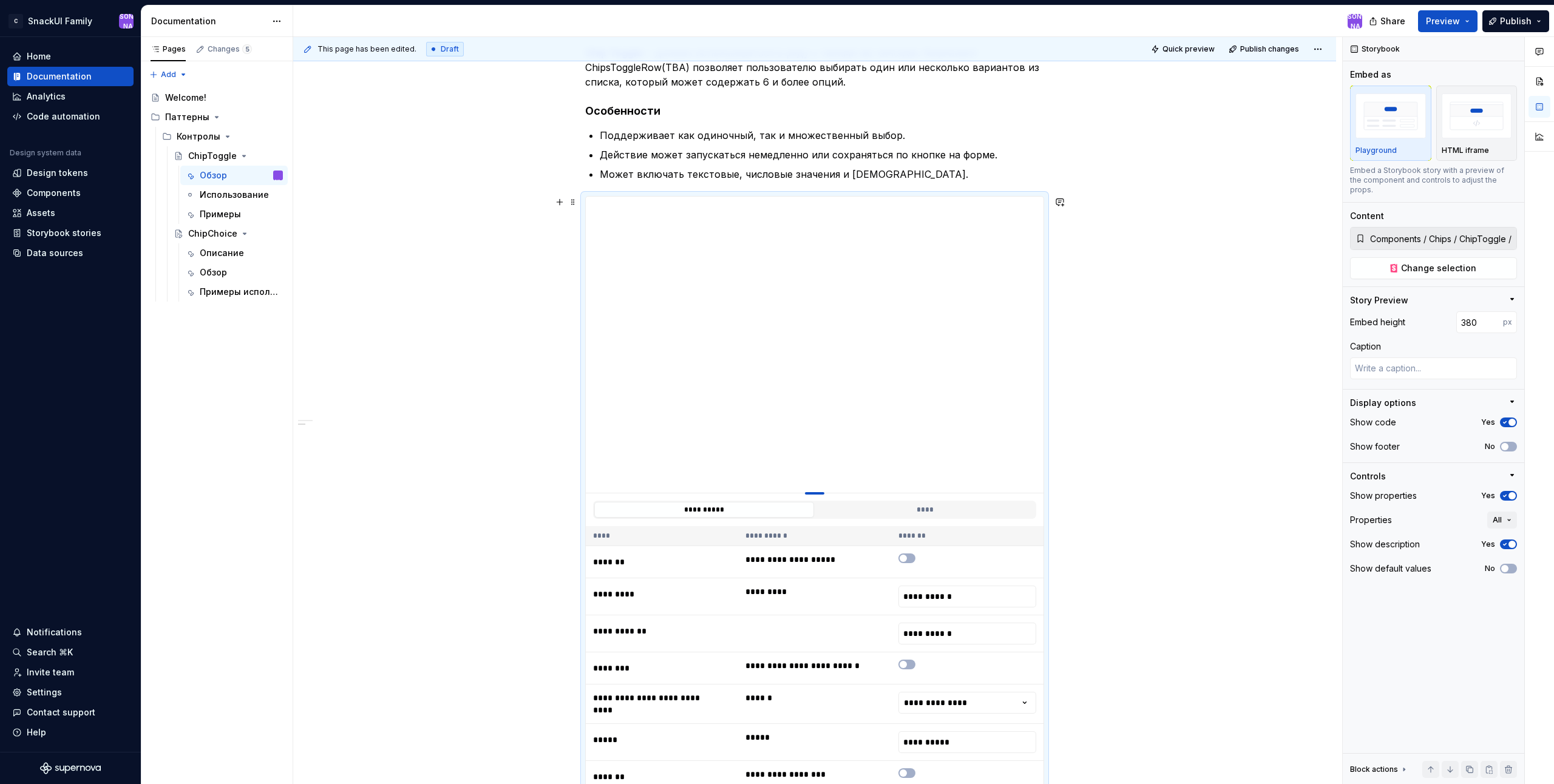
type textarea "*"
type input "360"
type textarea "*"
type input "338"
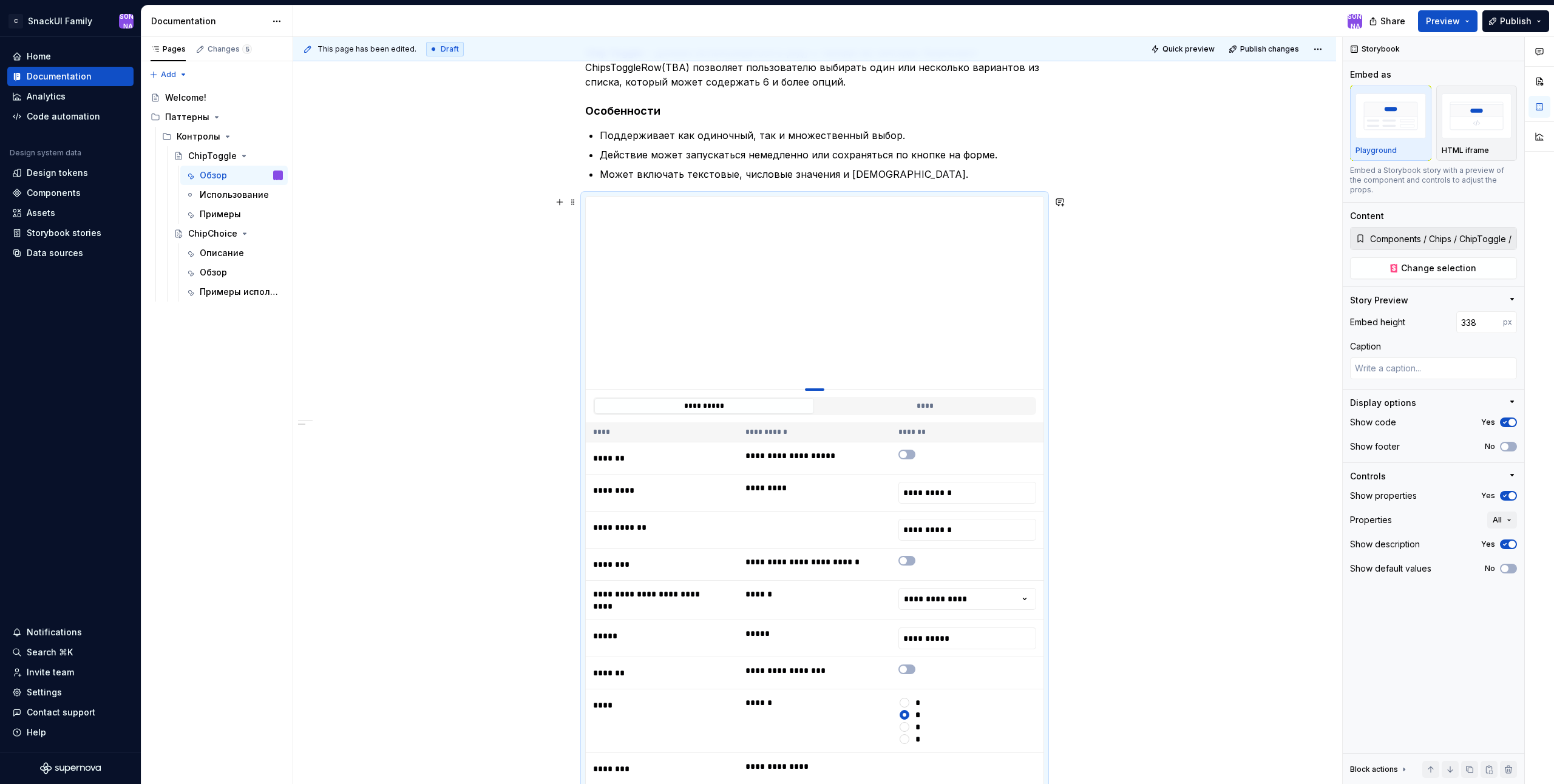
type textarea "*"
type input "317"
type textarea "*"
type input "300"
type textarea "*"
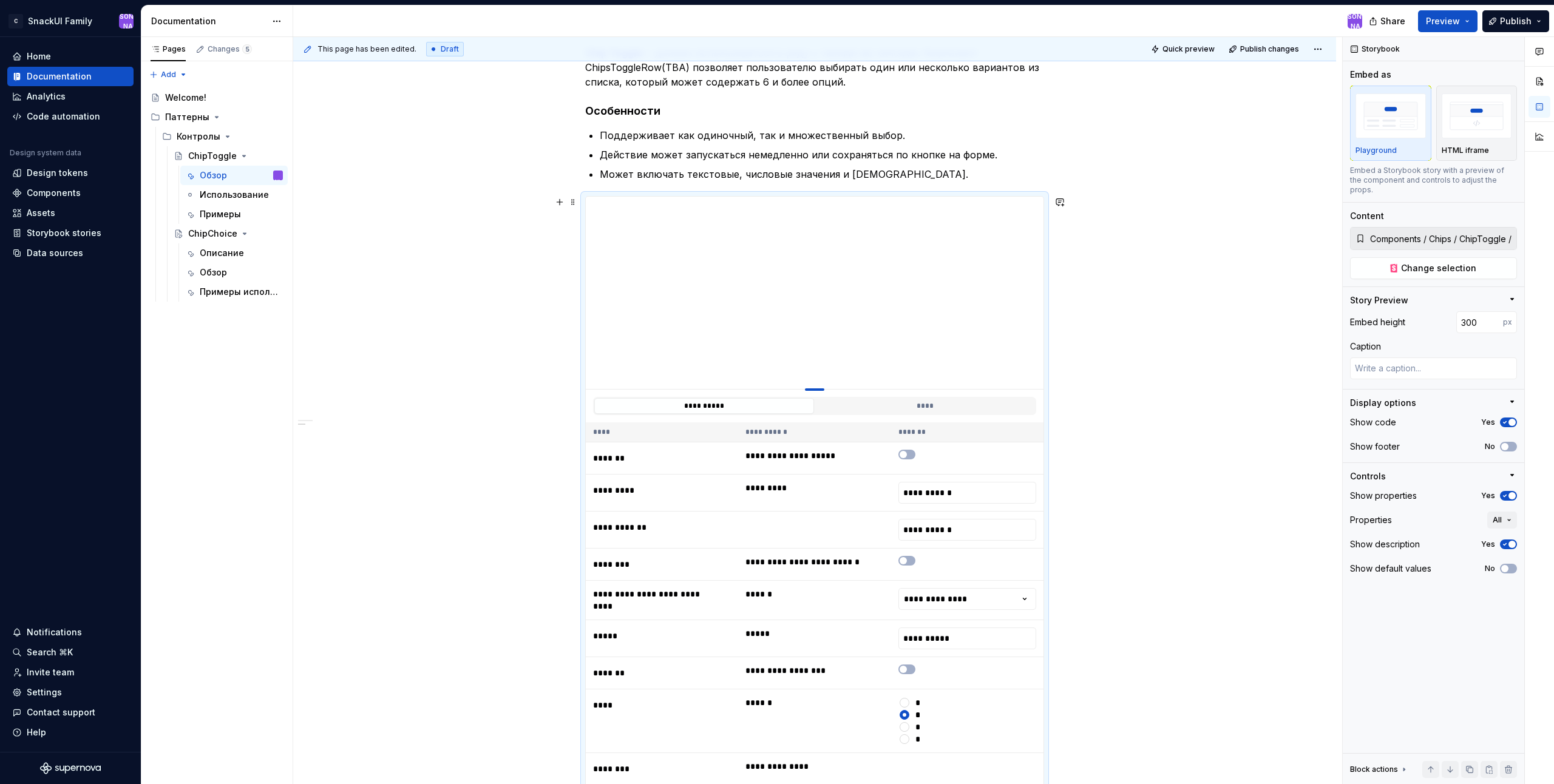
type input "281"
type textarea "*"
type input "262"
type textarea "*"
type input "246"
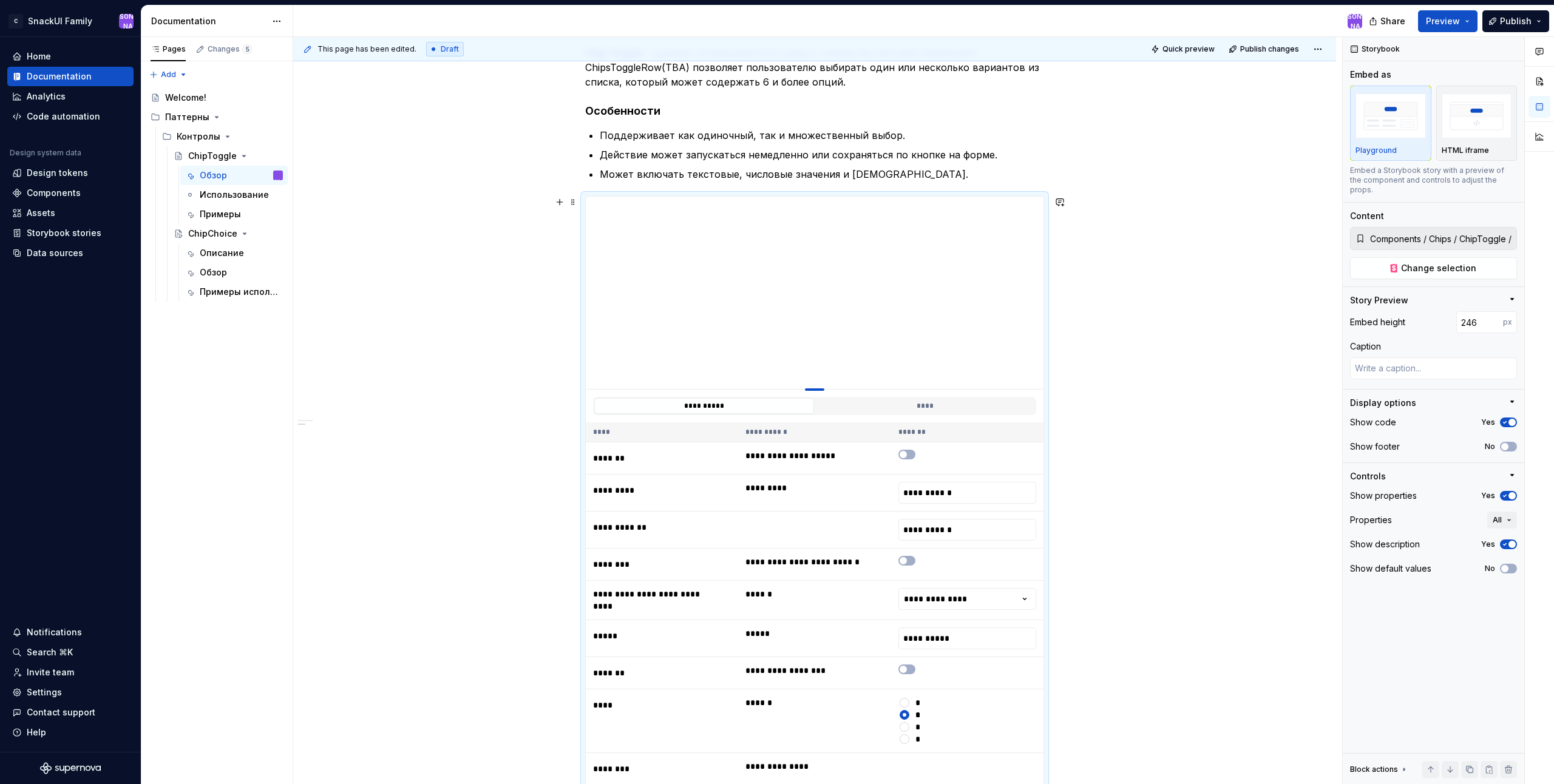
type textarea "*"
type input "232"
type textarea "*"
type input "230"
type textarea "*"
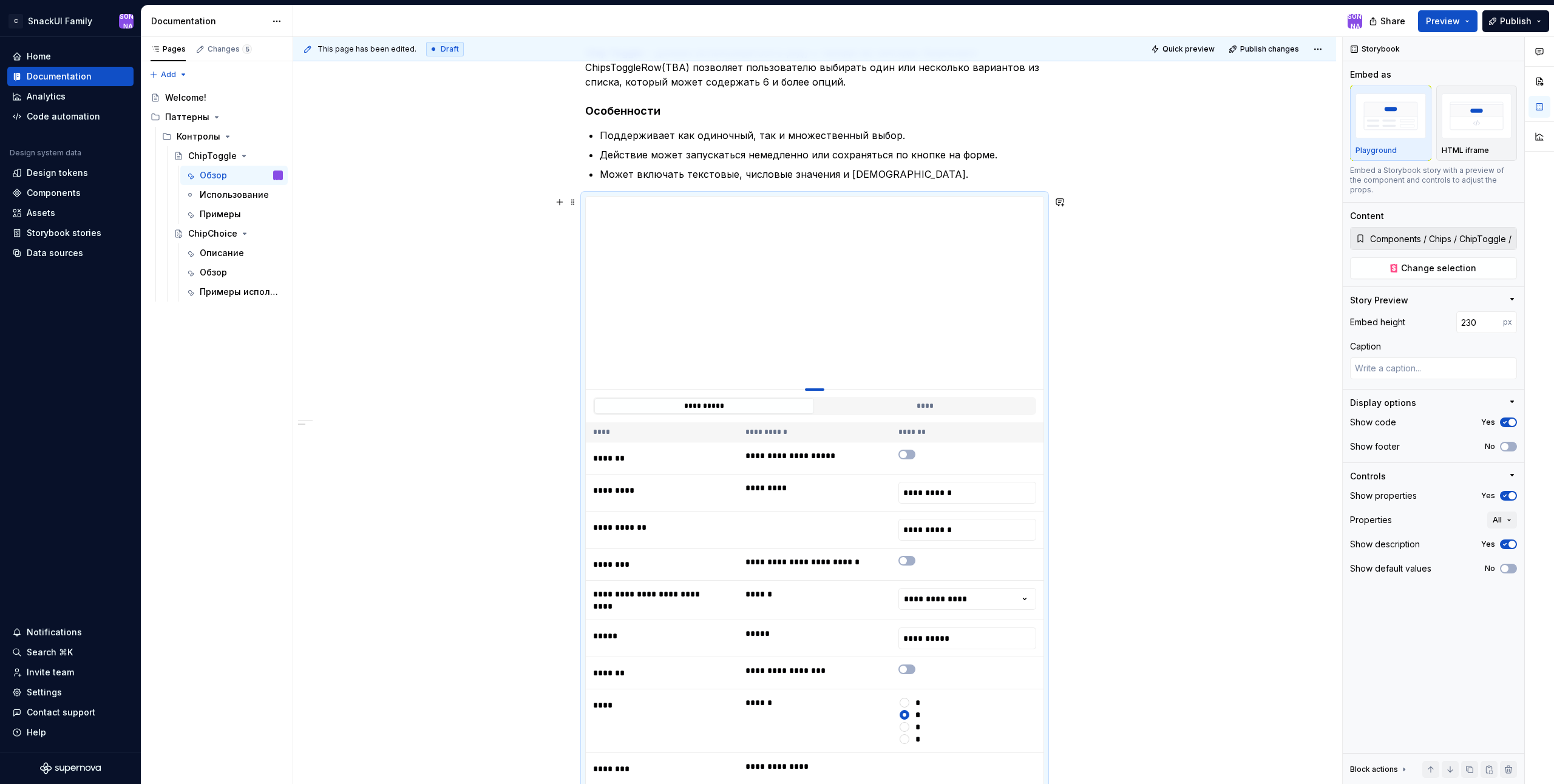
type input "239"
type textarea "*"
type input "254"
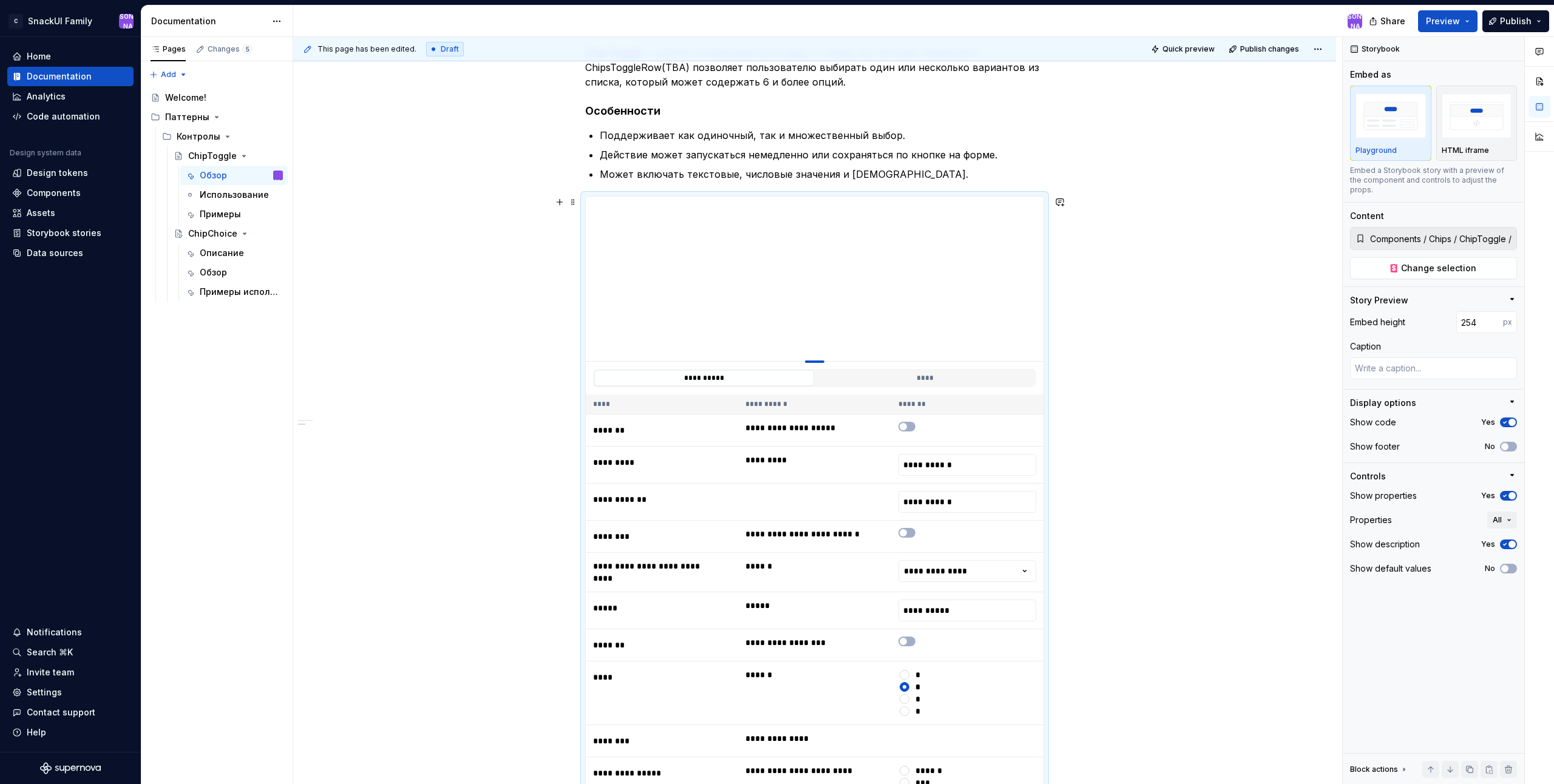
type textarea "*"
type input "271"
type textarea "*"
type input "294"
type textarea "*"
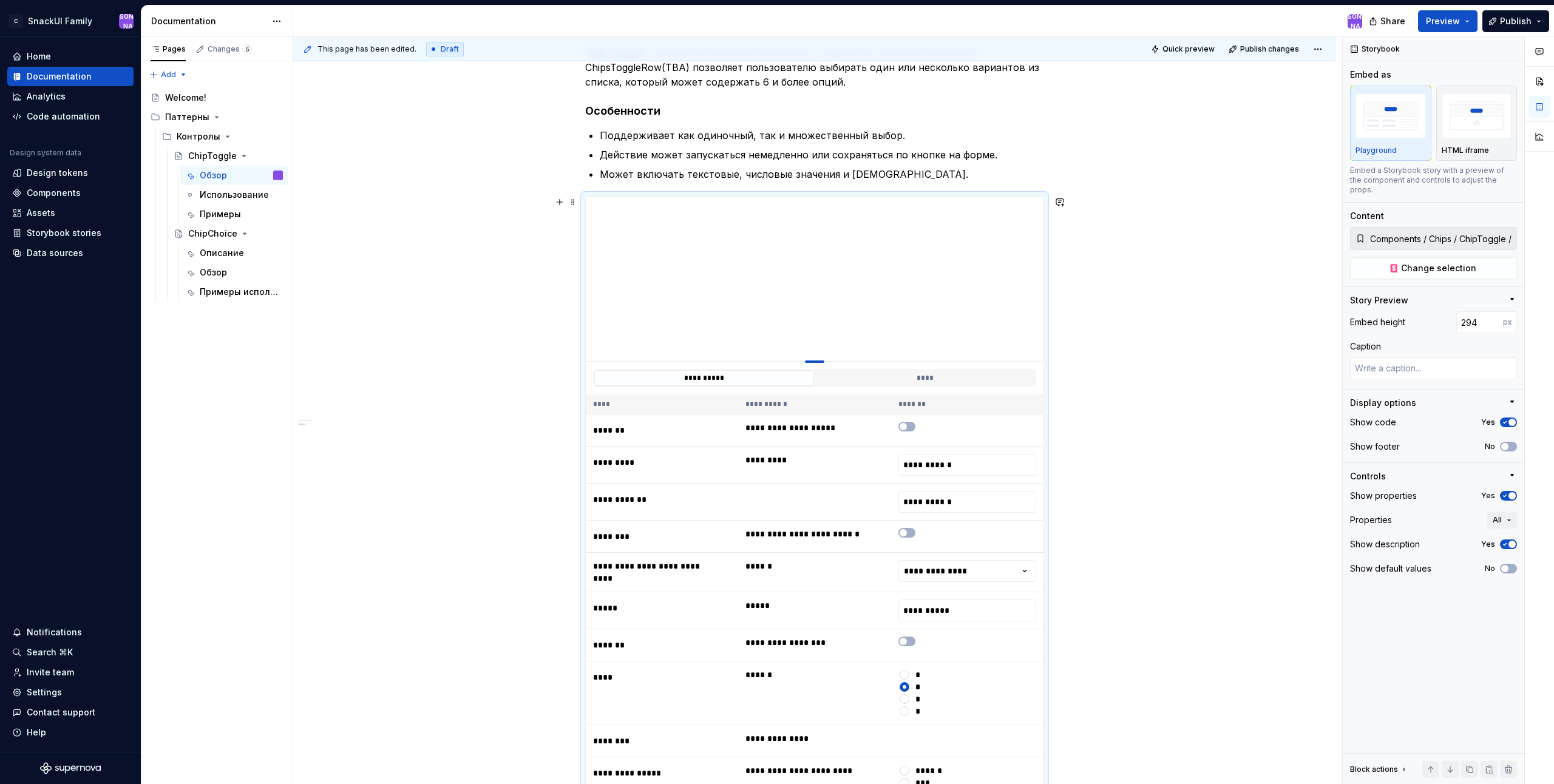
type input "318"
type textarea "*"
type input "340"
type textarea "*"
type input "364"
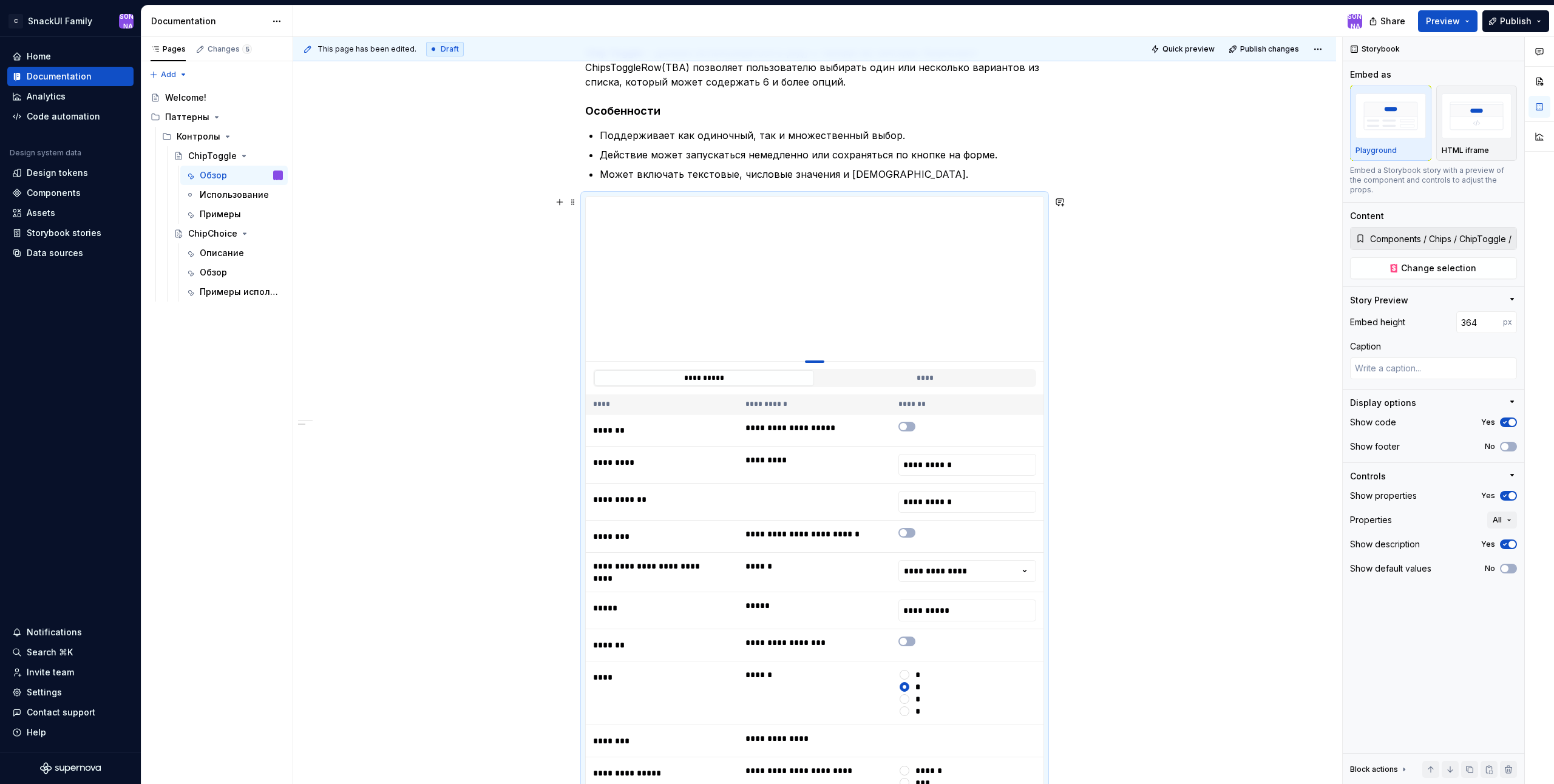
type textarea "*"
type input "389"
type textarea "*"
type input "413"
type textarea "*"
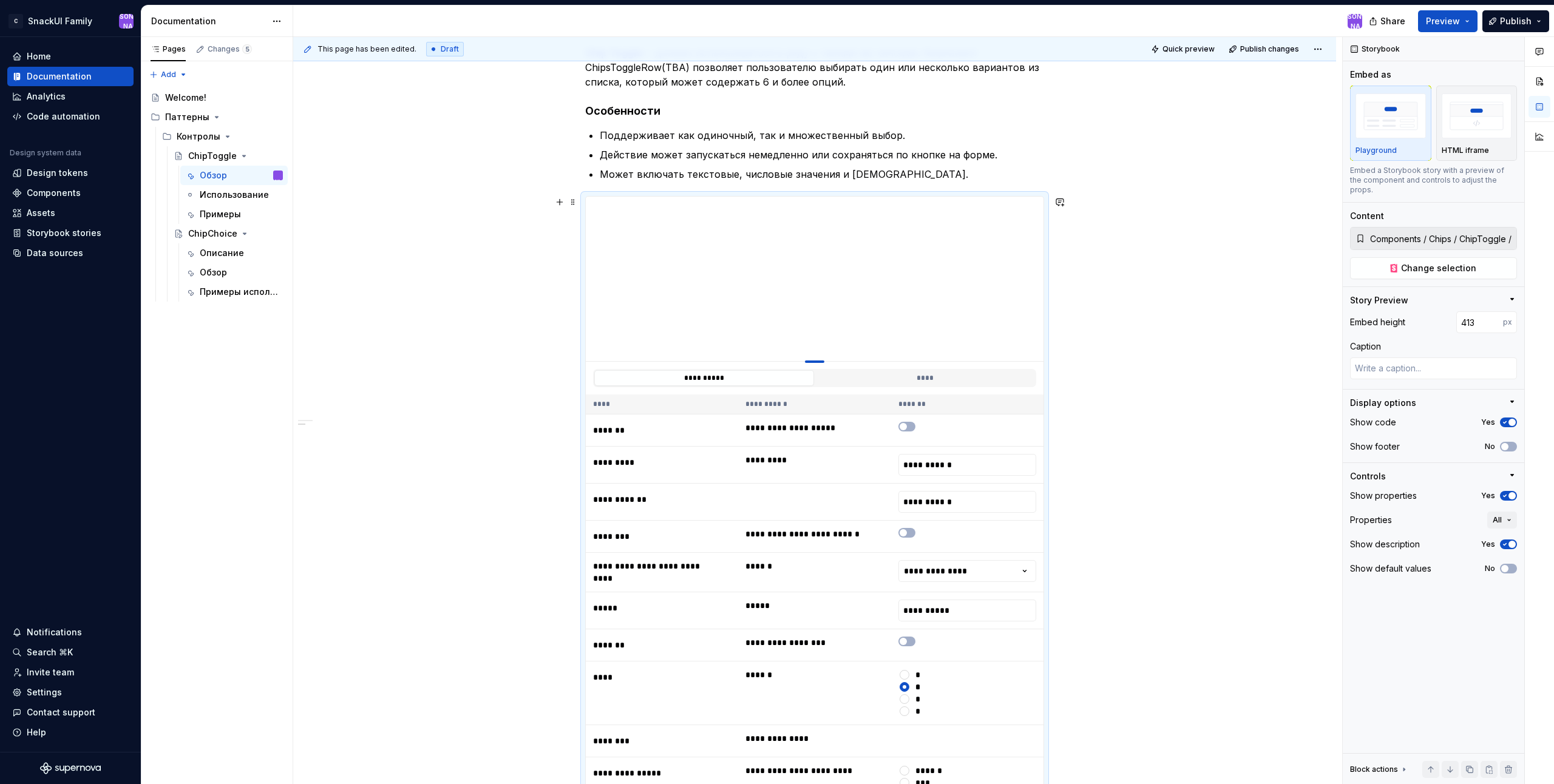
type input "435"
type textarea "*"
type input "455"
type textarea "*"
type input "471"
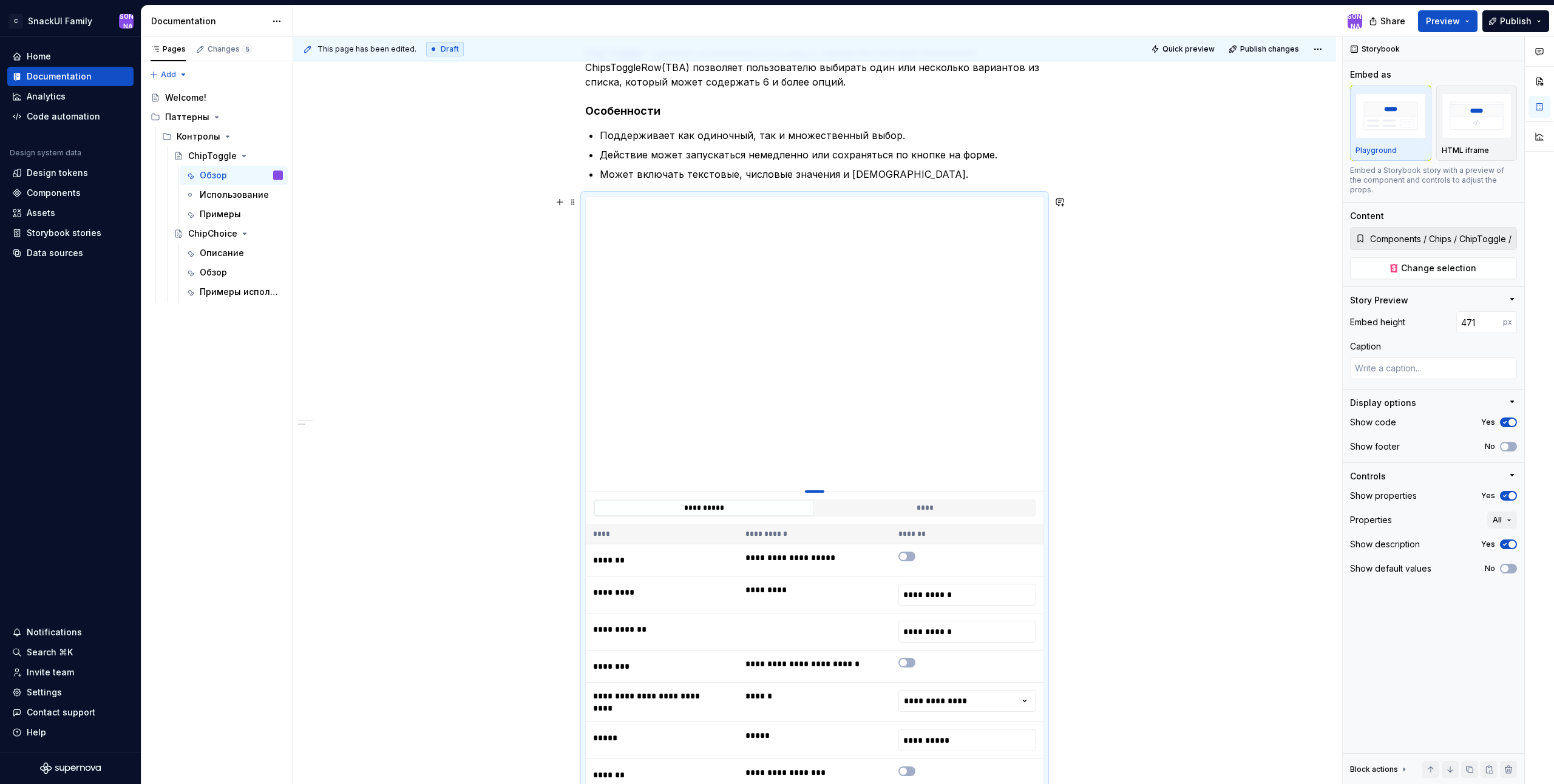
type textarea "*"
type input "485"
type textarea "*"
type input "499"
type textarea "*"
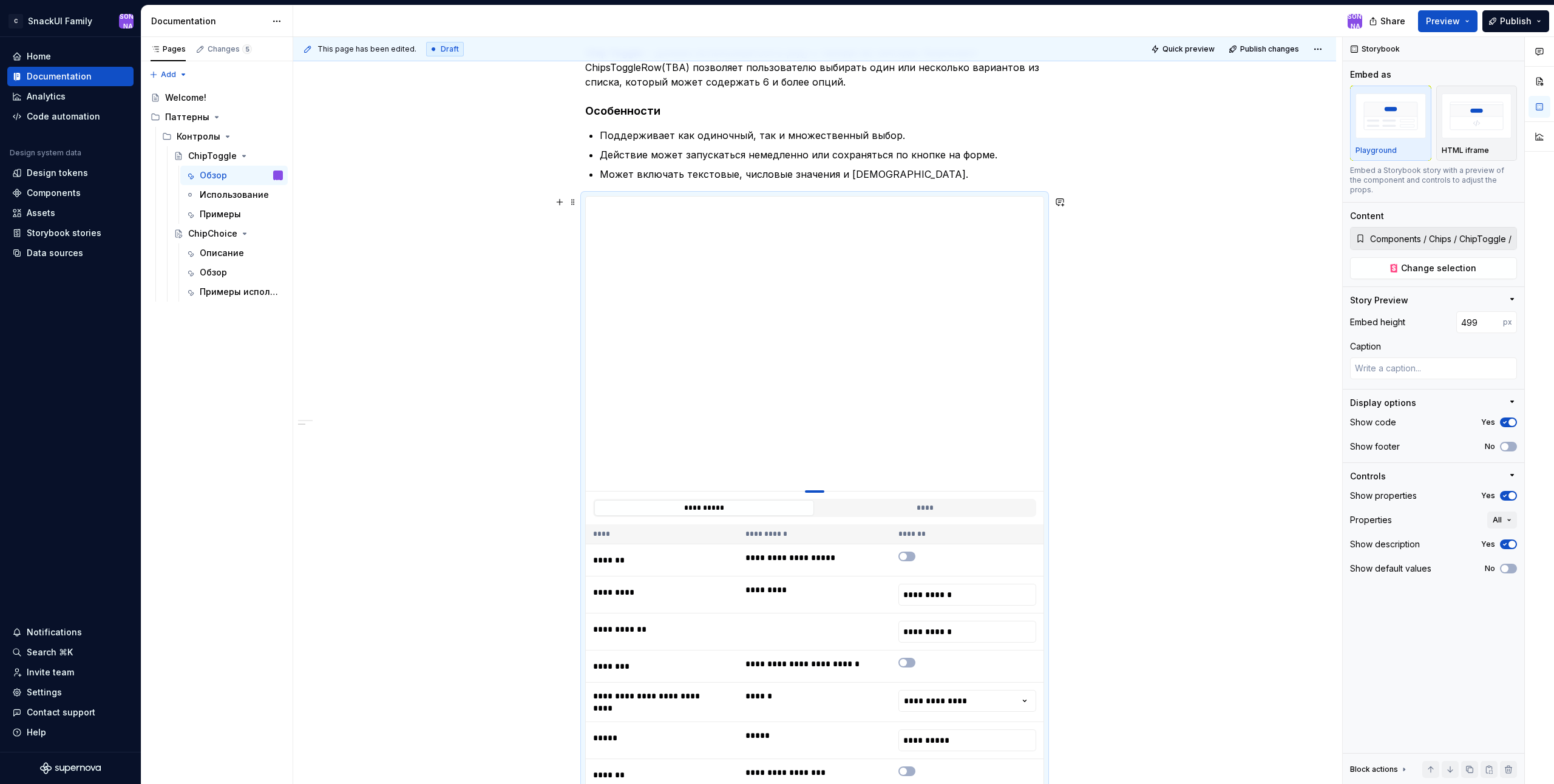
type input "510"
type textarea "*"
type input "516"
type textarea "*"
type input "524"
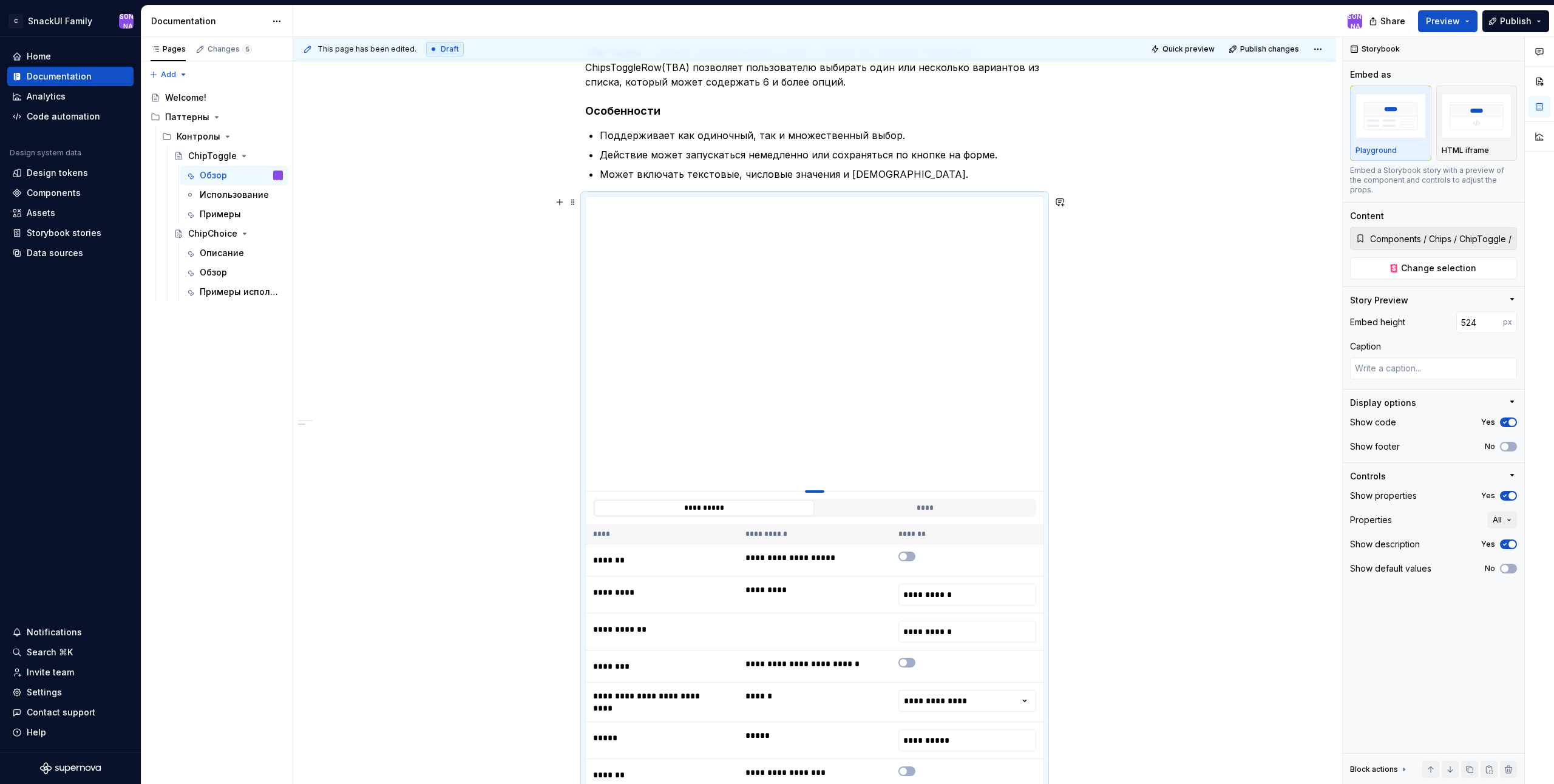
type textarea "*"
type input "529"
type textarea "*"
type input "531"
type textarea "*"
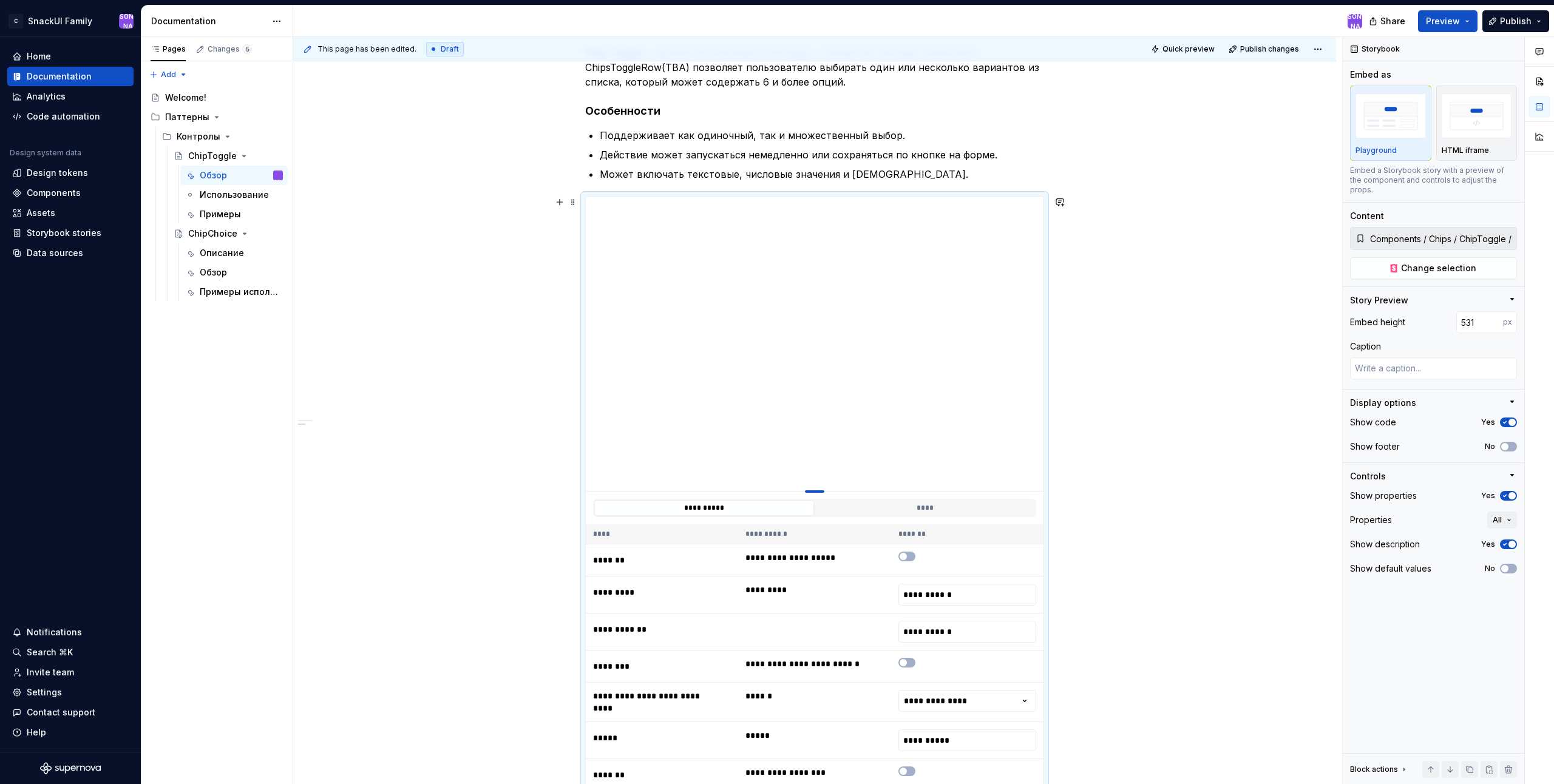
type input "533"
type textarea "*"
type input "534"
type textarea "*"
type input "536"
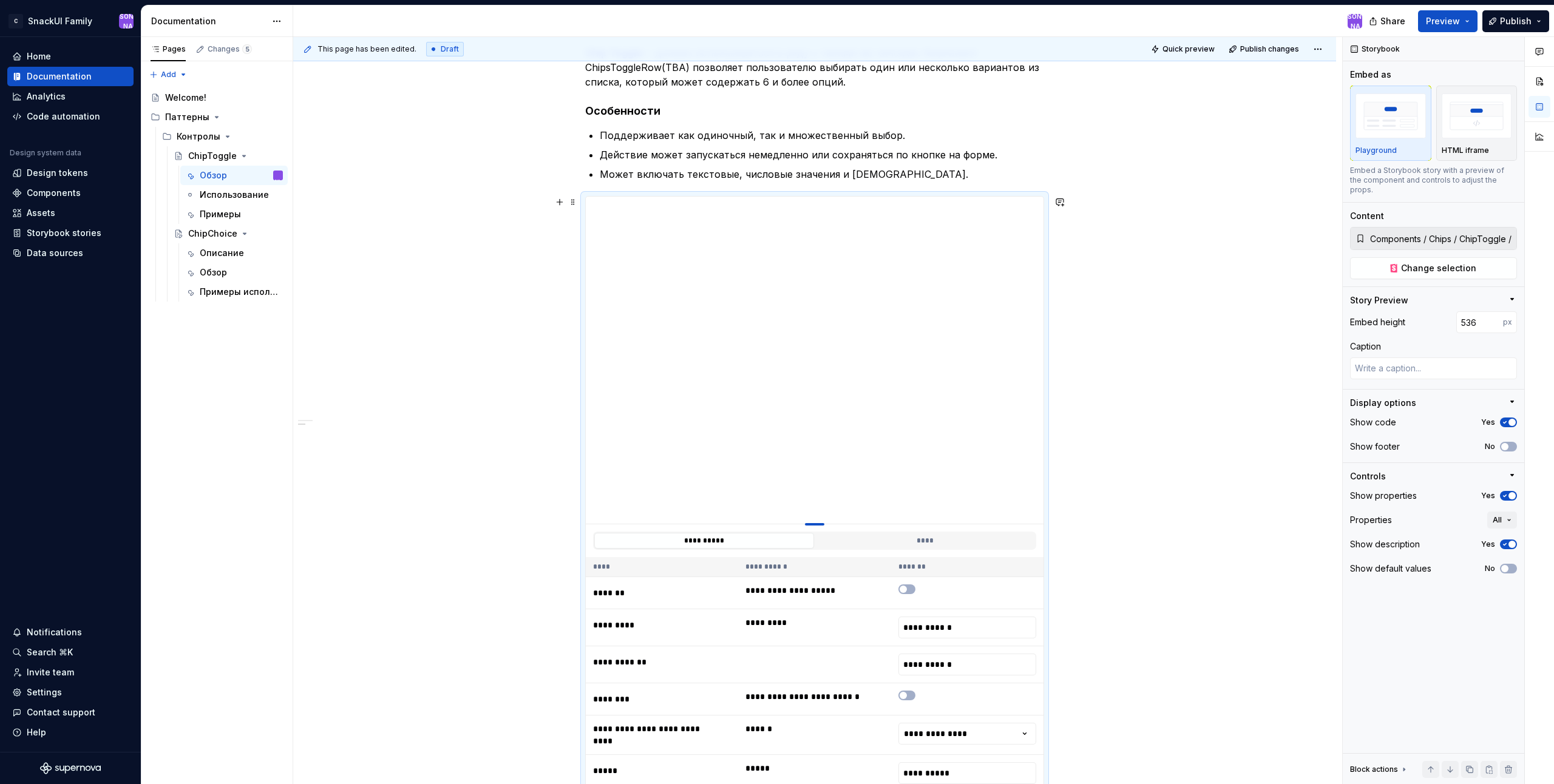
type textarea "*"
type input "539"
type textarea "*"
type input "543"
type textarea "*"
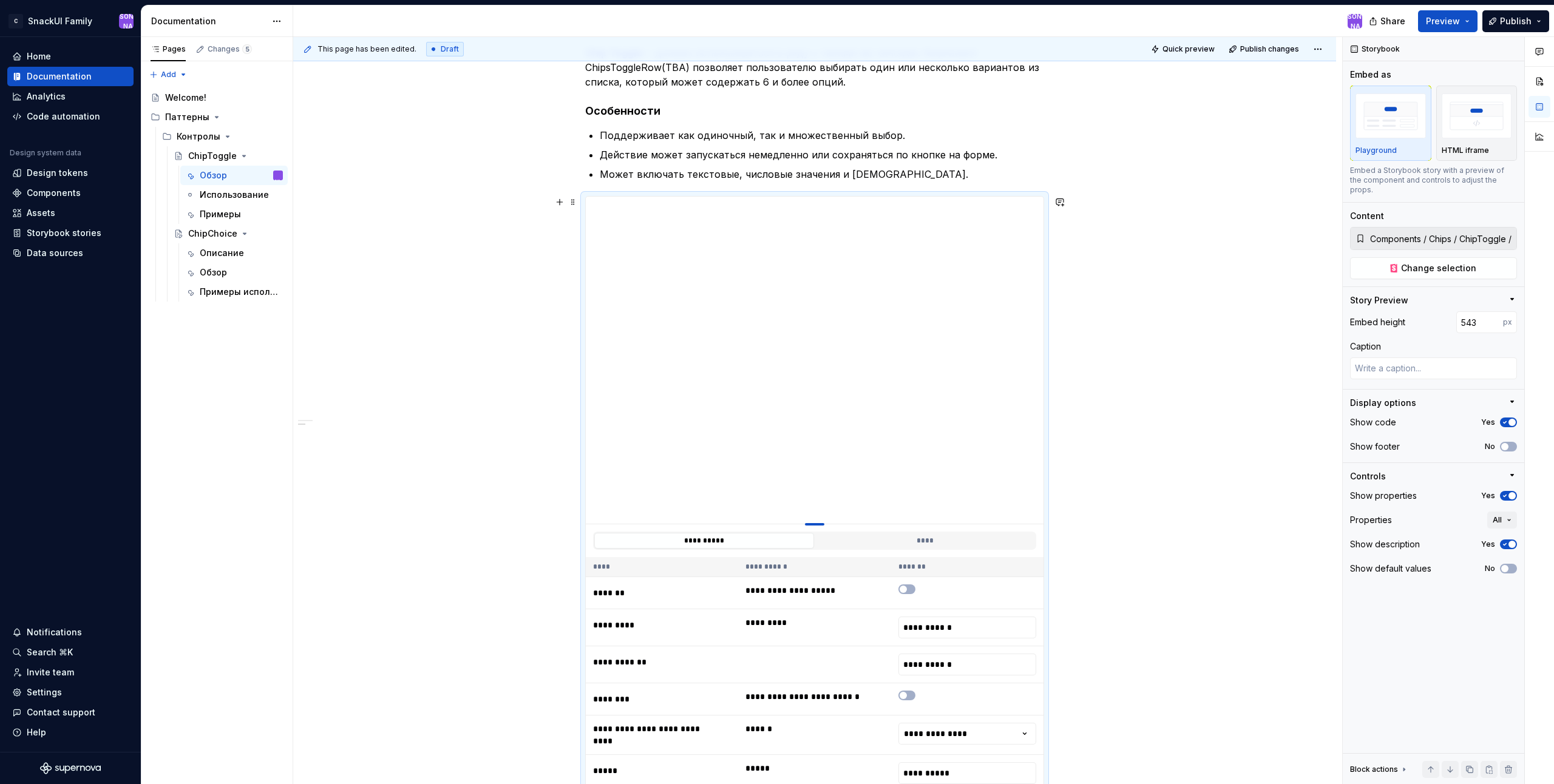
type input "550"
type textarea "*"
type input "559"
type textarea "*"
type input "565"
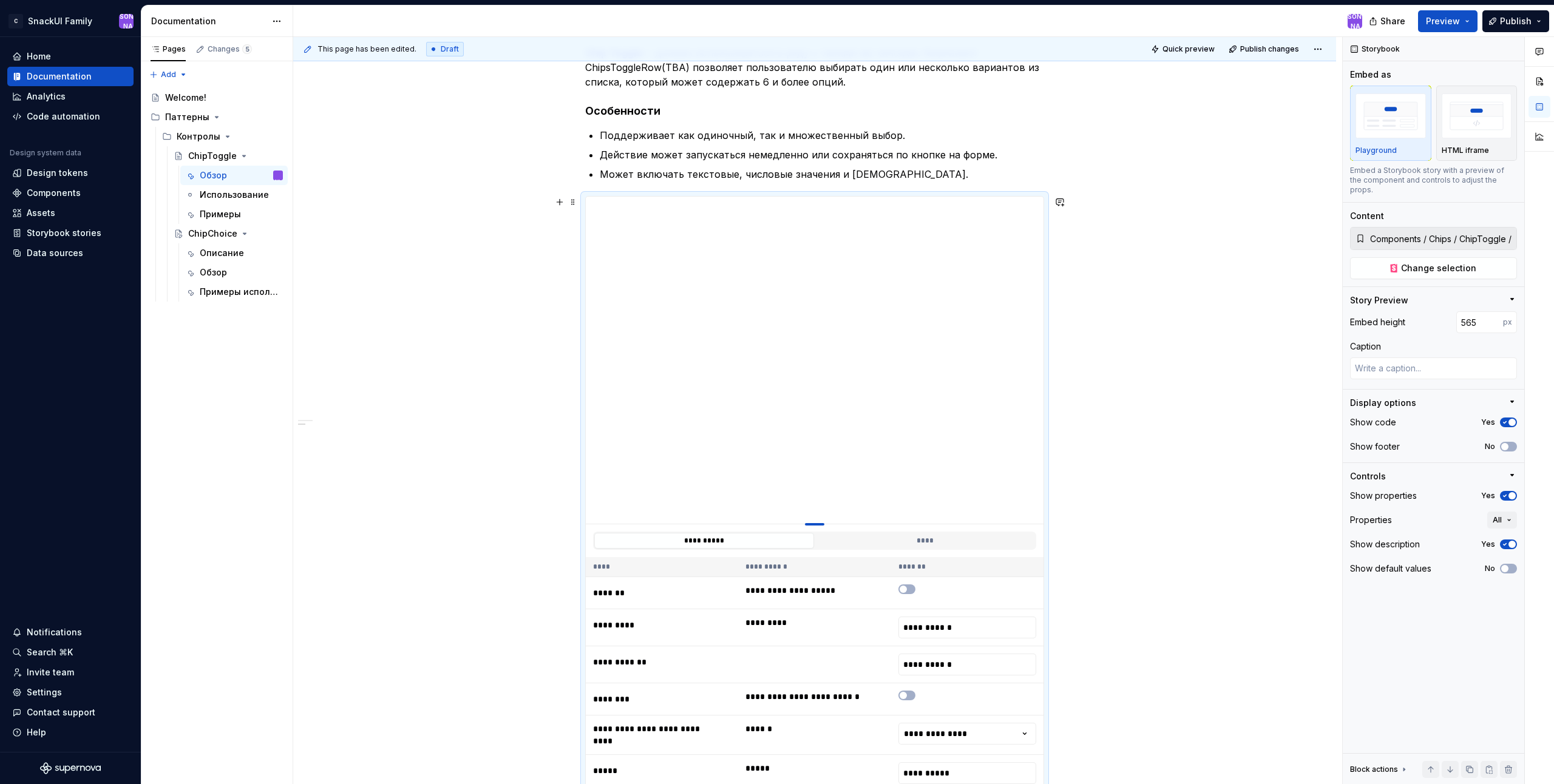
type textarea "*"
type input "566"
drag, startPoint x: 814, startPoint y: 441, endPoint x: 794, endPoint y: 525, distance: 86.3
click at [1203, 528] on div "**********" at bounding box center [814, 614] width 1043 height 1253
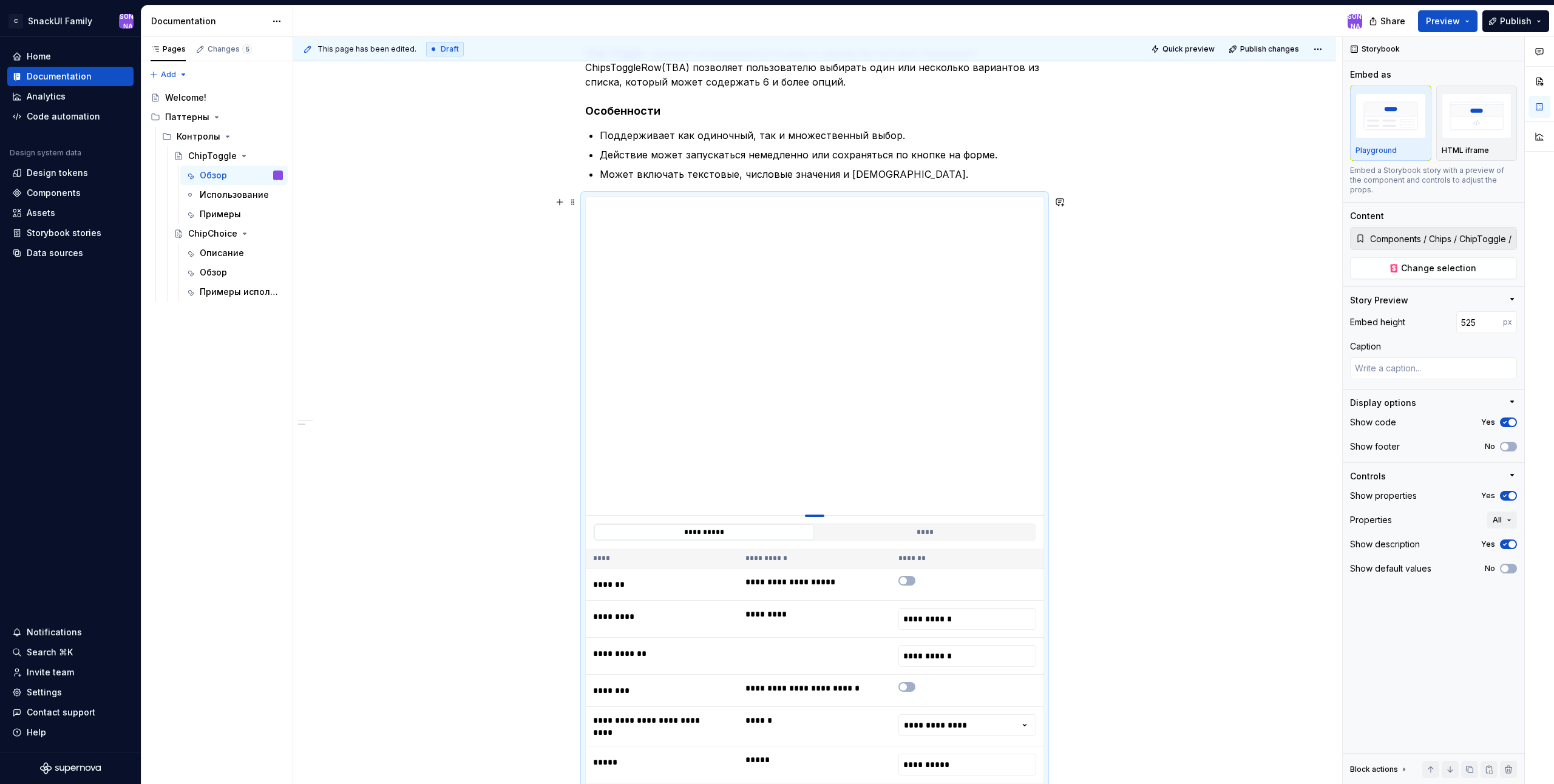
drag, startPoint x: 815, startPoint y: 527, endPoint x: 814, endPoint y: 515, distance: 12.0
click at [814, 515] on div at bounding box center [814, 515] width 19 height 3
click at [1164, 557] on div "**********" at bounding box center [814, 608] width 1043 height 1243
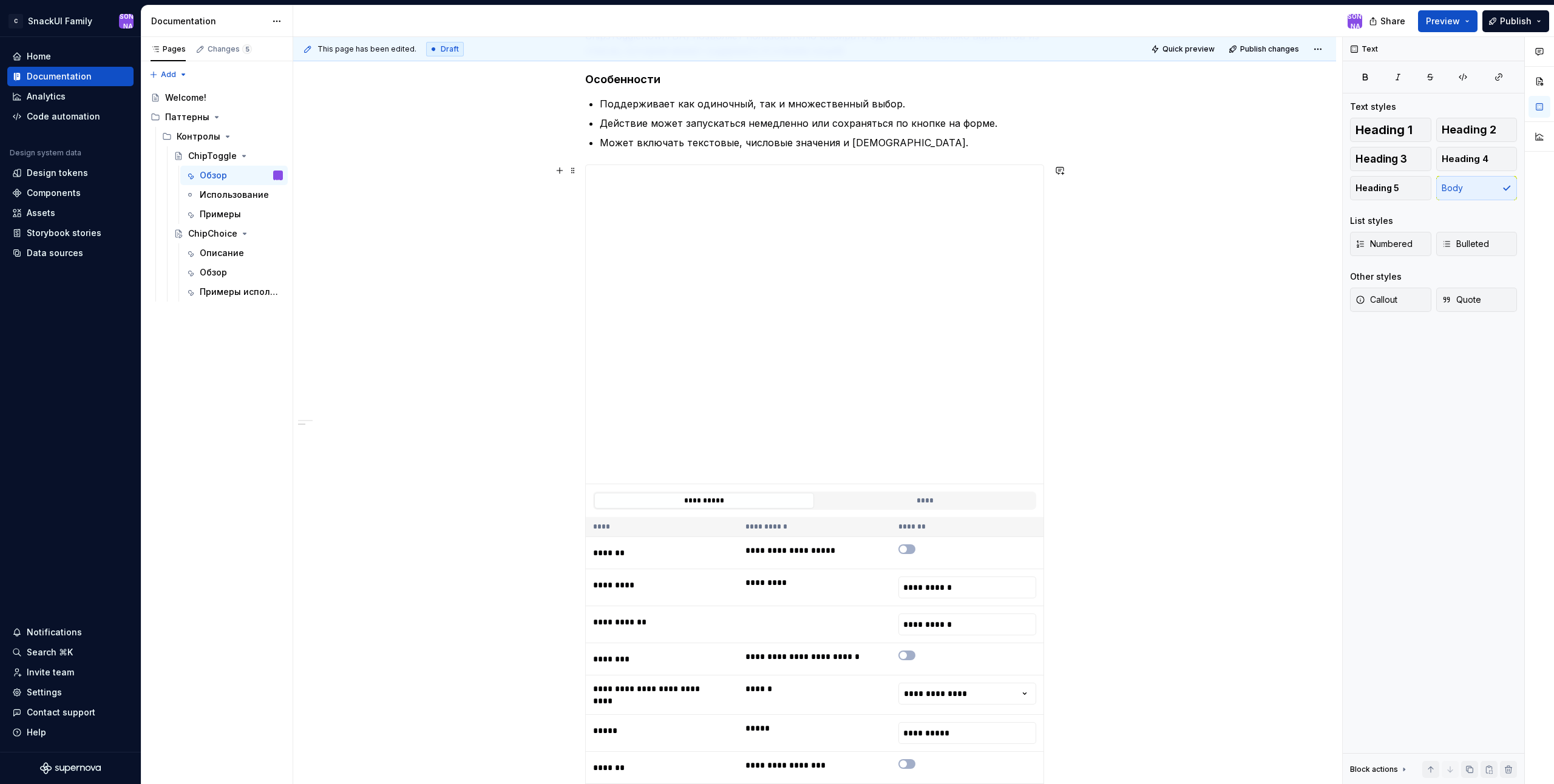
scroll to position [278, 0]
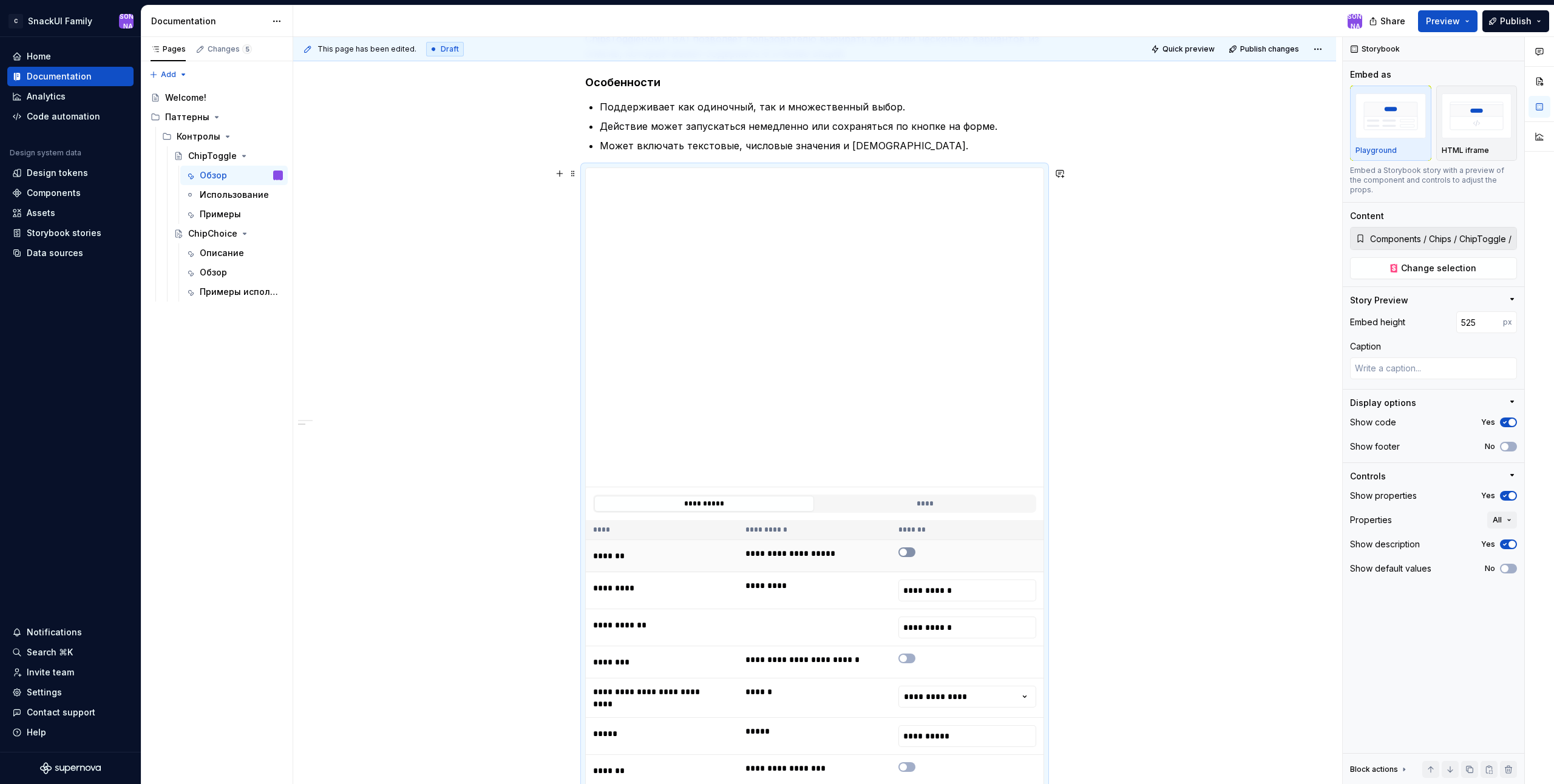
click at [906, 554] on span "button" at bounding box center [904, 552] width 7 height 7
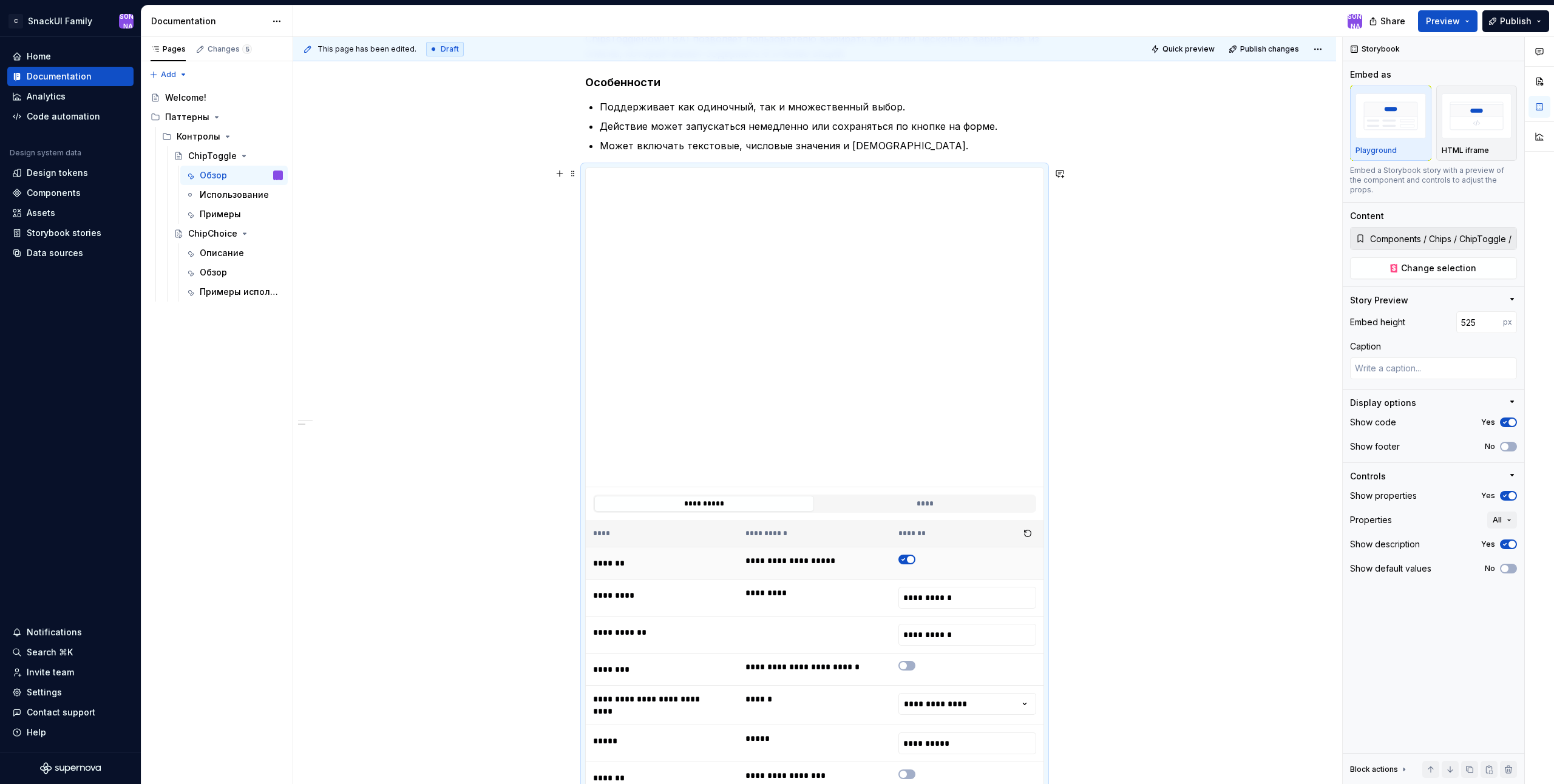
click at [906, 552] on td at bounding box center [966, 563] width 152 height 32
click at [907, 559] on span "button" at bounding box center [911, 559] width 7 height 7
click at [907, 559] on icon "button" at bounding box center [903, 559] width 10 height 7
click at [905, 557] on icon "button" at bounding box center [903, 559] width 10 height 7
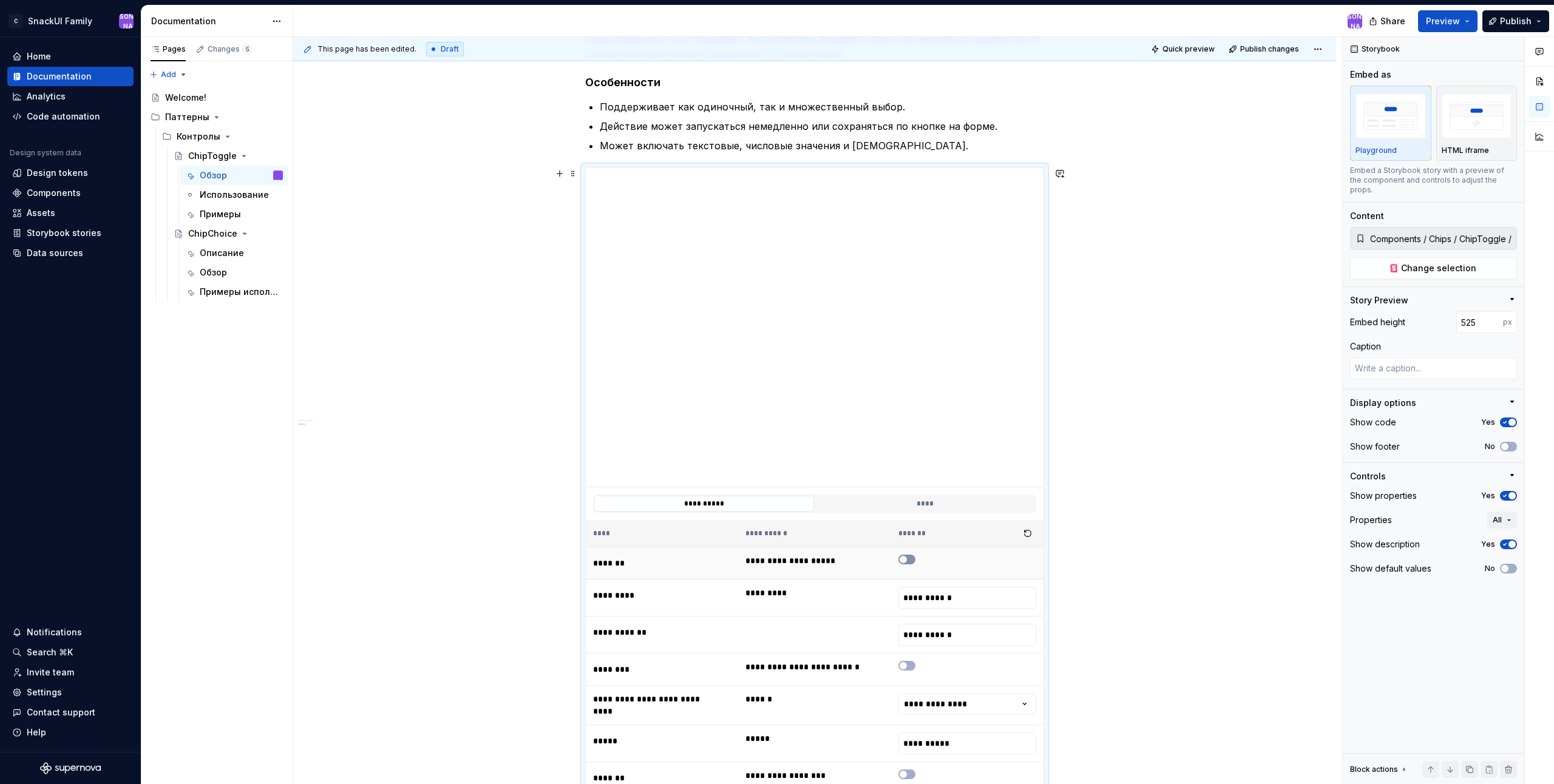
click at [905, 561] on span "button" at bounding box center [904, 559] width 7 height 7
click at [905, 561] on icon "button" at bounding box center [903, 559] width 10 height 7
click at [913, 667] on button "button" at bounding box center [906, 666] width 17 height 10
click at [913, 667] on span "button" at bounding box center [911, 666] width 7 height 7
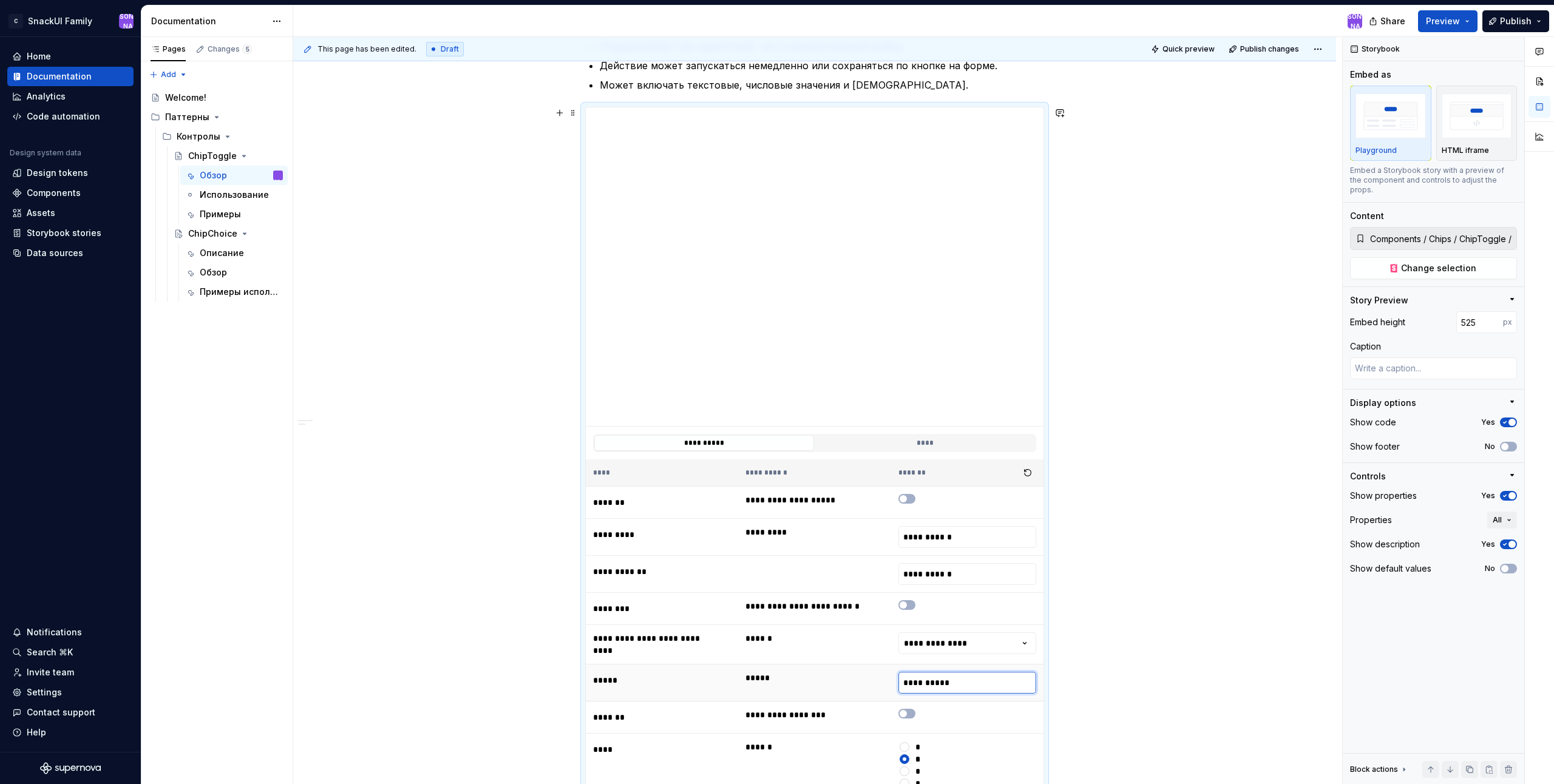
drag, startPoint x: 962, startPoint y: 688, endPoint x: 924, endPoint y: 680, distance: 38.8
click at [924, 680] on input "**********" at bounding box center [966, 683] width 138 height 22
click at [1146, 643] on div "**********" at bounding box center [818, 411] width 1049 height 748
click at [1165, 476] on div "**********" at bounding box center [814, 523] width 1043 height 1250
click at [1145, 426] on div "**********" at bounding box center [814, 523] width 1043 height 1250
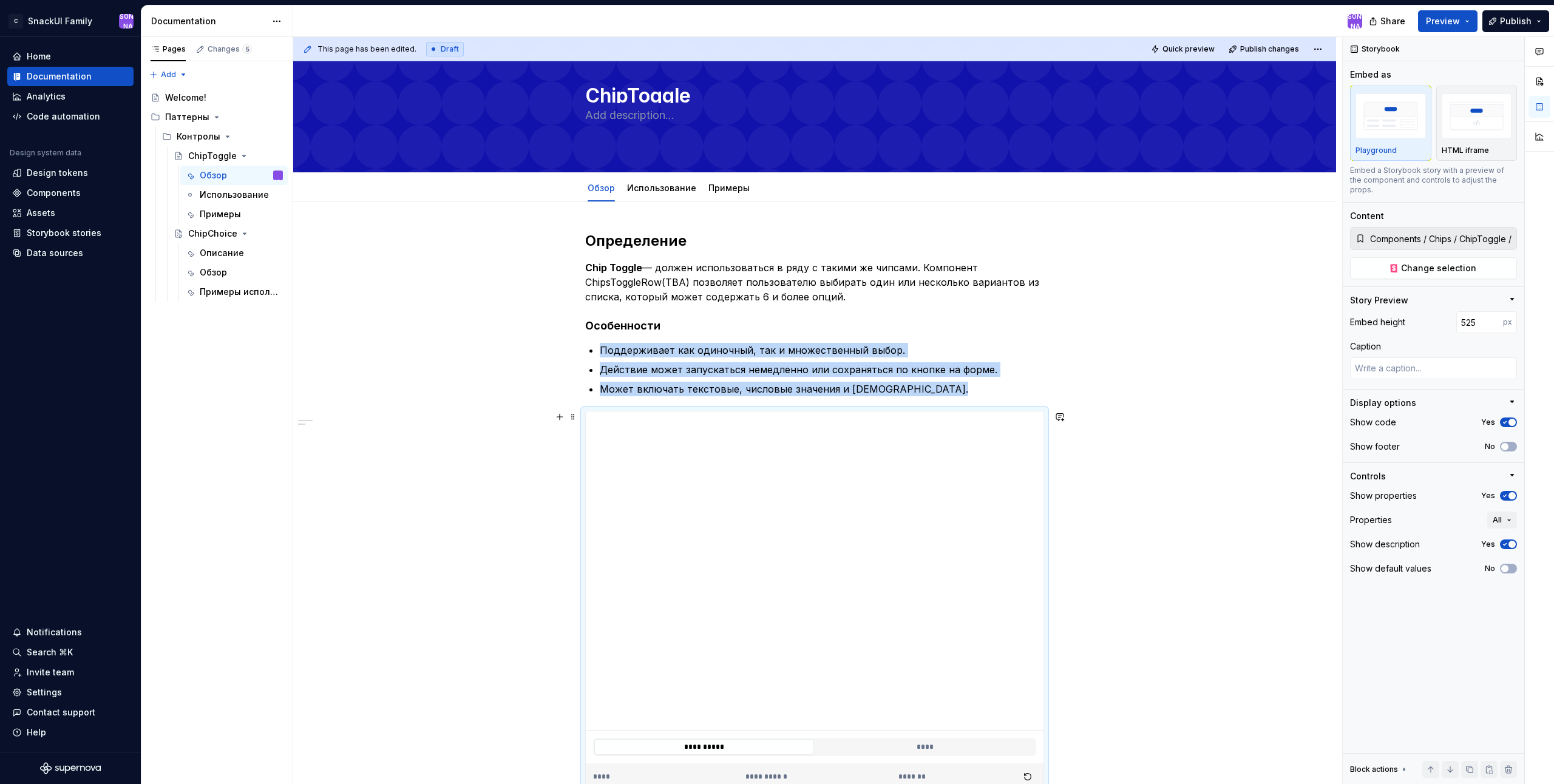
scroll to position [0, 0]
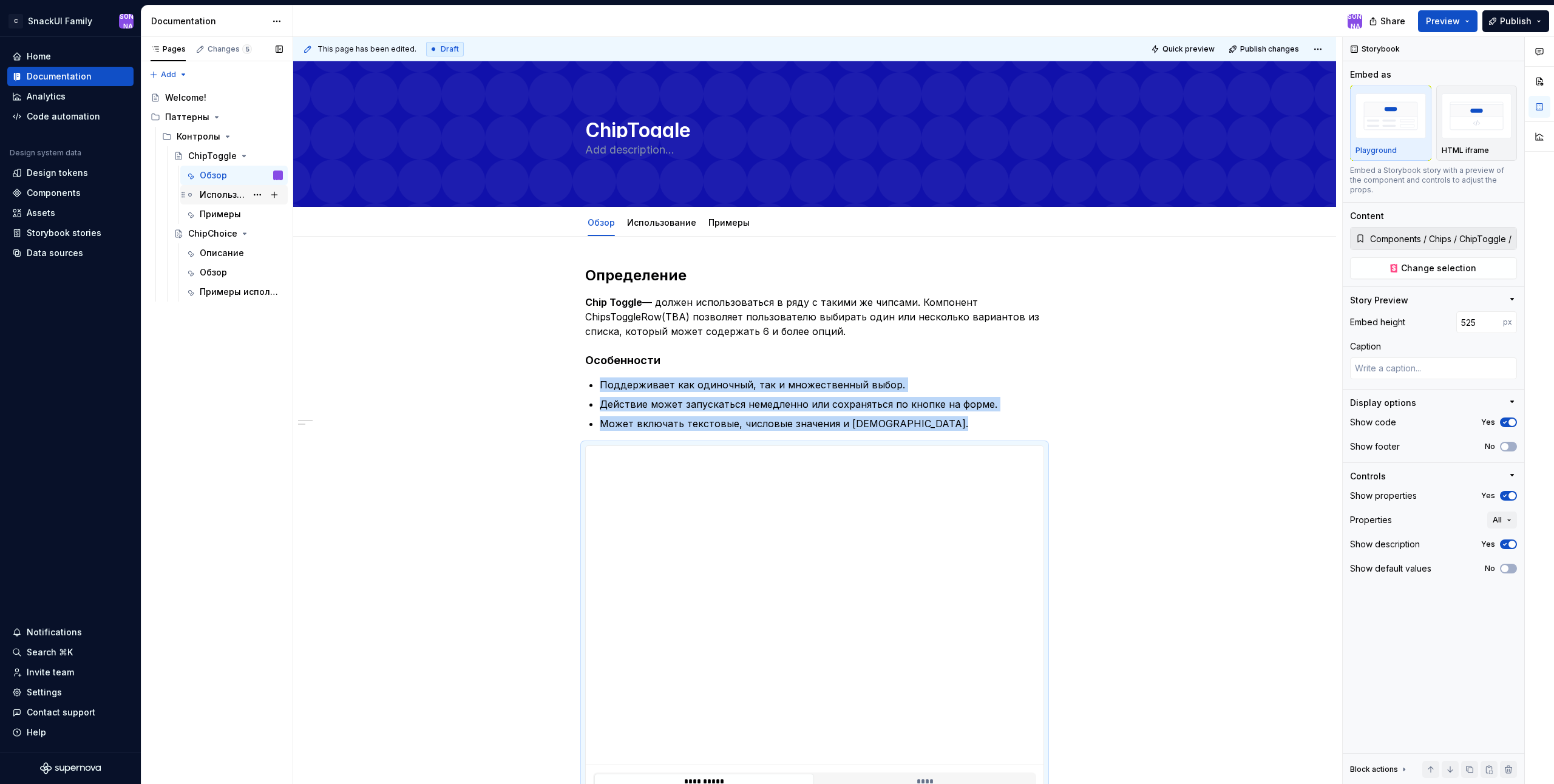
click at [195, 192] on div "Использование" at bounding box center [233, 195] width 97 height 17
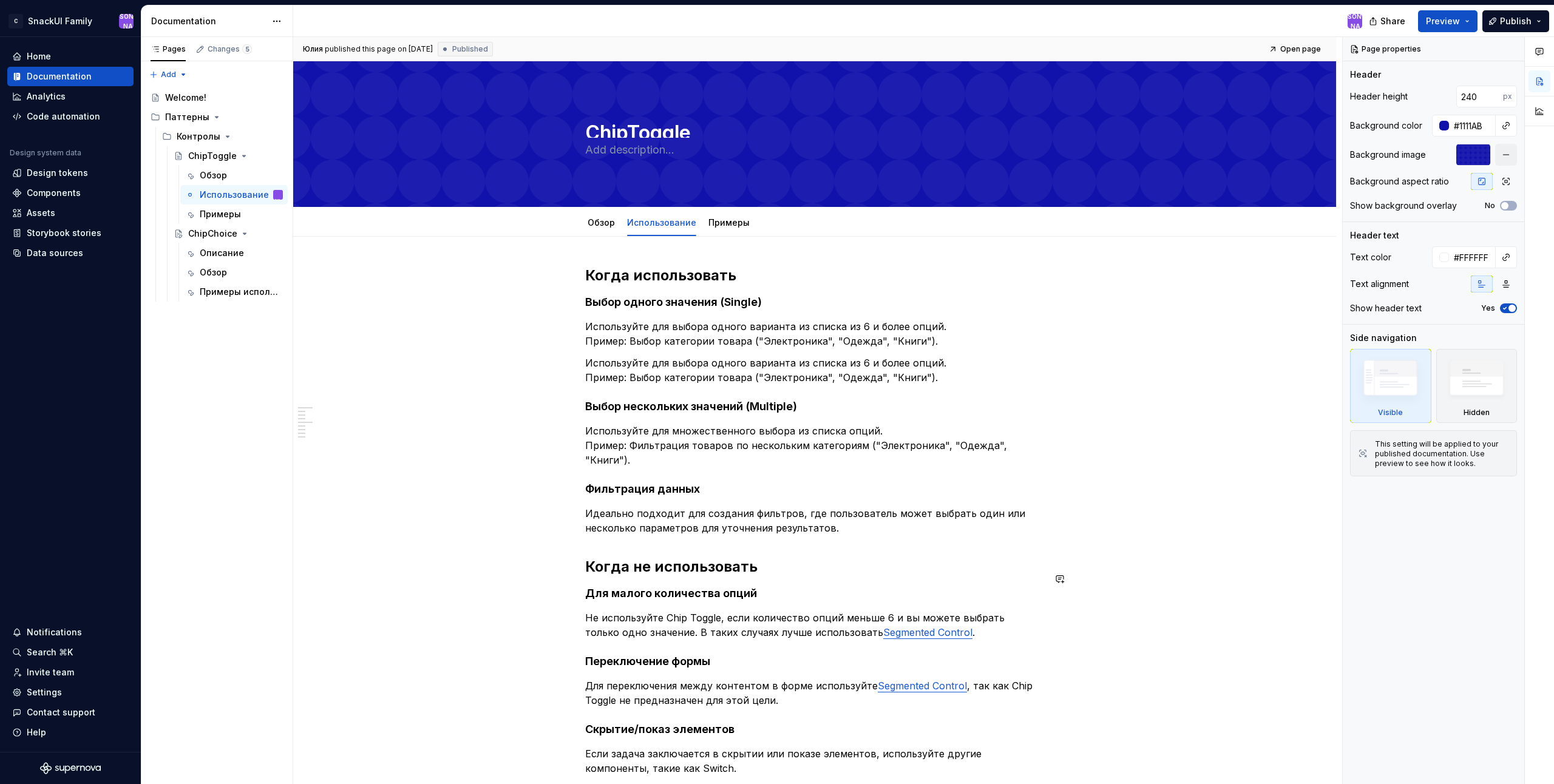
scroll to position [61, 0]
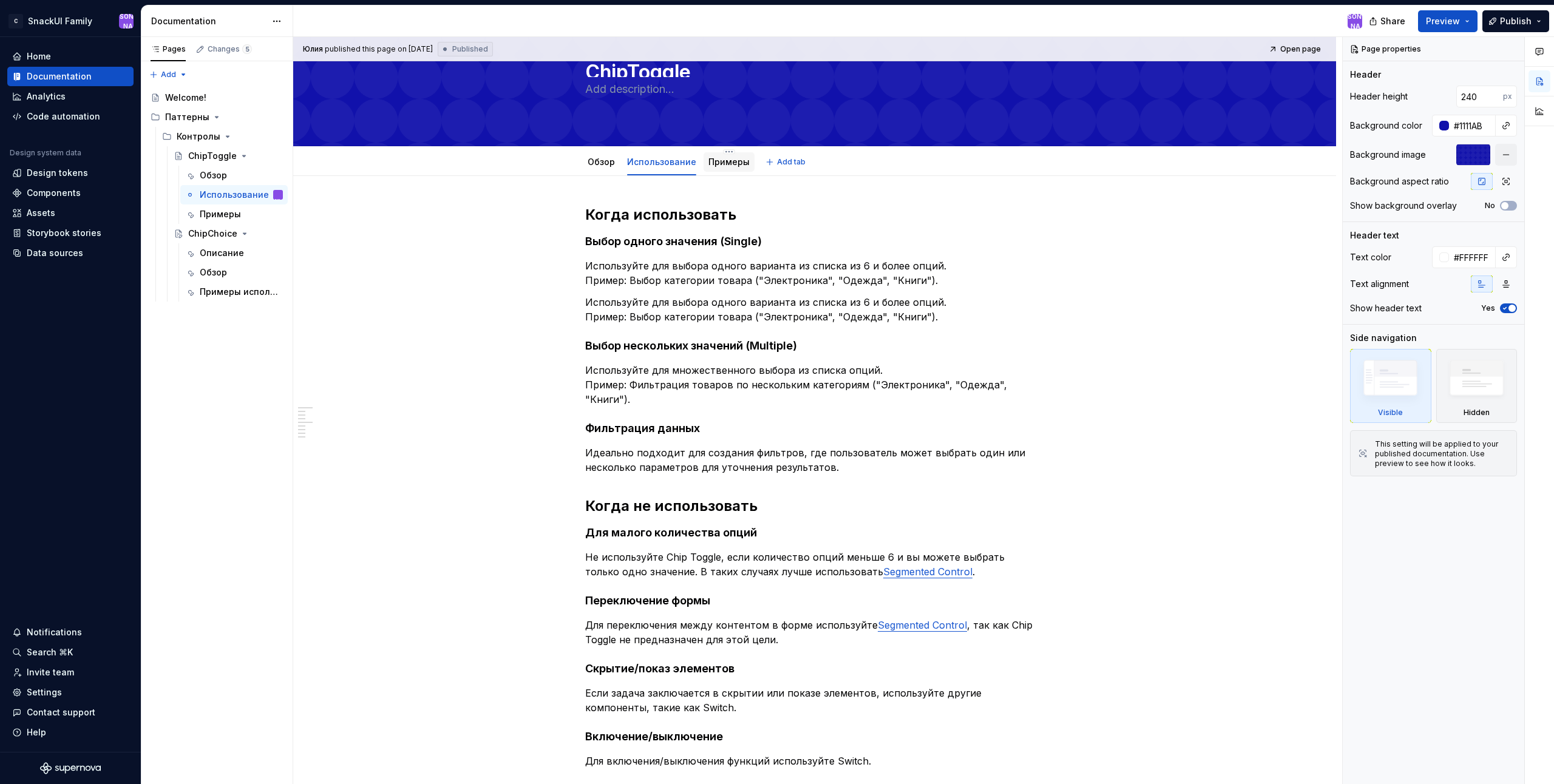
click at [717, 165] on link "Примеры" at bounding box center [729, 161] width 41 height 10
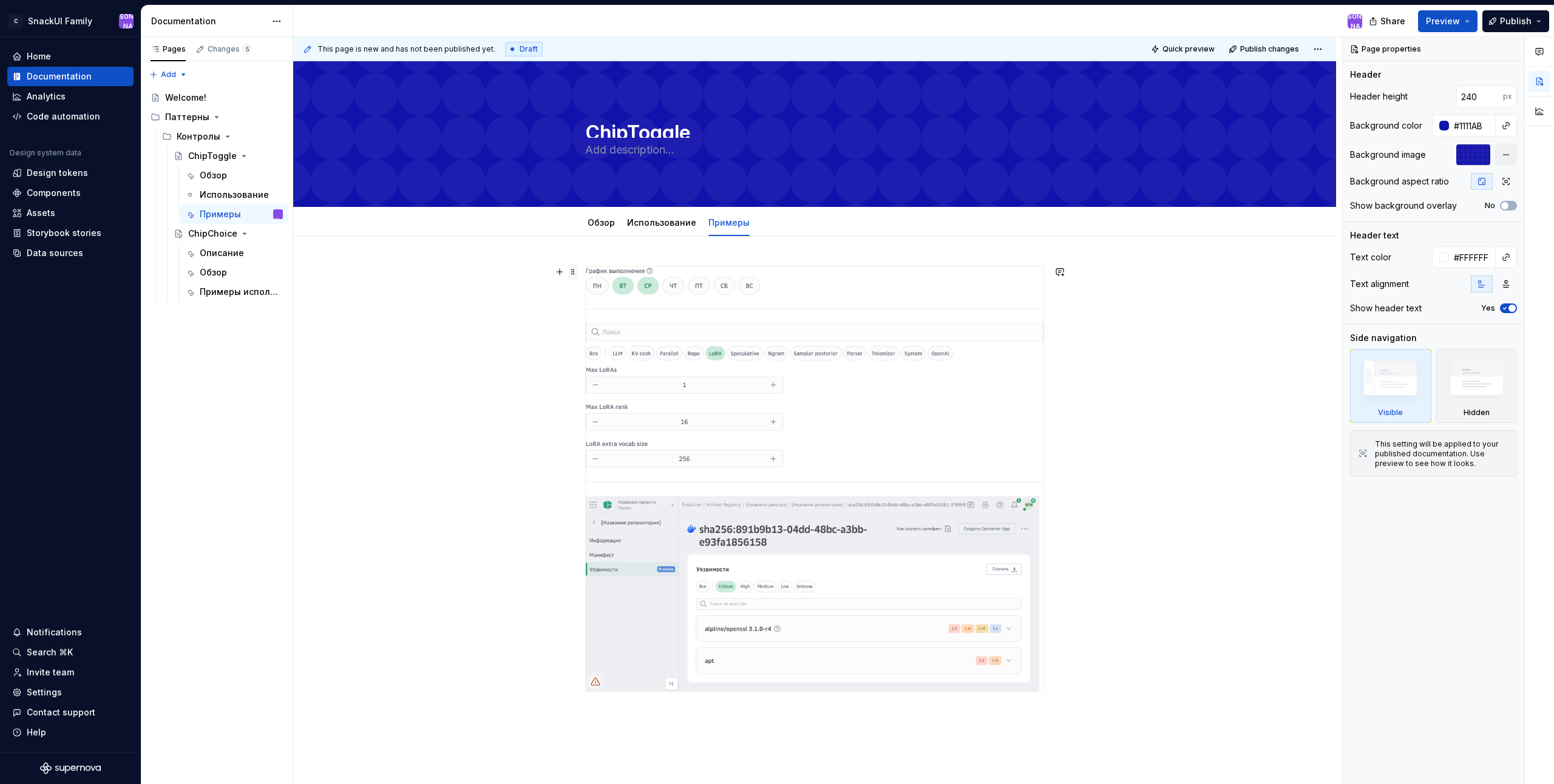
click at [572, 272] on span at bounding box center [573, 271] width 10 height 17
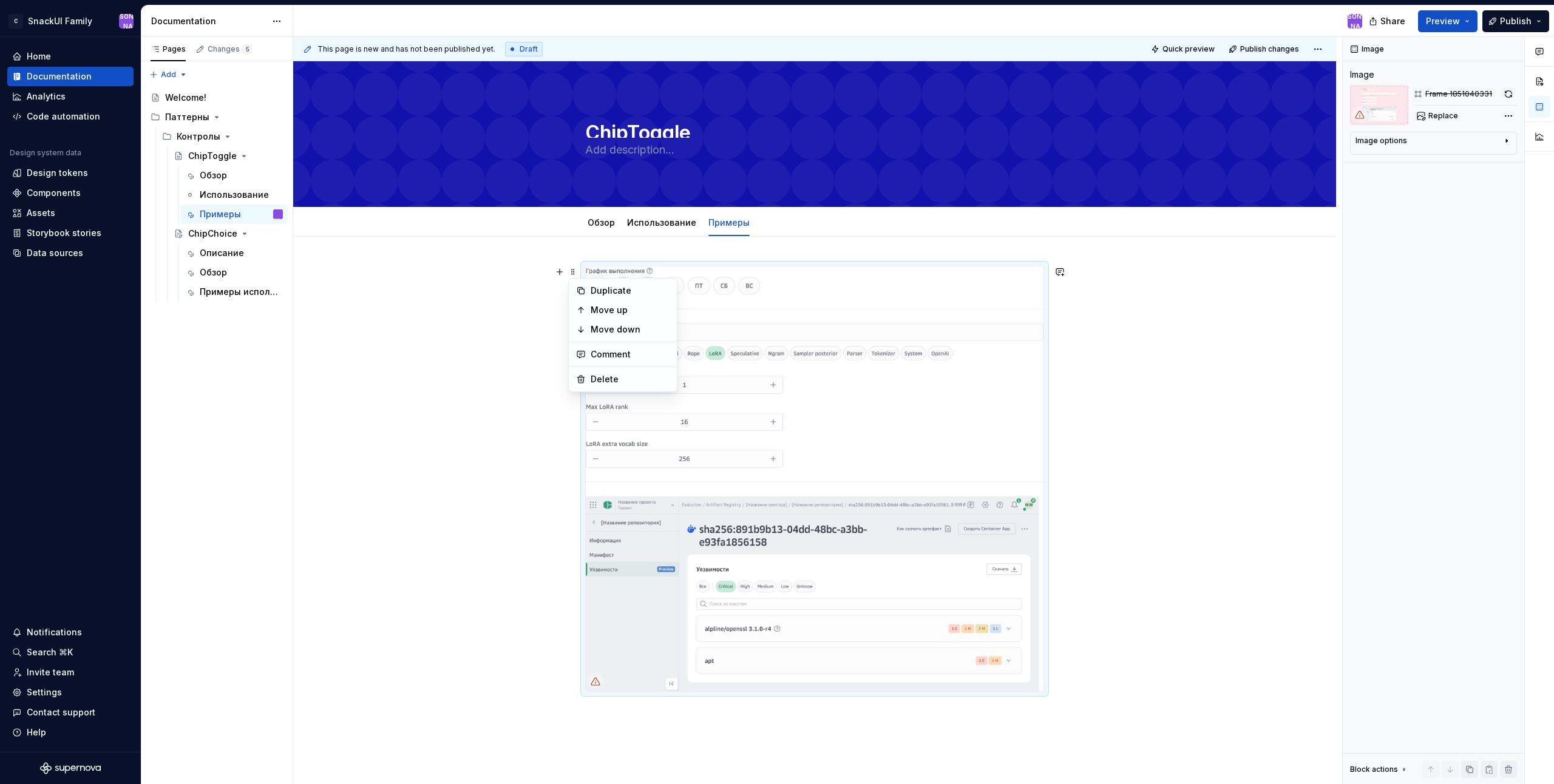
click at [1244, 488] on div at bounding box center [814, 589] width 1043 height 705
click at [660, 249] on div at bounding box center [814, 589] width 1043 height 705
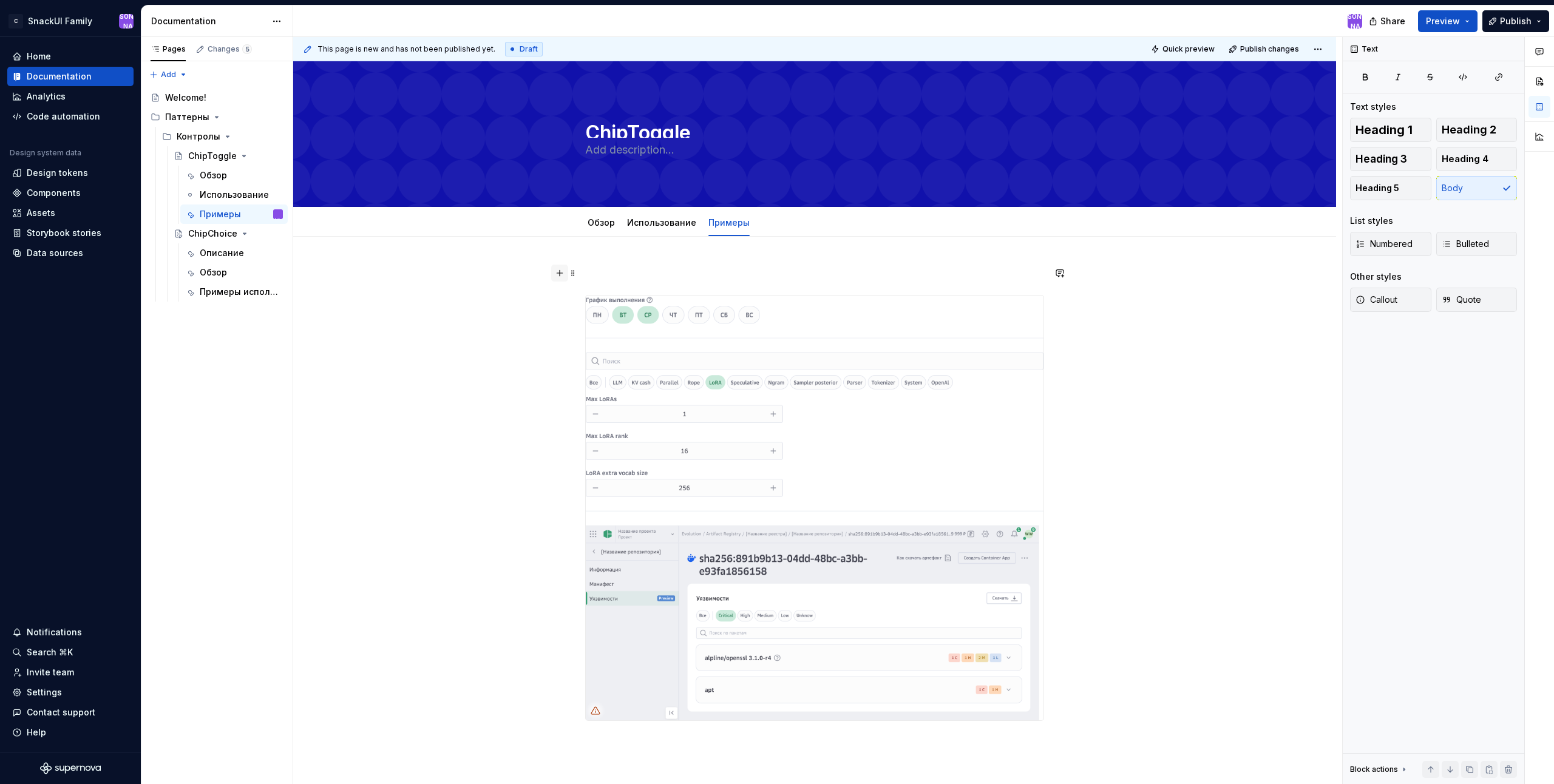
click at [561, 272] on button "button" at bounding box center [559, 273] width 17 height 17
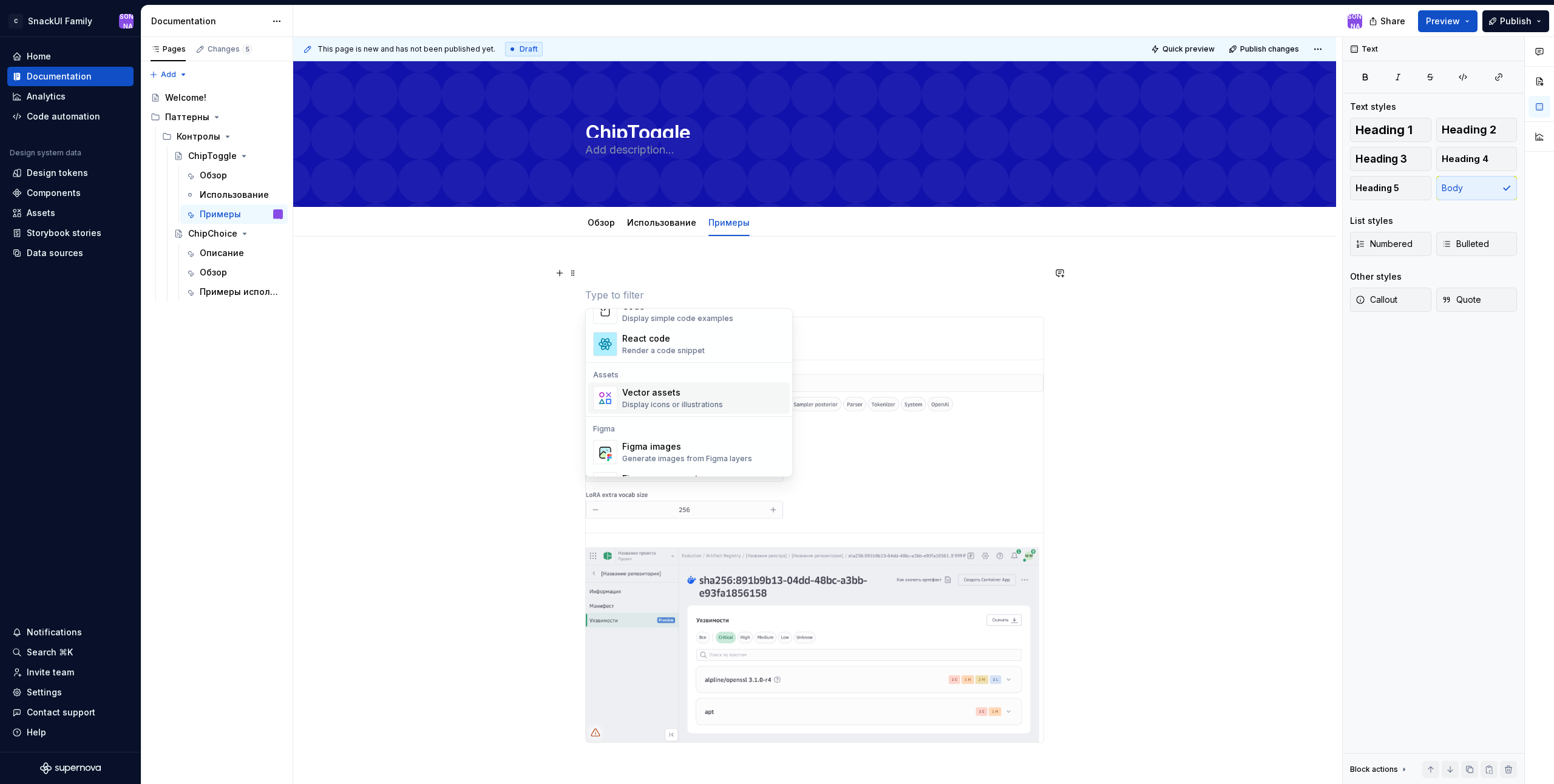
scroll to position [1093, 0]
click at [694, 393] on div "Generate images from Figma layers" at bounding box center [687, 398] width 130 height 10
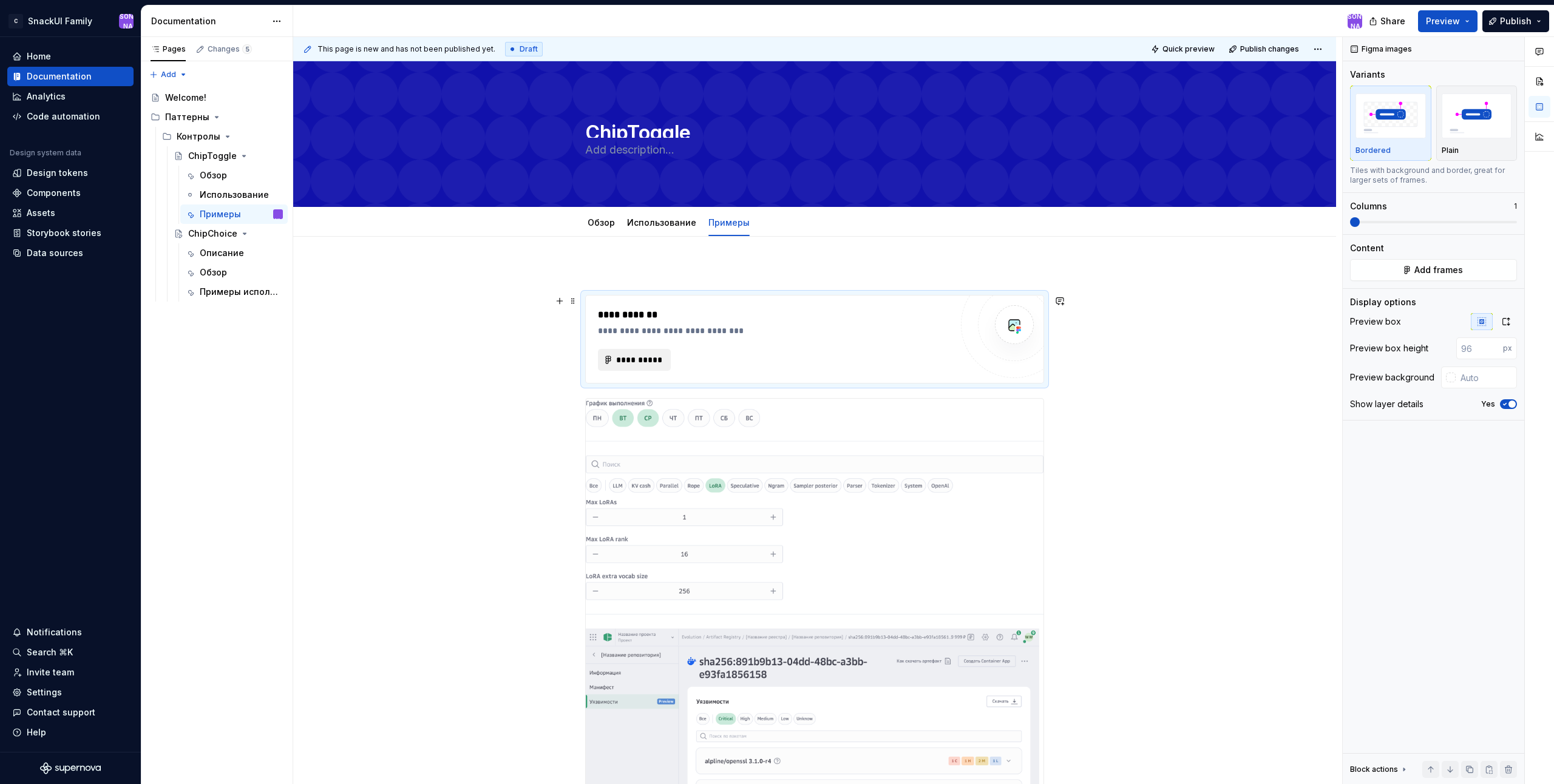
click at [649, 361] on span "**********" at bounding box center [639, 360] width 47 height 12
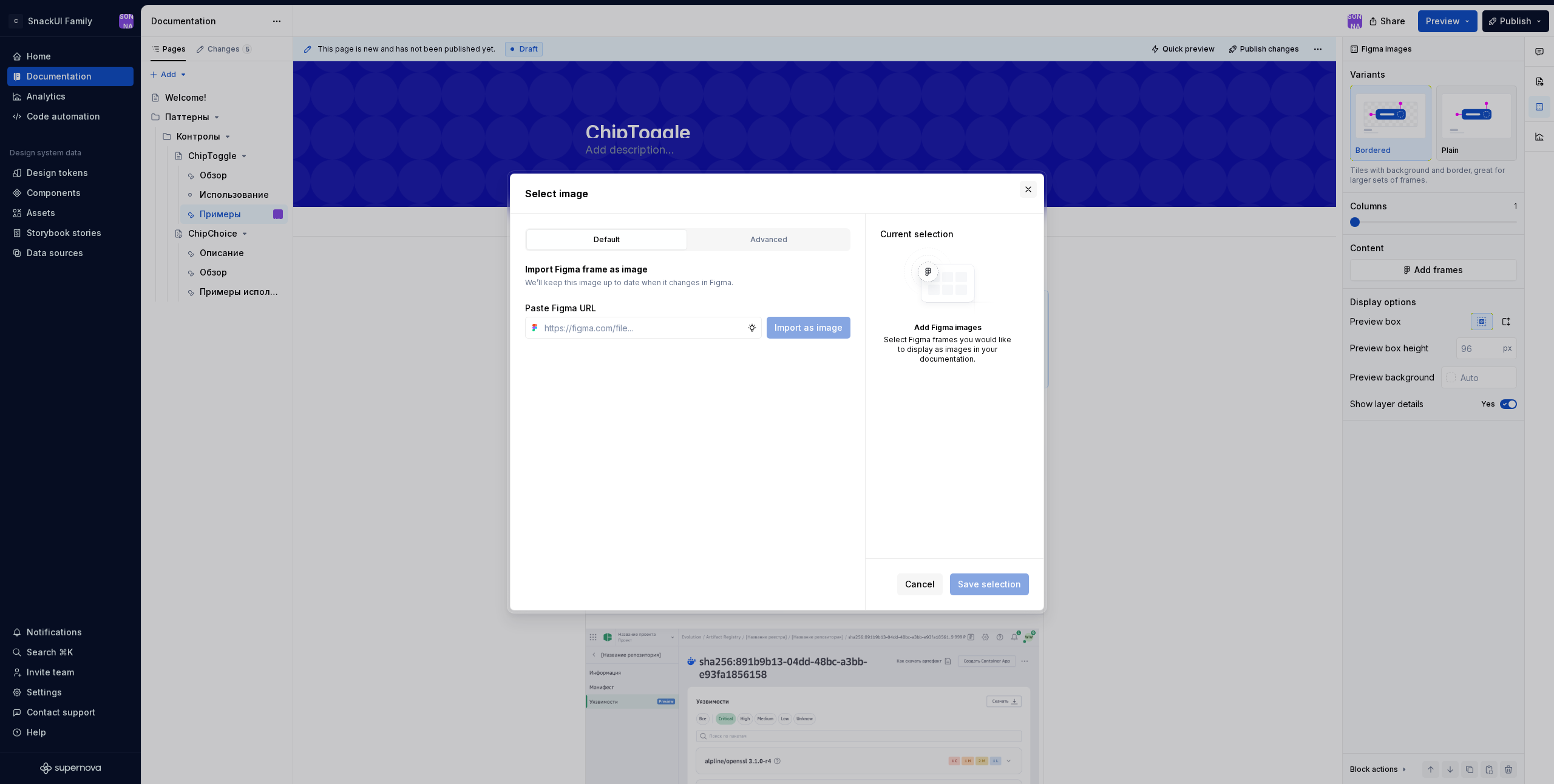
click at [1030, 190] on button "button" at bounding box center [1028, 189] width 17 height 17
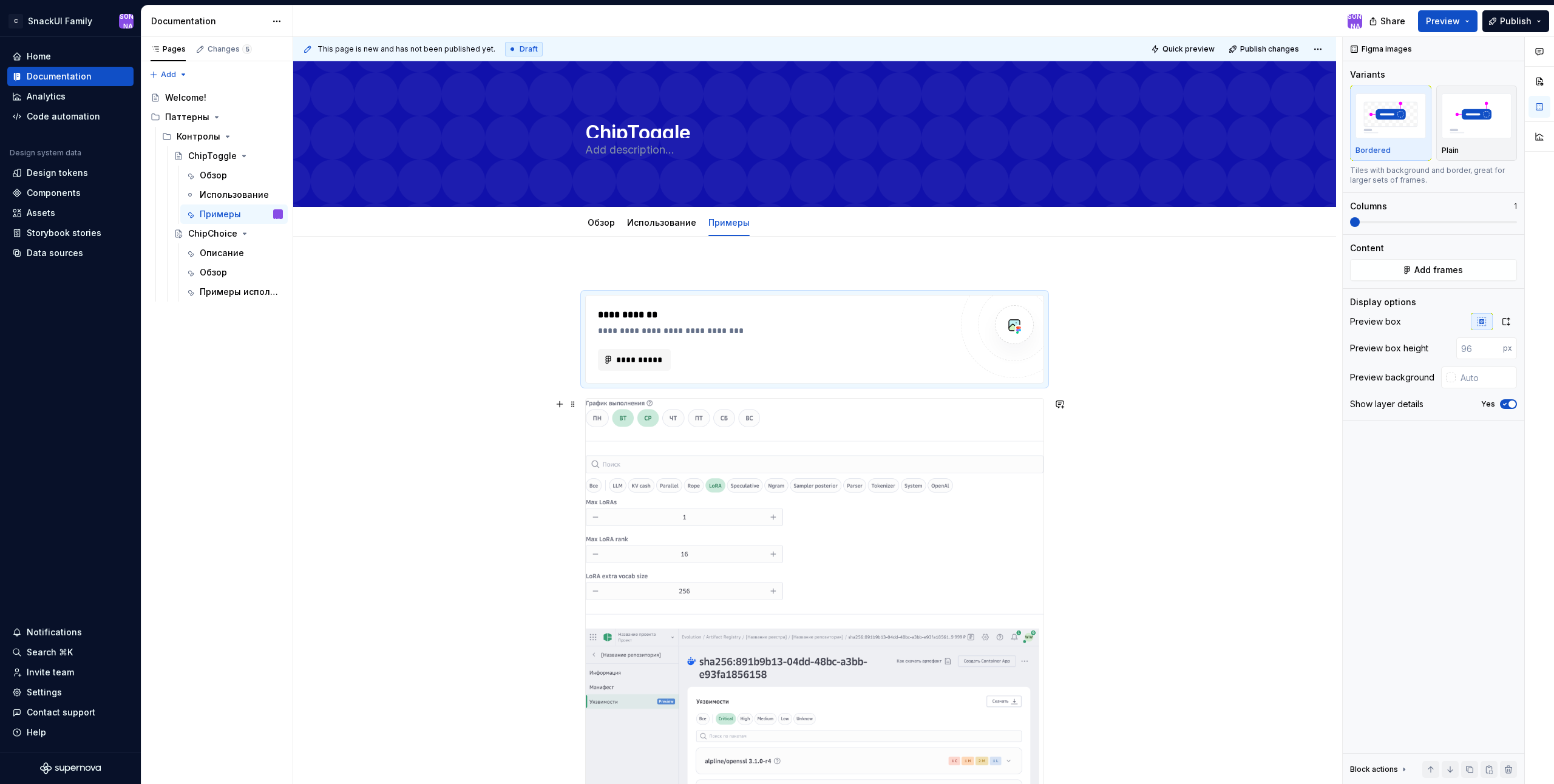
scroll to position [121, 0]
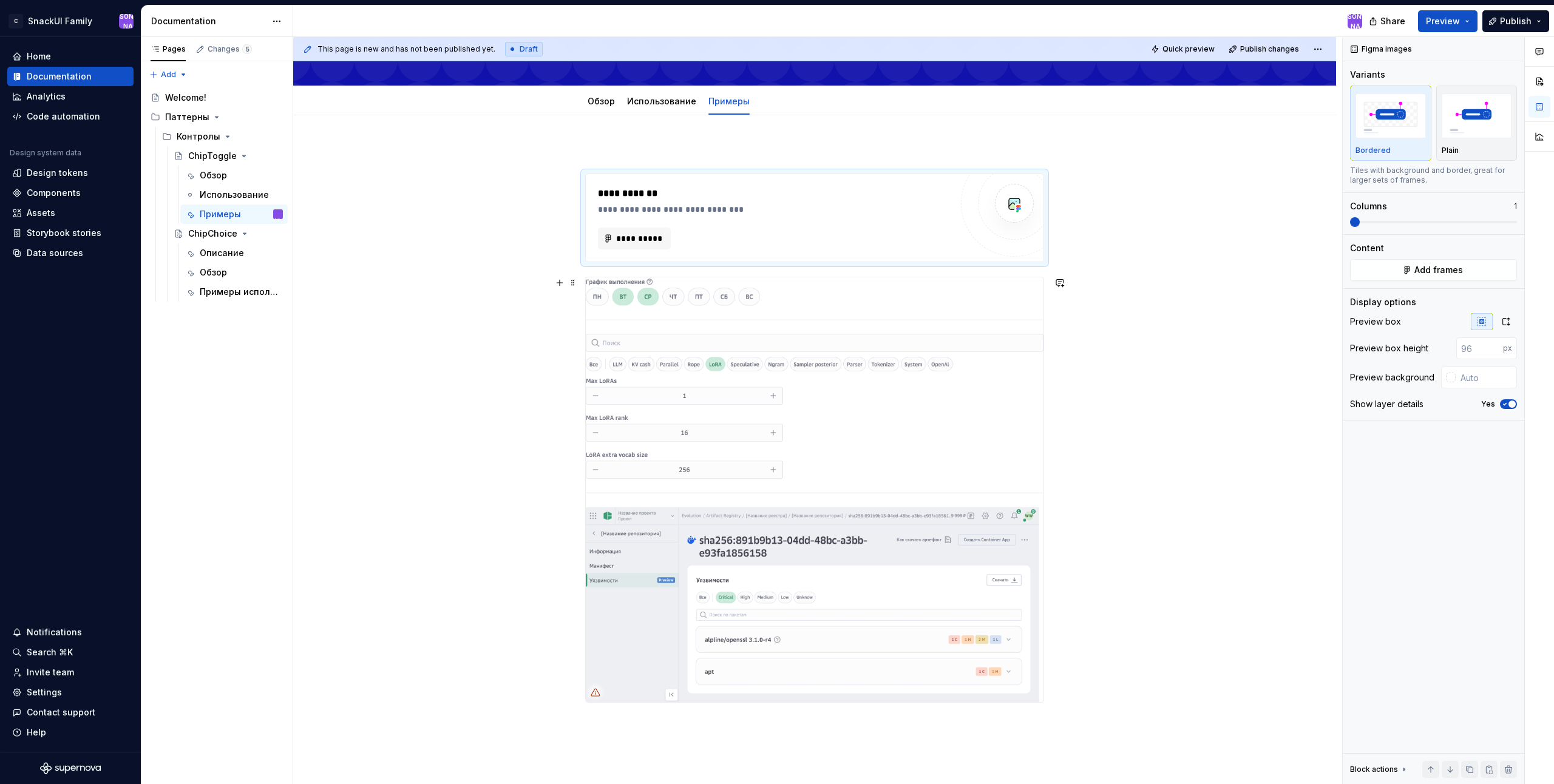
click at [1176, 380] on div "**********" at bounding box center [814, 534] width 1043 height 837
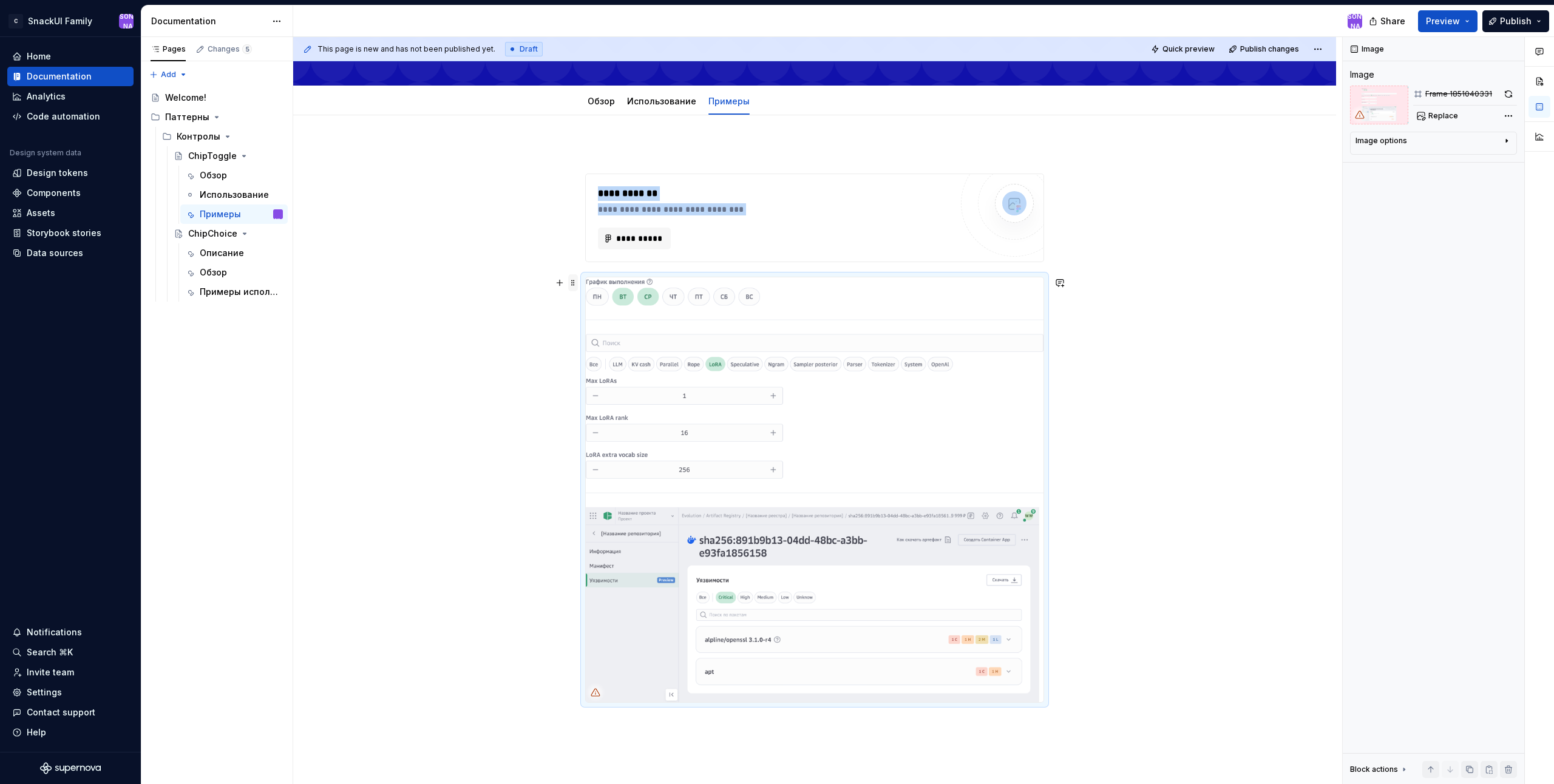
click at [571, 285] on span at bounding box center [573, 282] width 10 height 17
click at [1178, 366] on div "**********" at bounding box center [814, 534] width 1043 height 837
click at [570, 287] on span at bounding box center [573, 282] width 10 height 17
click at [867, 332] on img at bounding box center [814, 490] width 457 height 424
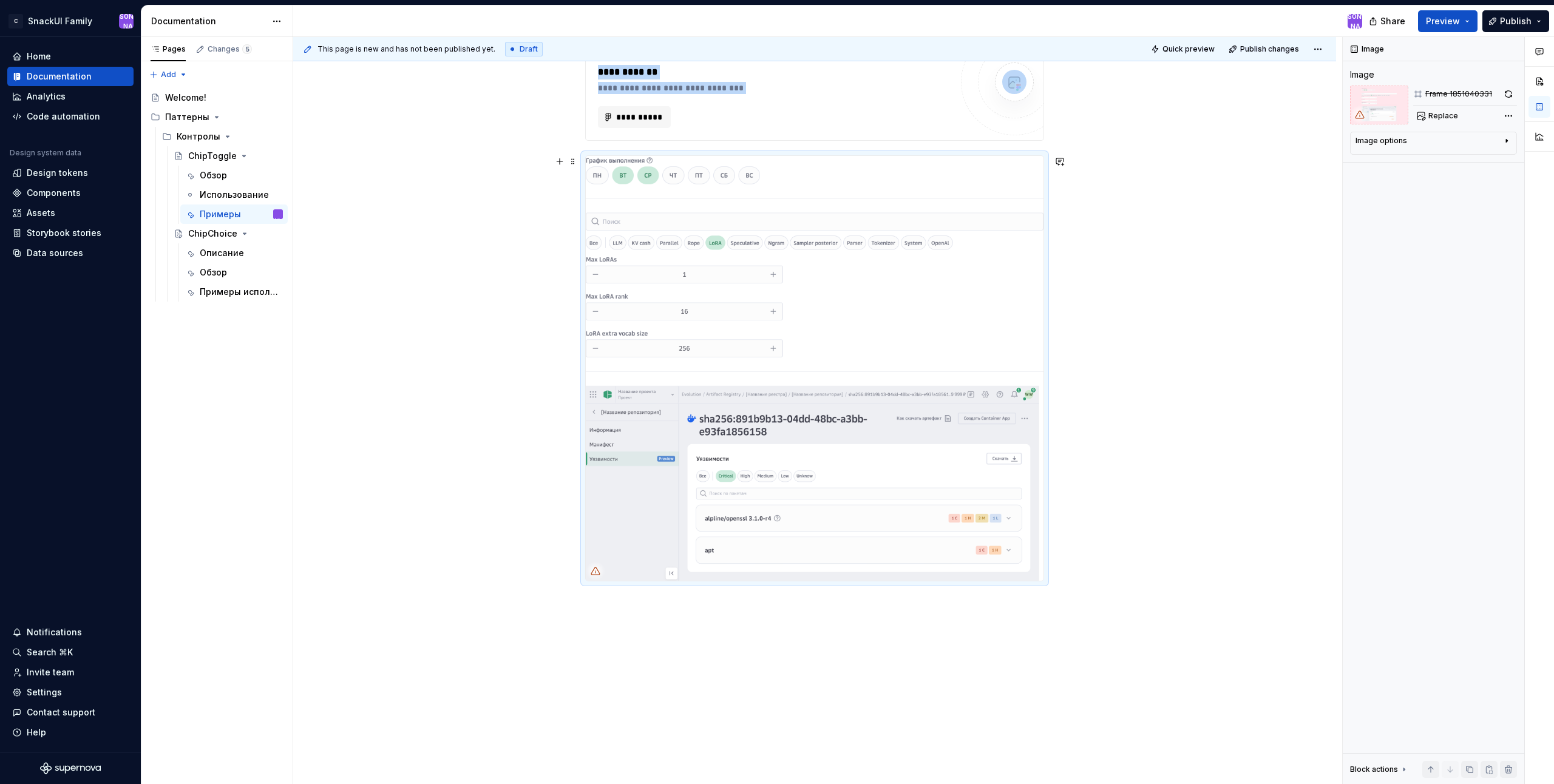
click at [1134, 532] on div "**********" at bounding box center [814, 412] width 1043 height 837
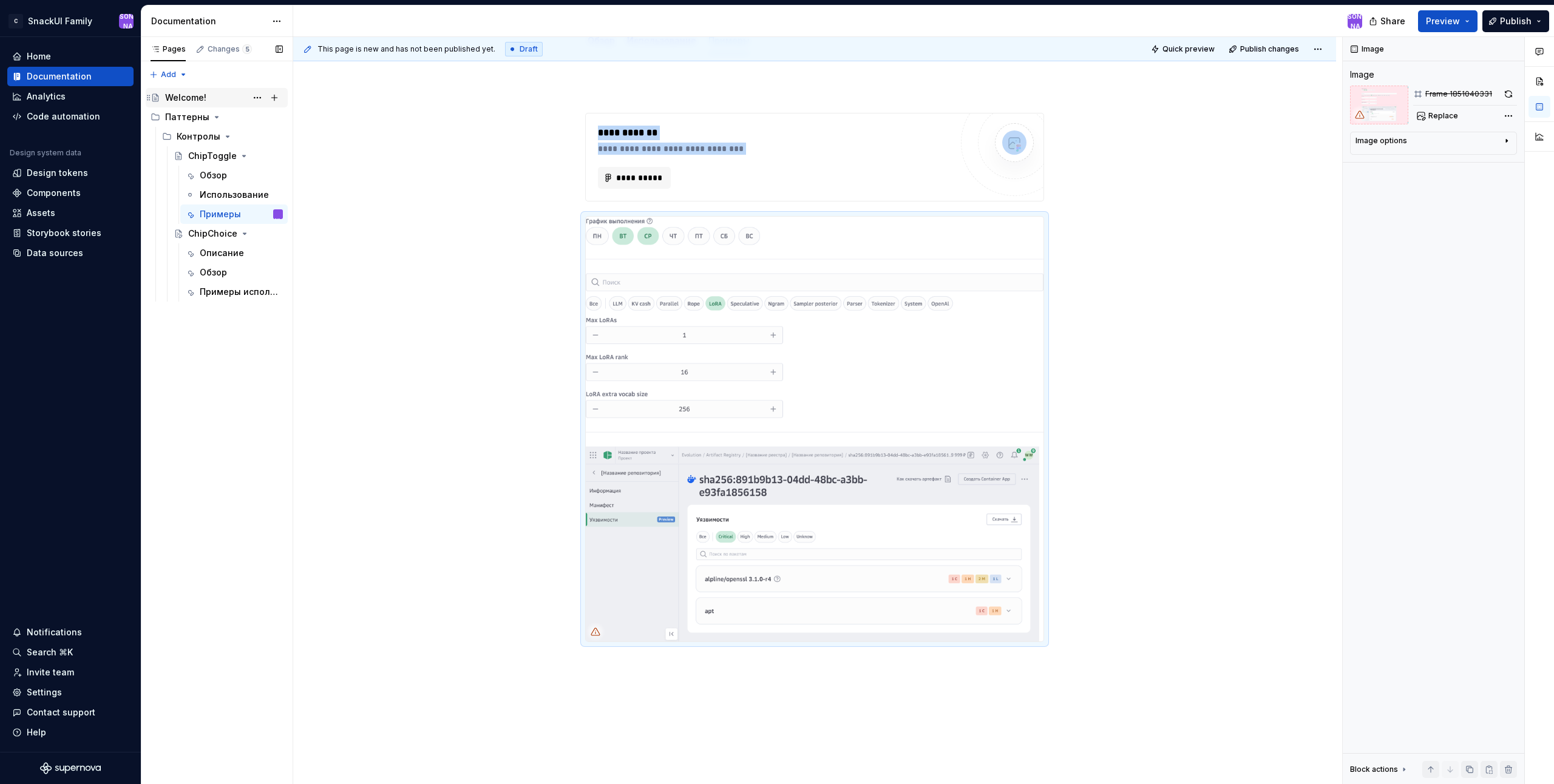
click at [225, 104] on div "Welcome!" at bounding box center [223, 97] width 118 height 17
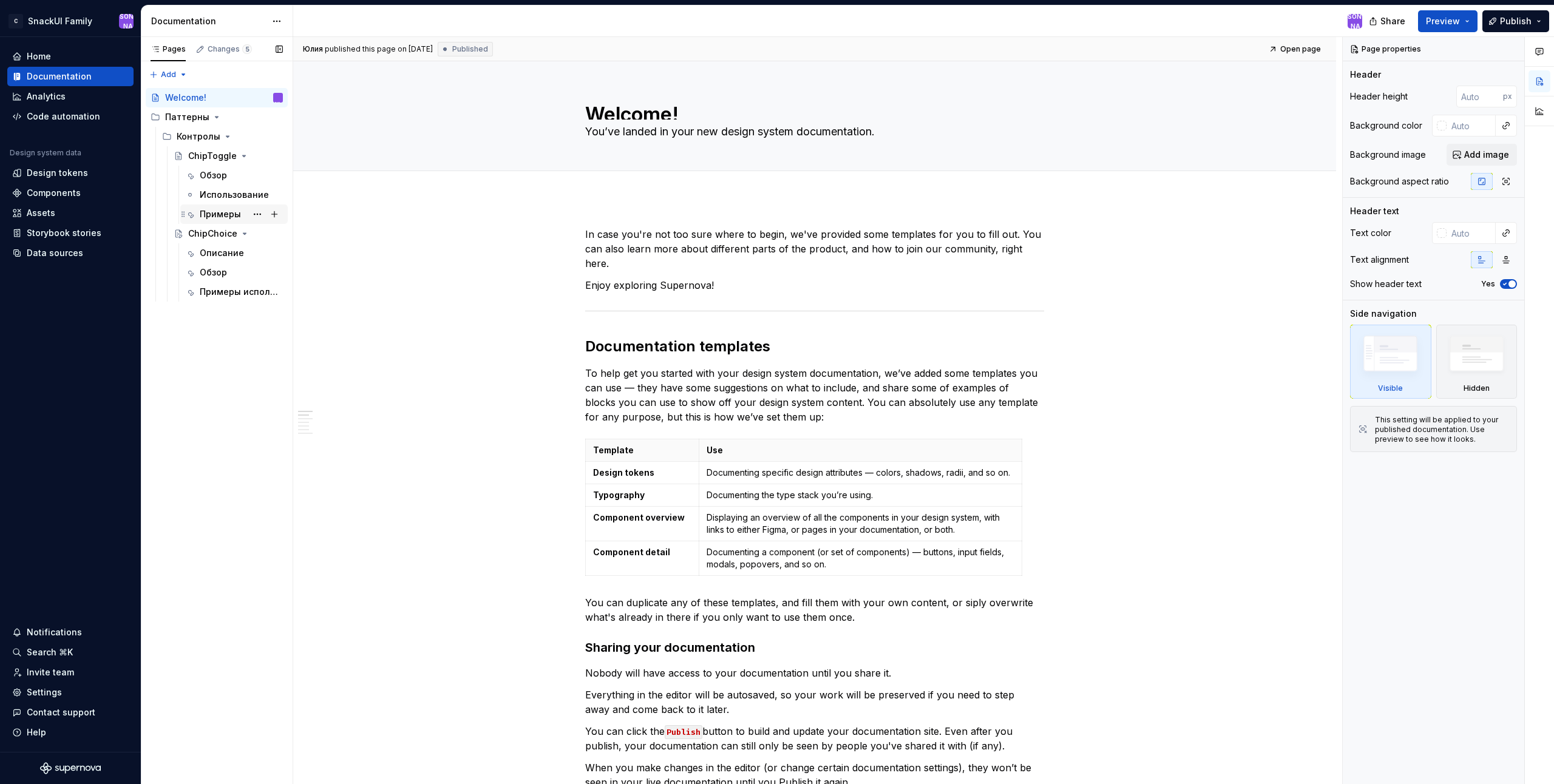
click at [229, 216] on div "Примеры" at bounding box center [220, 214] width 41 height 12
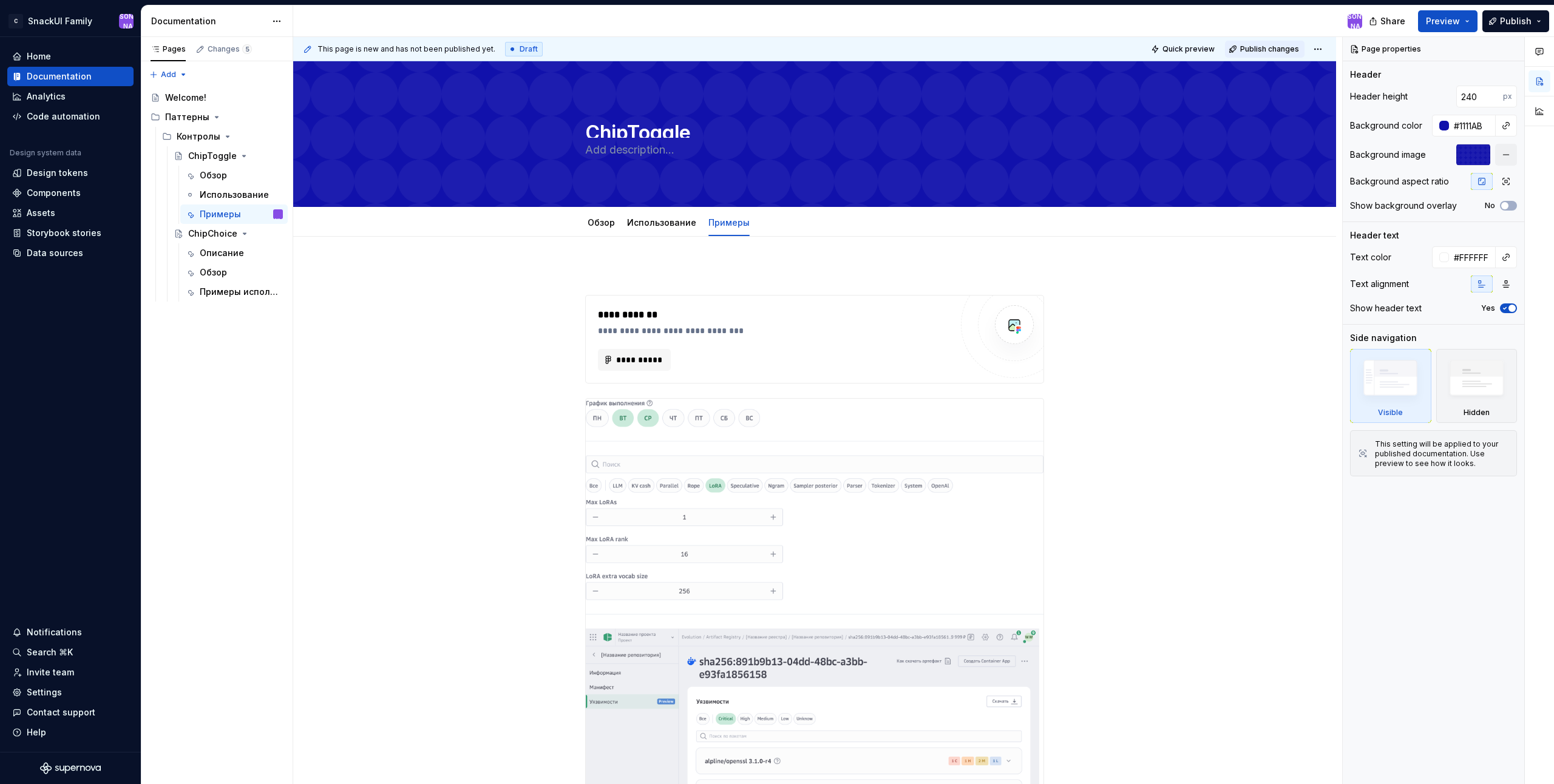
click at [1284, 50] on span "Publish changes" at bounding box center [1269, 49] width 59 height 10
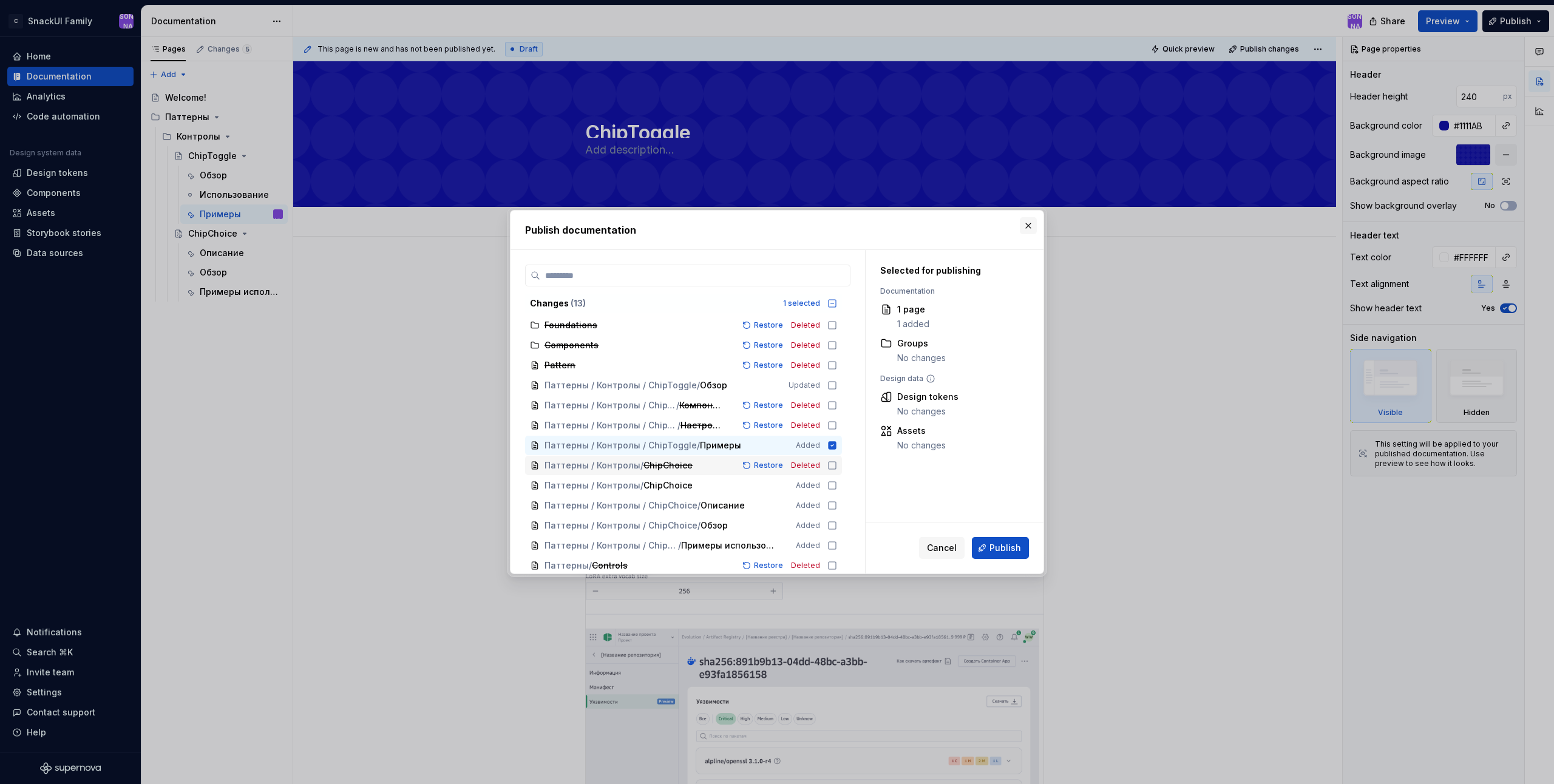
click at [1027, 230] on button "button" at bounding box center [1028, 226] width 17 height 17
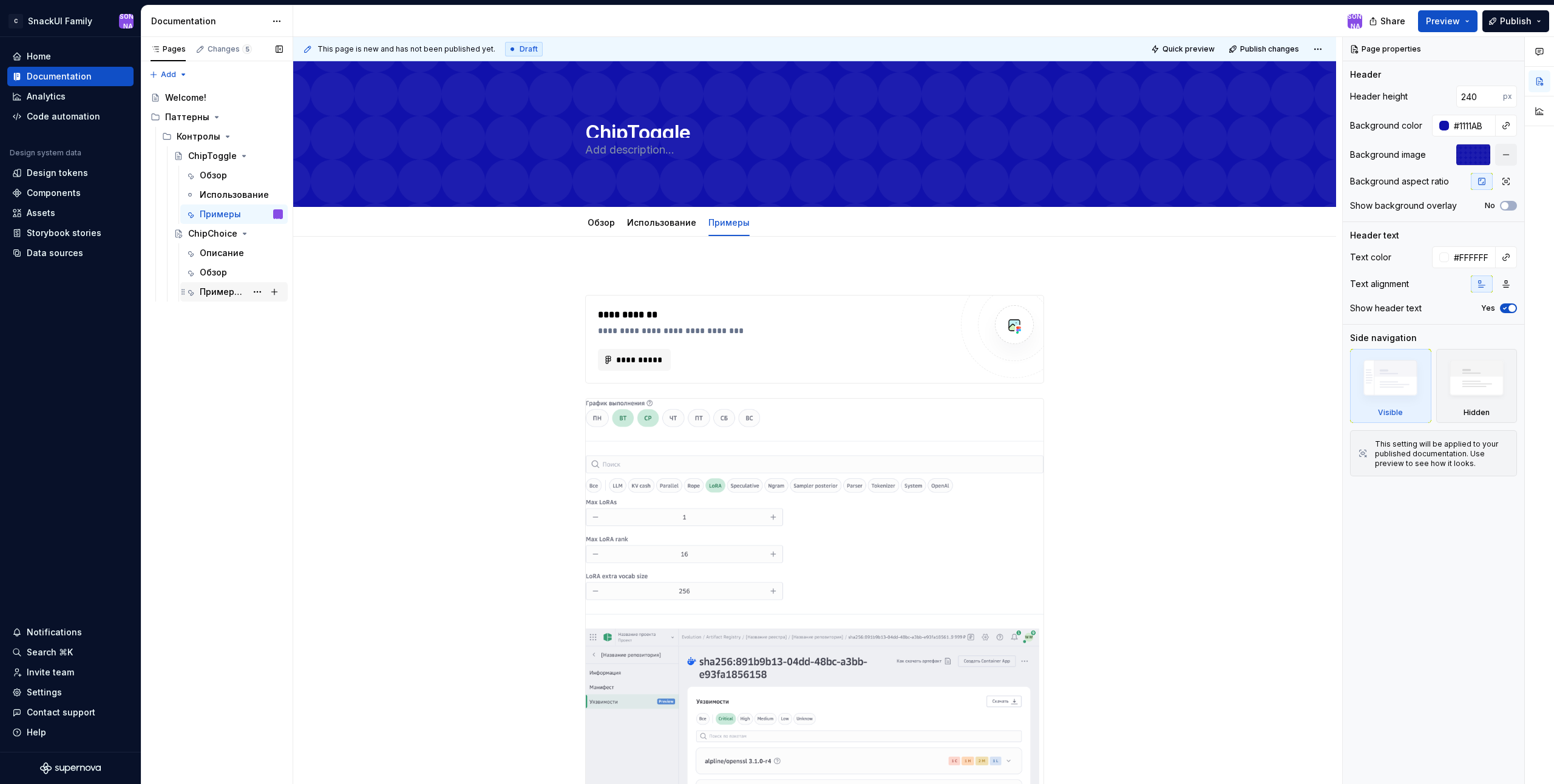
click at [211, 289] on div "Примеры использования" at bounding box center [222, 291] width 46 height 12
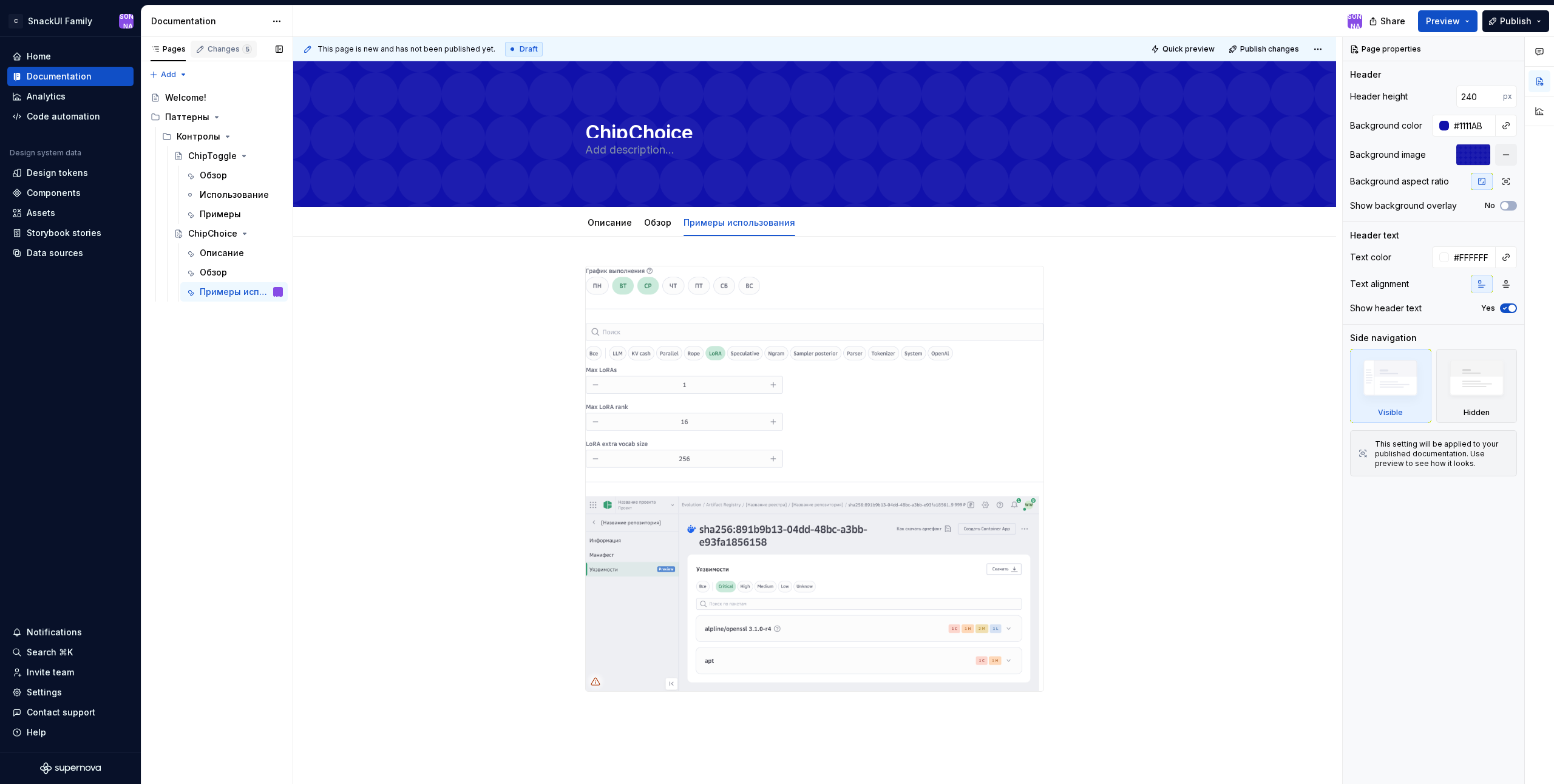
click at [230, 50] on div "Changes 5" at bounding box center [230, 49] width 45 height 10
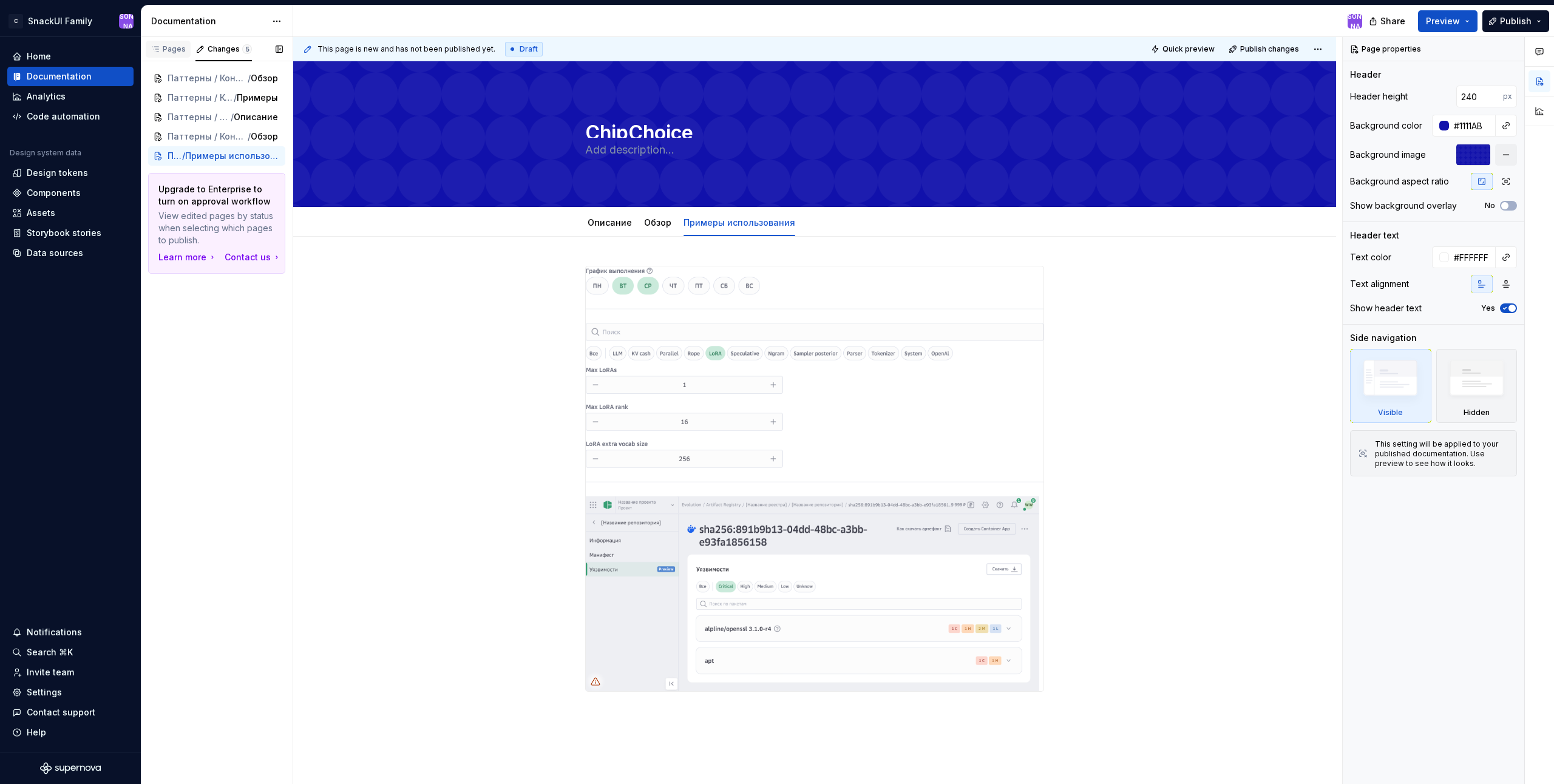
click at [166, 52] on div "Pages" at bounding box center [168, 49] width 36 height 10
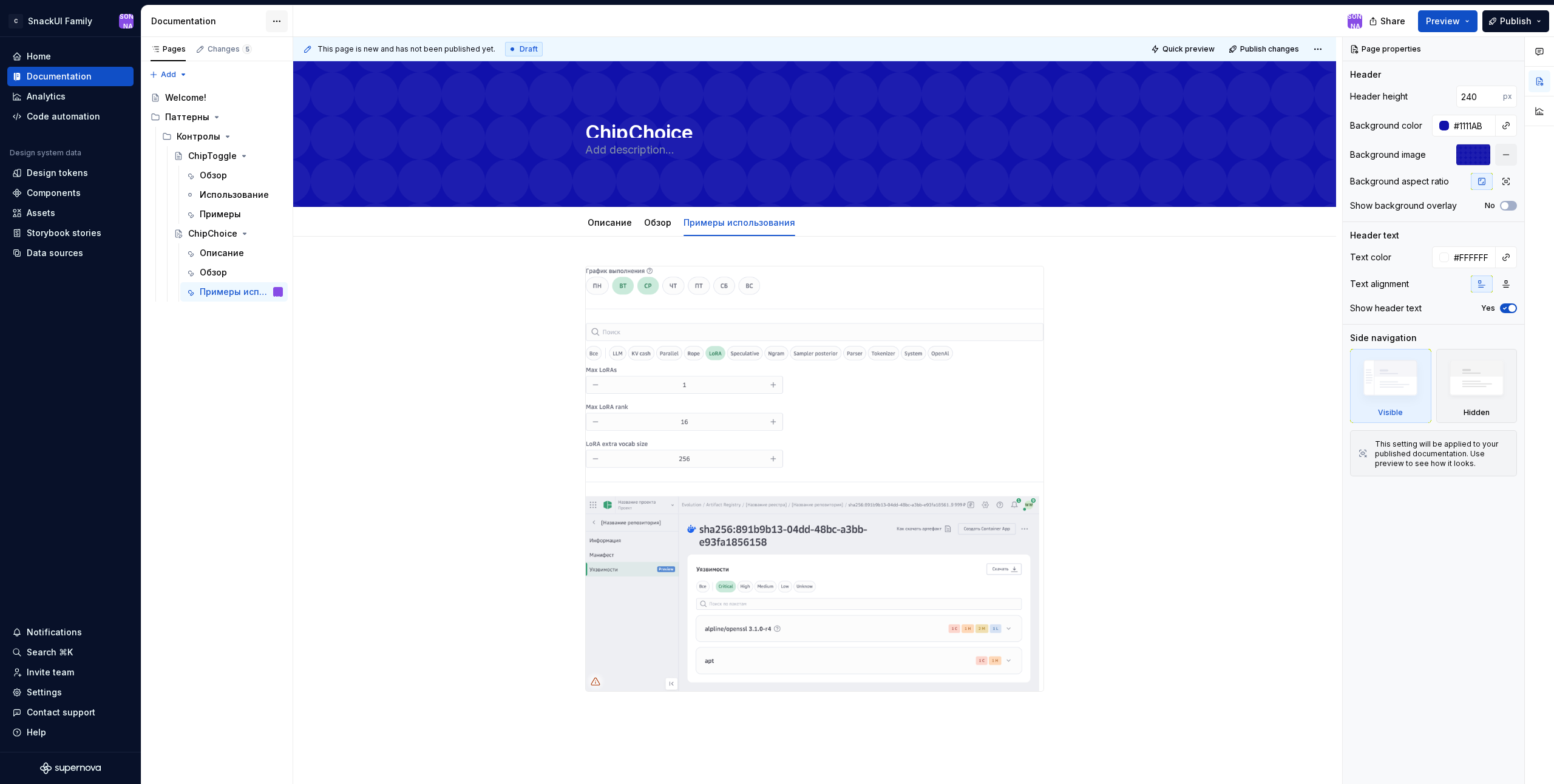
click at [272, 16] on html "C SnackUI Family Ю Home Documentation Analytics Code automation Design system d…" at bounding box center [777, 392] width 1554 height 784
click at [1178, 372] on html "C SnackUI Family Ю Home Documentation Analytics Code automation Design system d…" at bounding box center [777, 392] width 1554 height 784
click at [176, 77] on div "Pages Changes 5 Add Accessibility guide for tree Page tree. Navigate the tree w…" at bounding box center [217, 411] width 152 height 748
click at [423, 341] on html "C SnackUI Family Ю Home Documentation Analytics Code automation Design system d…" at bounding box center [777, 392] width 1554 height 784
click at [190, 77] on div "Pages Changes 5 Add Accessibility guide for tree Page tree. Navigate the tree w…" at bounding box center [217, 411] width 152 height 748
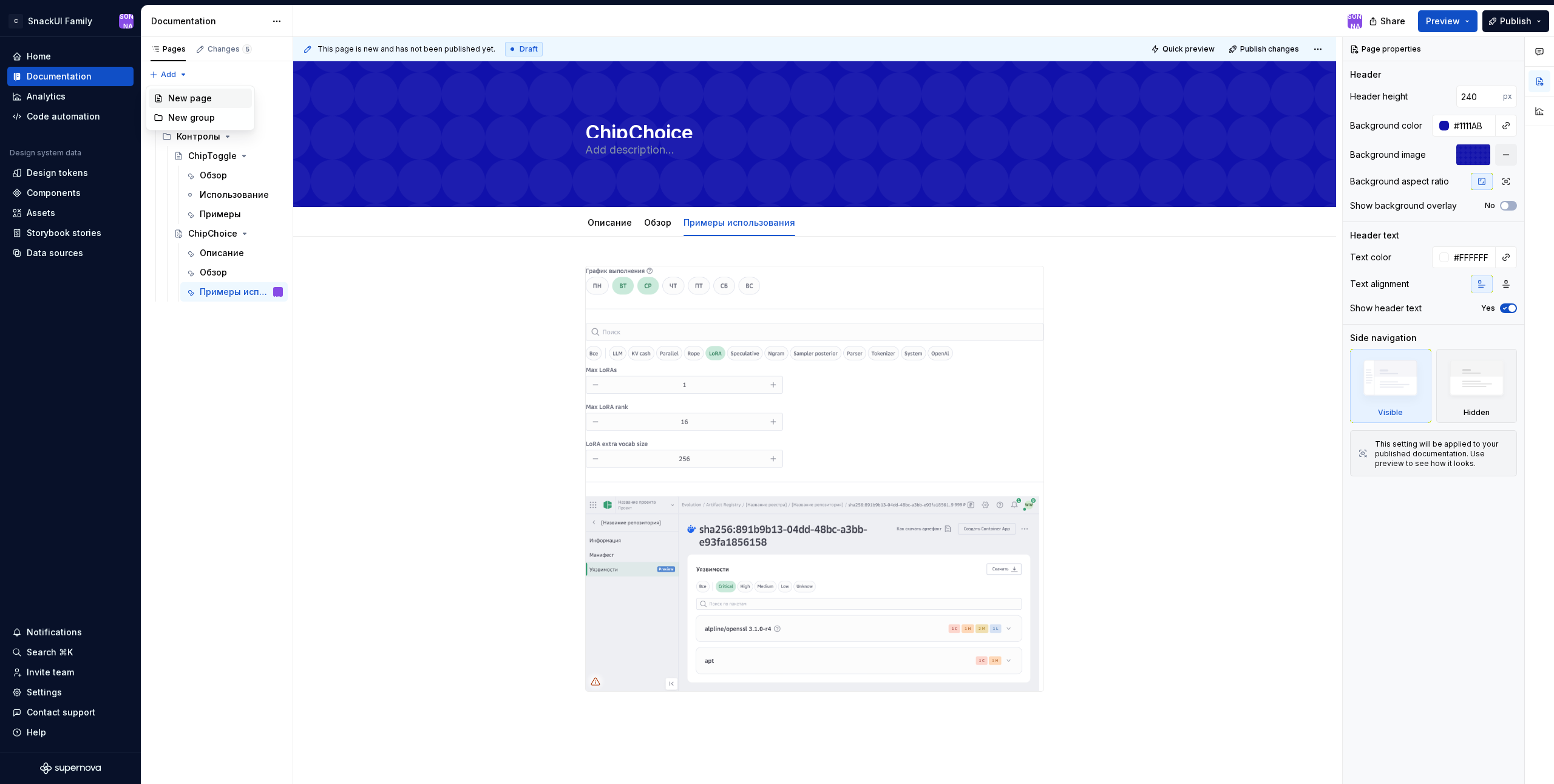
click at [185, 99] on div "New page" at bounding box center [208, 97] width 79 height 12
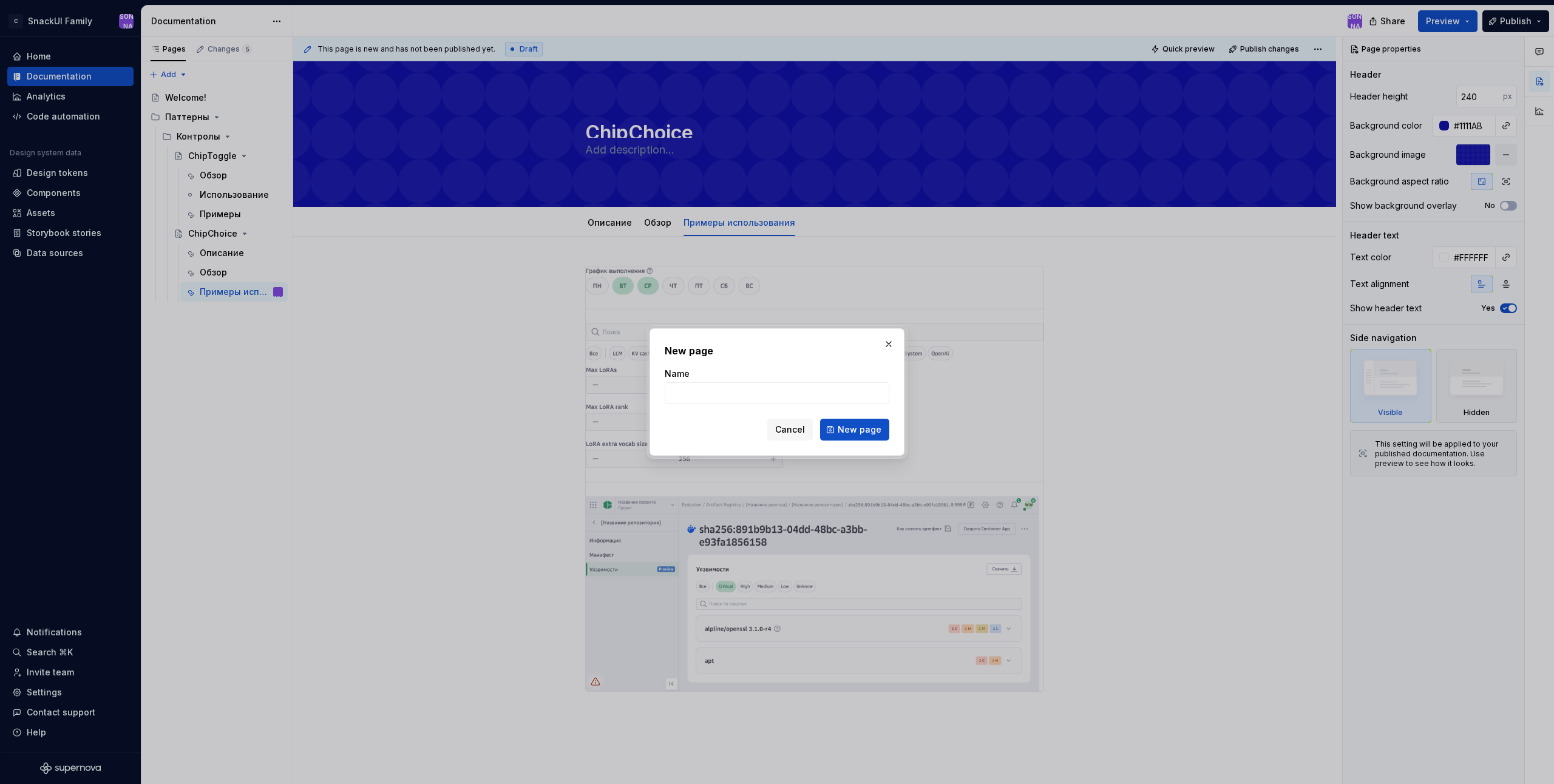
click at [840, 345] on h2 "New page" at bounding box center [777, 351] width 225 height 15
click at [887, 342] on button "button" at bounding box center [888, 344] width 17 height 17
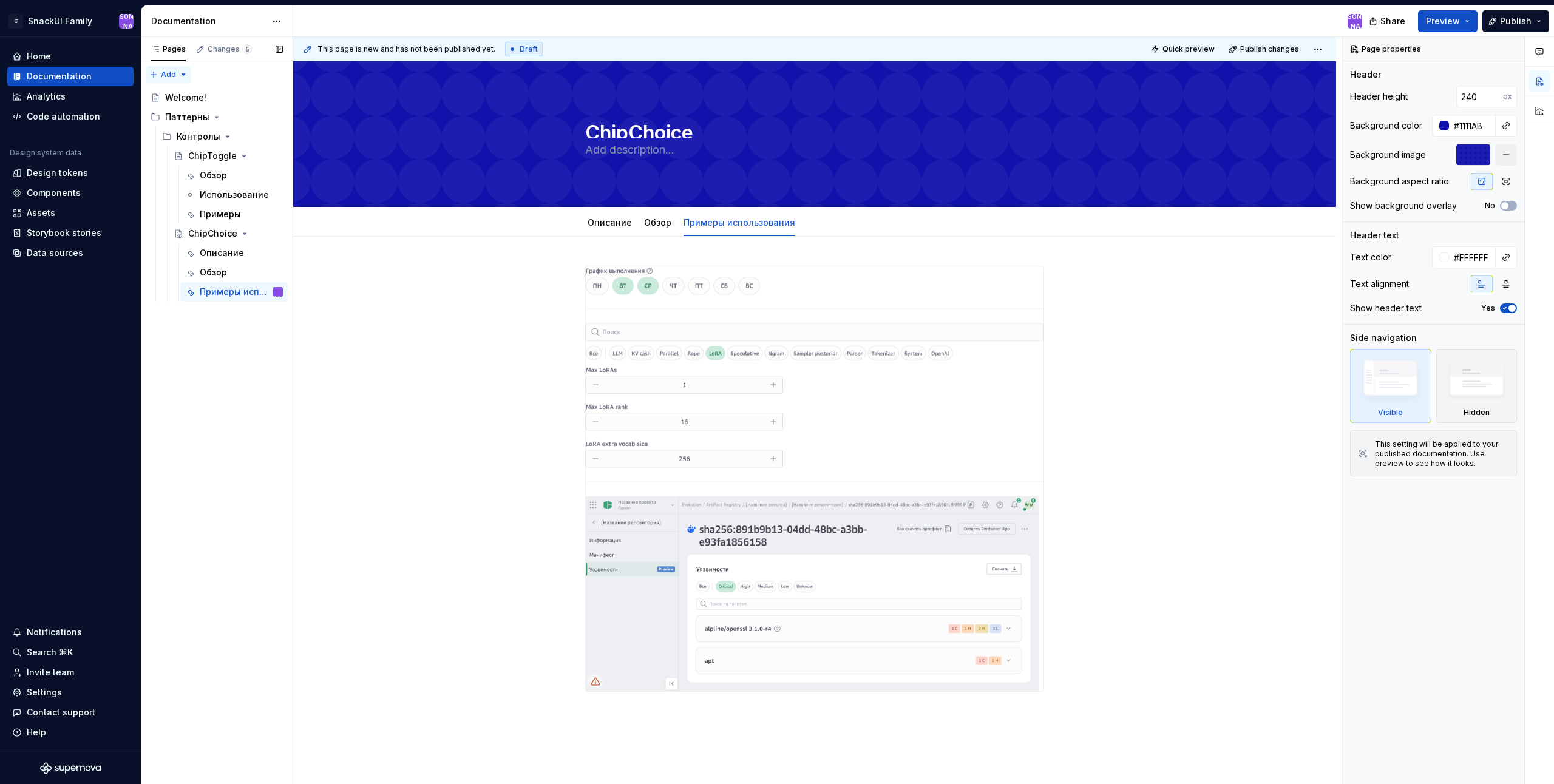
click at [181, 75] on div "Pages Changes 5 Add Accessibility guide for tree Page tree. Navigate the tree w…" at bounding box center [217, 411] width 152 height 748
click at [394, 339] on html "C SnackUI Family Ю Home Documentation Analytics Code automation Design system d…" at bounding box center [777, 392] width 1554 height 784
click at [184, 74] on div "Pages Changes 5 Add Accessibility guide for tree Page tree. Navigate the tree w…" at bounding box center [217, 411] width 152 height 748
click at [390, 319] on html "C SnackUI Family Ю Home Documentation Analytics Code automation Design system d…" at bounding box center [777, 392] width 1554 height 784
click at [187, 76] on div "Pages Changes 5 Add Accessibility guide for tree Page tree. Navigate the tree w…" at bounding box center [217, 411] width 152 height 748
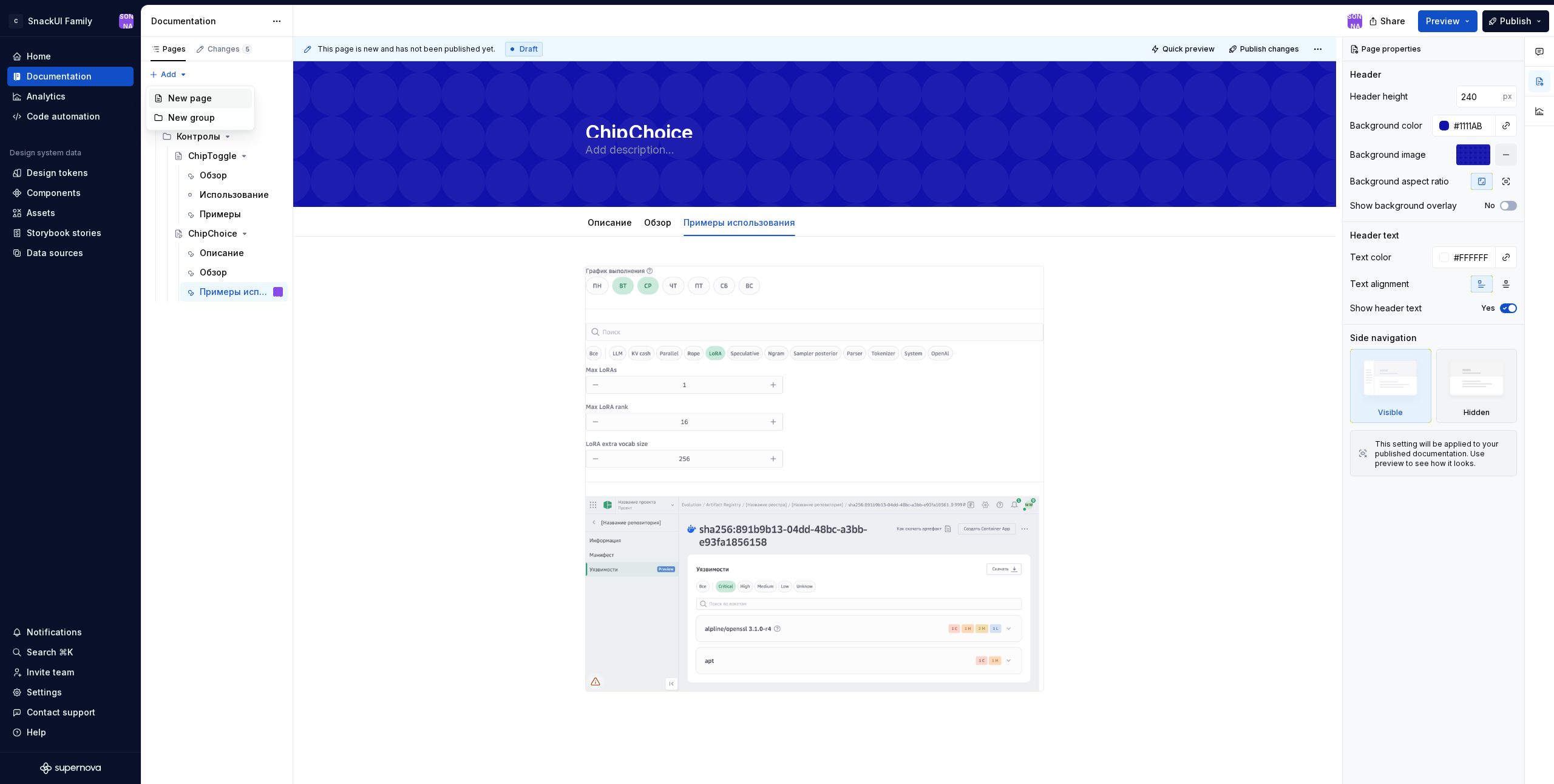
click at [199, 96] on div "New page" at bounding box center [208, 97] width 79 height 12
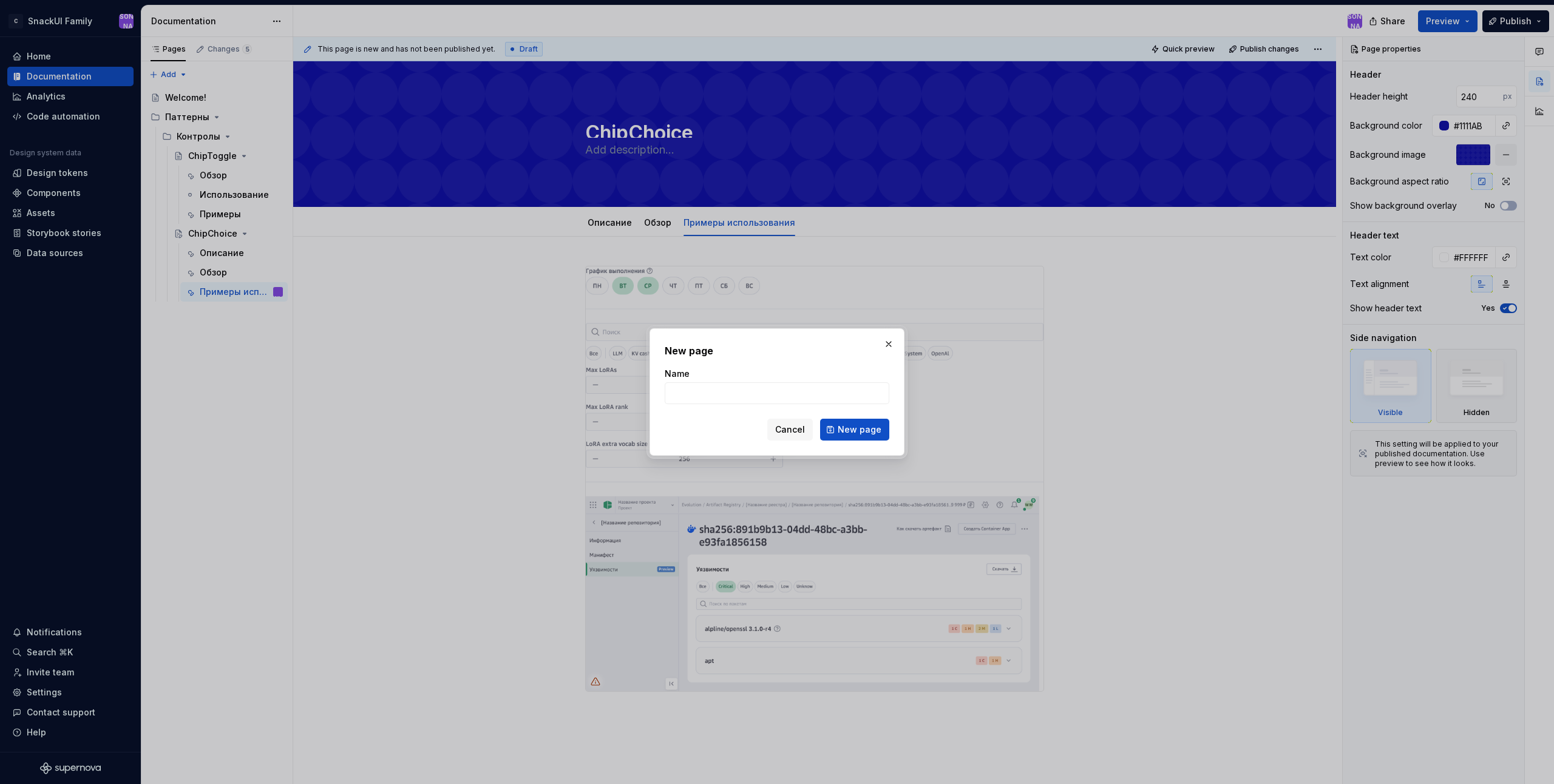
click at [680, 431] on div "Cancel New page" at bounding box center [777, 430] width 225 height 22
click at [893, 343] on button "button" at bounding box center [888, 344] width 17 height 17
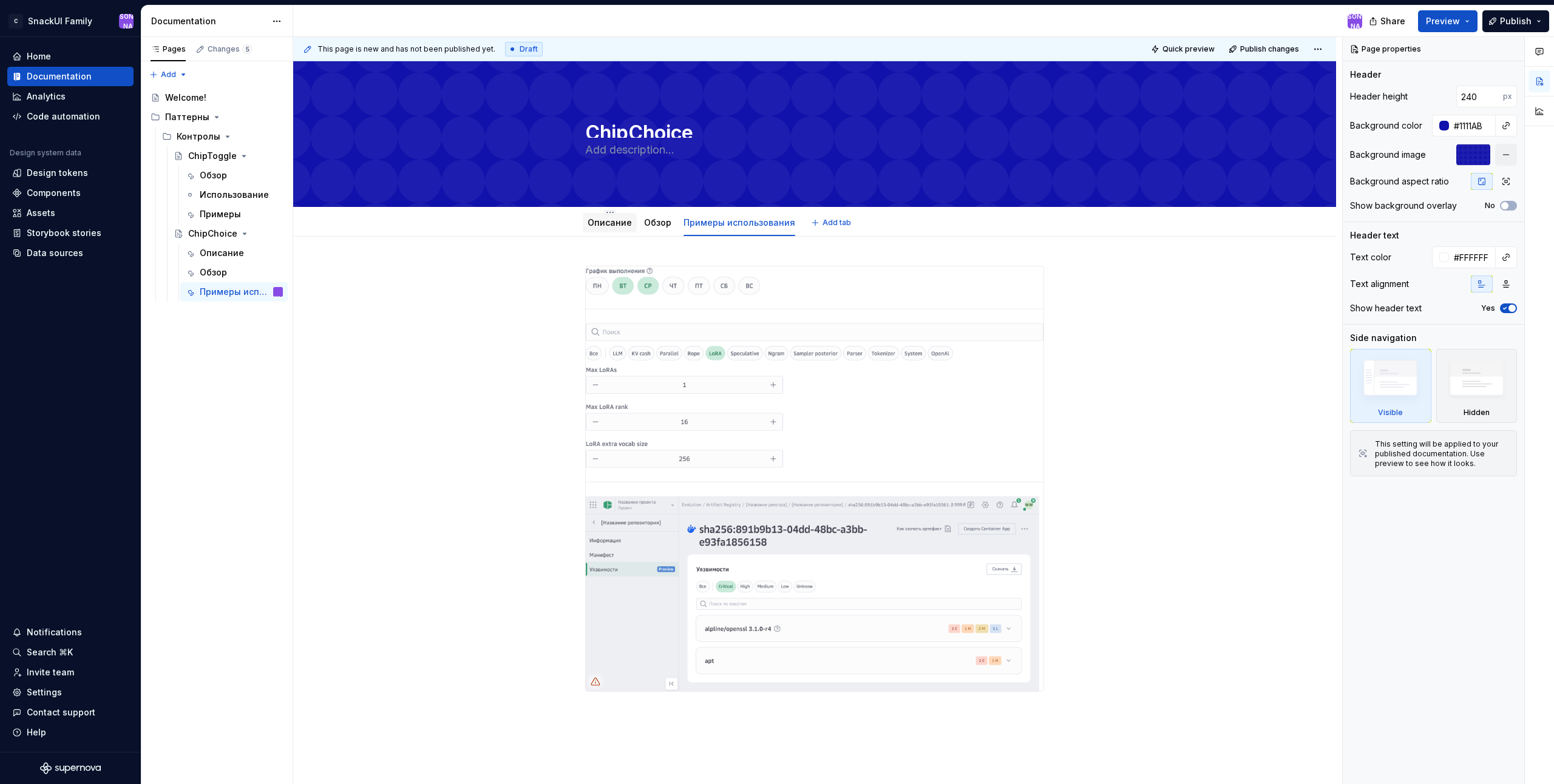
click at [609, 226] on link "Описание" at bounding box center [609, 222] width 45 height 10
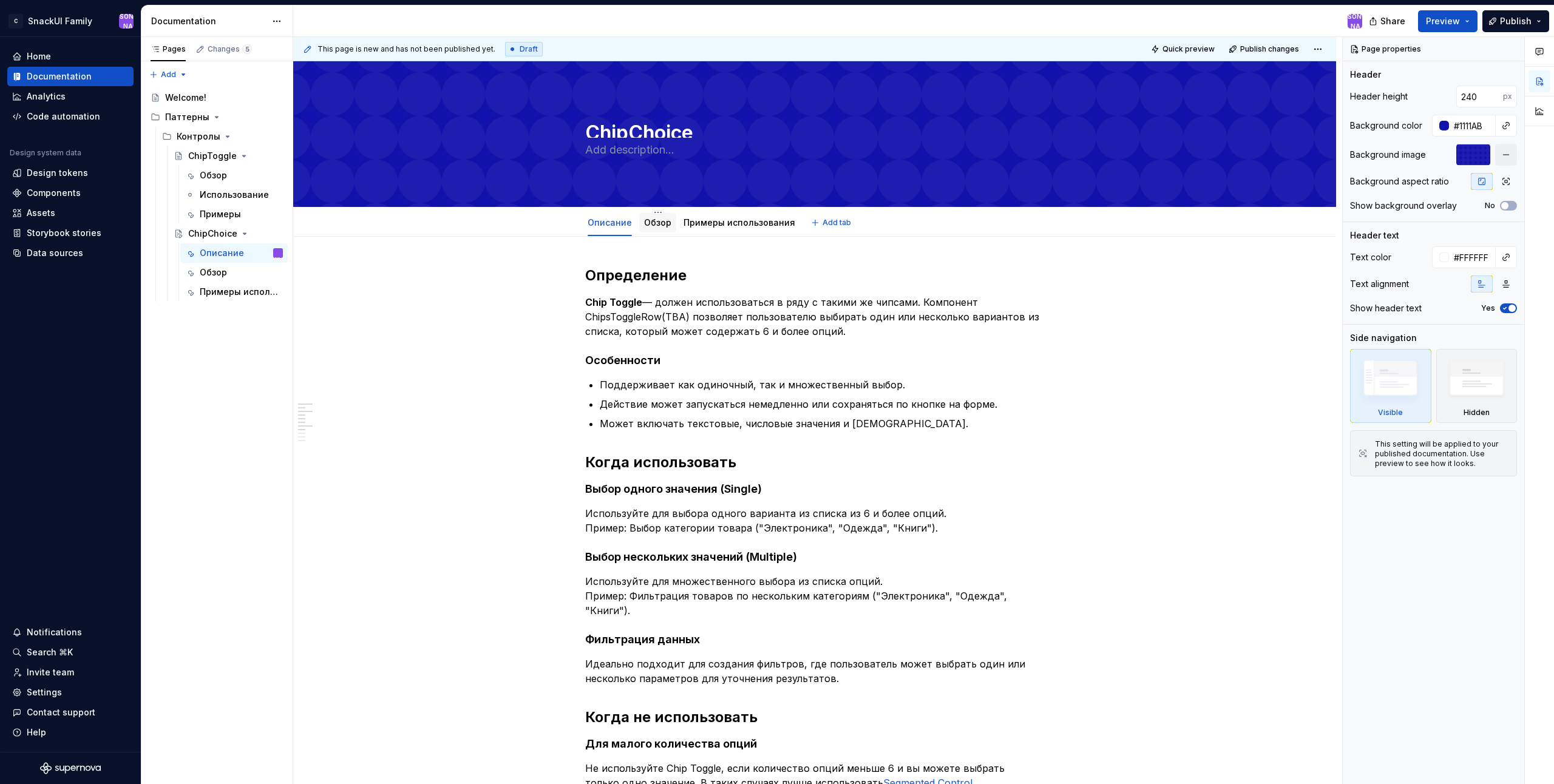
click at [659, 223] on link "Обзор" at bounding box center [658, 222] width 27 height 10
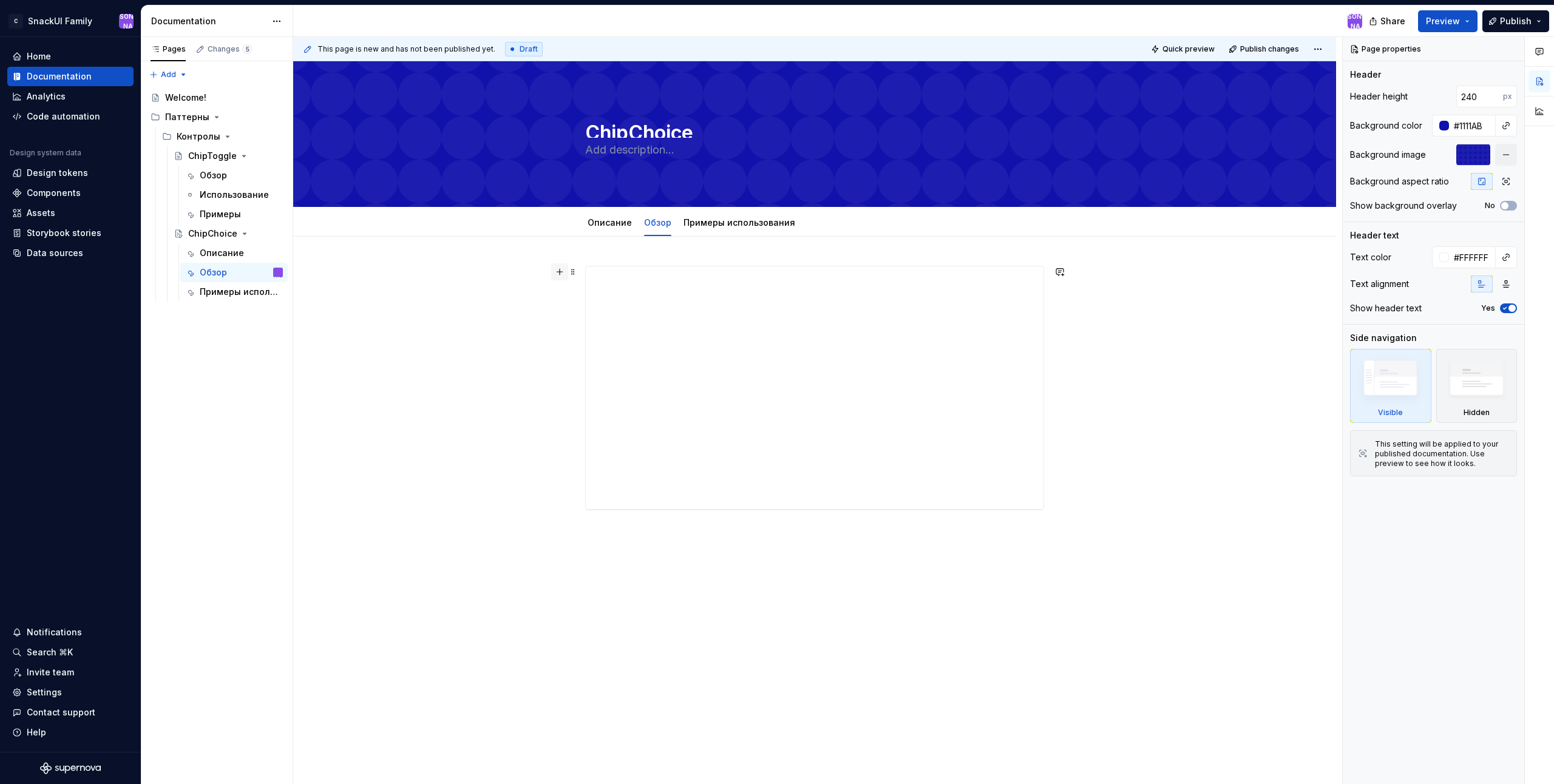
click at [558, 266] on button "button" at bounding box center [559, 271] width 17 height 17
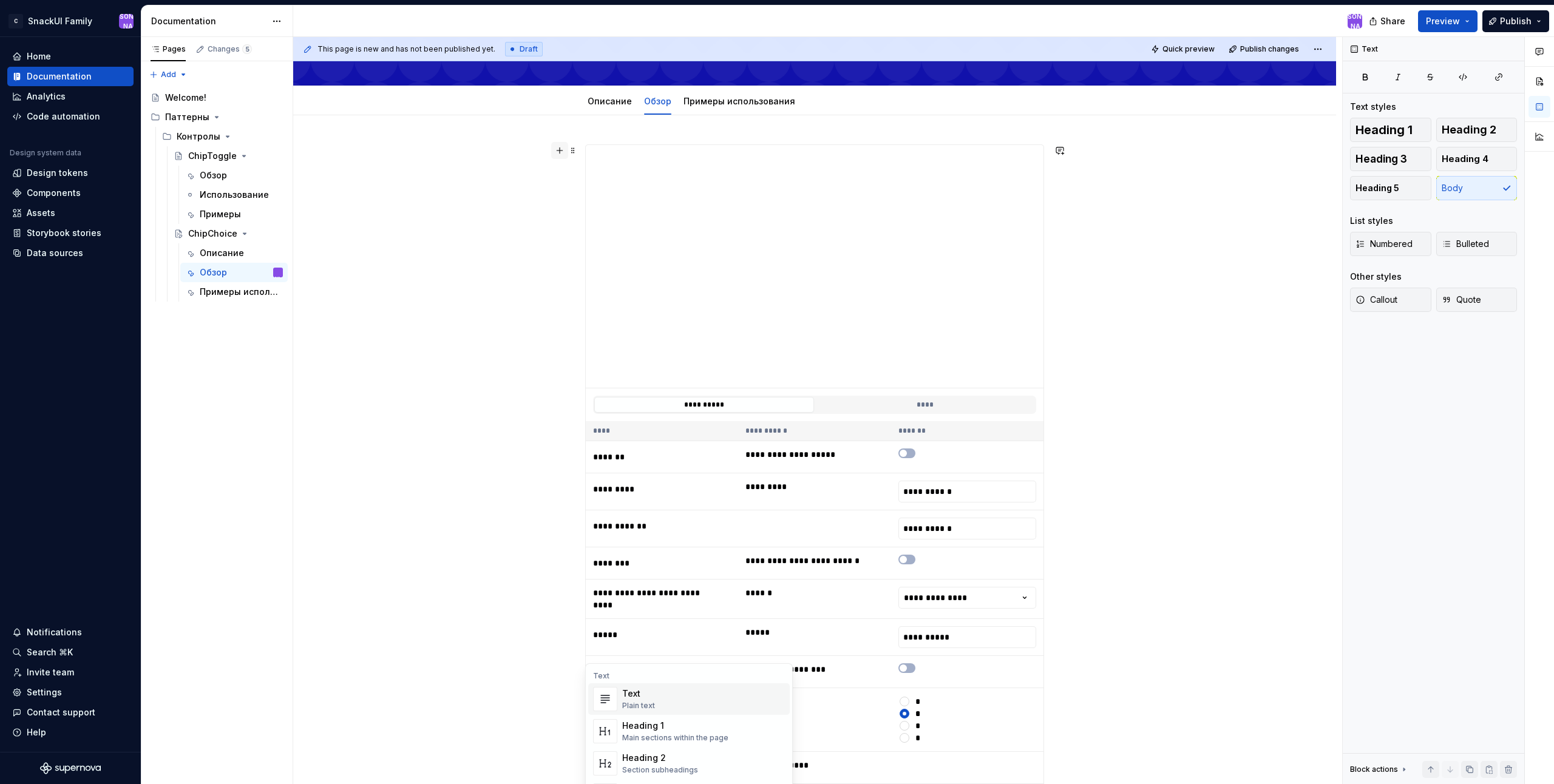
click at [556, 152] on button "button" at bounding box center [559, 150] width 17 height 17
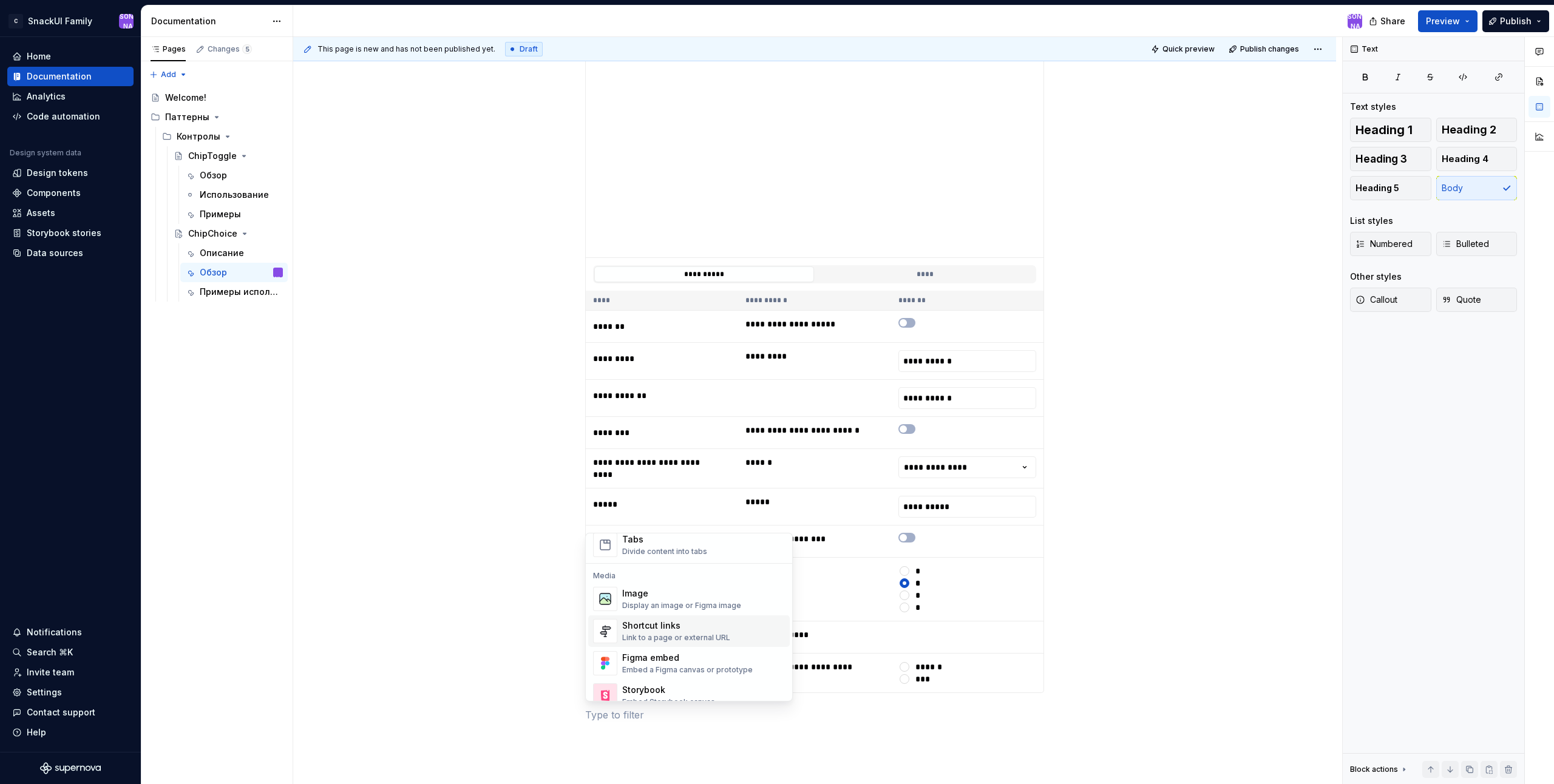
scroll to position [546, 0]
click at [688, 634] on div "Storybook" at bounding box center [669, 628] width 93 height 12
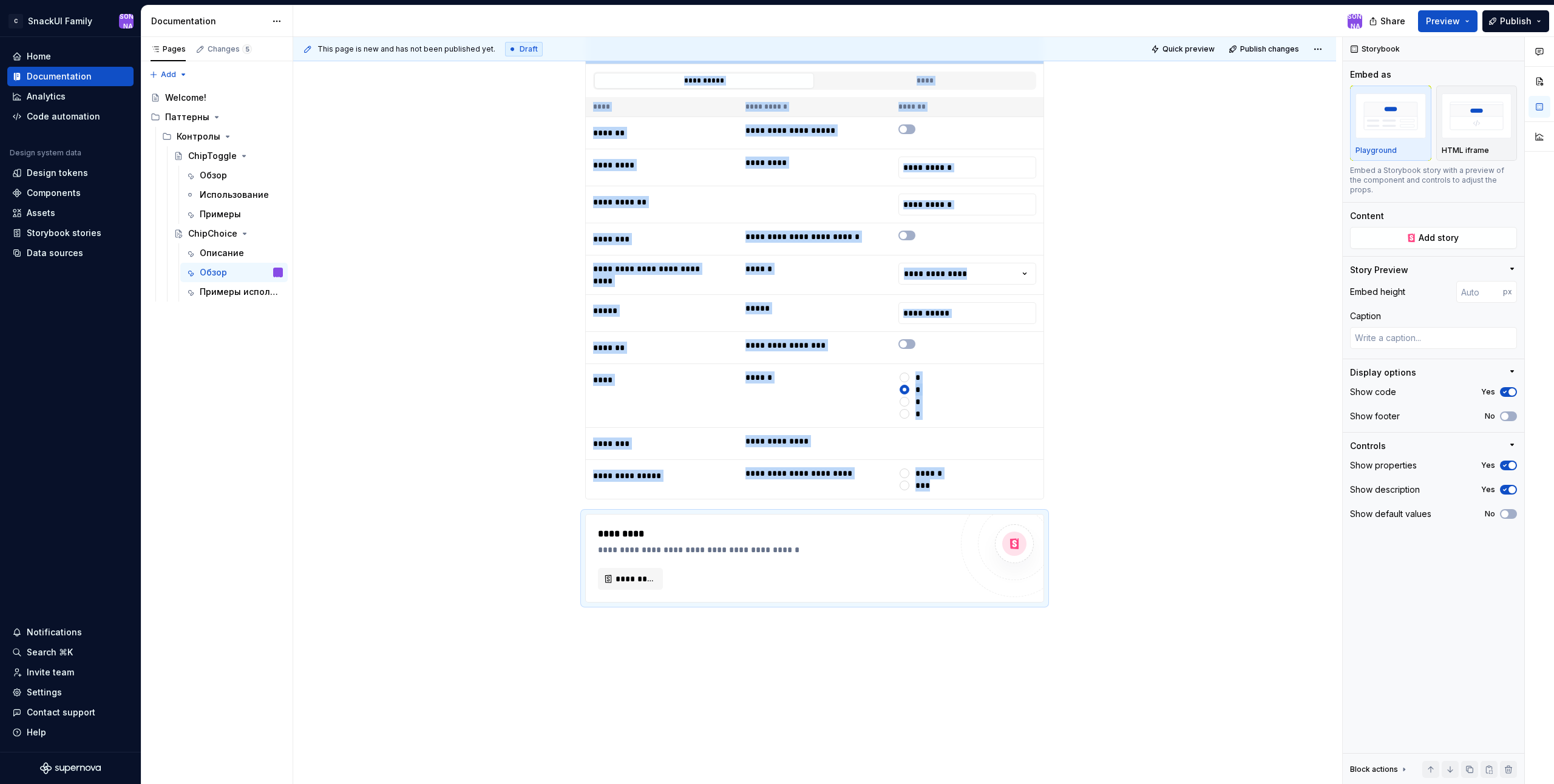
scroll to position [506, 0]
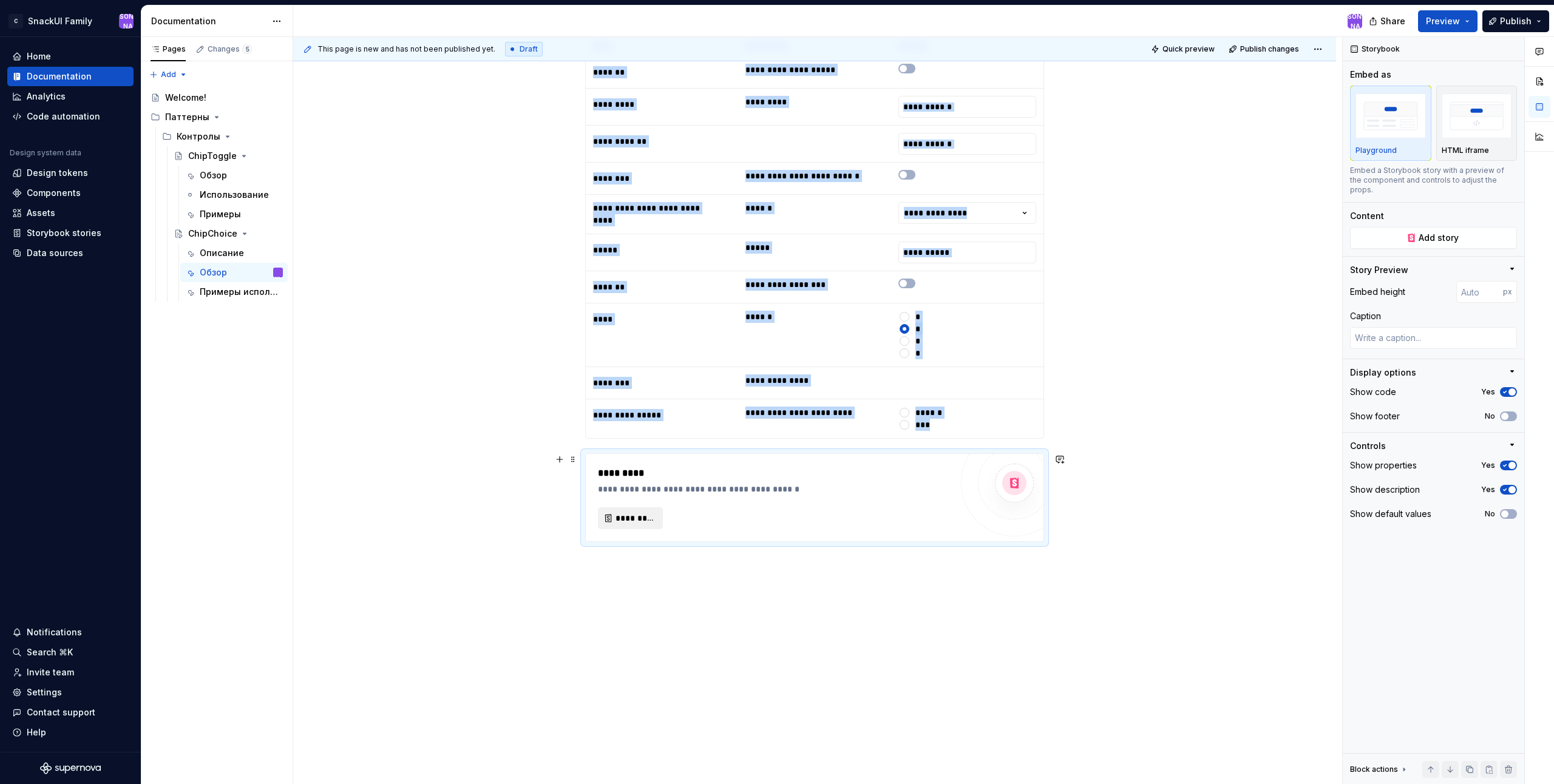
click at [645, 520] on span "*********" at bounding box center [635, 517] width 39 height 12
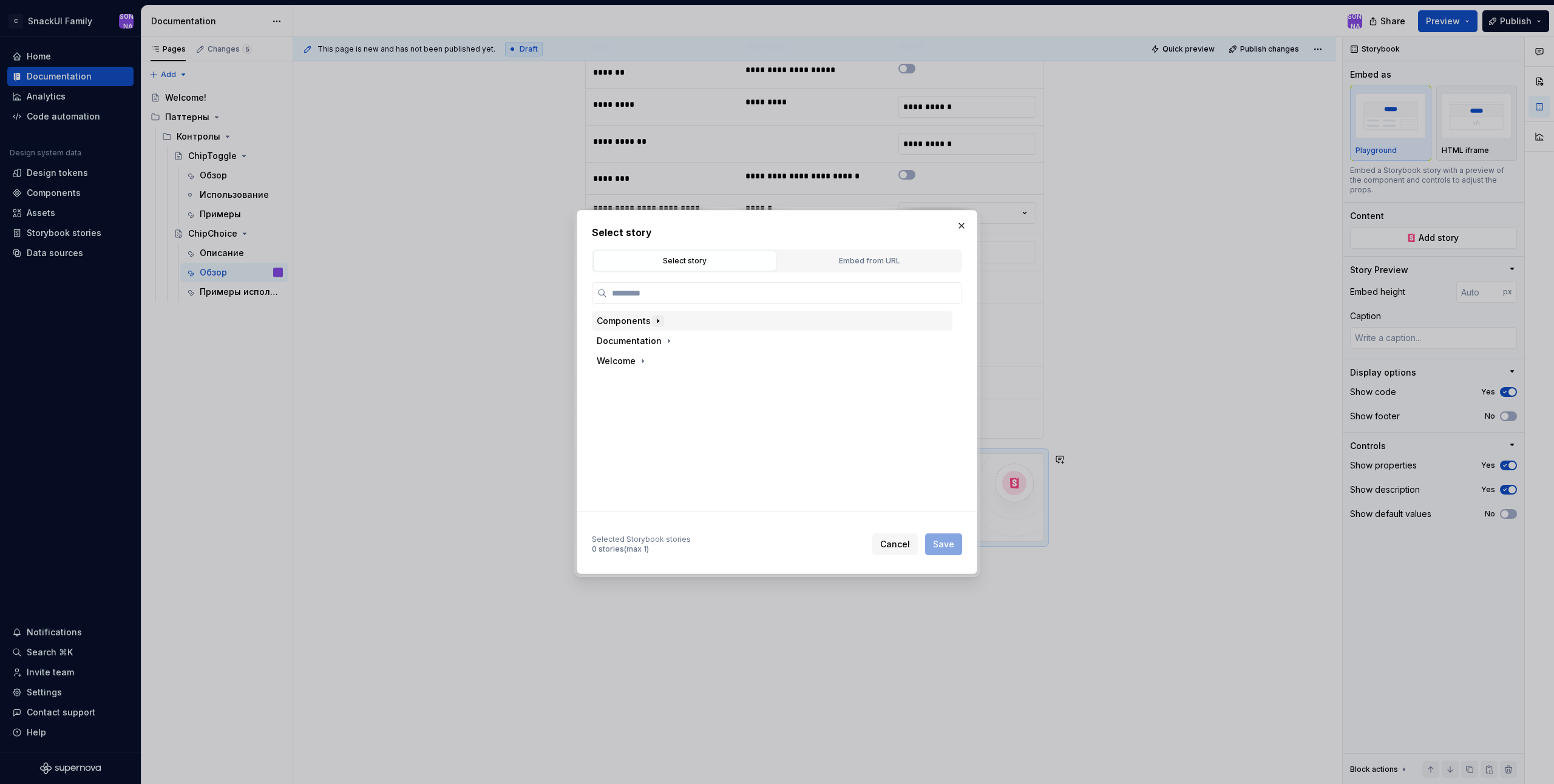
click at [653, 324] on icon "button" at bounding box center [658, 321] width 10 height 10
click at [654, 336] on icon "button" at bounding box center [657, 334] width 10 height 10
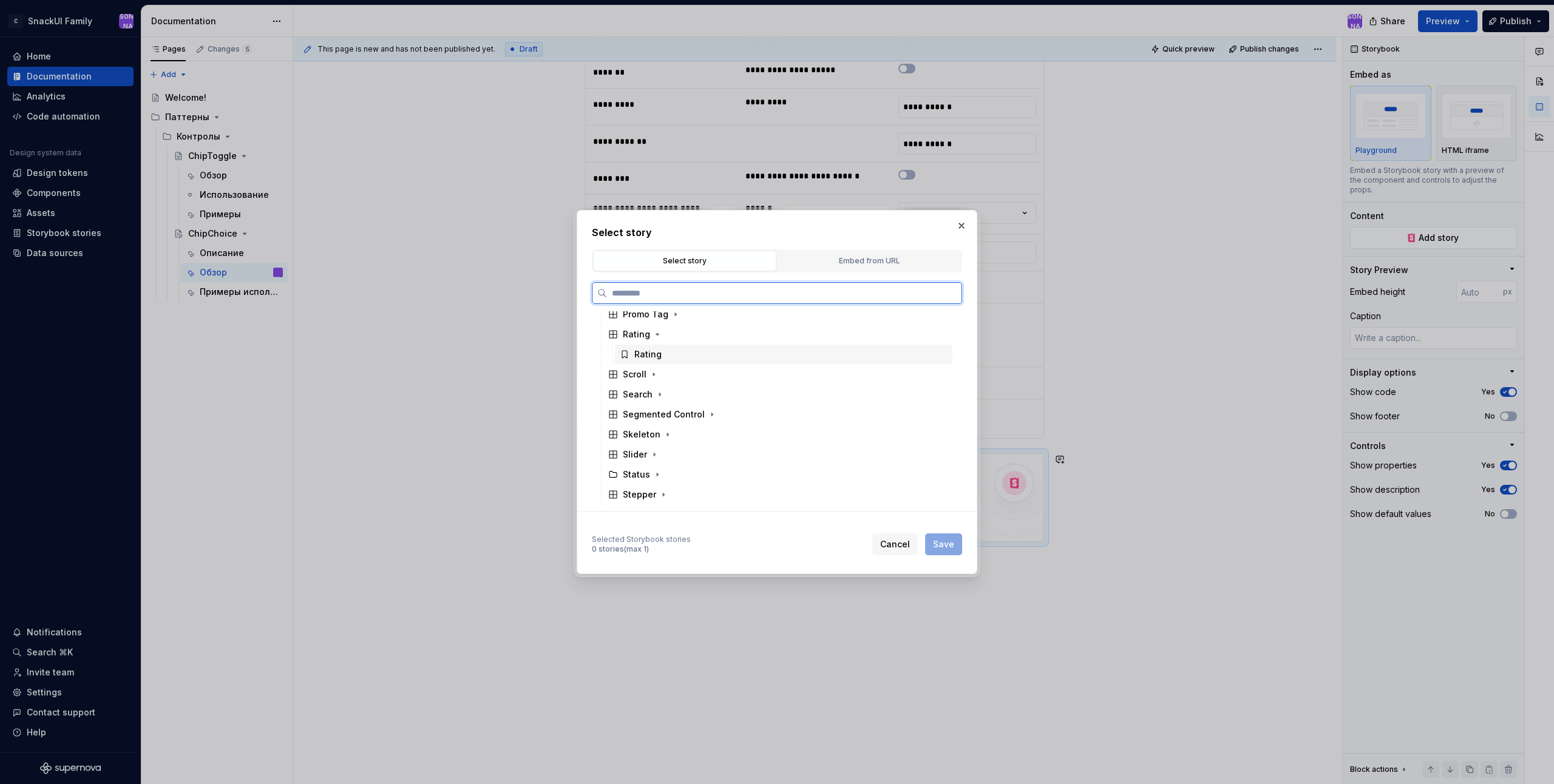
click at [651, 358] on div "Rating" at bounding box center [648, 354] width 27 height 12
click at [956, 545] on button "Save" at bounding box center [944, 545] width 37 height 22
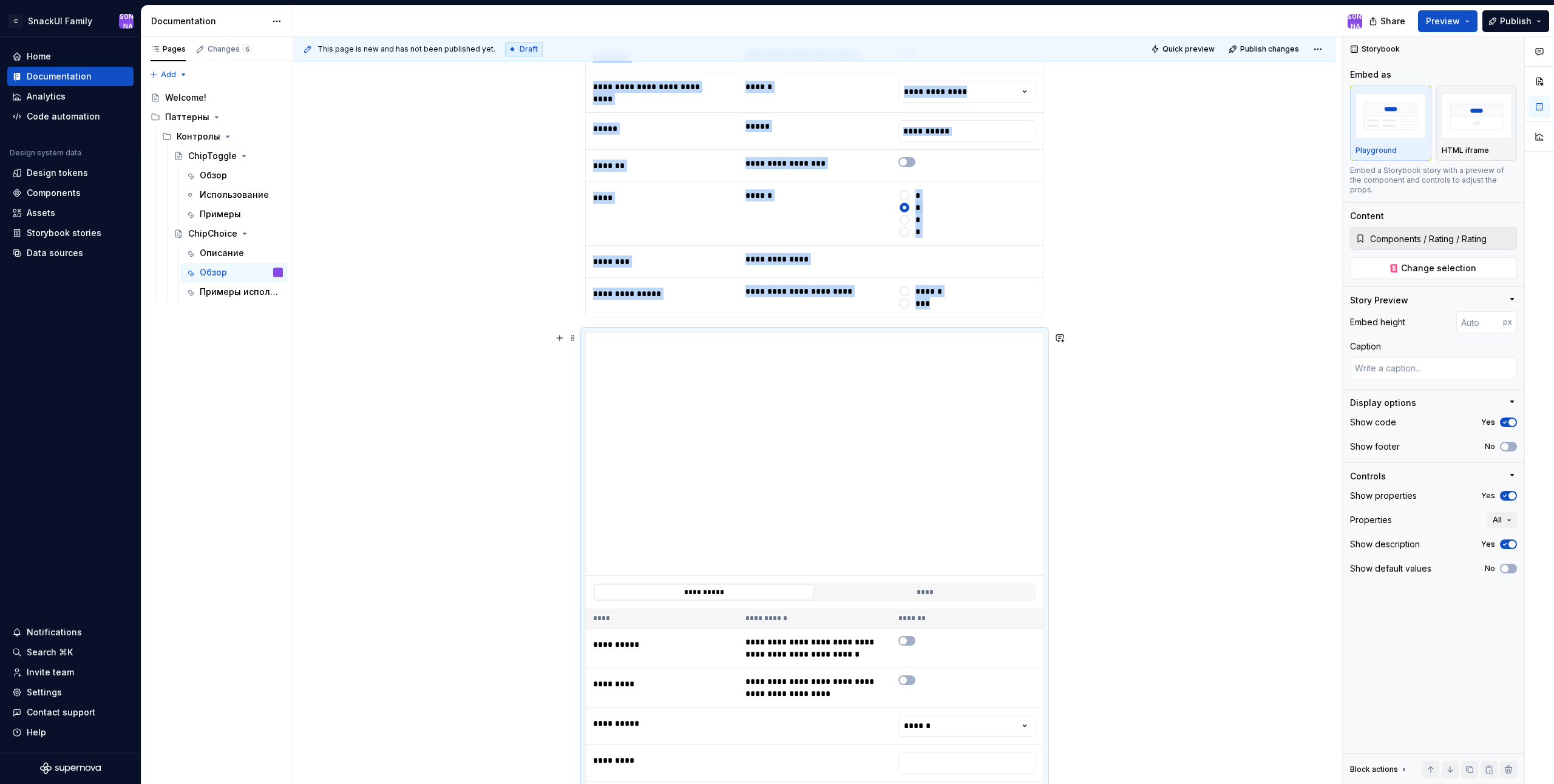
scroll to position [688, 0]
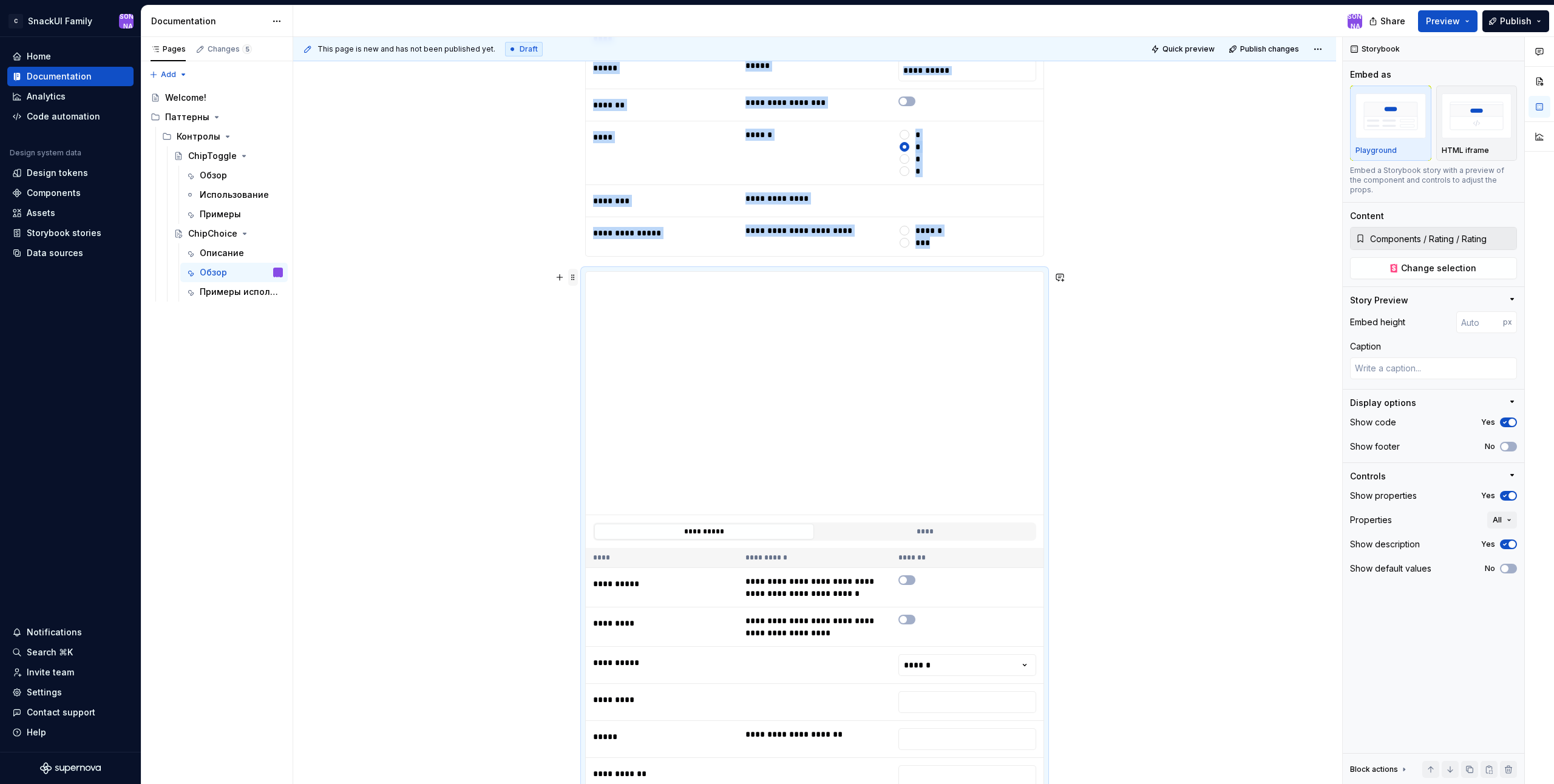
click at [570, 280] on span at bounding box center [573, 277] width 10 height 17
drag, startPoint x: 1143, startPoint y: 338, endPoint x: 882, endPoint y: 101, distance: 352.5
click at [1143, 337] on div "**********" at bounding box center [818, 411] width 1049 height 748
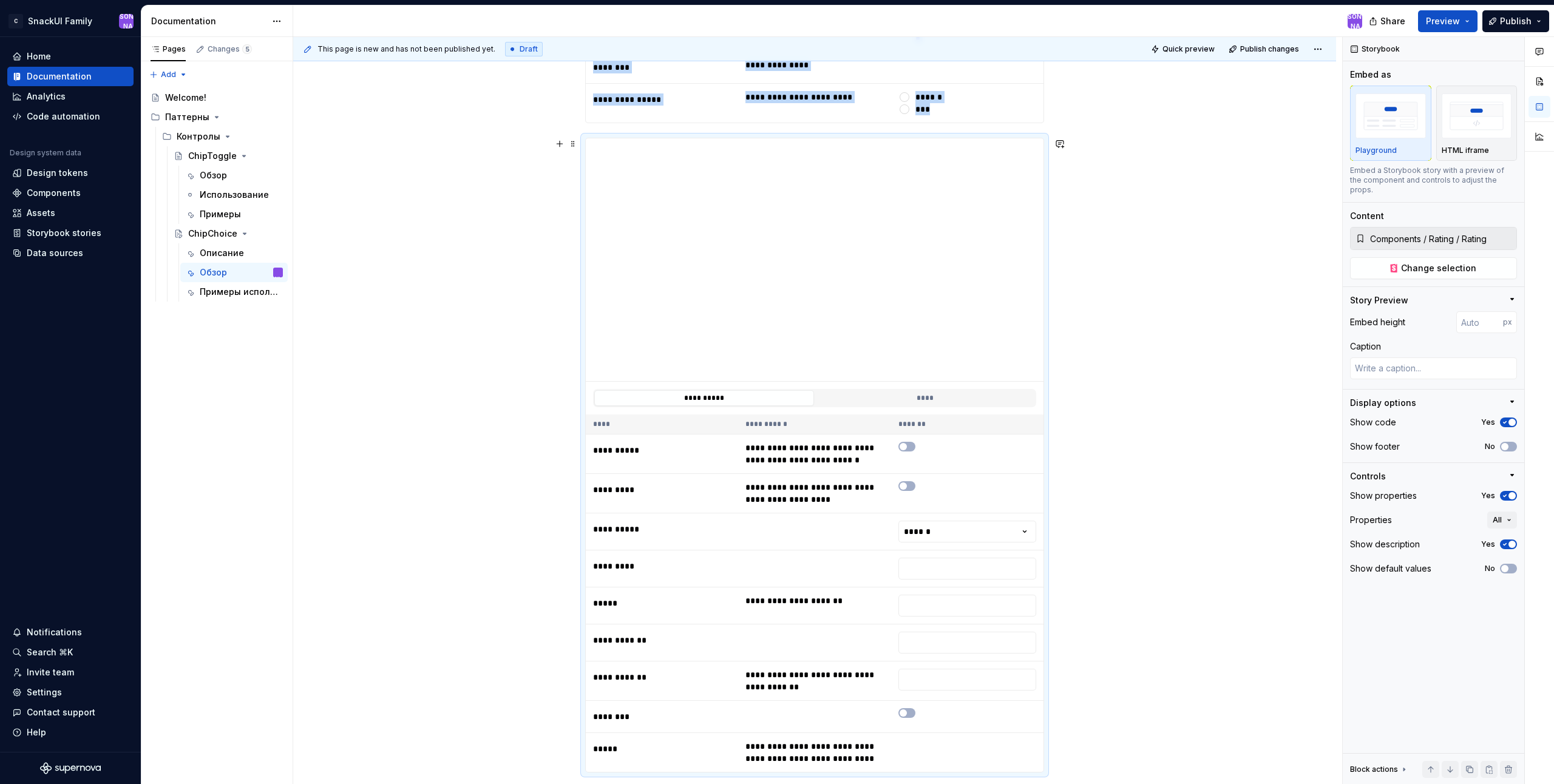
scroll to position [700, 0]
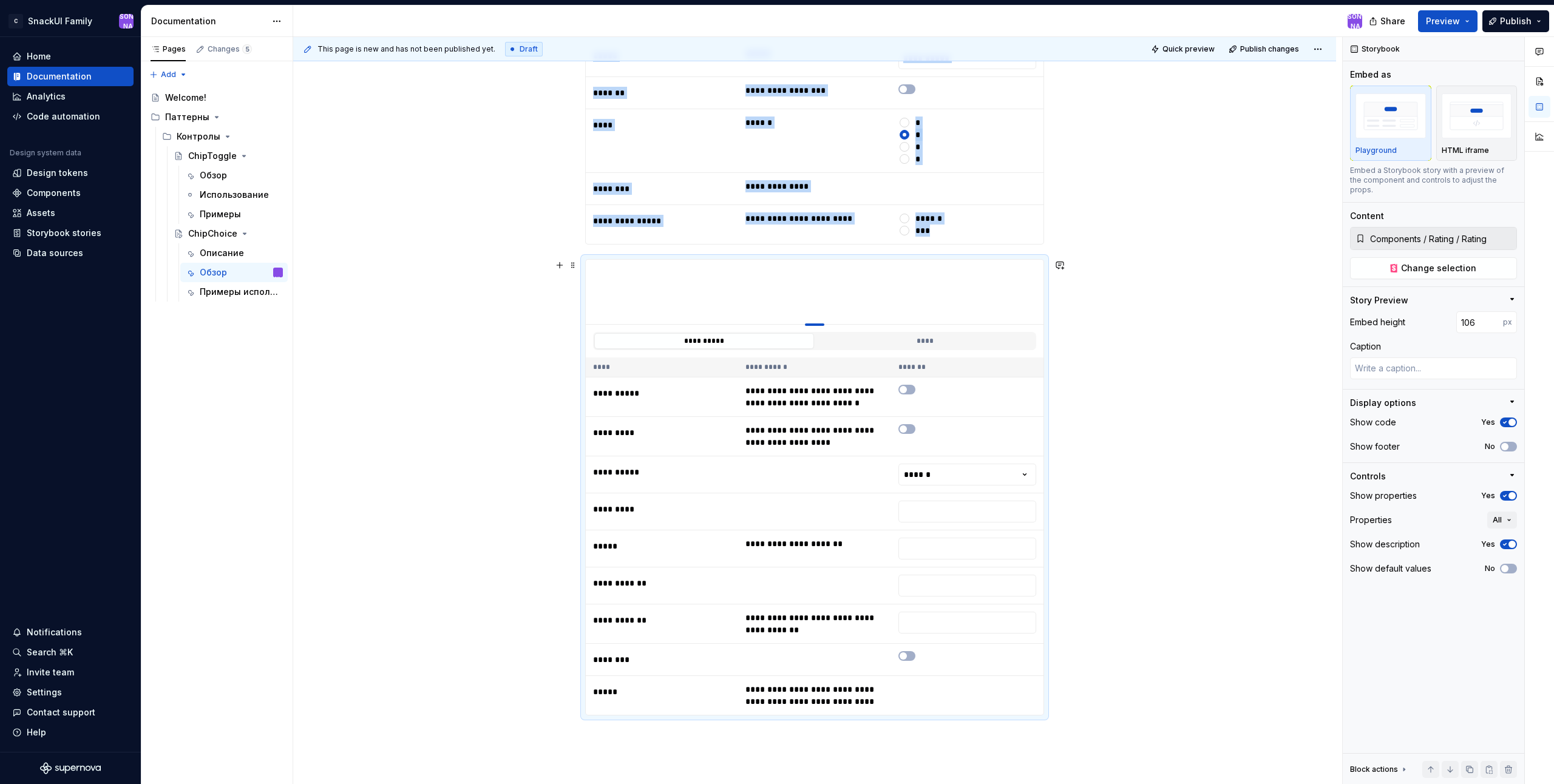
drag, startPoint x: 813, startPoint y: 504, endPoint x: 803, endPoint y: 324, distance: 180.3
click at [1510, 419] on span "button" at bounding box center [1512, 423] width 7 height 7
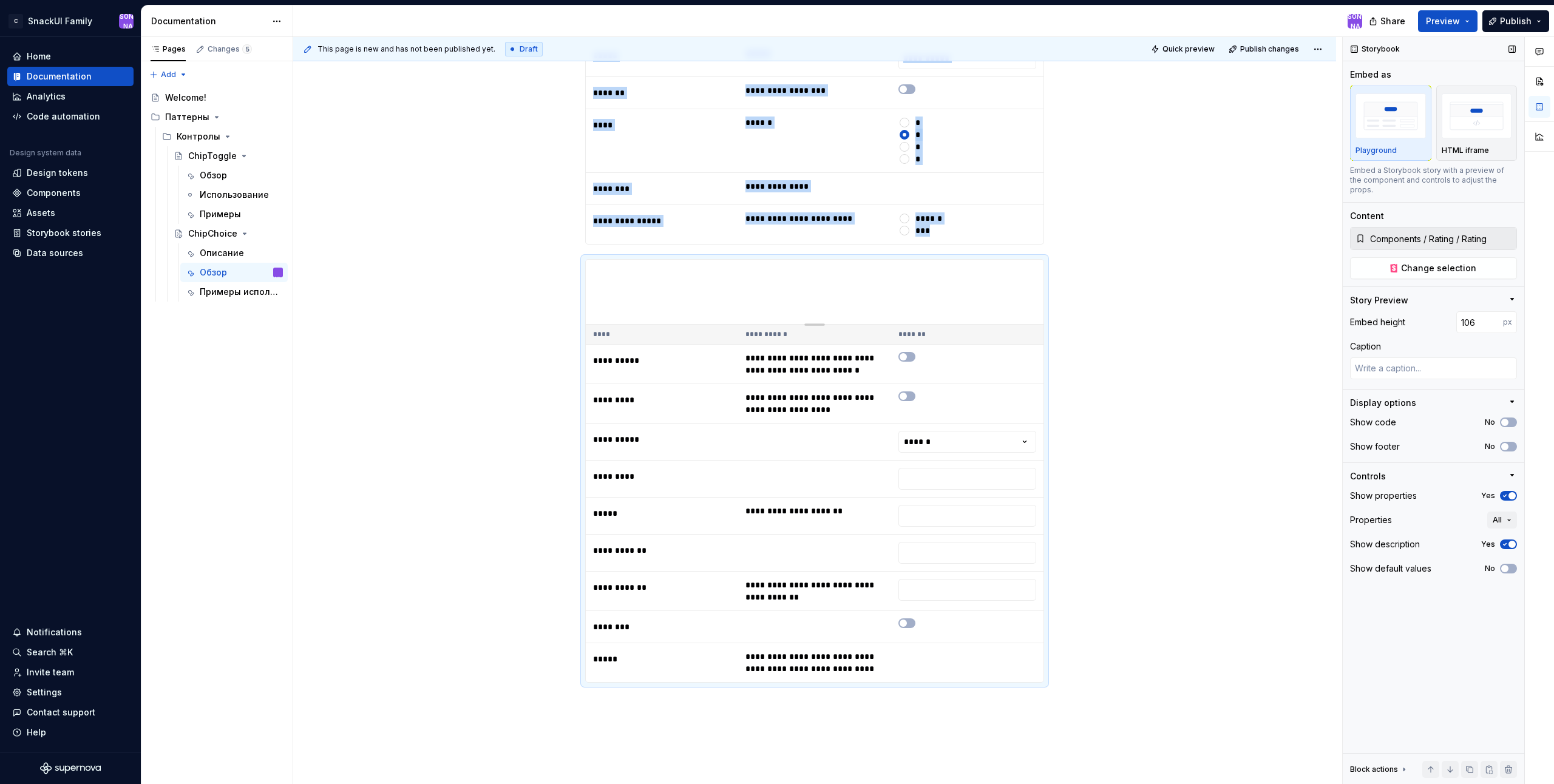
click at [1511, 492] on span "button" at bounding box center [1512, 495] width 7 height 7
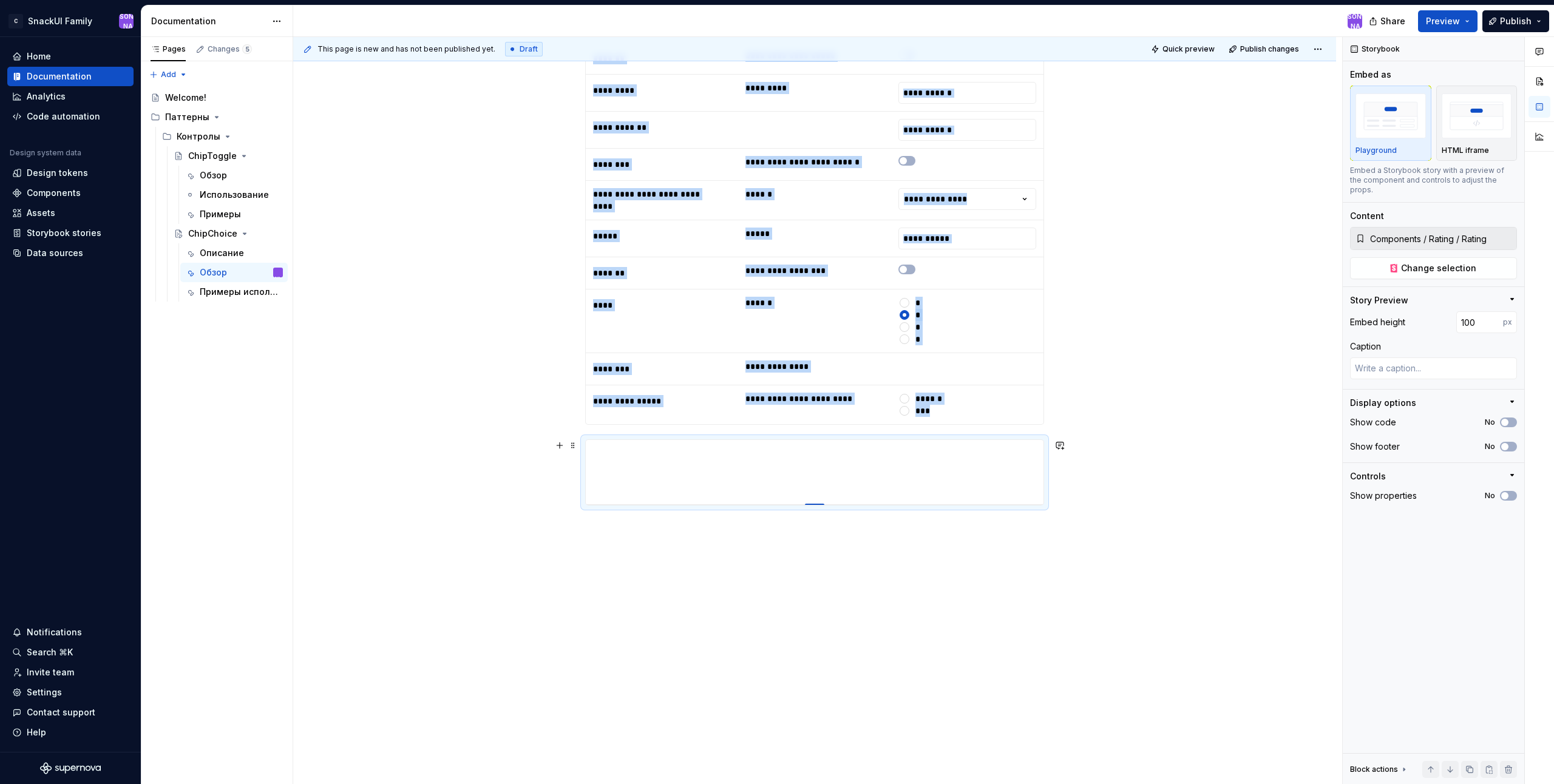
scroll to position [516, 0]
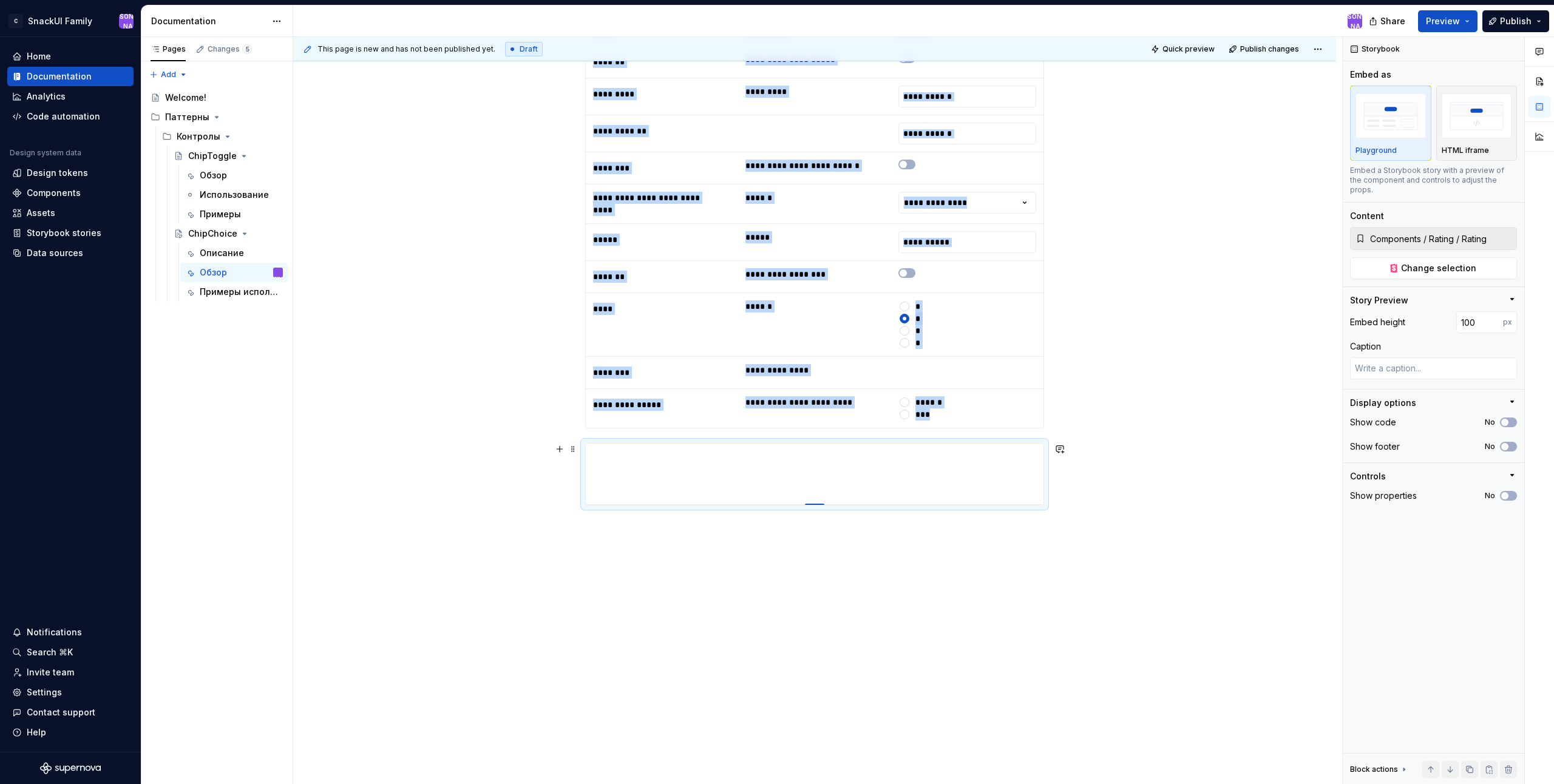
drag, startPoint x: 813, startPoint y: 504, endPoint x: 822, endPoint y: 479, distance: 26.6
click at [1157, 219] on div "**********" at bounding box center [814, 252] width 1043 height 1064
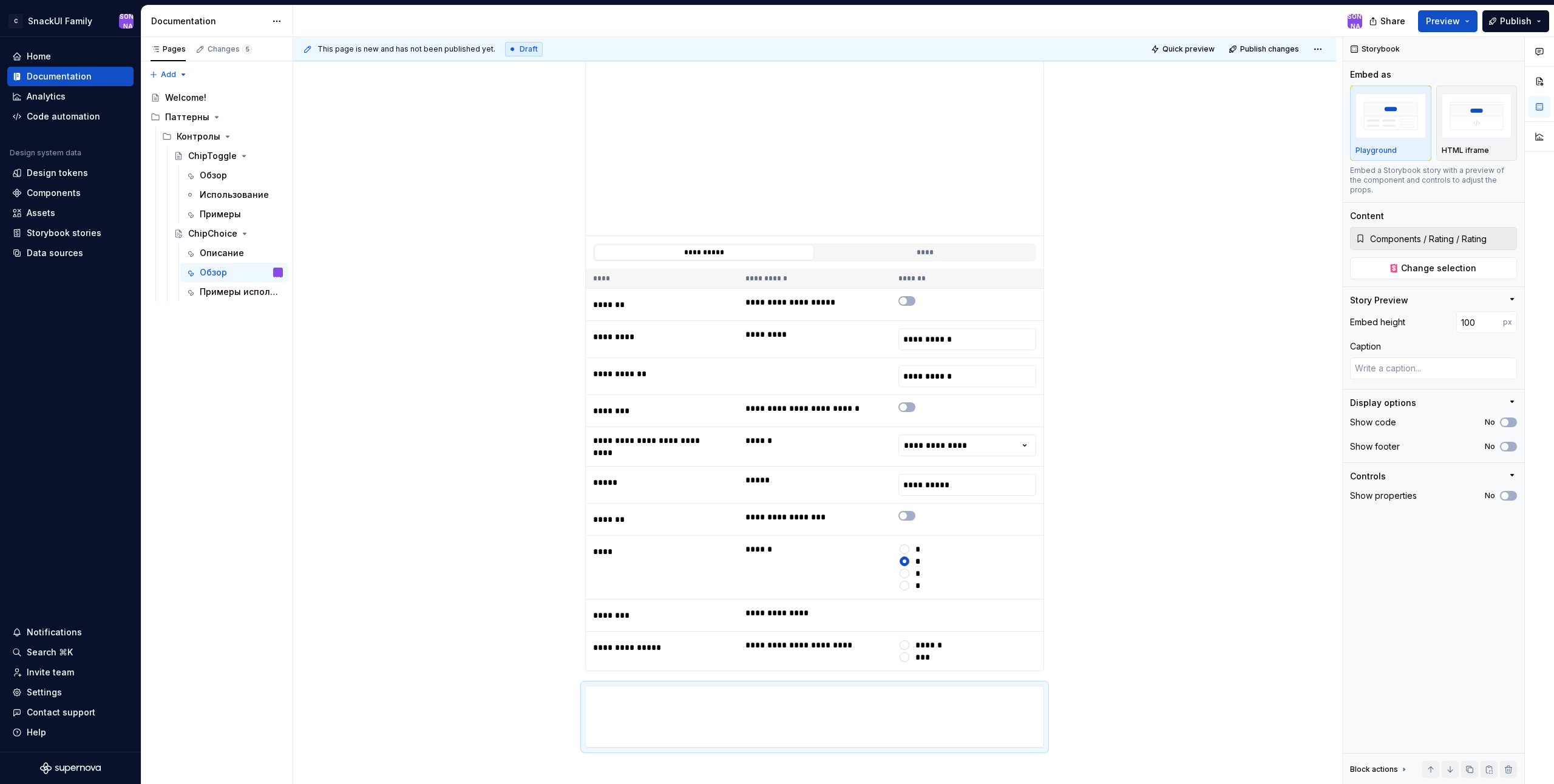
scroll to position [92, 0]
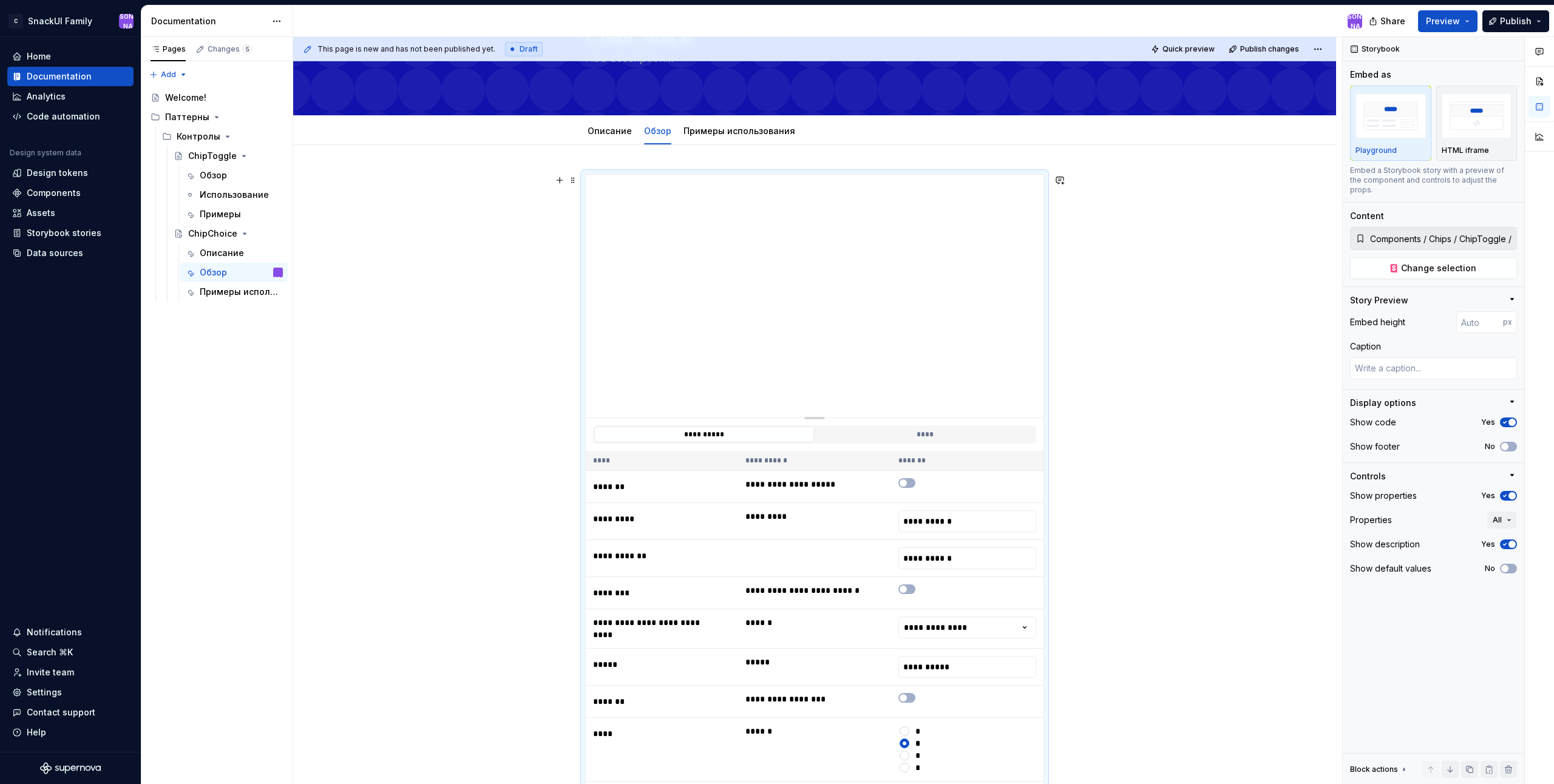
click at [1141, 382] on div "**********" at bounding box center [814, 677] width 1043 height 1064
